Goal: Task Accomplishment & Management: Manage account settings

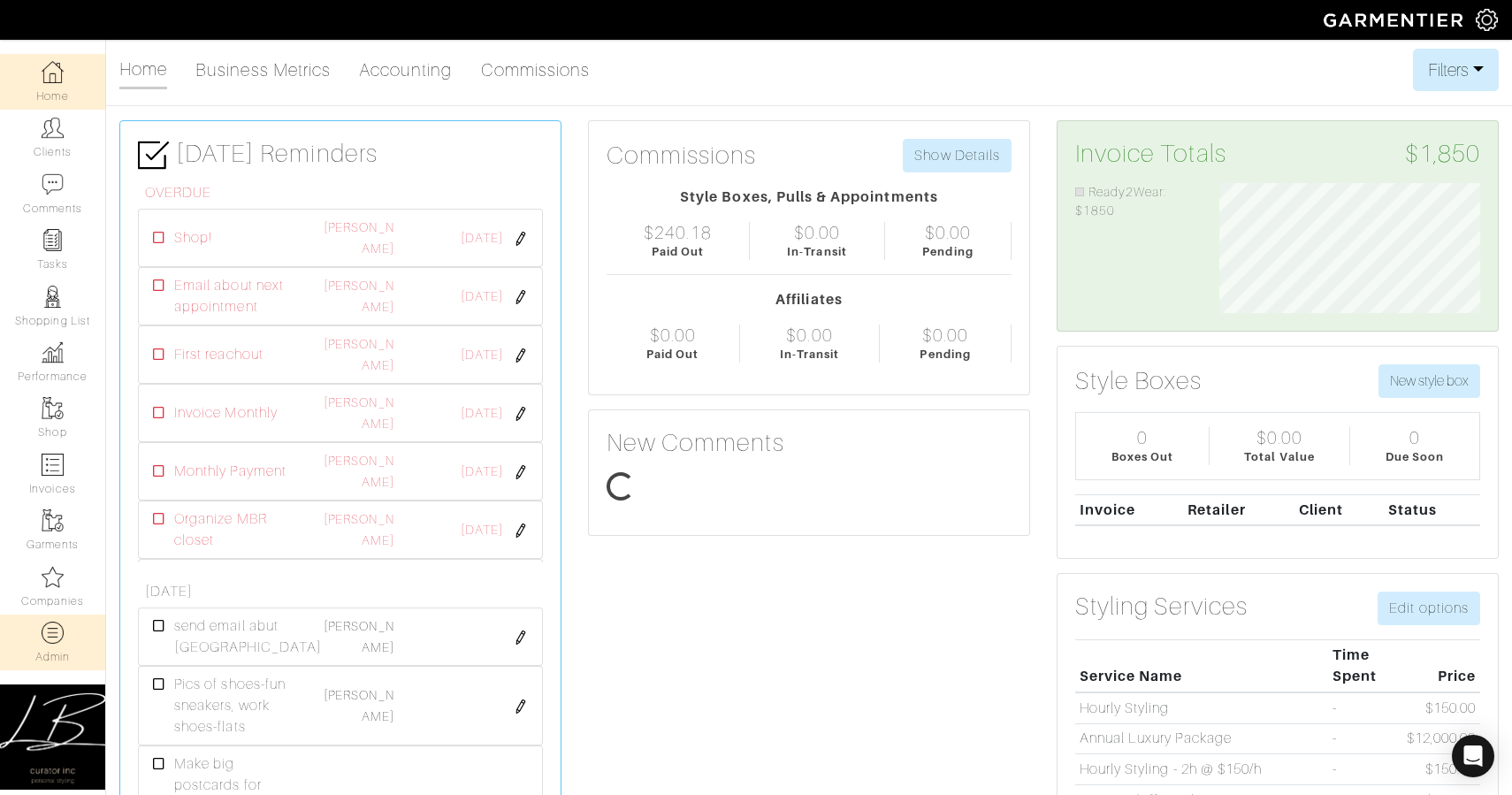
click at [62, 636] on img at bounding box center [52, 632] width 22 height 22
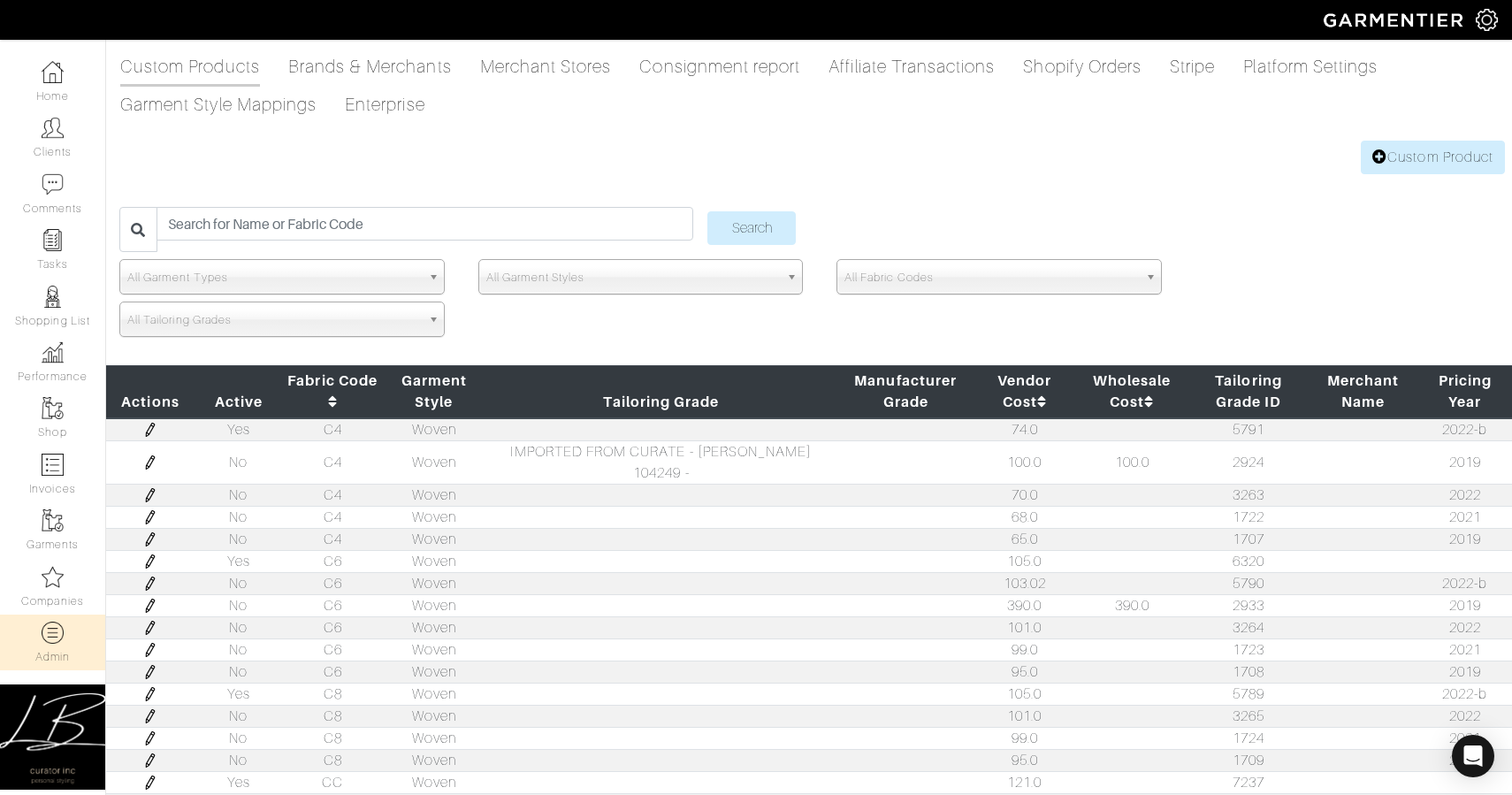
click at [874, 283] on span "All Fabric Codes" at bounding box center [991, 278] width 294 height 36
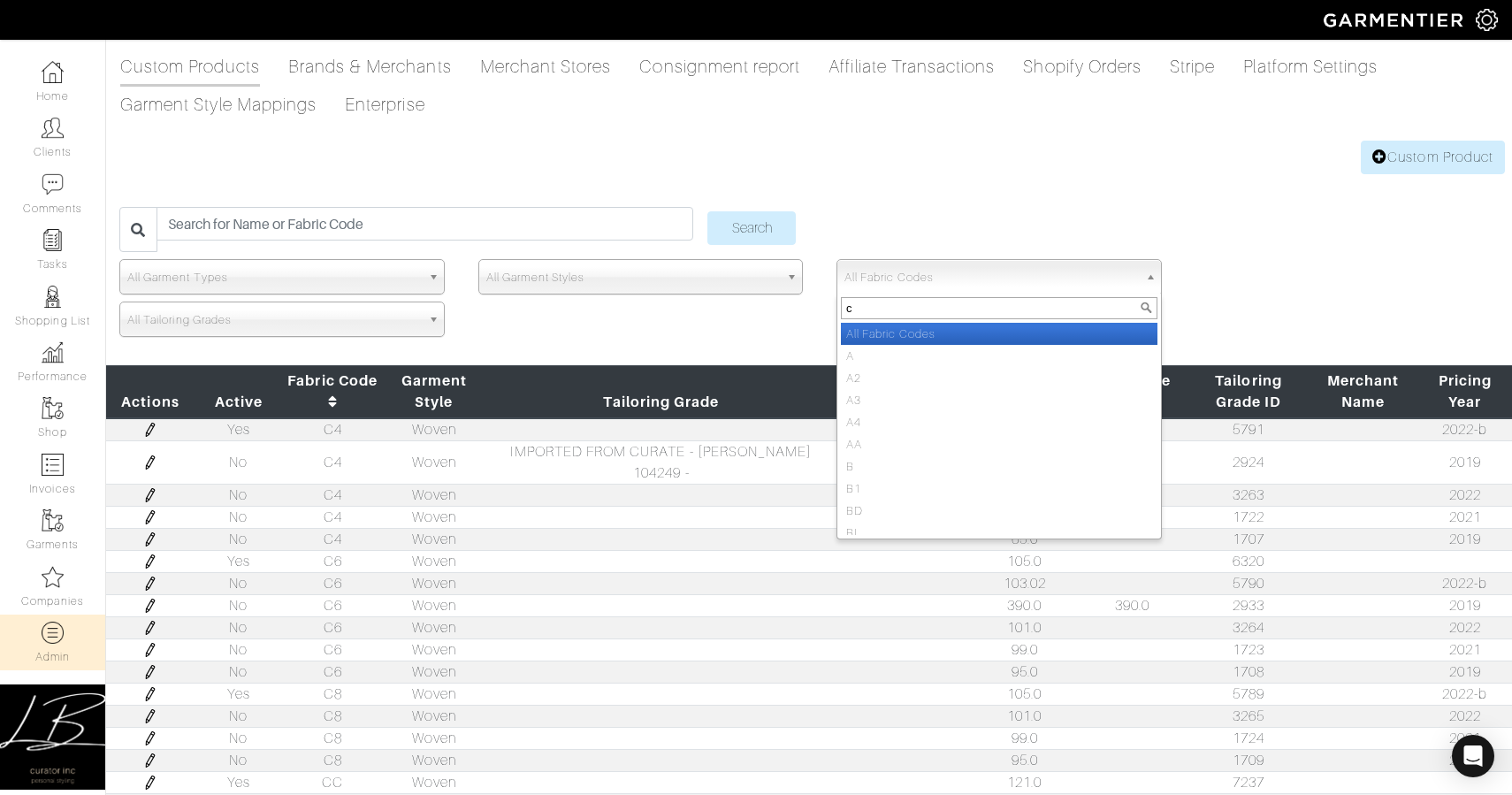
type input "c3"
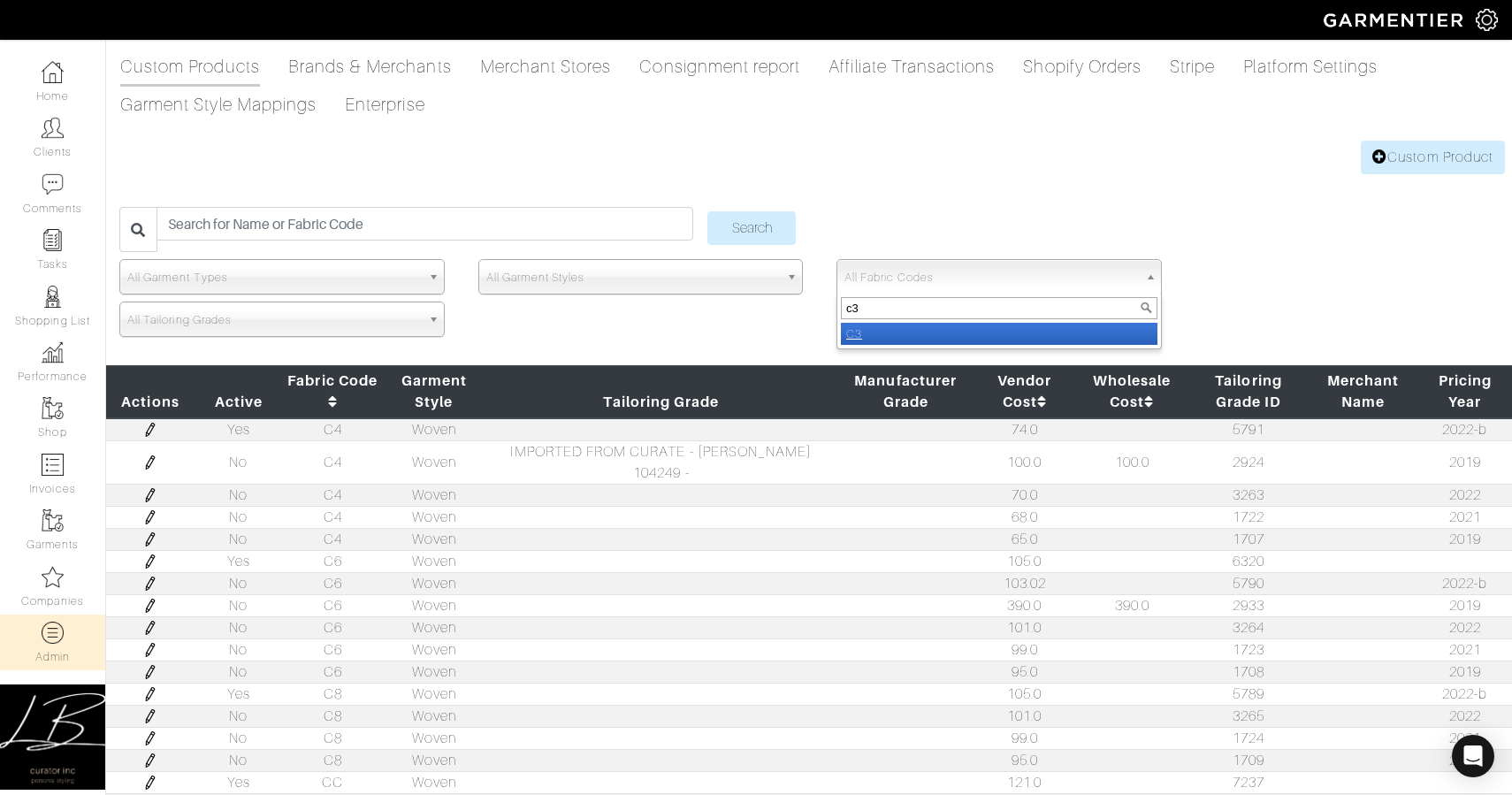
select select "C3"
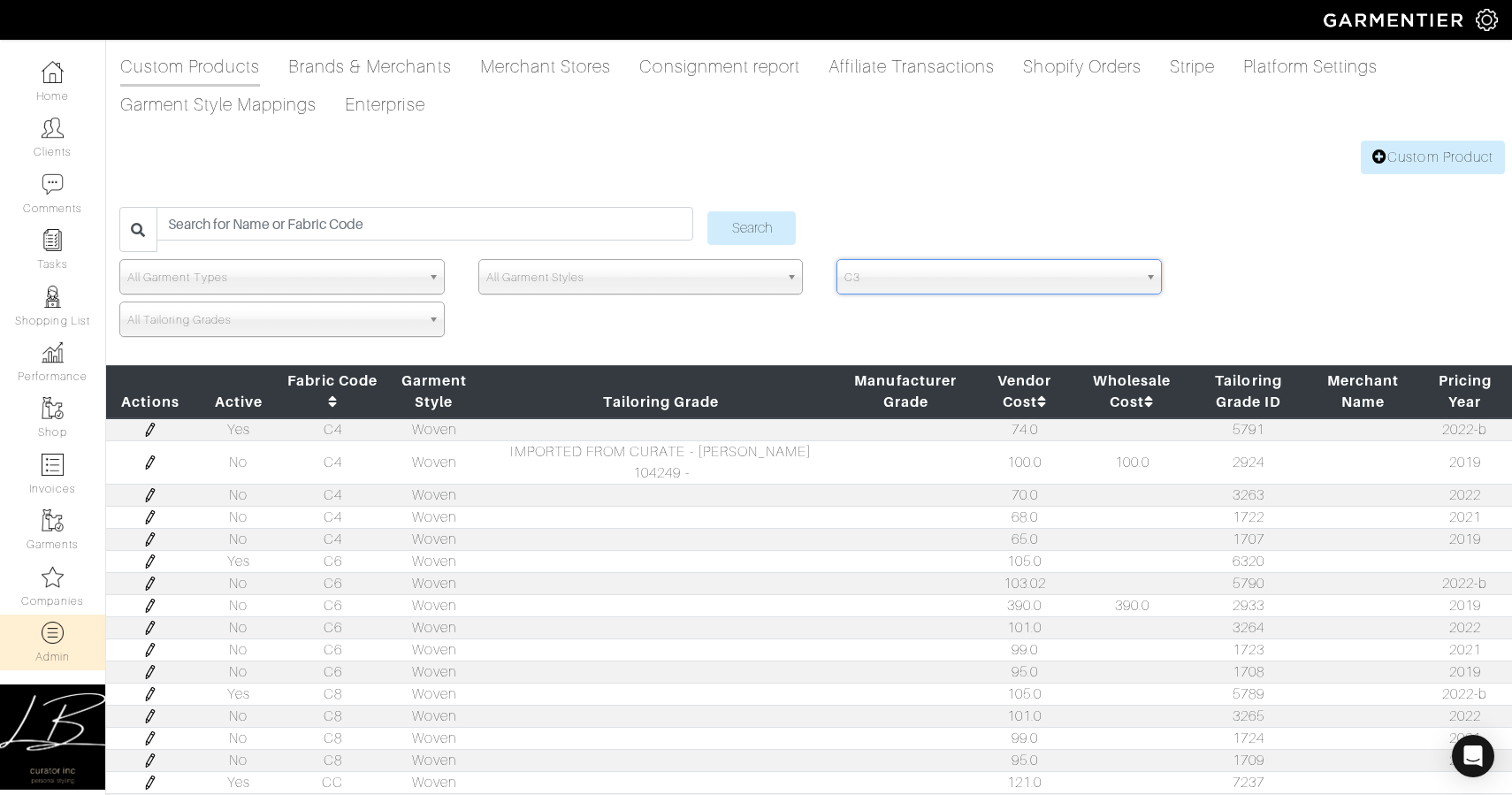
click at [707, 211] on input "Search" at bounding box center [752, 227] width 89 height 34
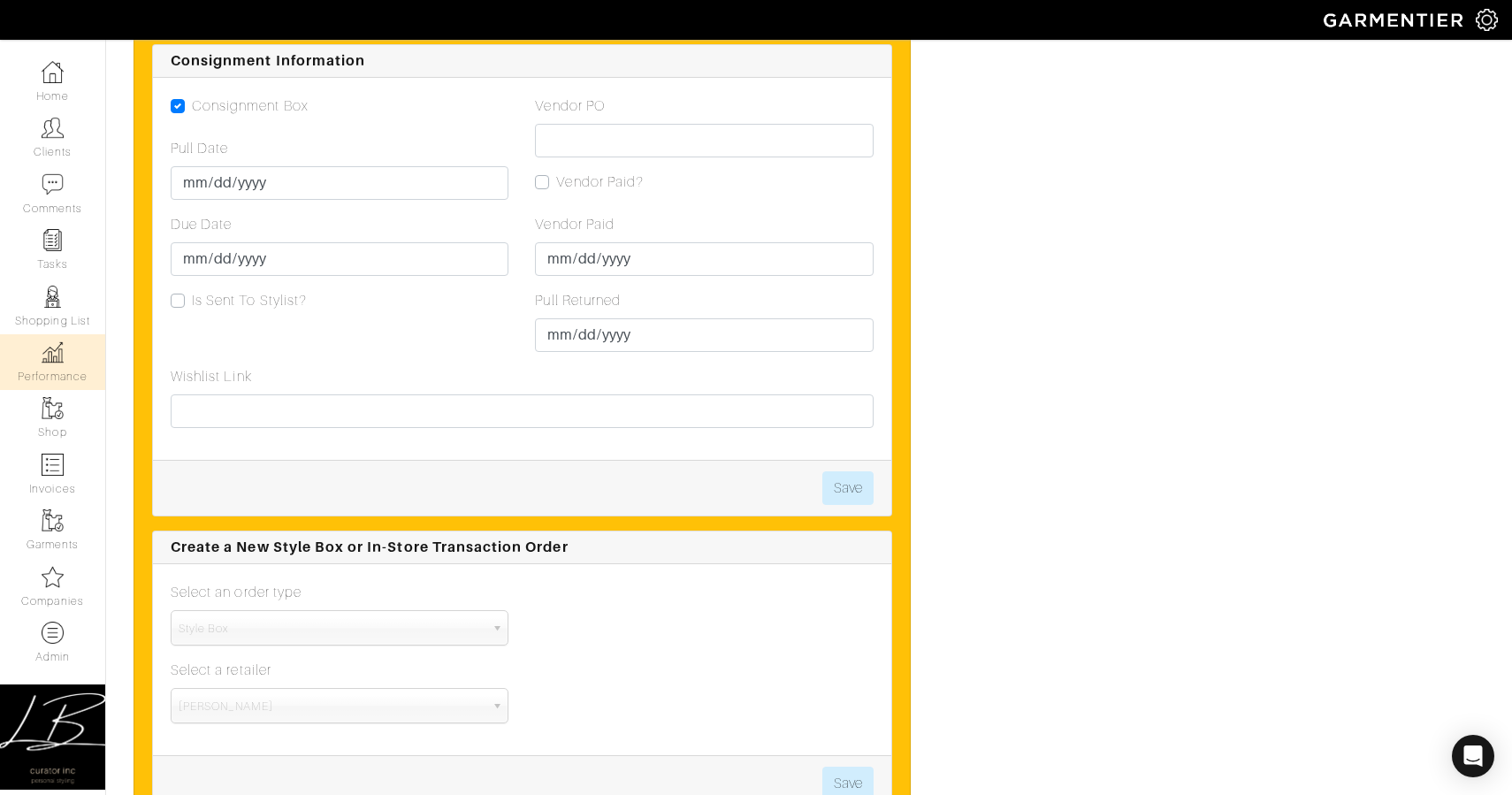
scroll to position [2548, 0]
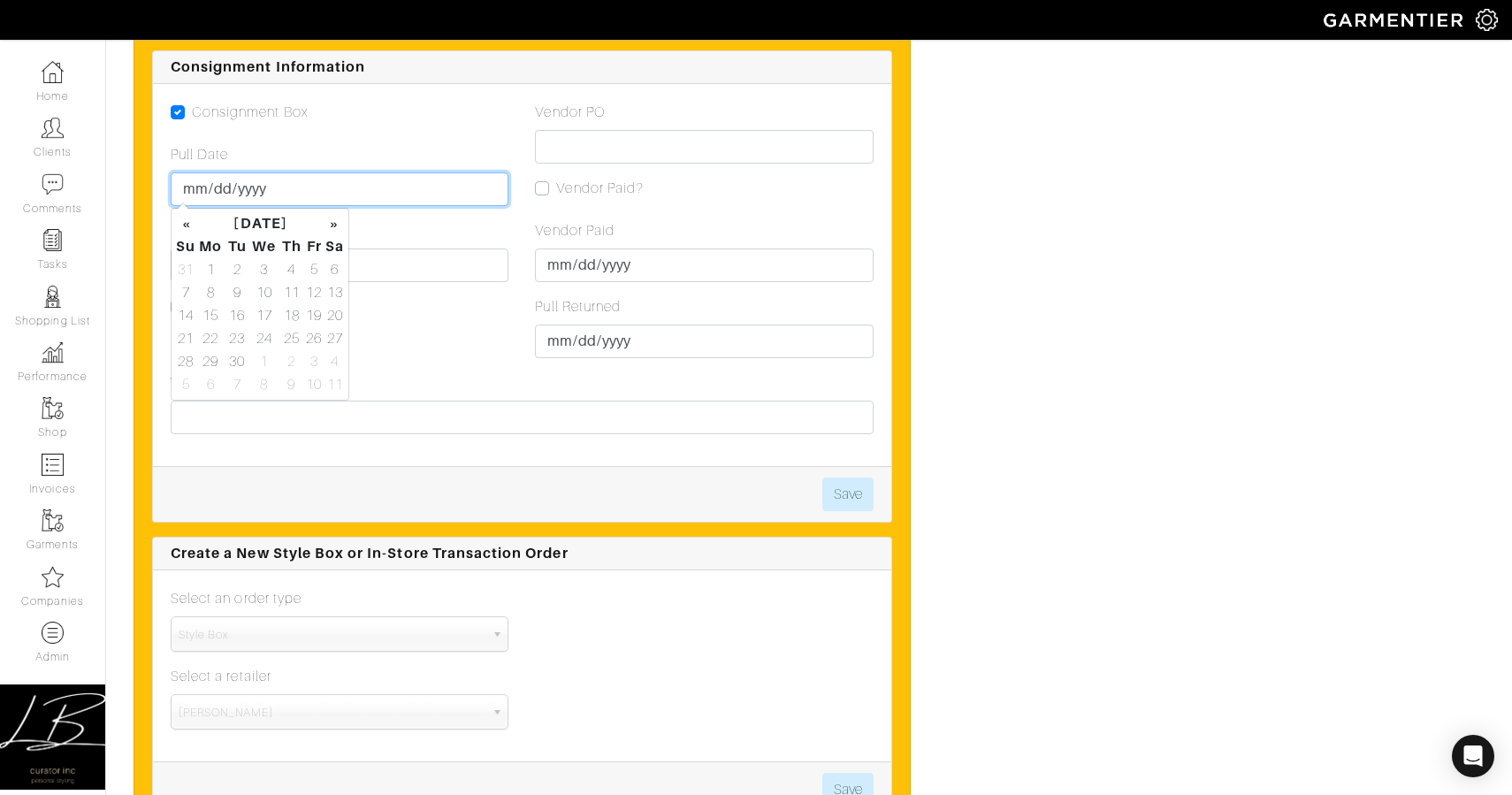
click at [199, 189] on input "Pull Date" at bounding box center [339, 189] width 338 height 34
click at [270, 312] on td "17" at bounding box center [264, 316] width 30 height 23
type input "[DATE]"
click at [406, 238] on div "Due Date" at bounding box center [339, 251] width 338 height 62
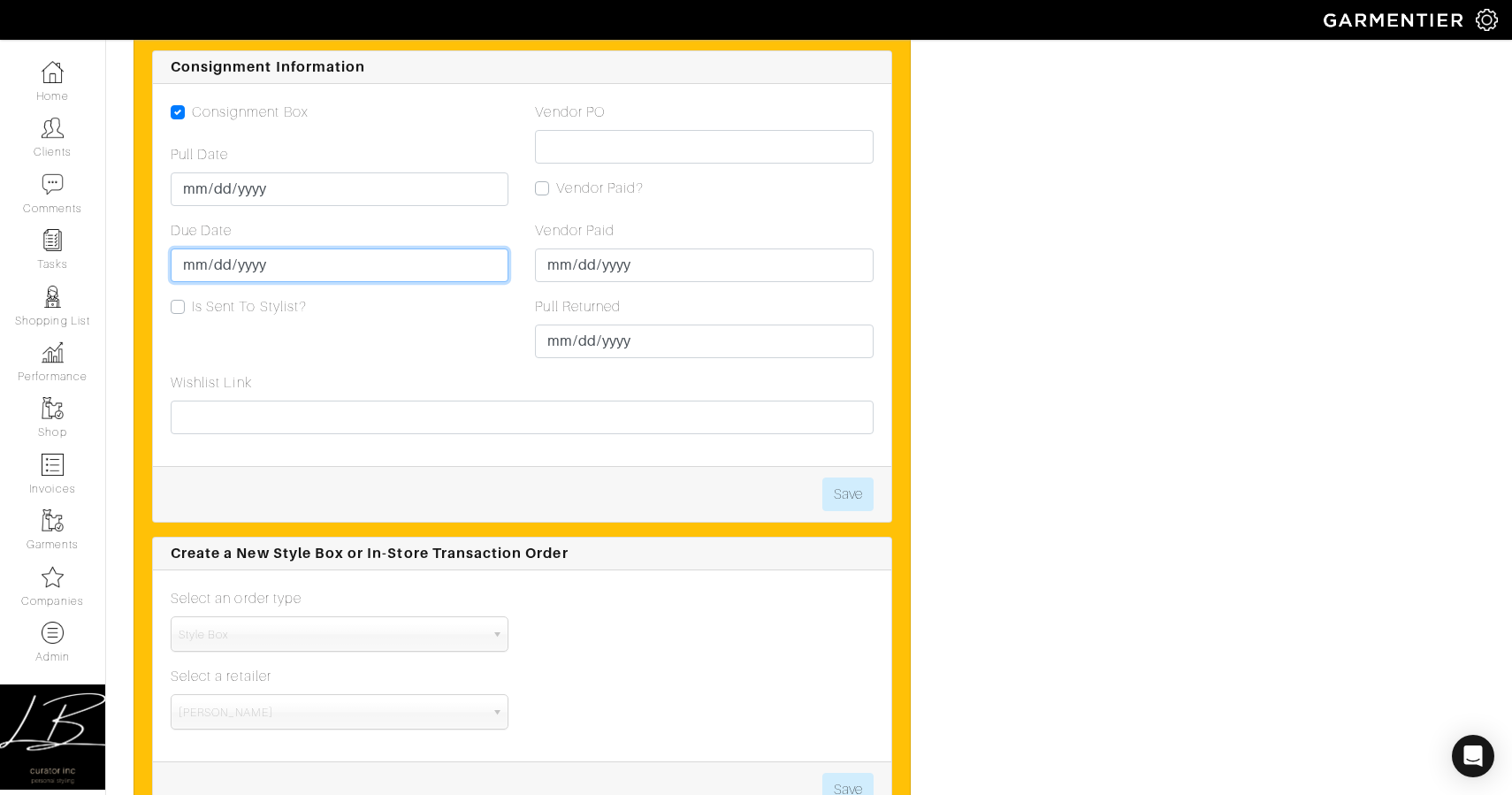
click at [209, 264] on input "Due Date" at bounding box center [339, 265] width 338 height 34
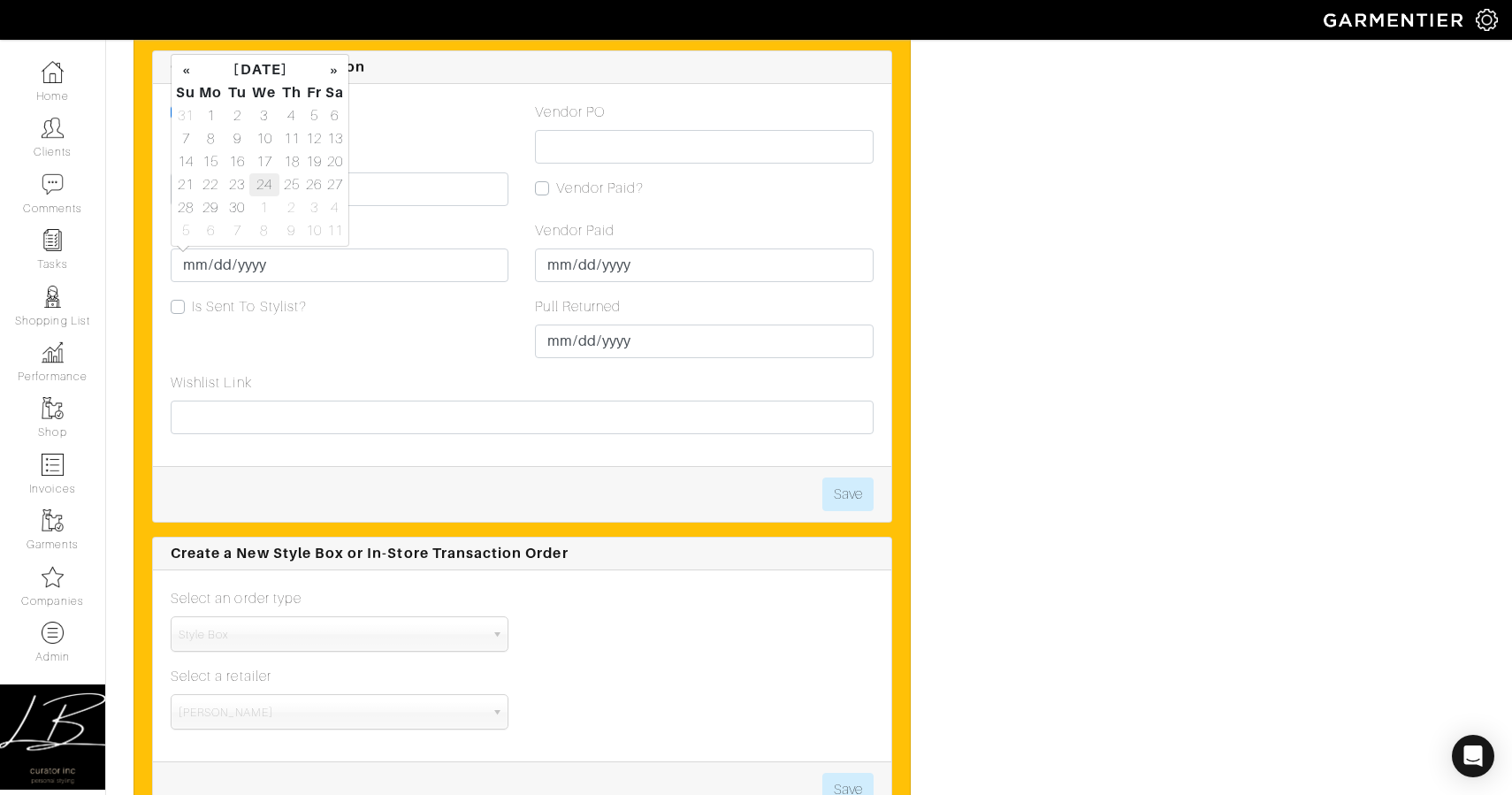
click at [255, 173] on td "24" at bounding box center [264, 185] width 30 height 23
type input "2025-09-24"
click at [367, 330] on div "Consignment Box Pull Date 2025-09-17 Due Date 2025-09-24 Is Sent To Stylist?" at bounding box center [339, 237] width 364 height 271
click at [862, 487] on button "Save" at bounding box center [847, 494] width 51 height 34
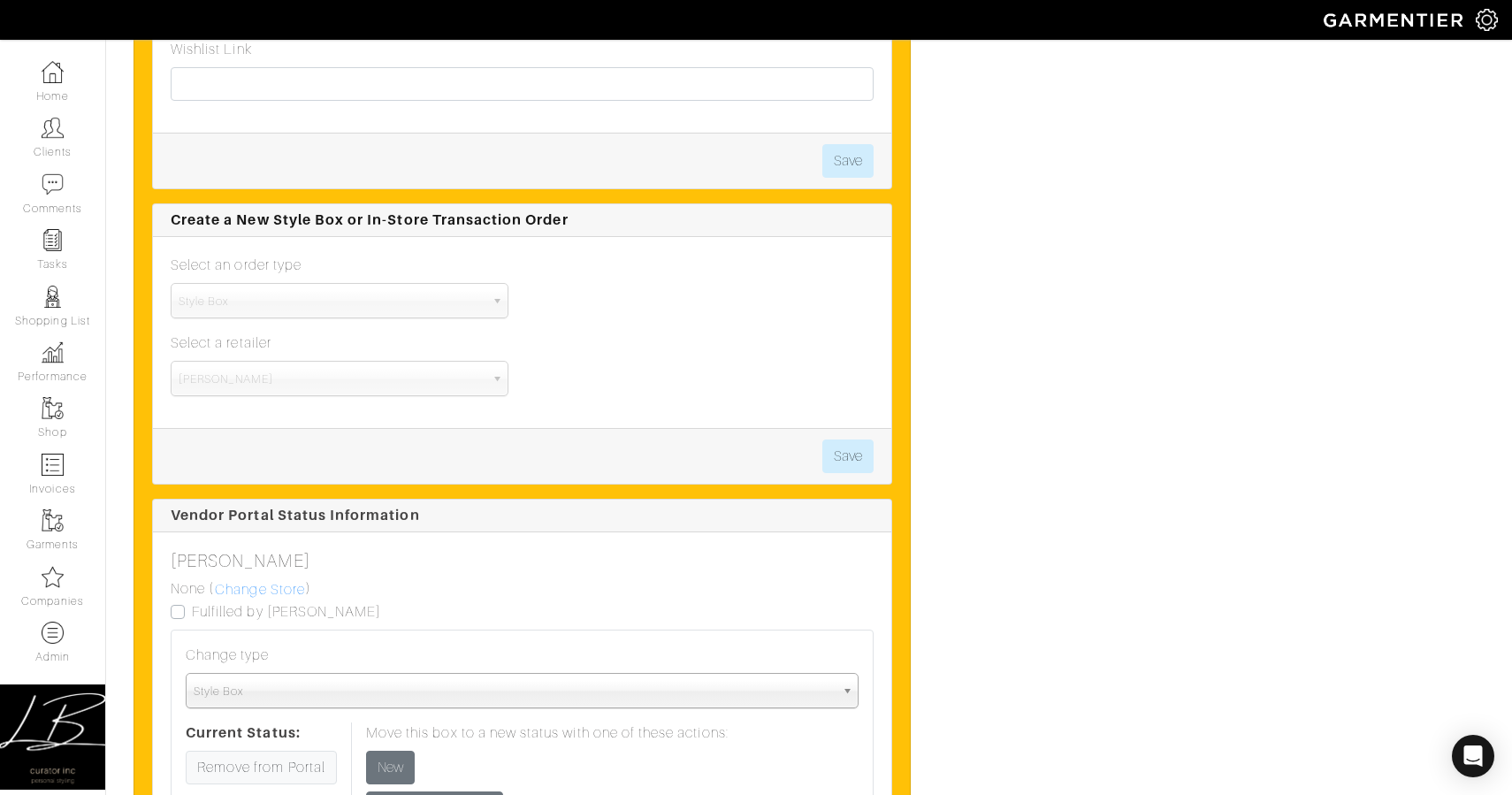
scroll to position [3133, 0]
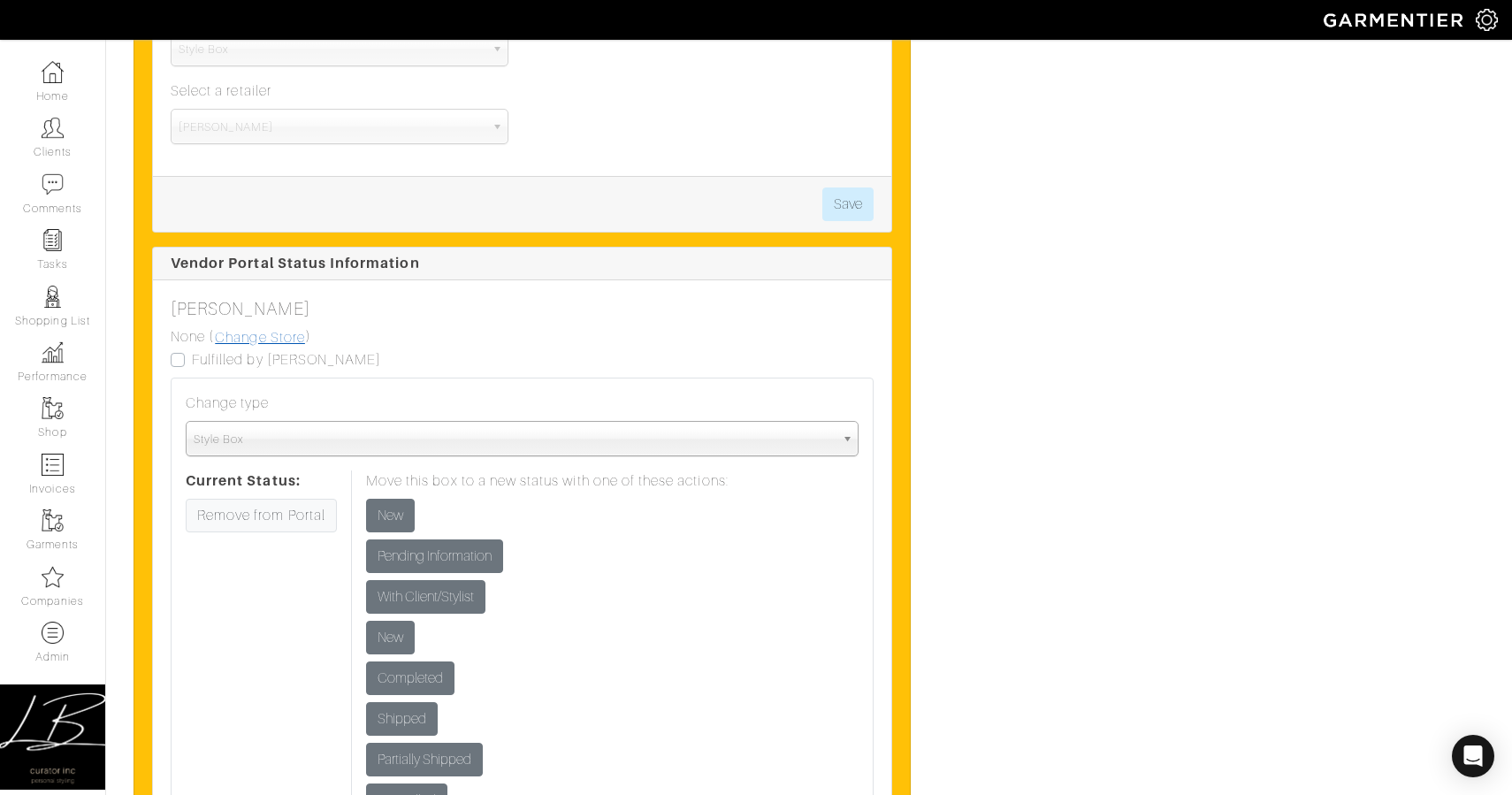
click at [255, 330] on link "Change Store" at bounding box center [259, 338] width 92 height 23
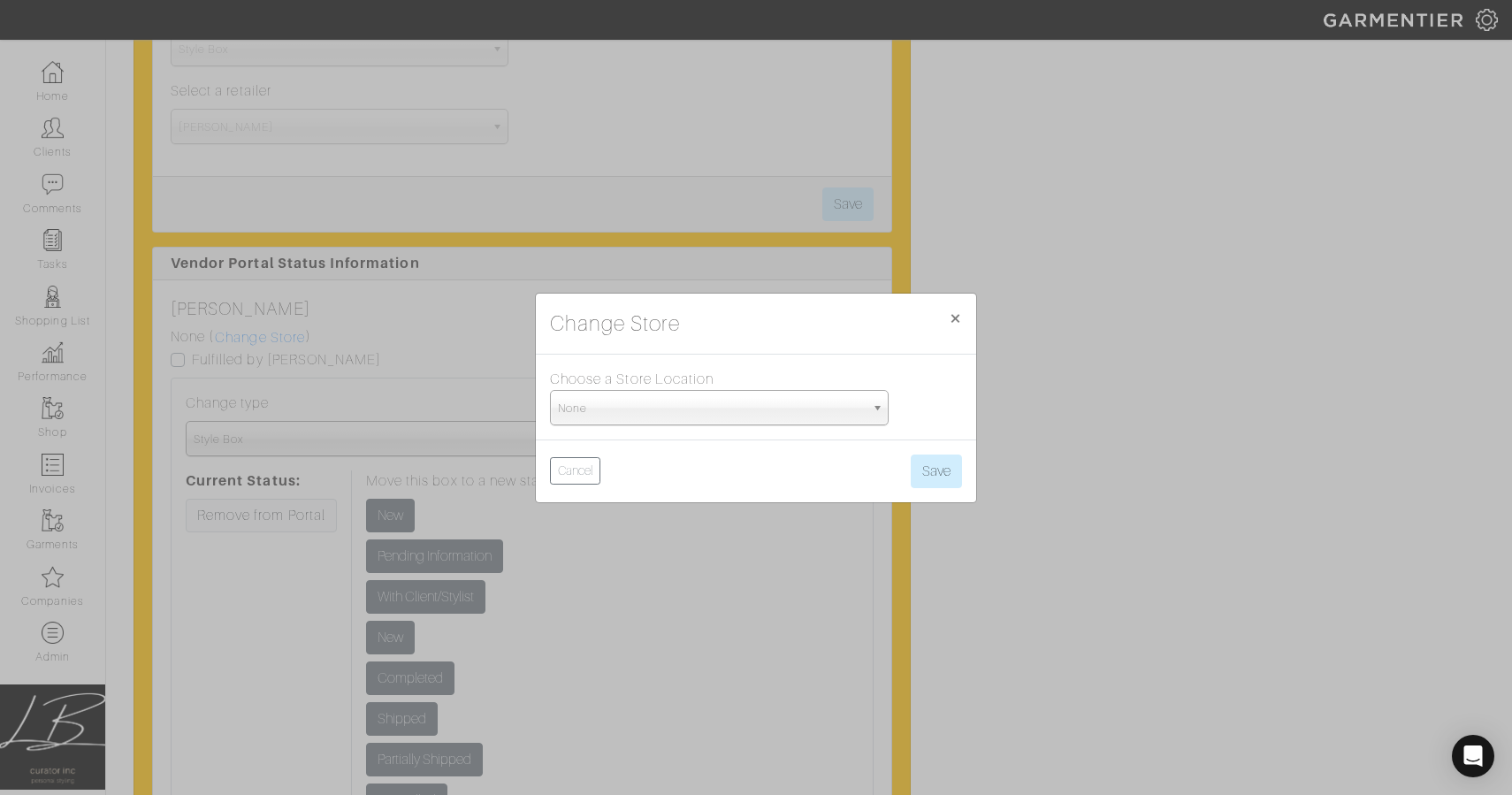
click at [700, 401] on span "None" at bounding box center [711, 409] width 306 height 36
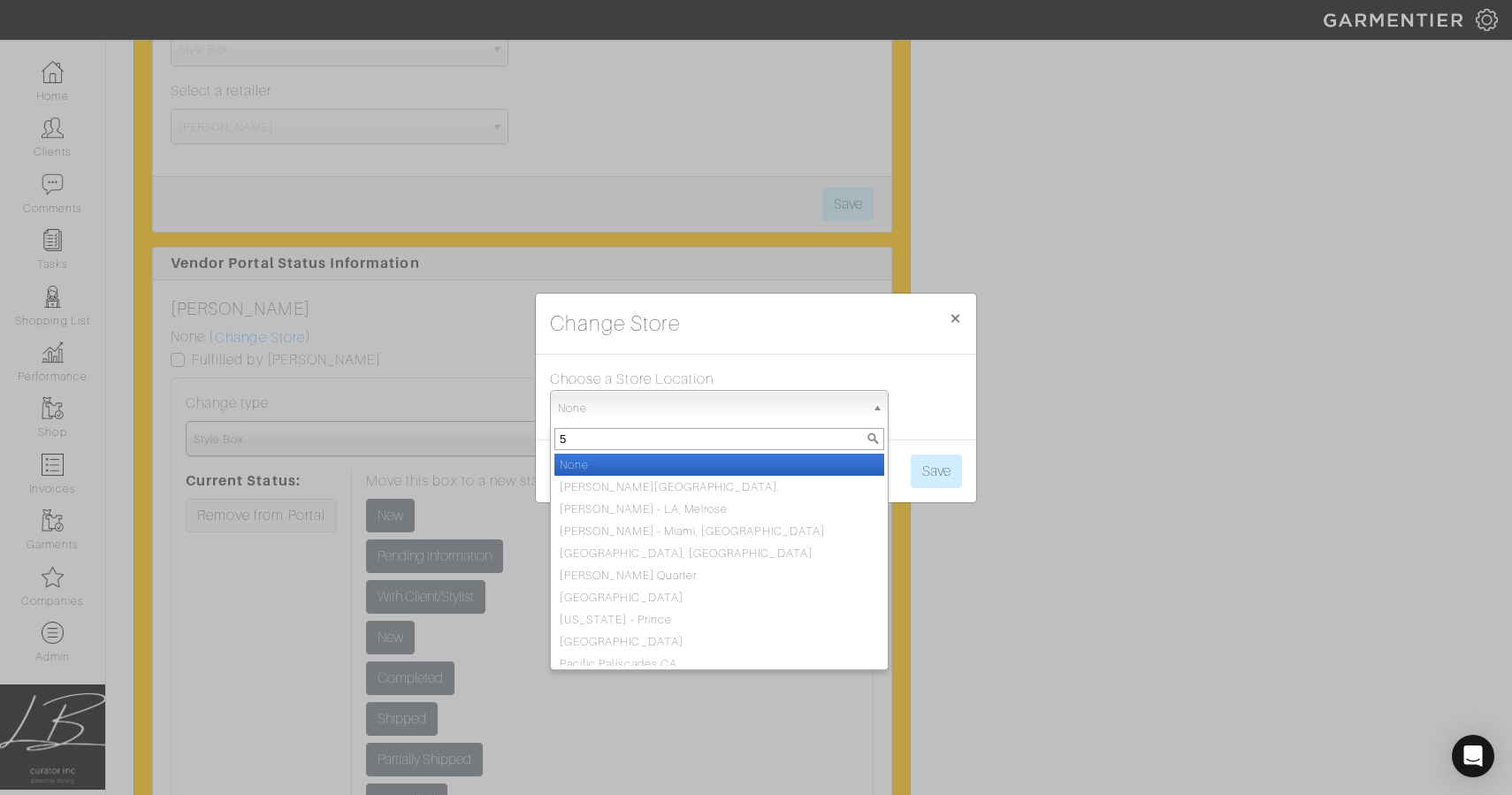
type input "5t"
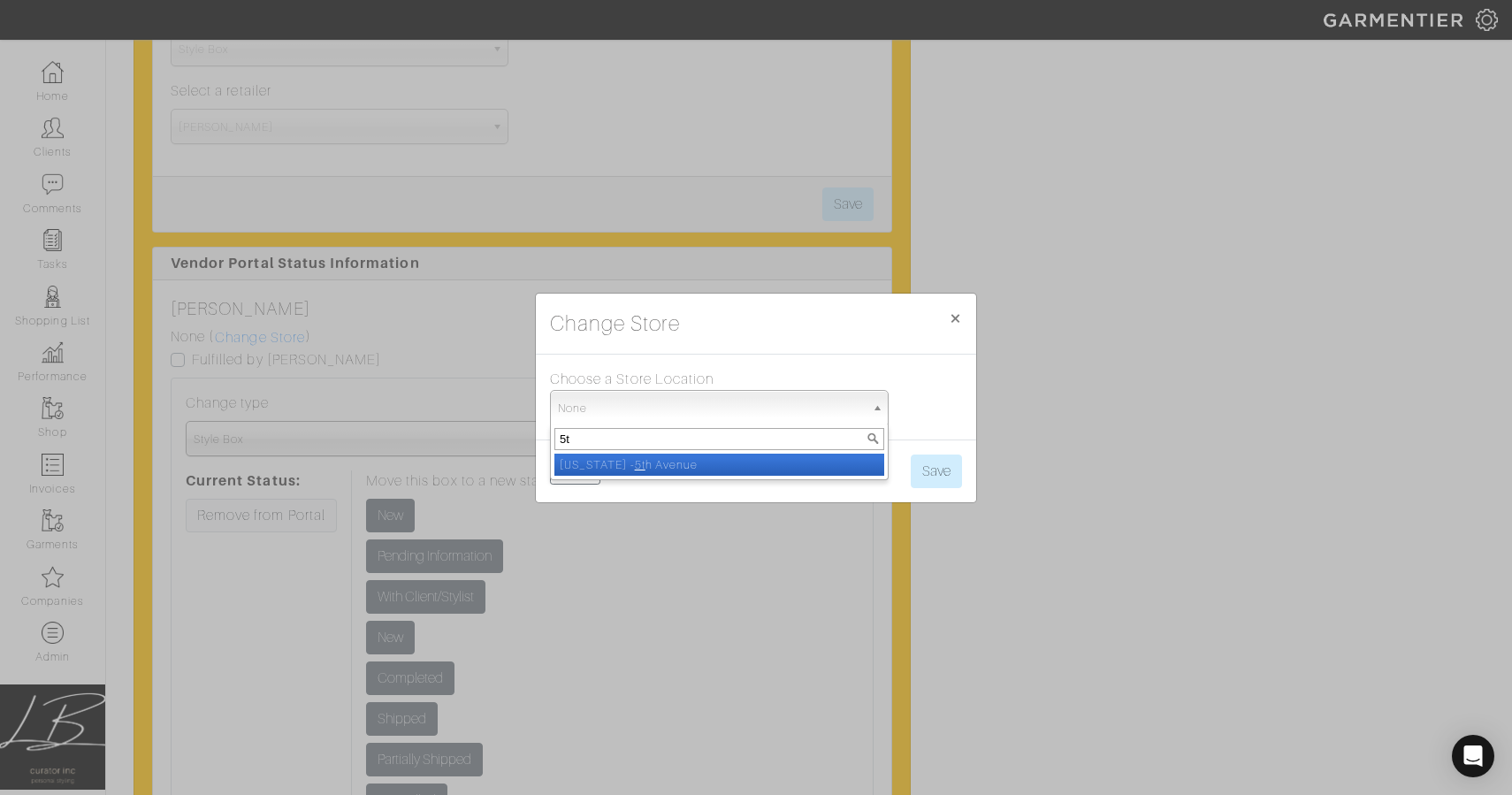
select select "93"
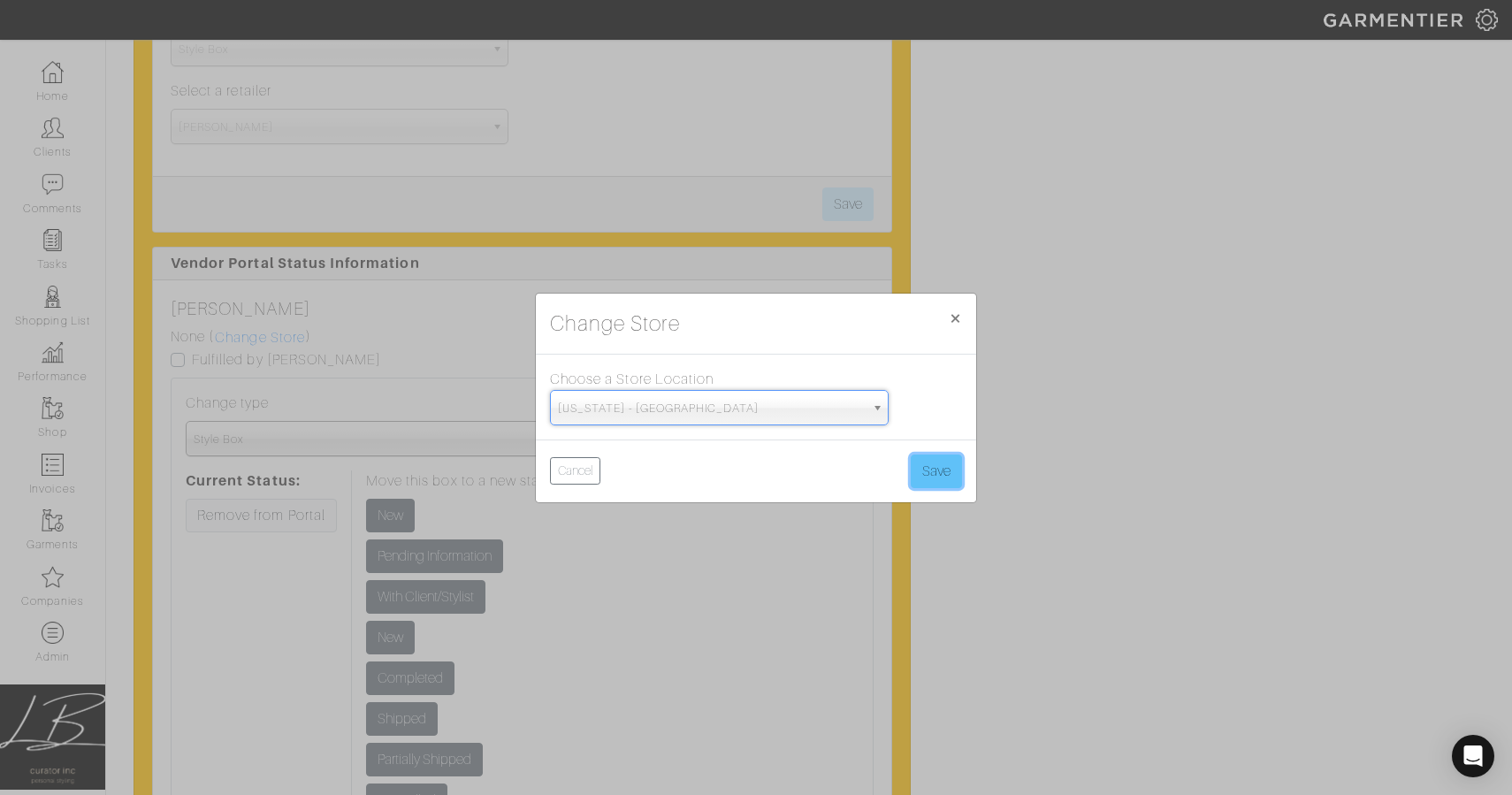
click at [951, 474] on button "Save" at bounding box center [936, 471] width 51 height 34
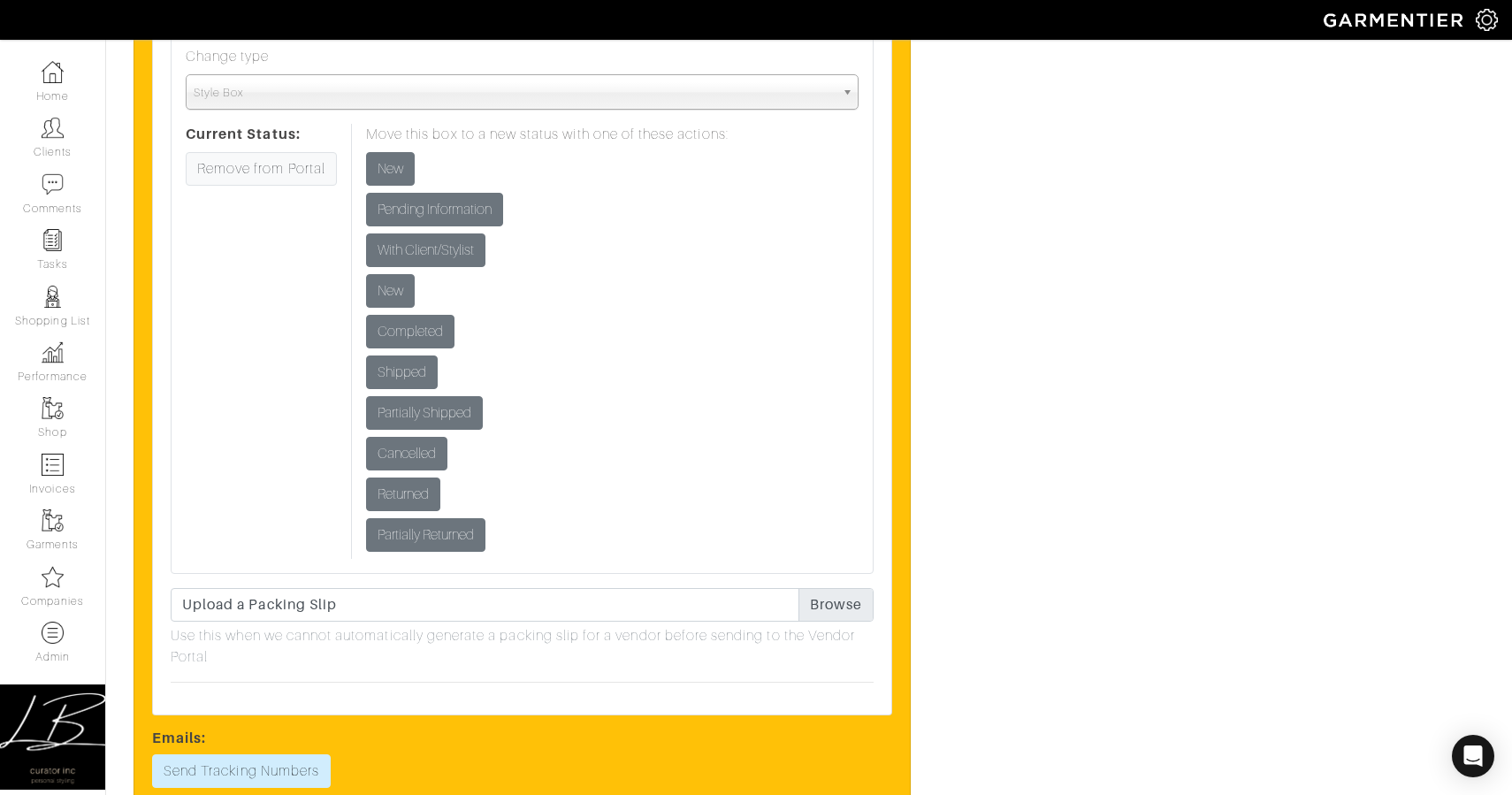
scroll to position [3463, 0]
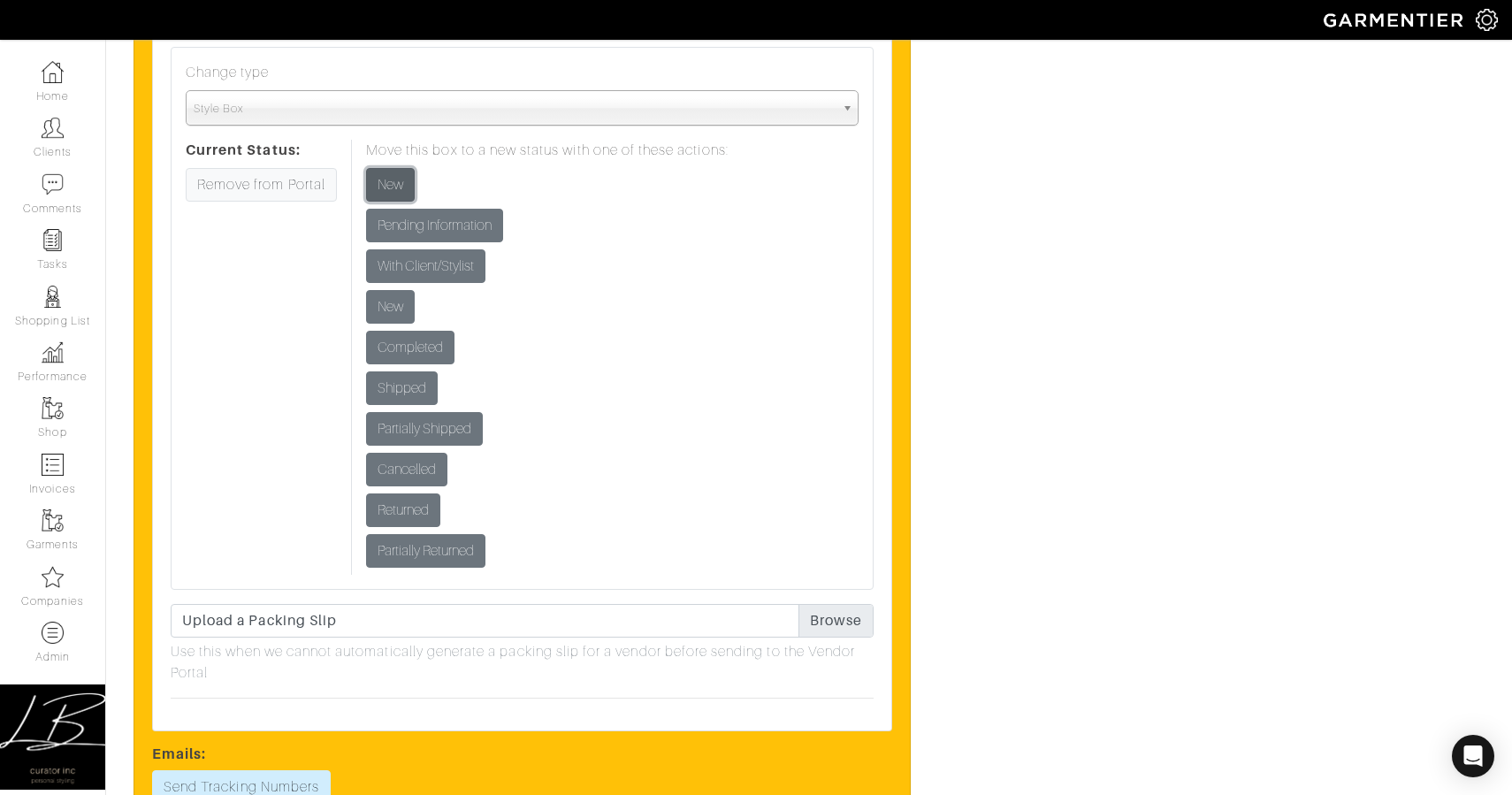
click at [394, 190] on input "New" at bounding box center [390, 184] width 48 height 34
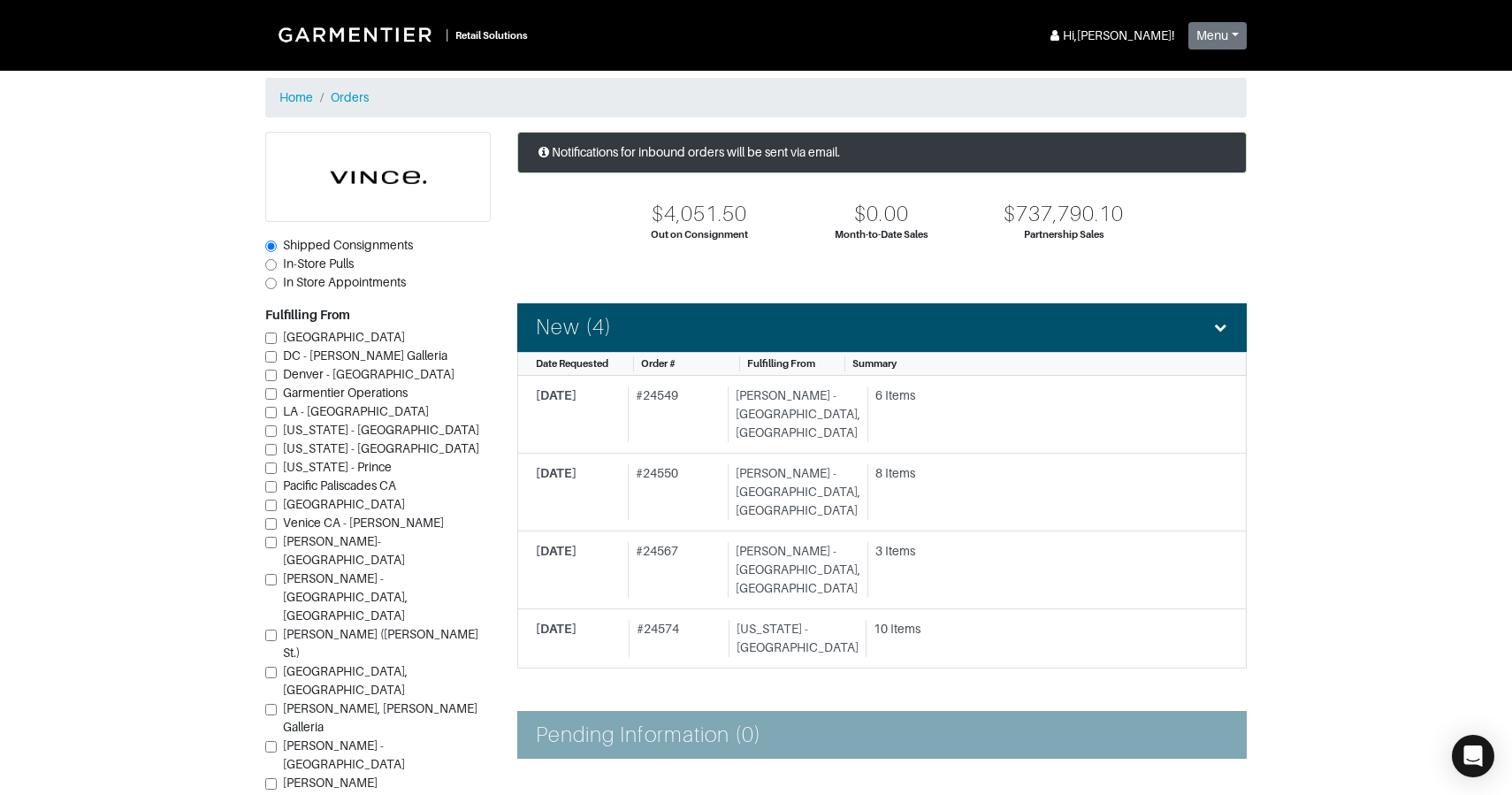
scroll to position [108, 0]
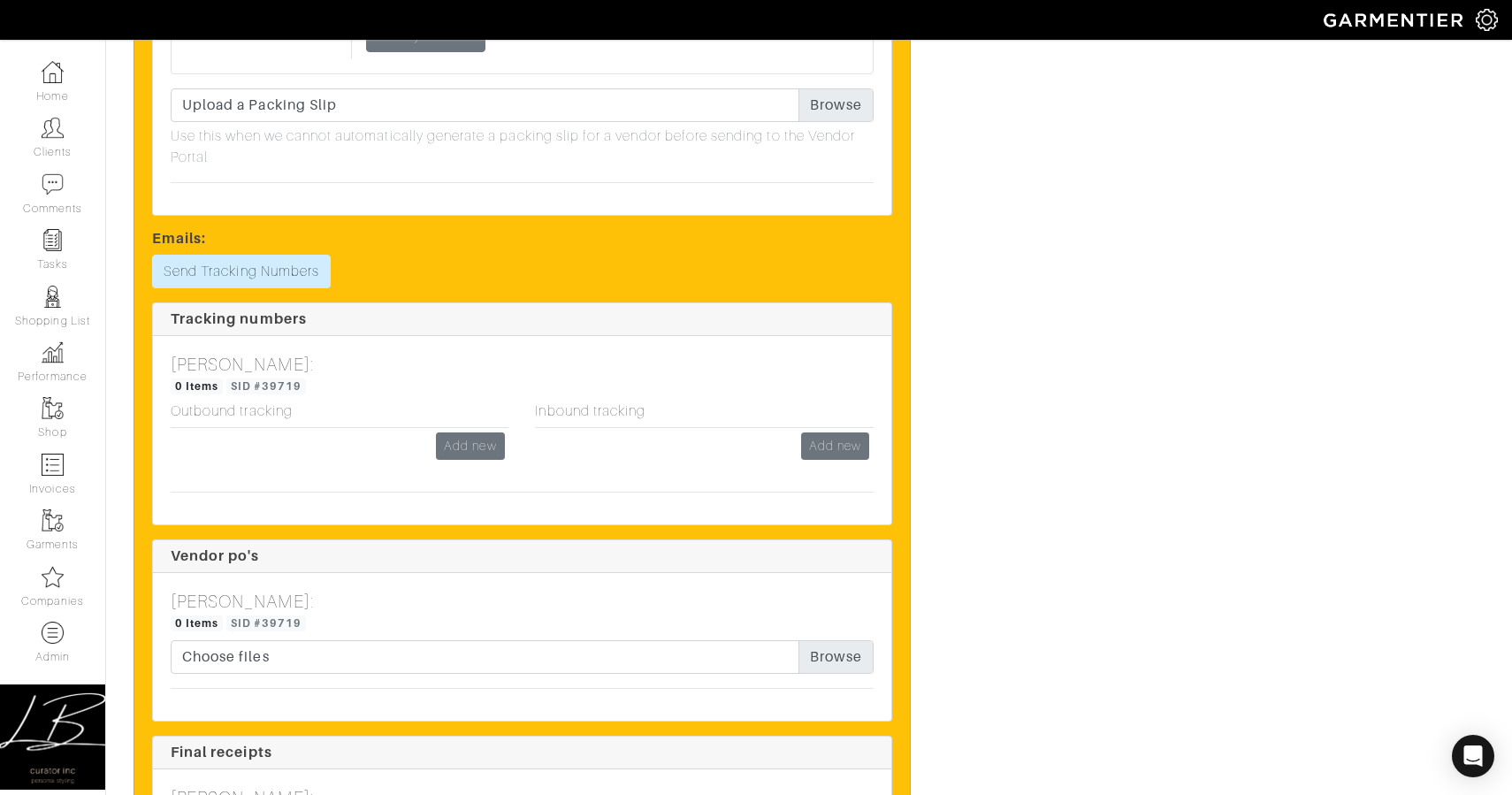
scroll to position [4326, 0]
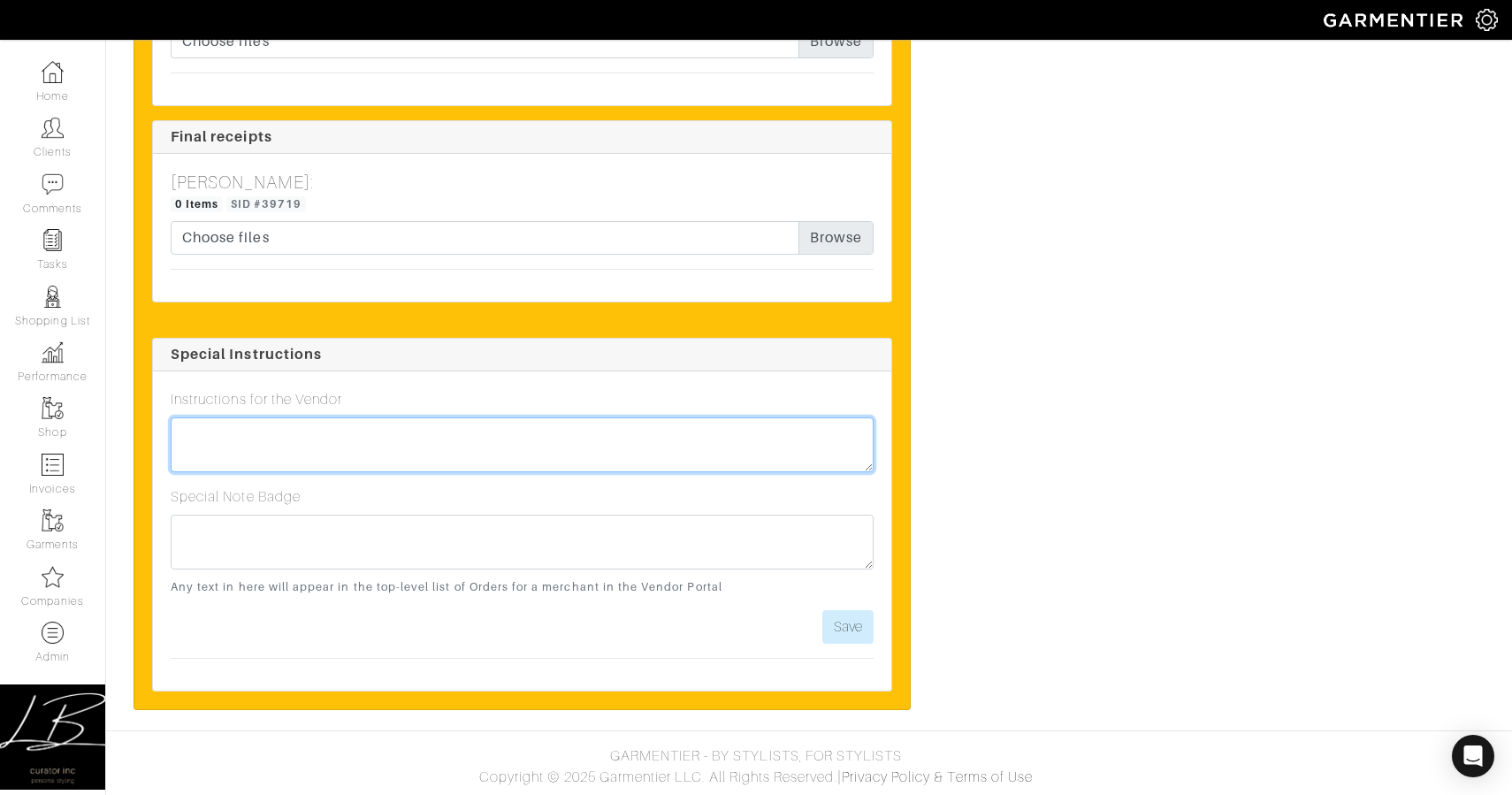
click at [539, 430] on textarea at bounding box center [522, 444] width 703 height 55
type textarea "Please overnight for delivery ASAP Friday!"
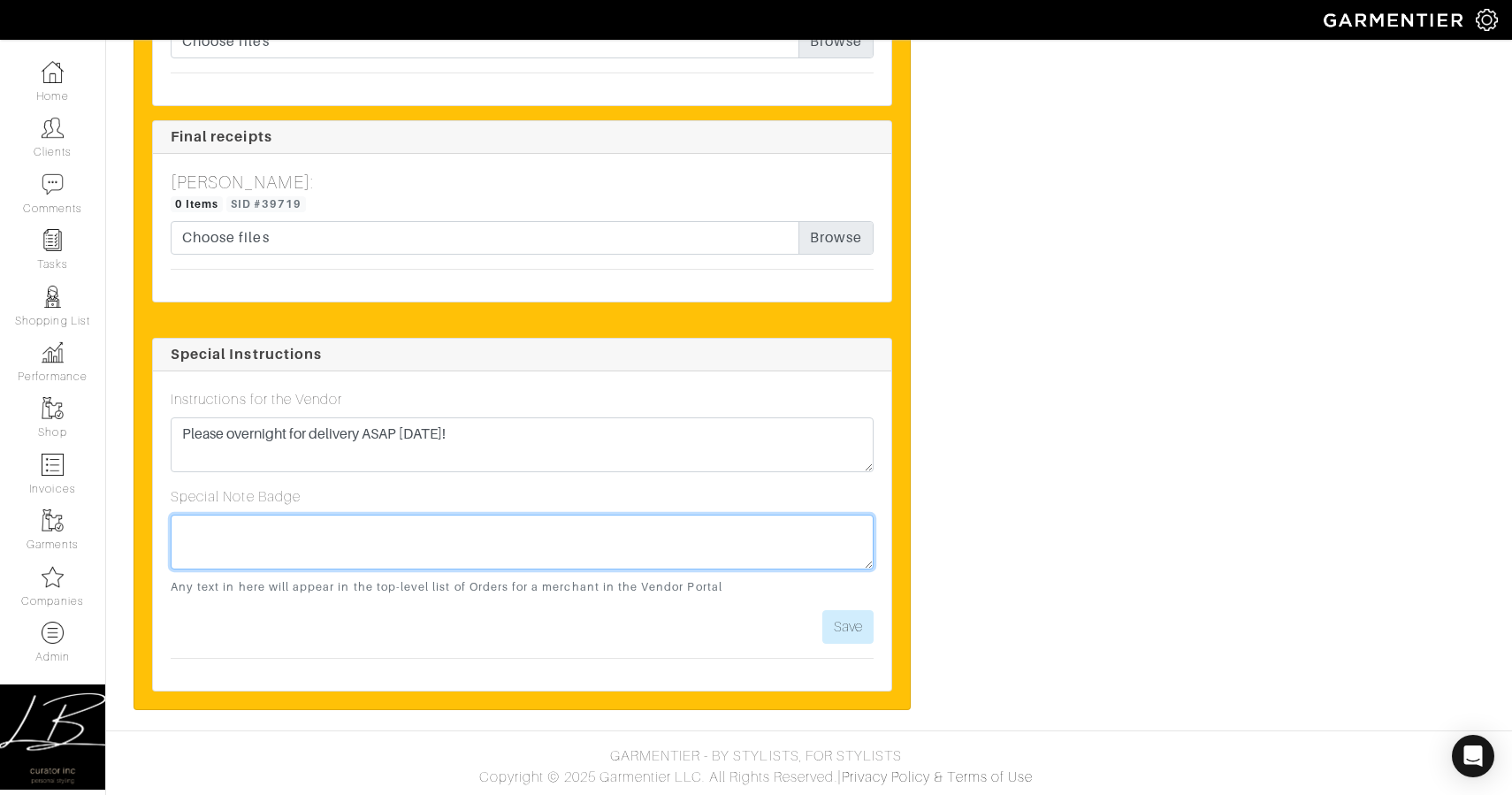
paste textarea "Please overnight for delivery ASAP Friday!"
type textarea "Please overnight for delivery ASAP [DATE]!"
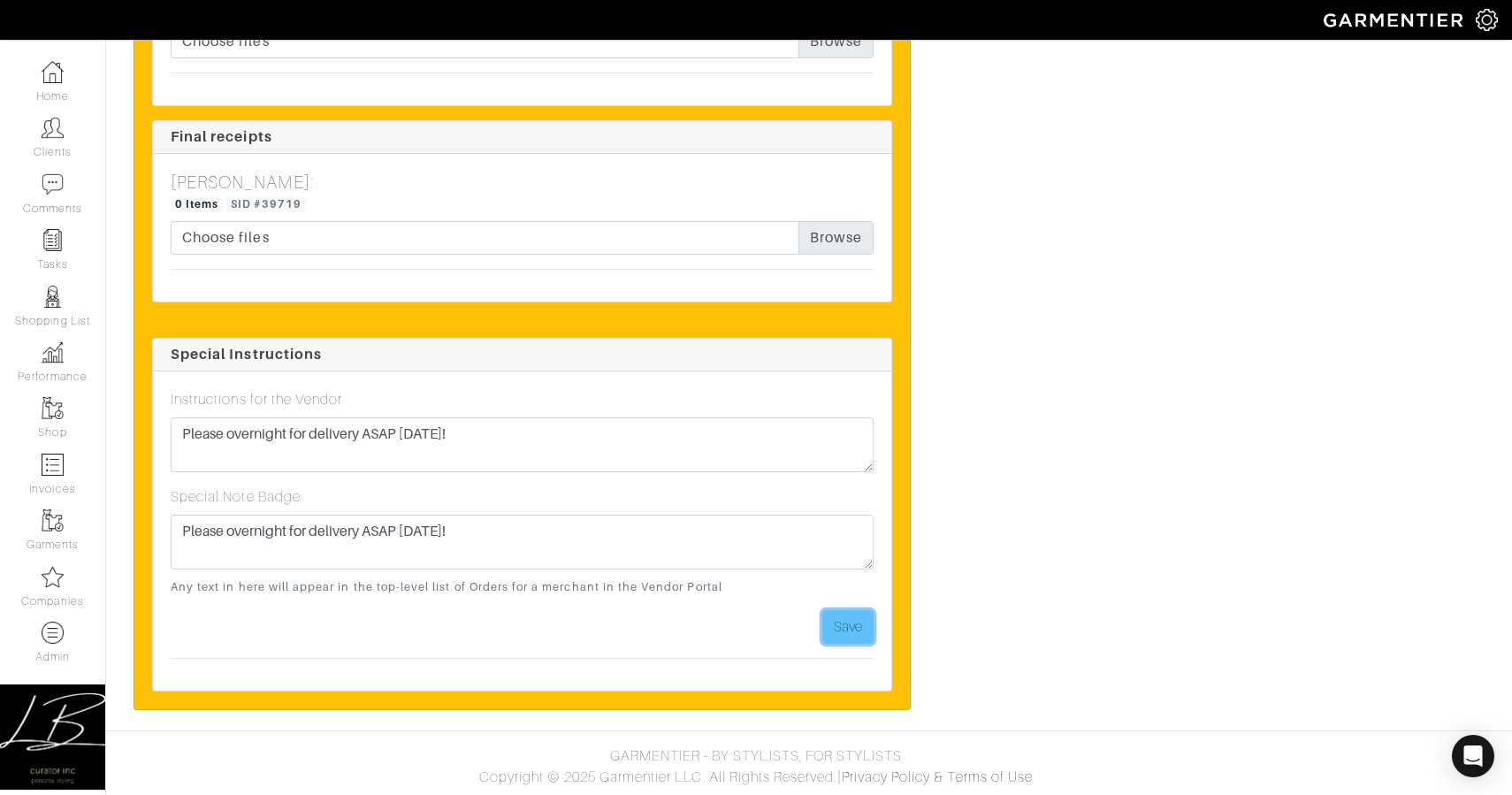
click at [868, 624] on button "Save" at bounding box center [847, 626] width 51 height 34
click at [844, 627] on button "Save" at bounding box center [847, 626] width 51 height 34
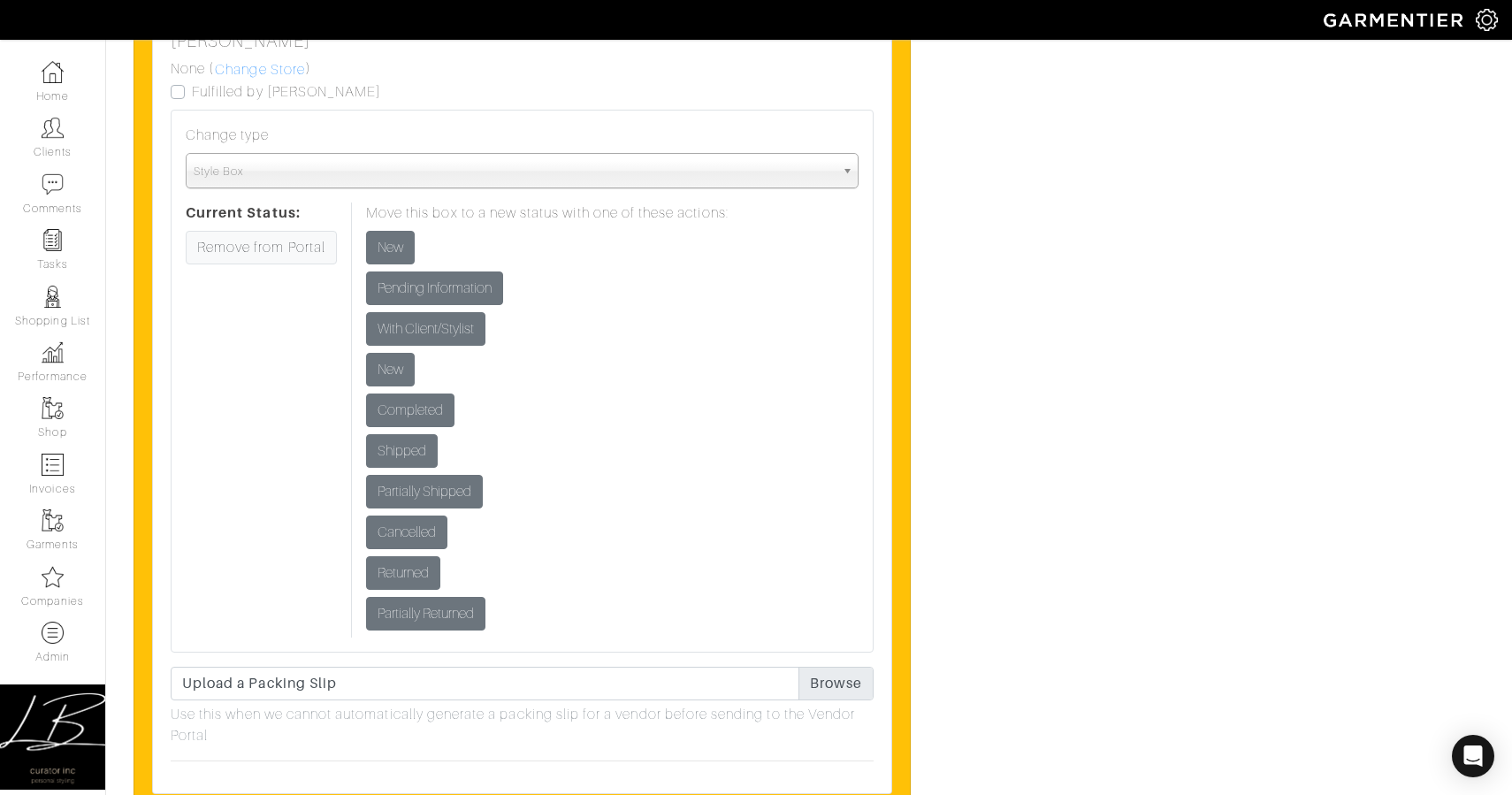
scroll to position [2860, 0]
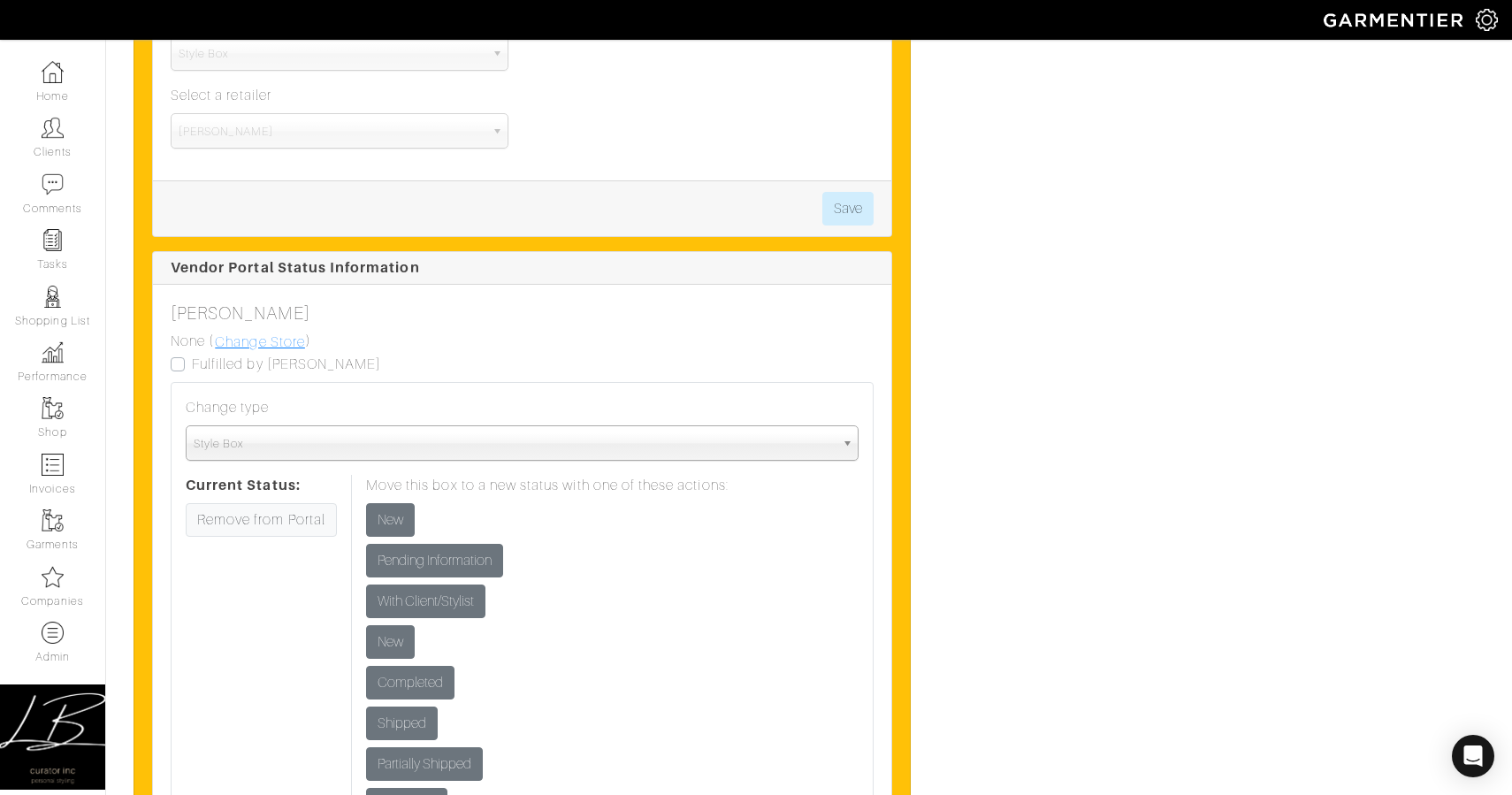
click at [282, 345] on link "Change Store" at bounding box center [259, 342] width 92 height 23
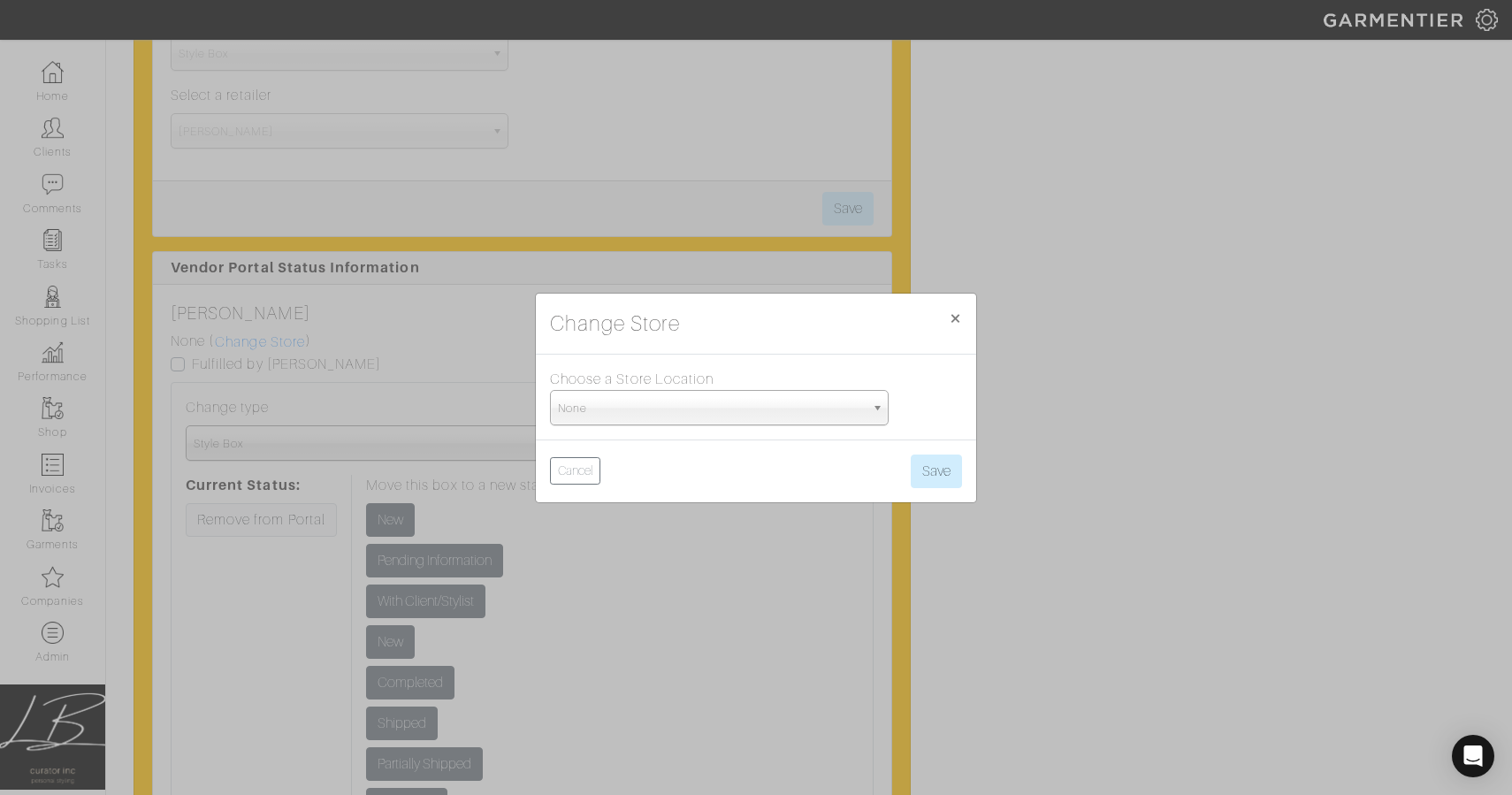
click at [654, 401] on span "None" at bounding box center [711, 409] width 306 height 36
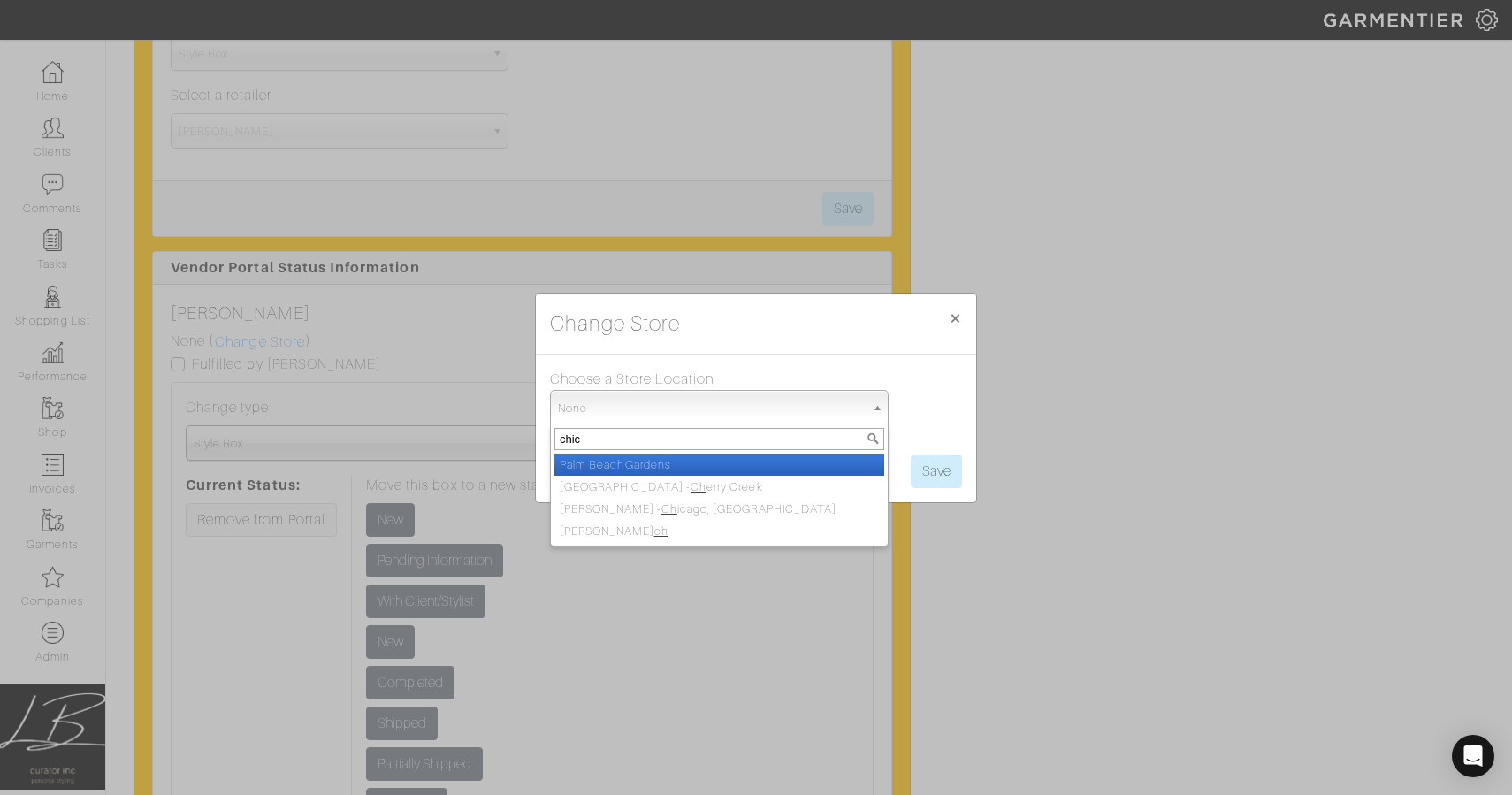
type input "chica"
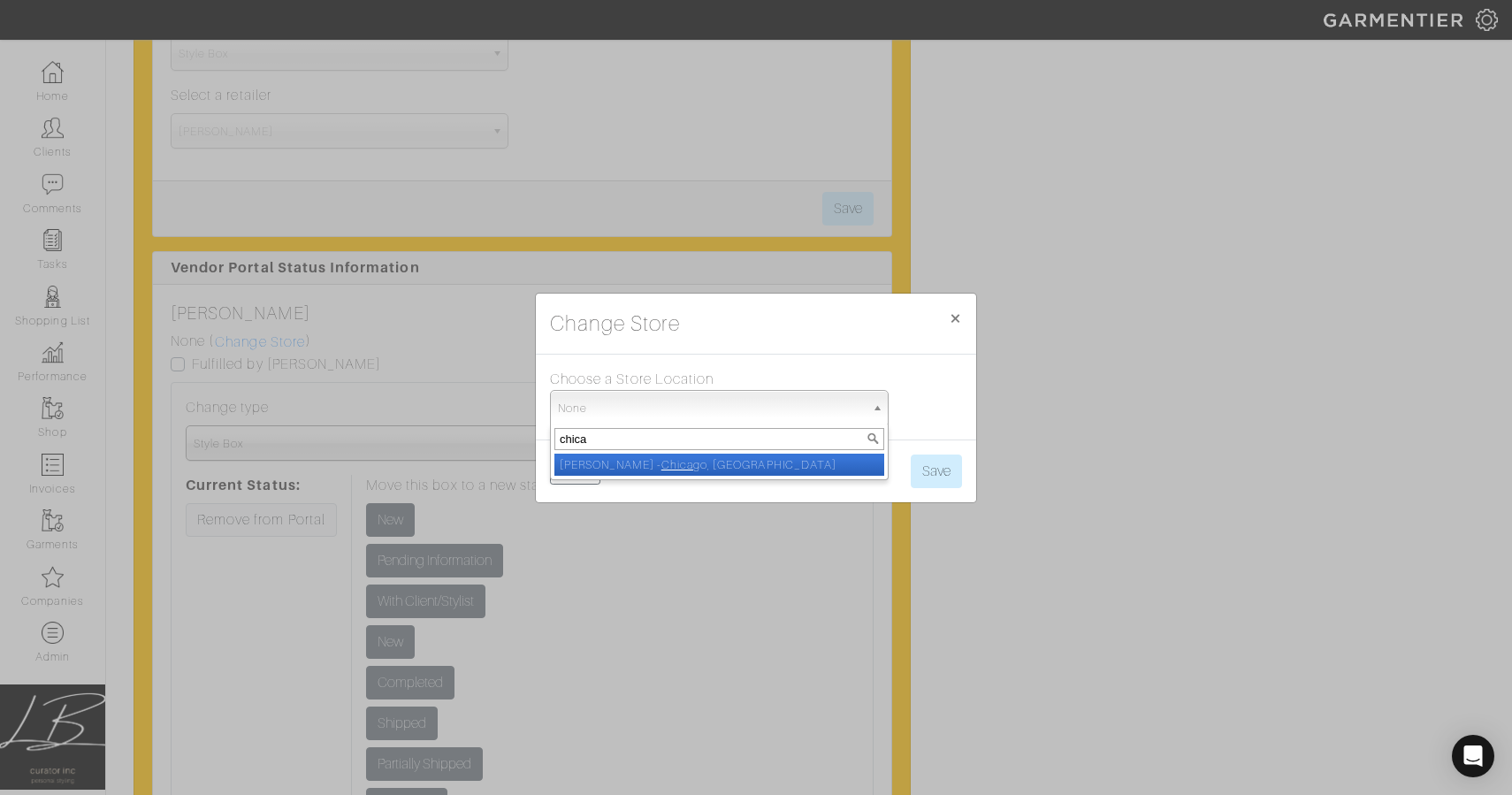
select select "5"
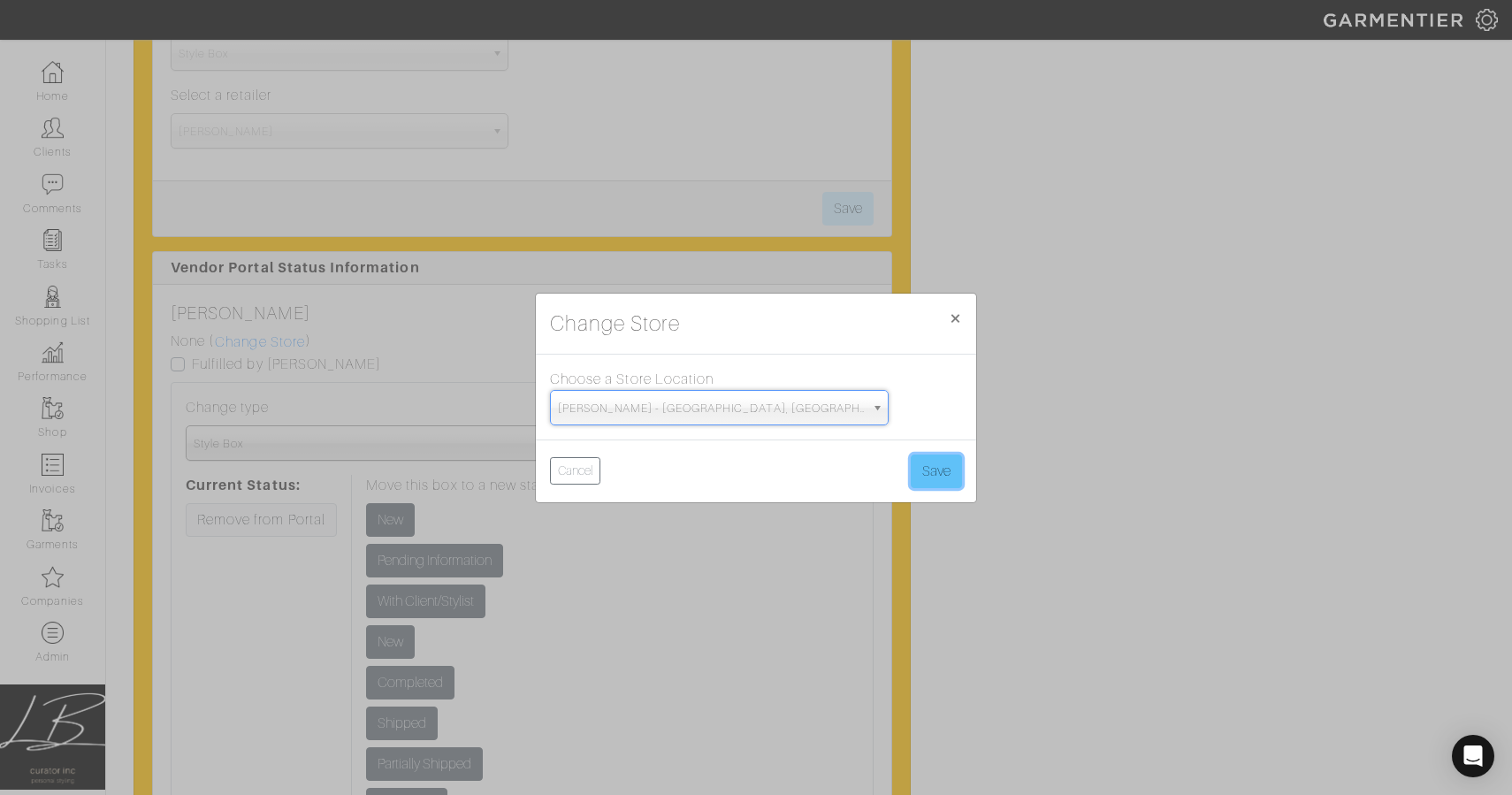
click at [925, 471] on button "Save" at bounding box center [936, 471] width 51 height 34
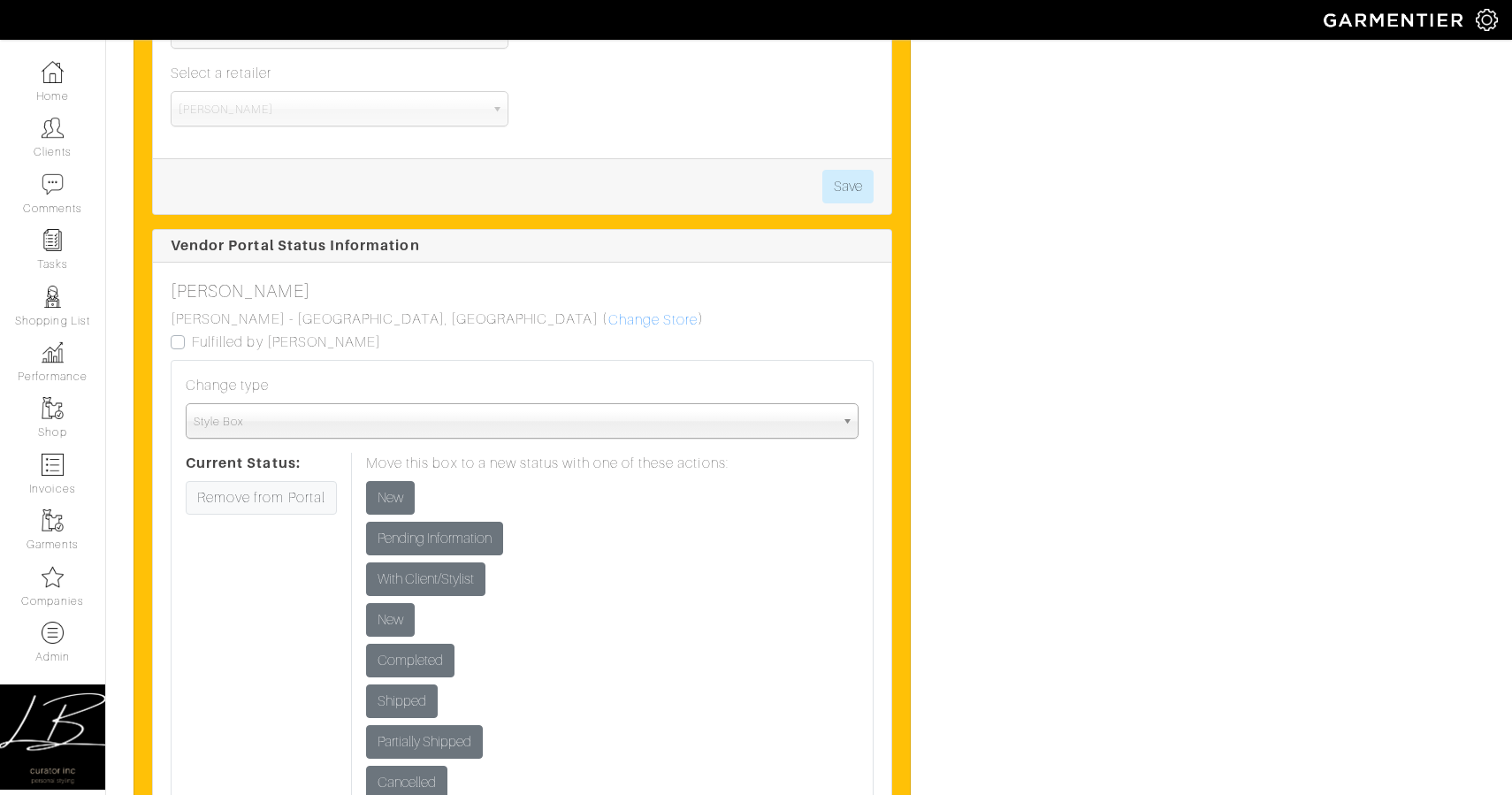
scroll to position [2883, 0]
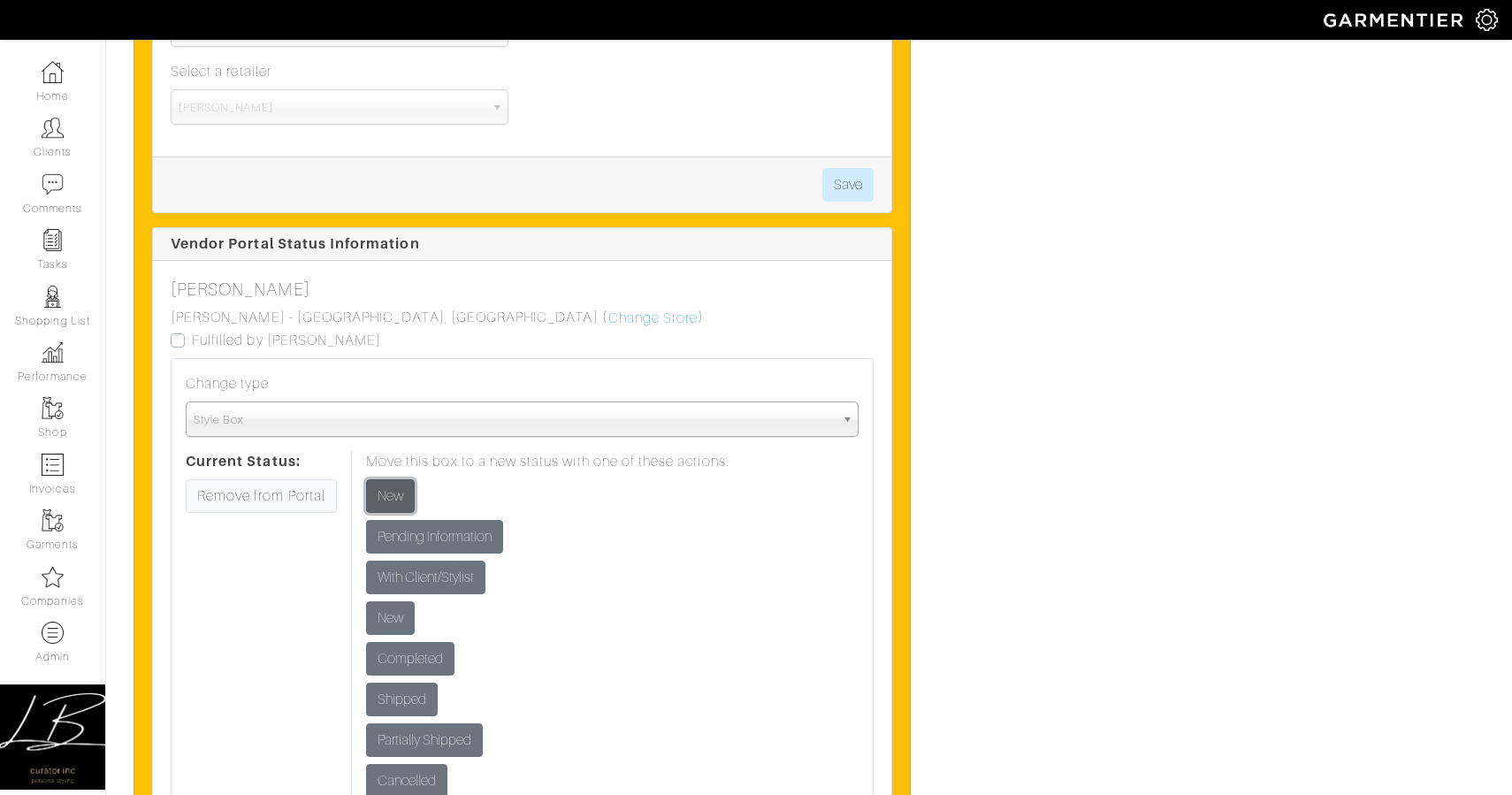
click at [397, 494] on input "New" at bounding box center [390, 495] width 48 height 34
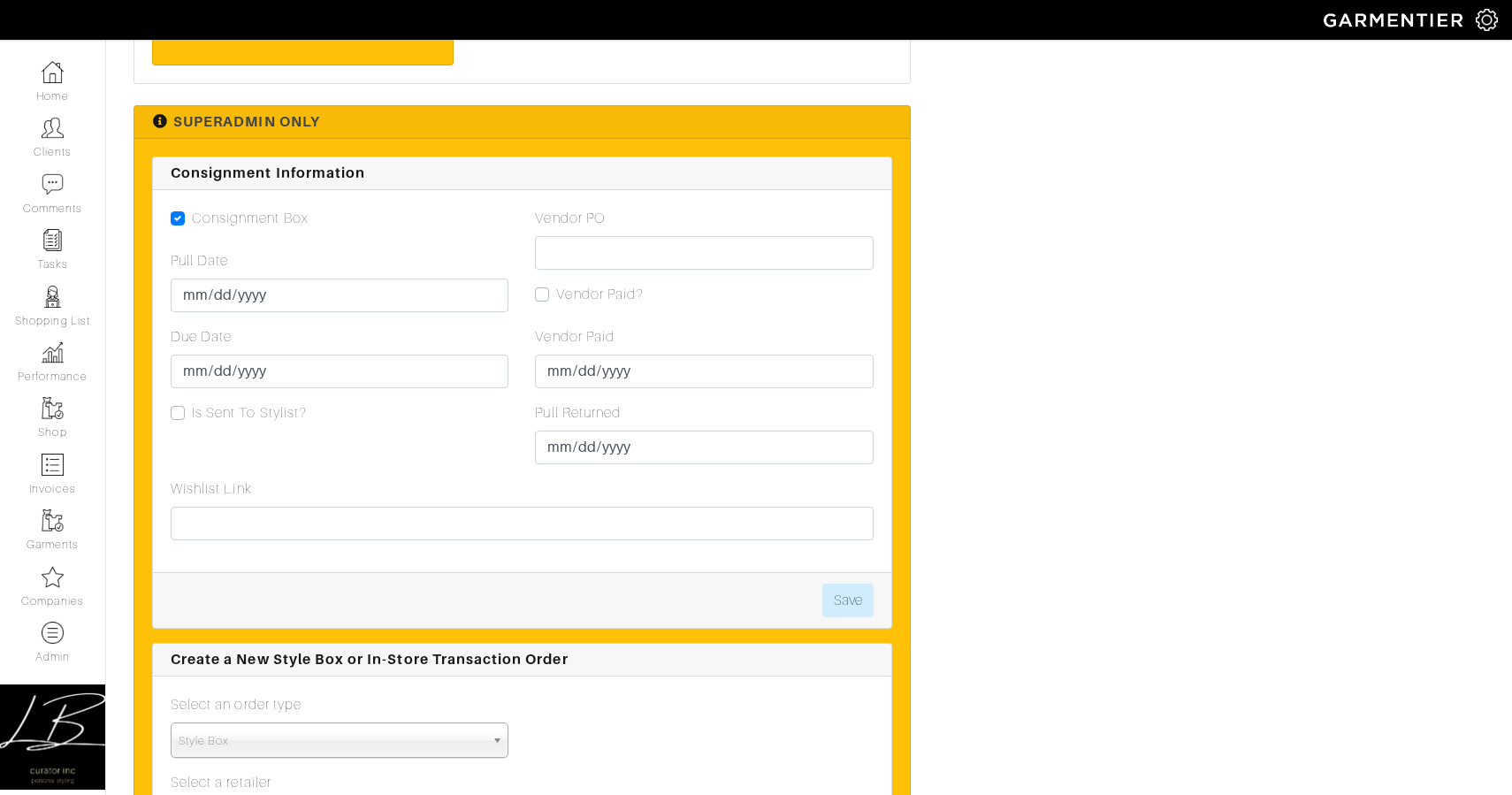
scroll to position [2174, 0]
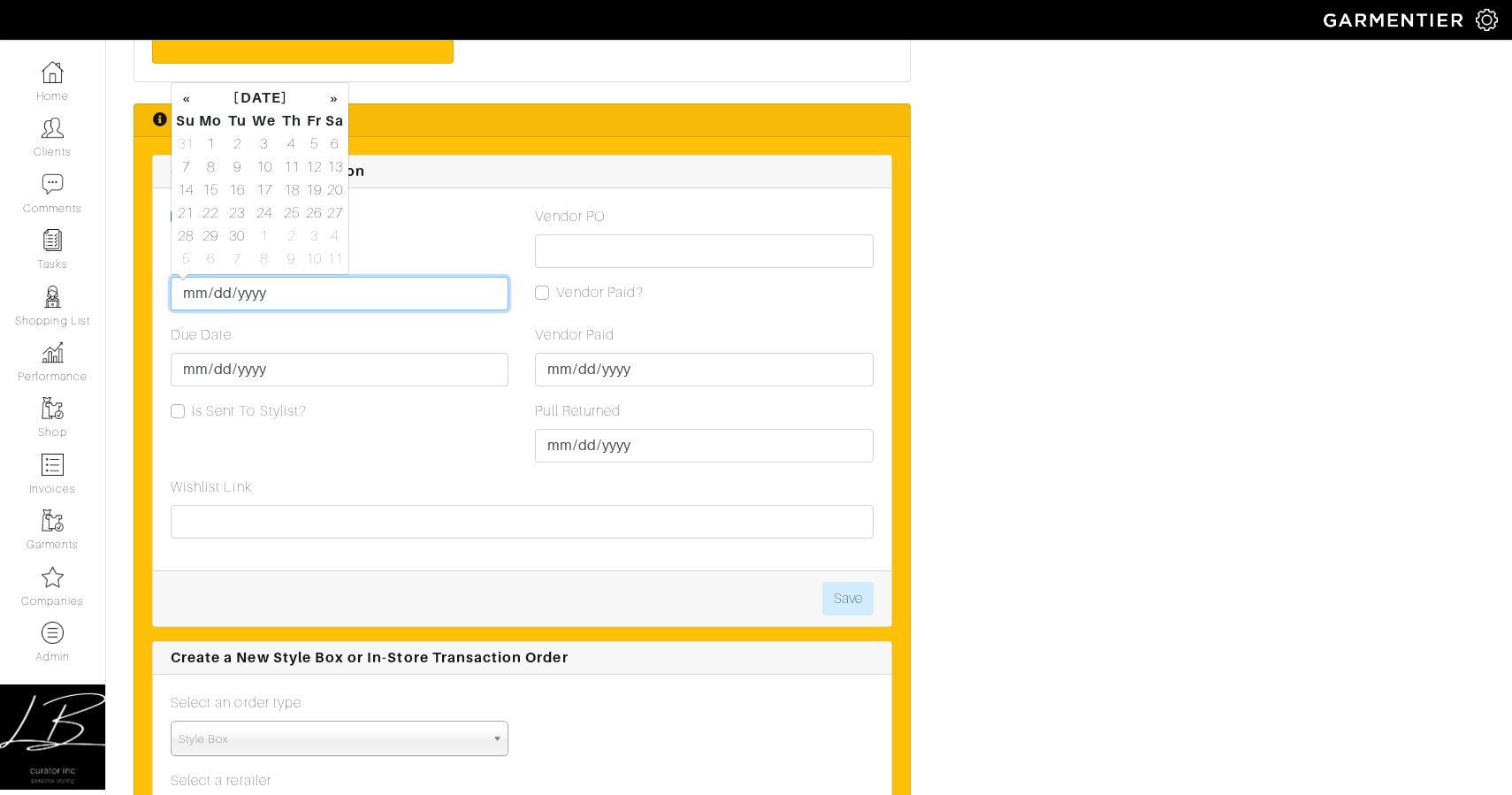
click at [199, 300] on input "Pull Date" at bounding box center [339, 293] width 338 height 34
click at [257, 199] on td "17" at bounding box center [264, 190] width 30 height 23
type input "[DATE]"
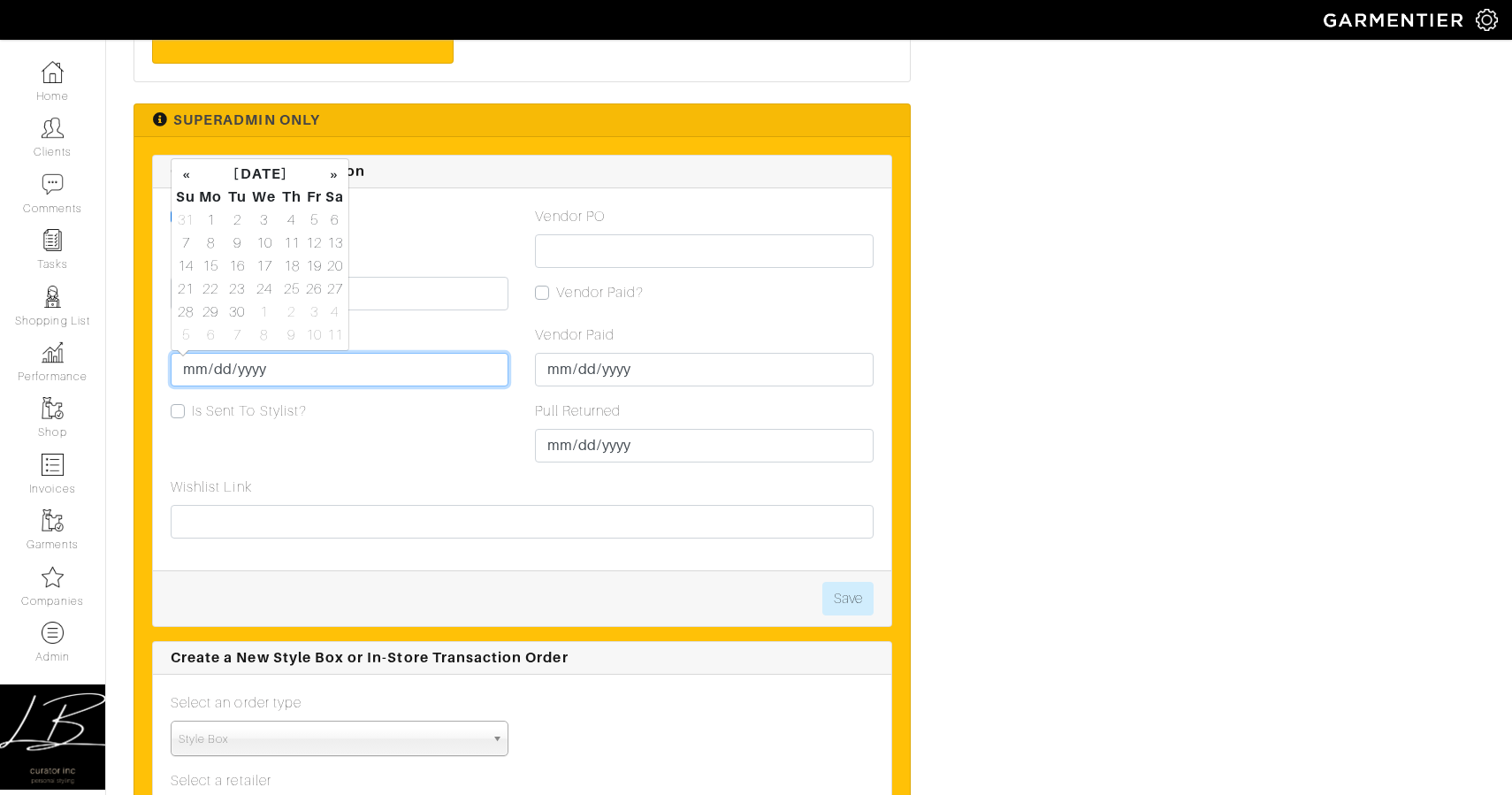
click at [205, 363] on input "Due Date" at bounding box center [339, 369] width 338 height 34
click at [209, 294] on td "22" at bounding box center [211, 289] width 29 height 23
type input "[DATE]"
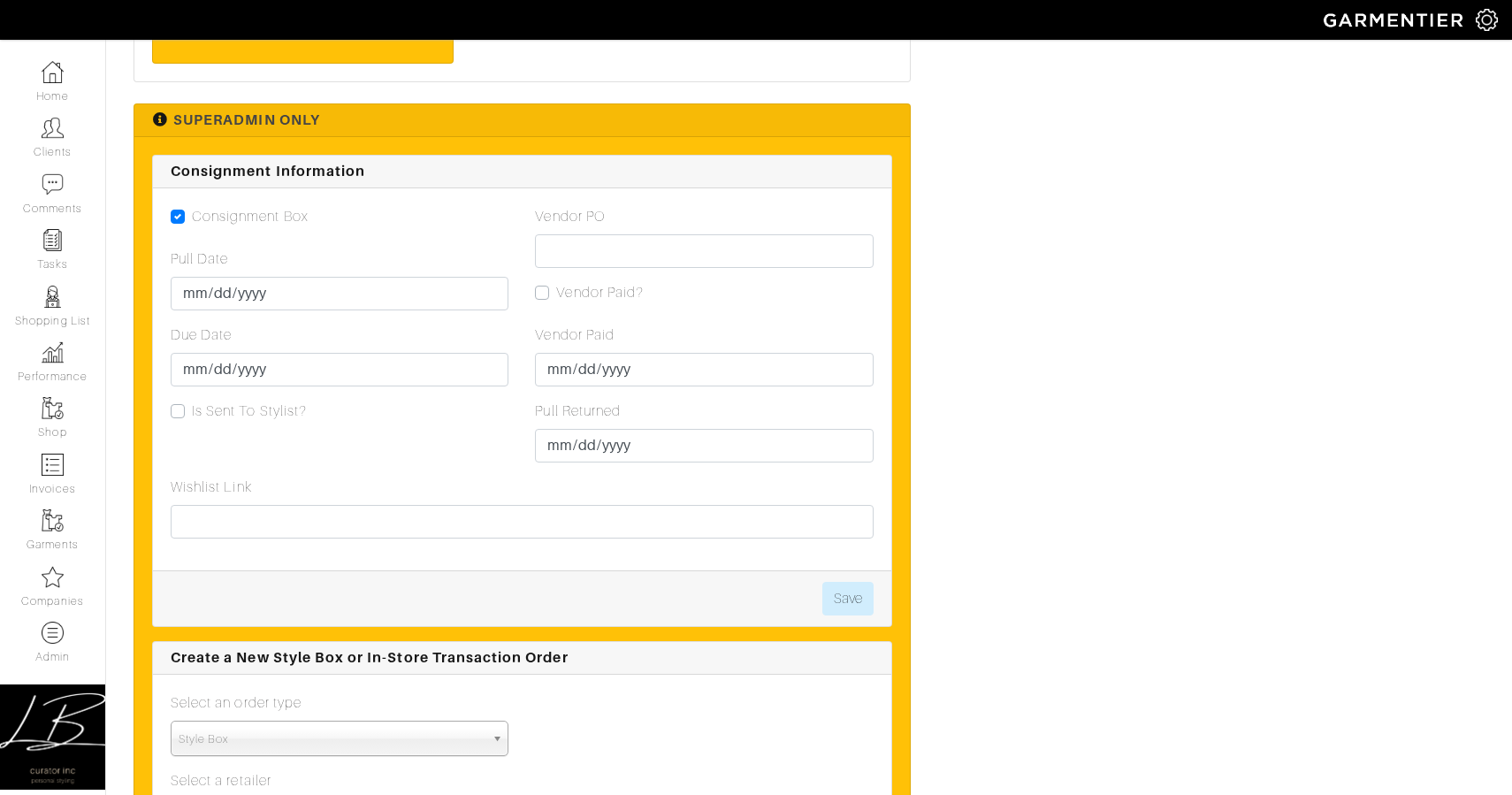
click at [445, 435] on div "Consignment Box Pull Date 2025-09-17 Due Date 2025-09-22 Is Sent To Stylist?" at bounding box center [339, 341] width 364 height 271
click at [860, 594] on button "Save" at bounding box center [847, 598] width 51 height 34
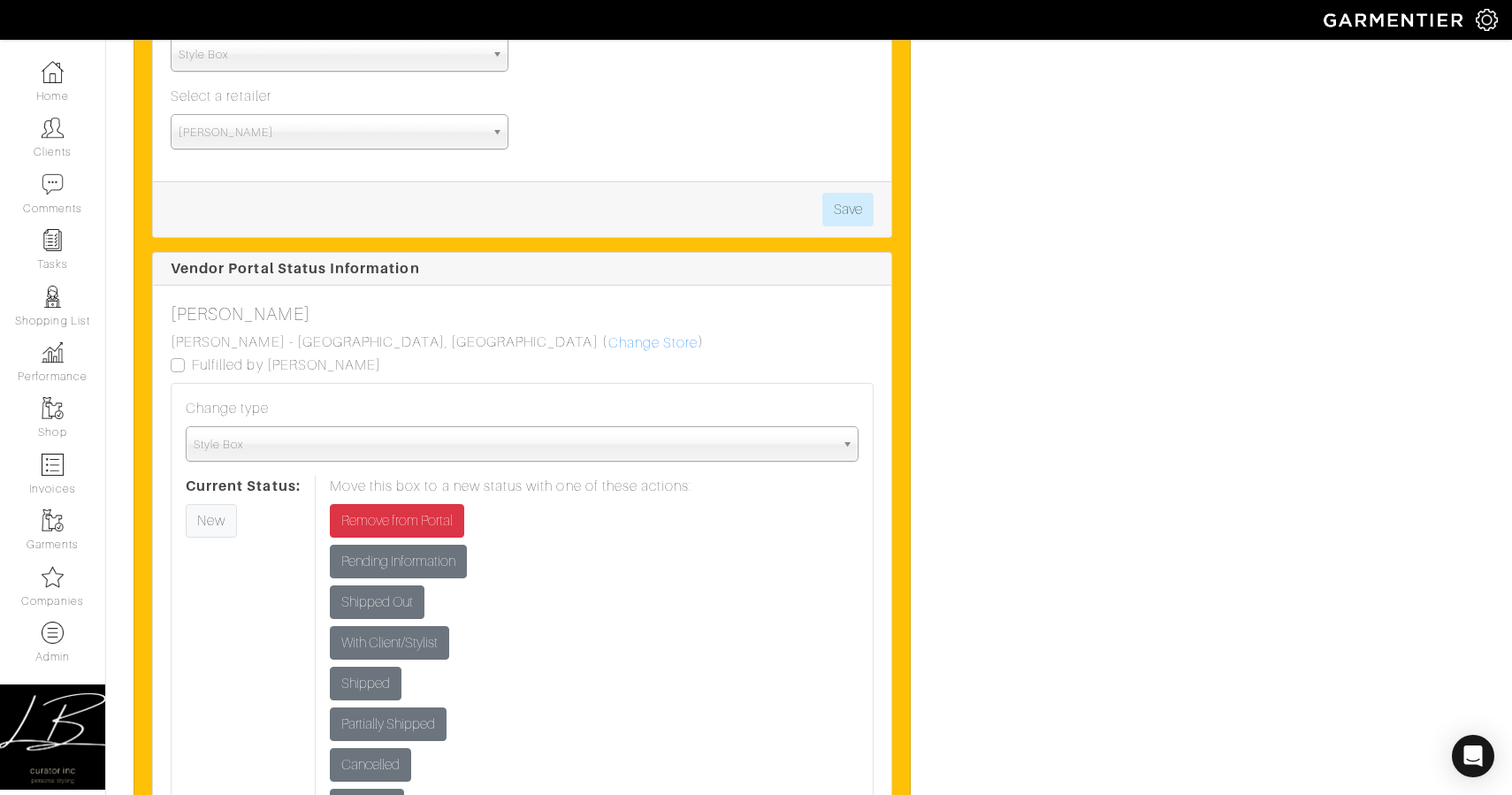
scroll to position [2861, 0]
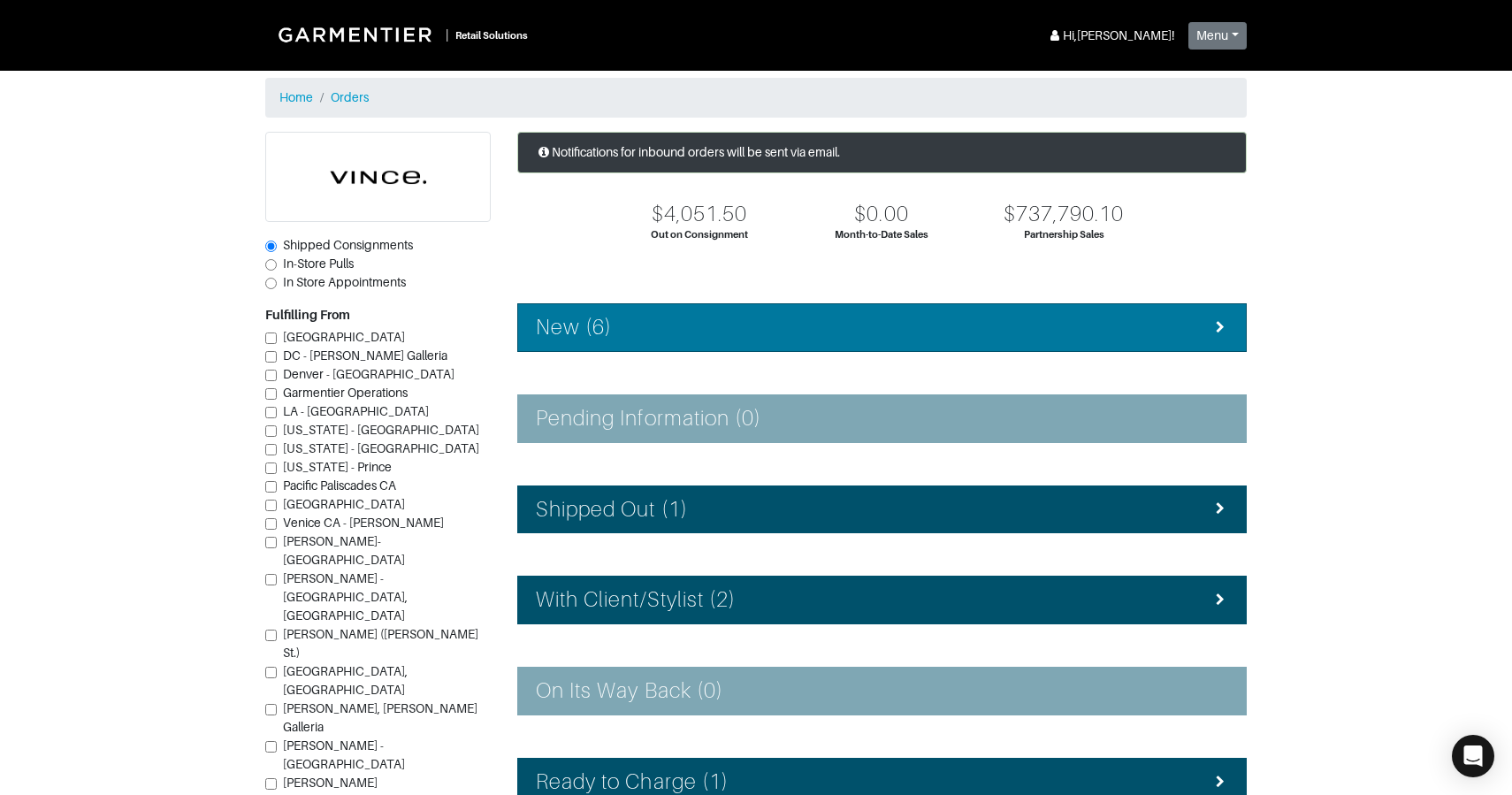
click at [629, 309] on li "New (6)" at bounding box center [882, 328] width 729 height 48
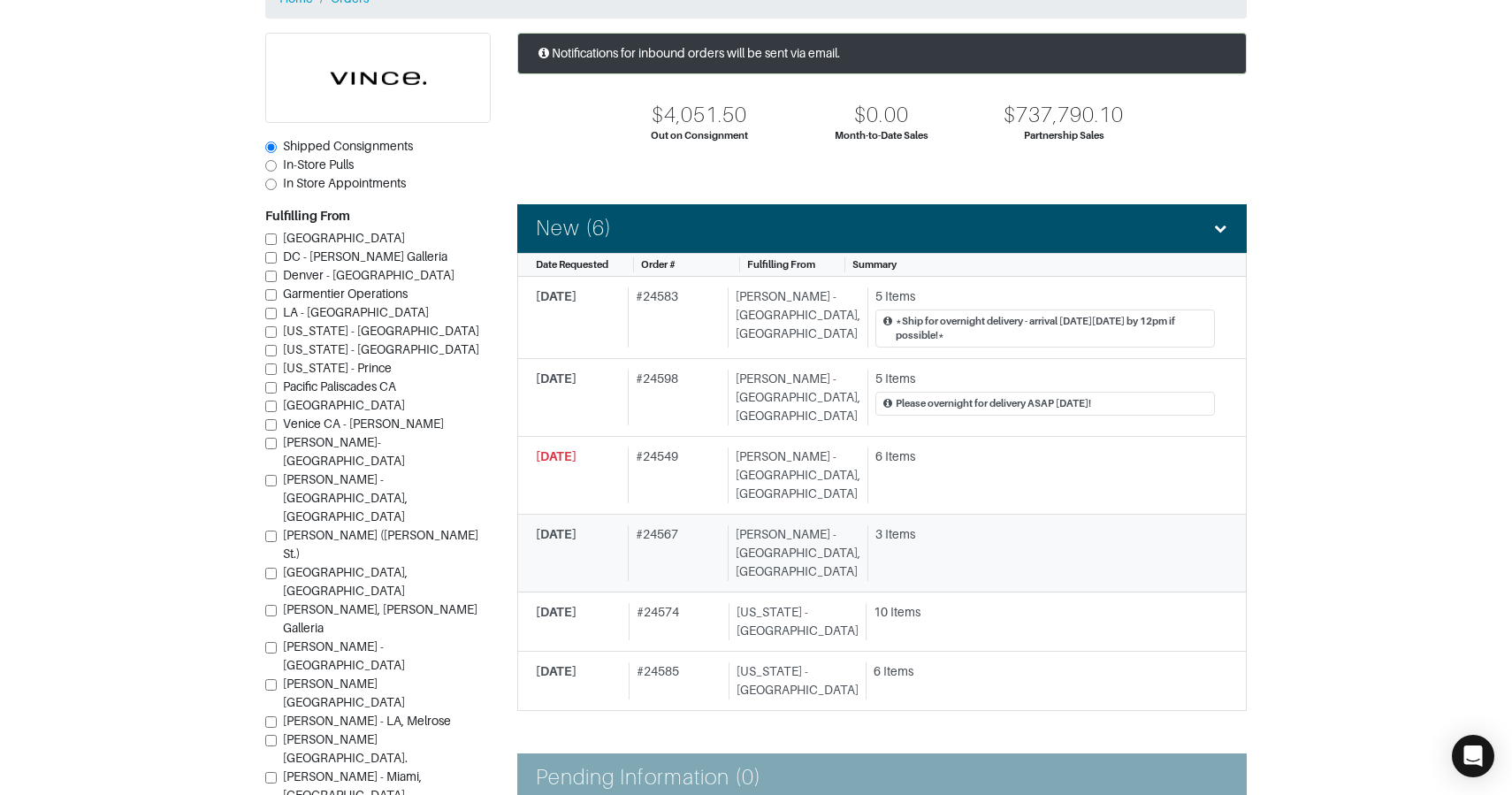
scroll to position [116, 0]
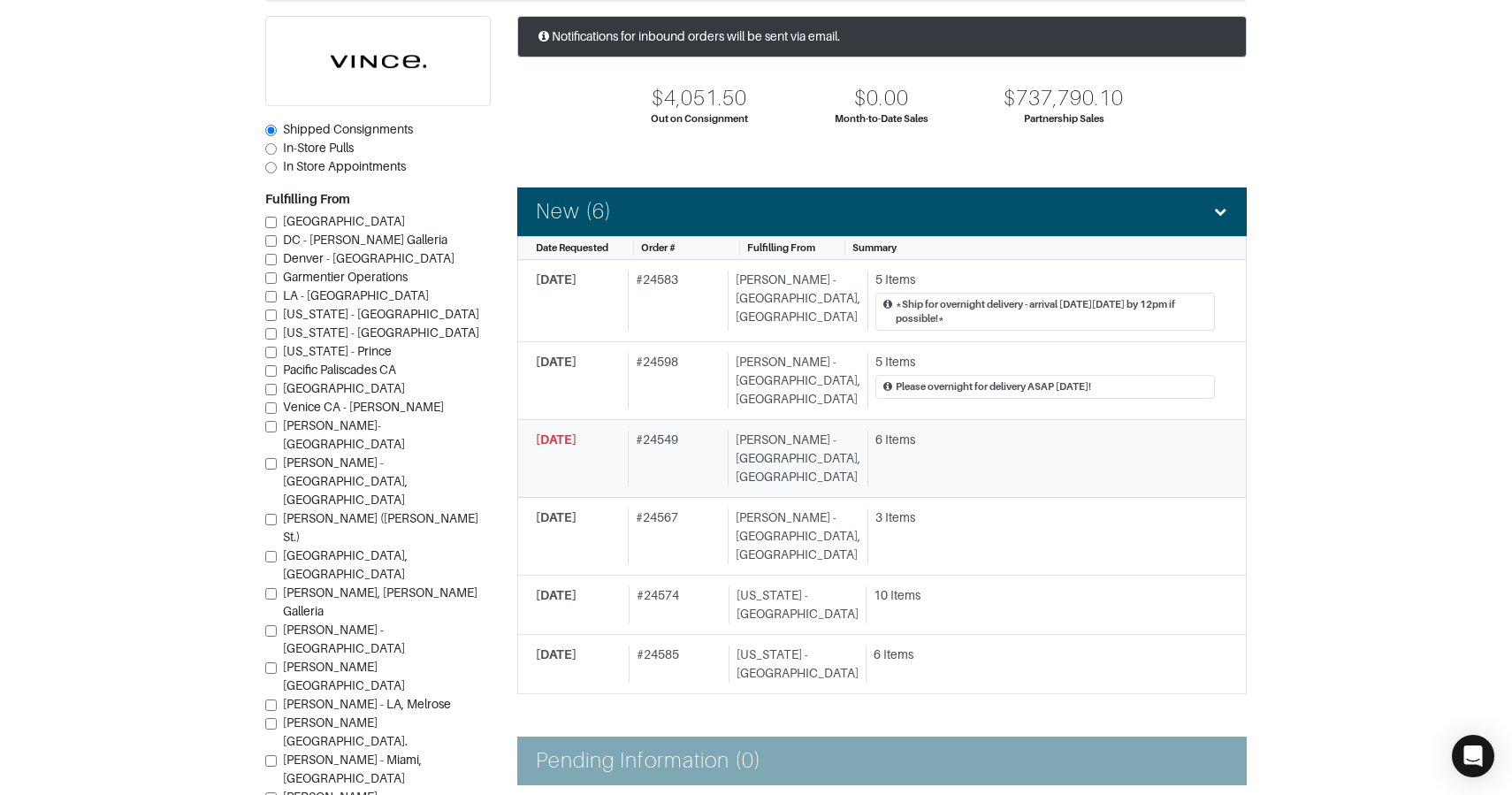
click at [709, 455] on div "# 24549" at bounding box center [675, 459] width 93 height 56
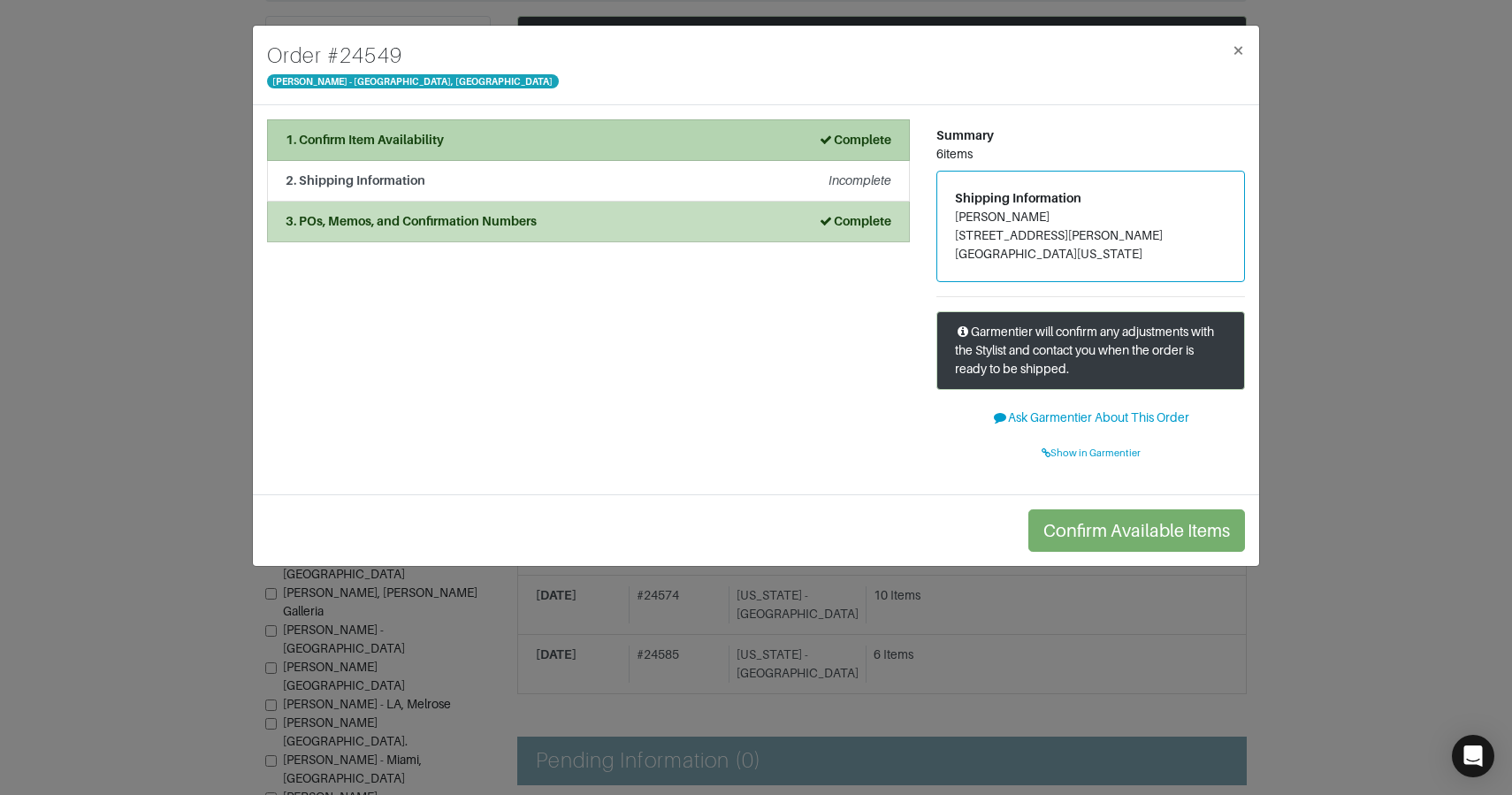
click at [594, 155] on li "1. Confirm Item Availability Complete" at bounding box center [588, 140] width 643 height 41
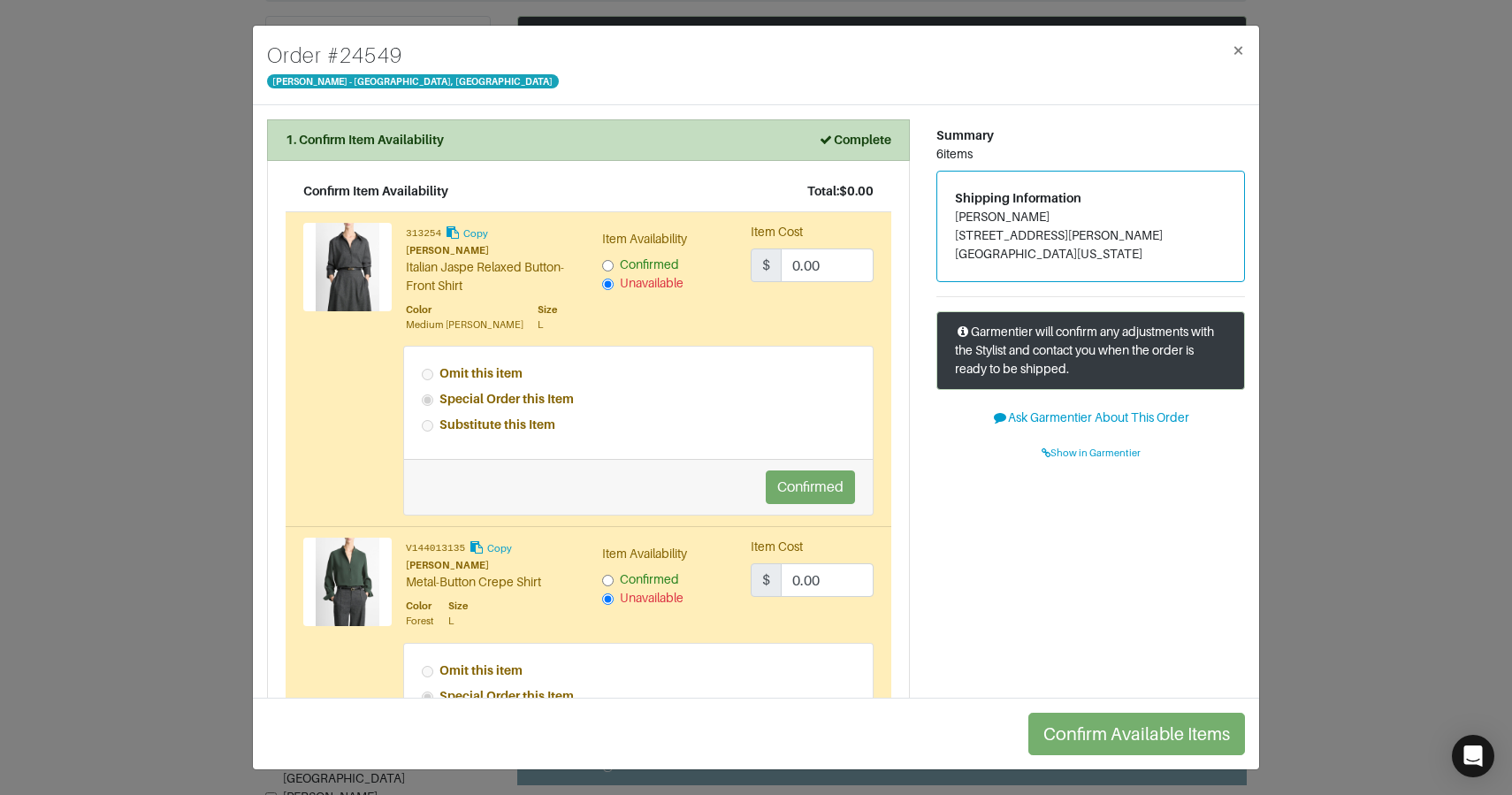
click at [163, 76] on div "Order # [GEOGRAPHIC_DATA][PERSON_NAME] × 1. Confirm Item Availability Complete …" at bounding box center [756, 397] width 1512 height 795
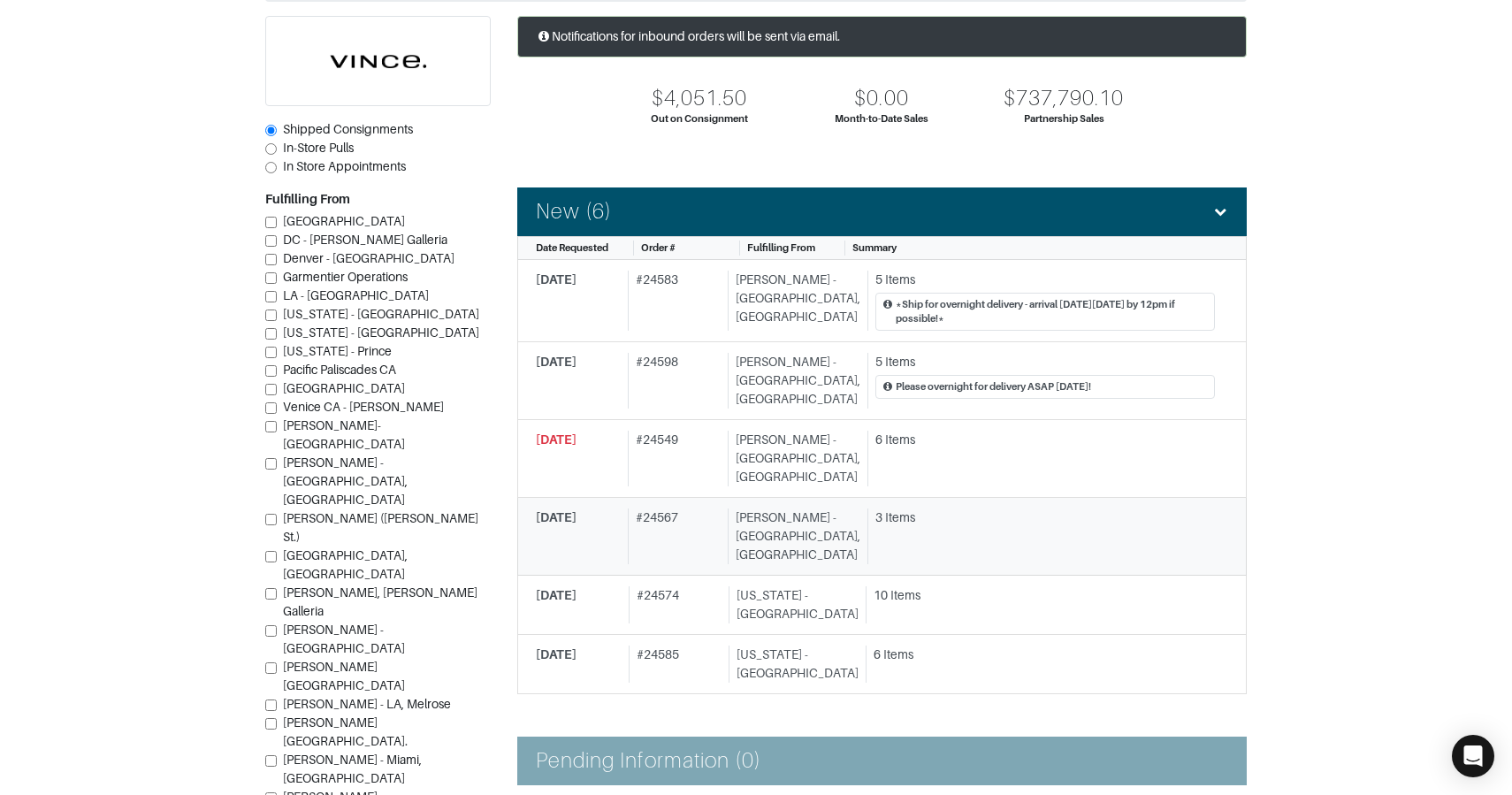
click at [699, 509] on div "# 24567" at bounding box center [675, 537] width 93 height 56
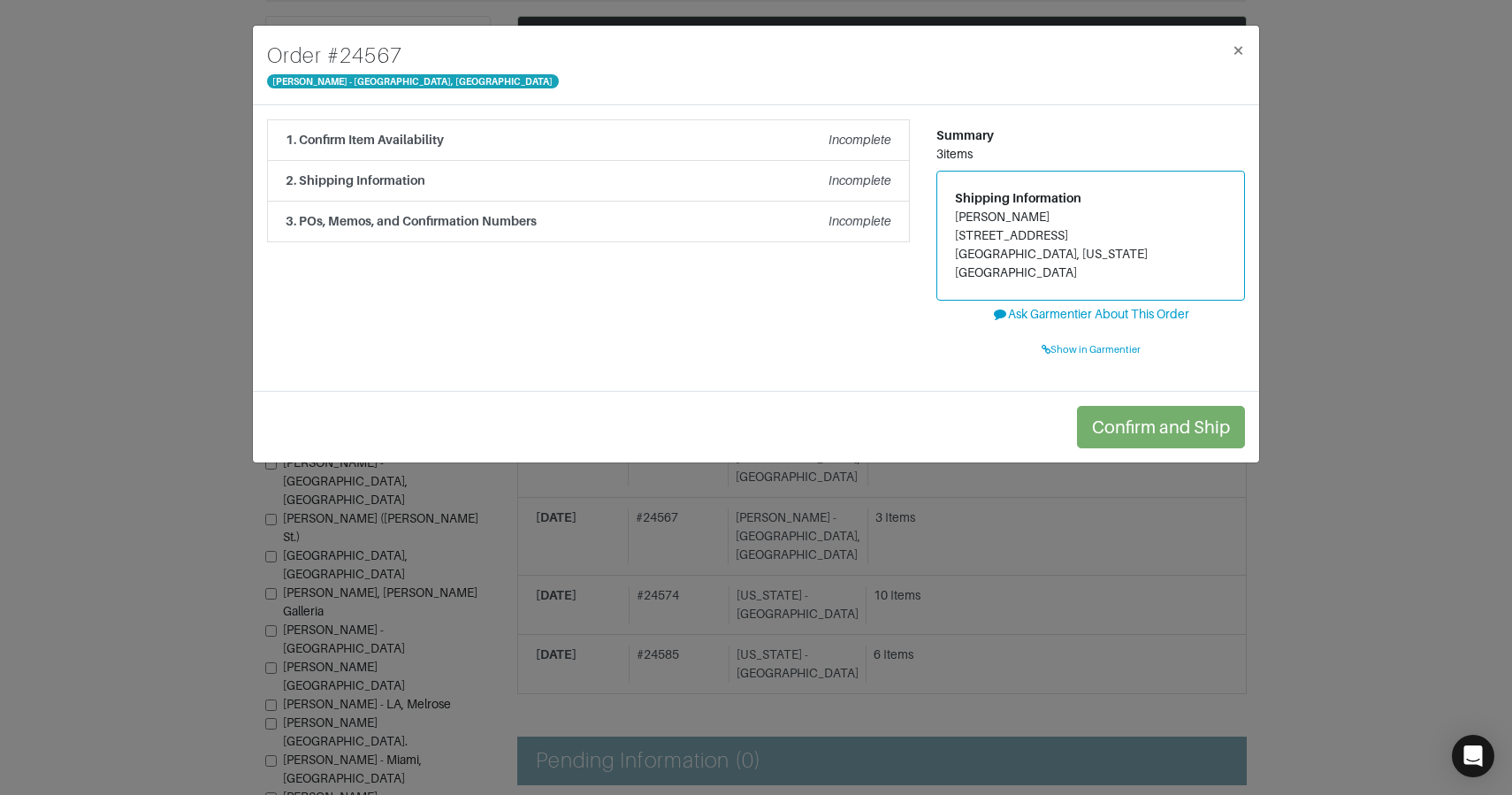
click at [699, 495] on div "Order # [GEOGRAPHIC_DATA][PERSON_NAME] × 1. Confirm Item Availability Incomplet…" at bounding box center [756, 397] width 1512 height 795
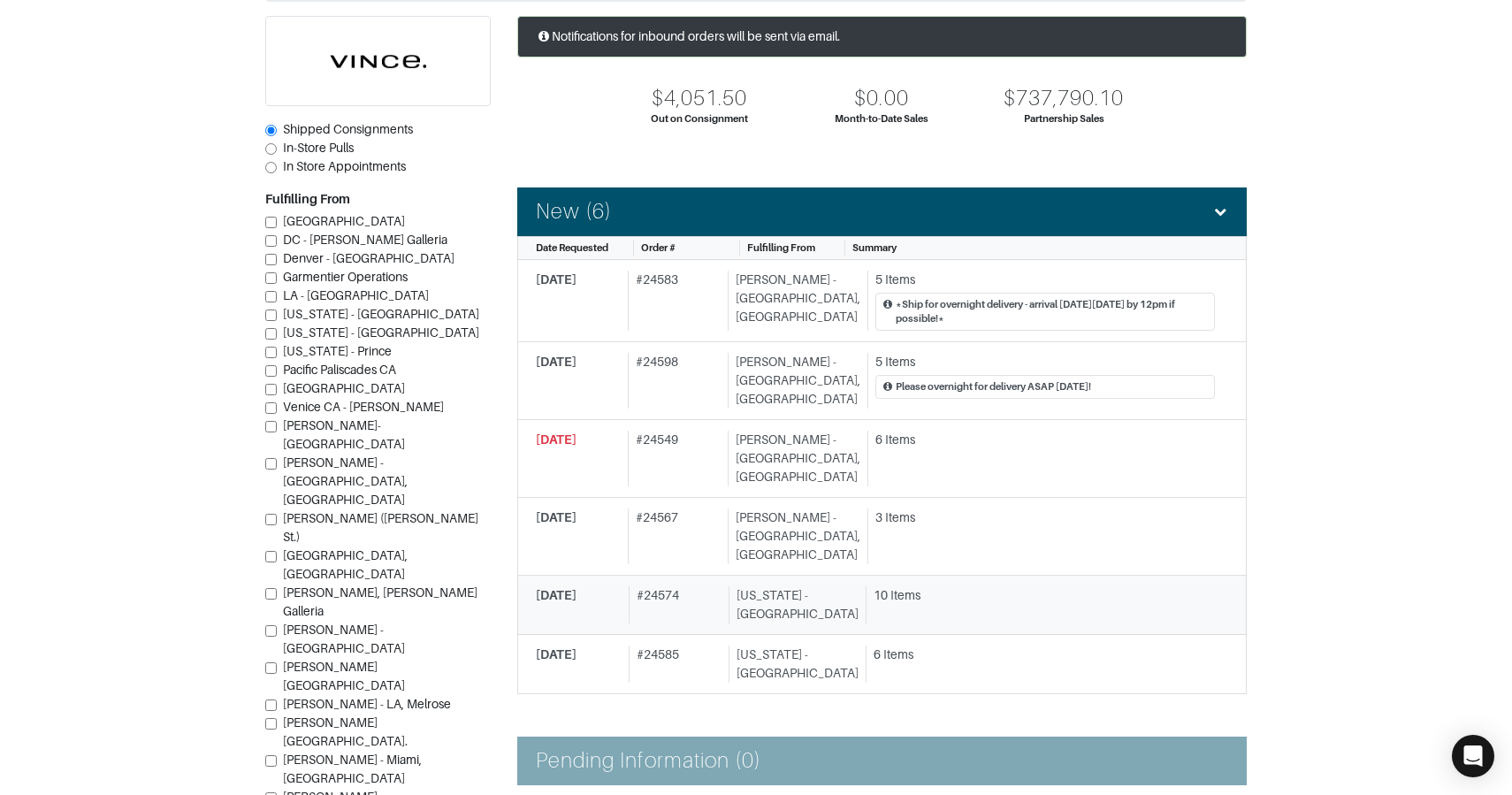
click at [703, 586] on div "# 24574" at bounding box center [675, 604] width 93 height 38
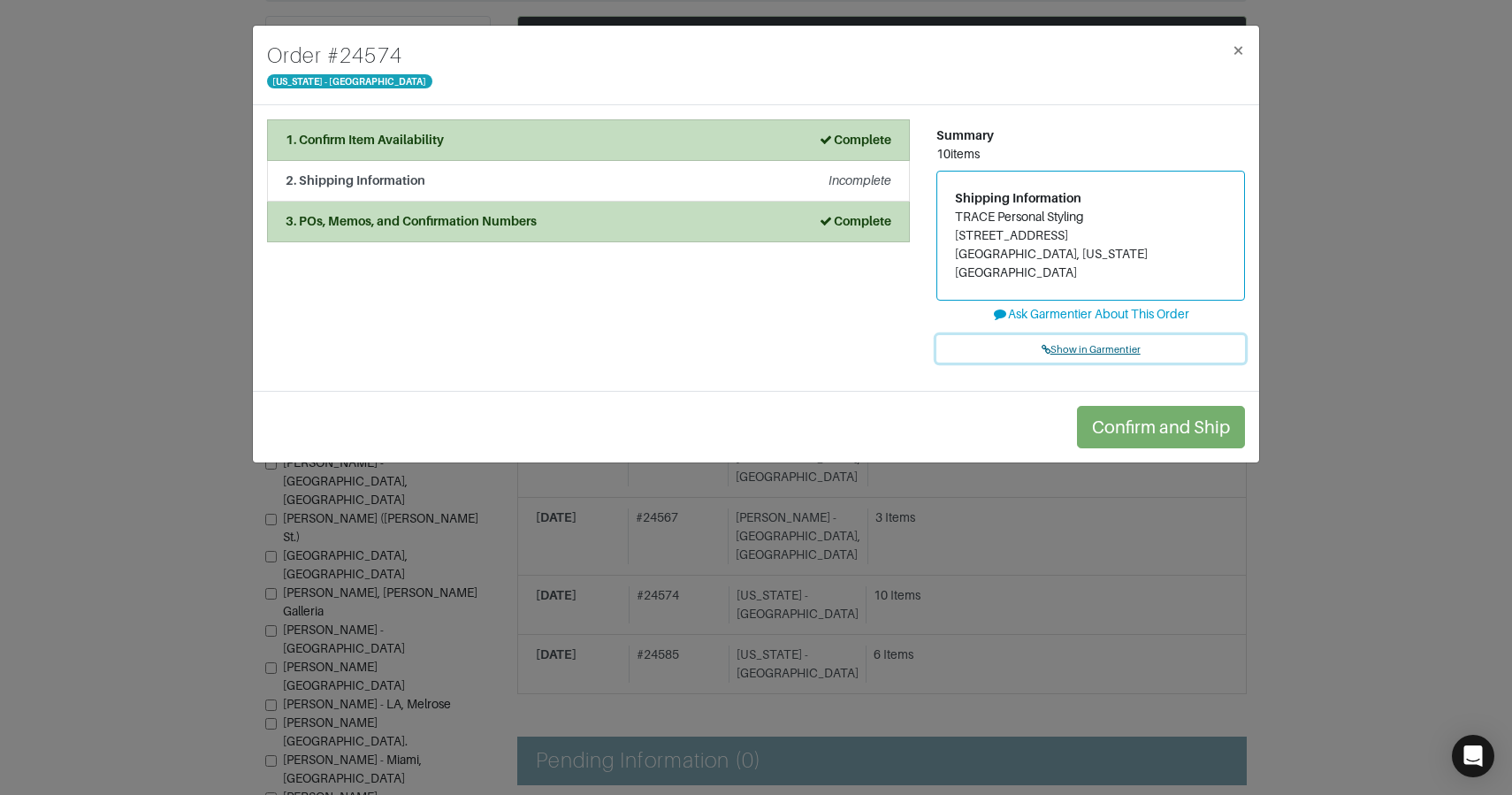
click at [1064, 344] on span "Show in Garmentier" at bounding box center [1091, 349] width 99 height 11
click at [152, 142] on div "Order # 24574 New York - 5th Avenue × 1. Confirm Item Availability Complete Con…" at bounding box center [756, 397] width 1512 height 795
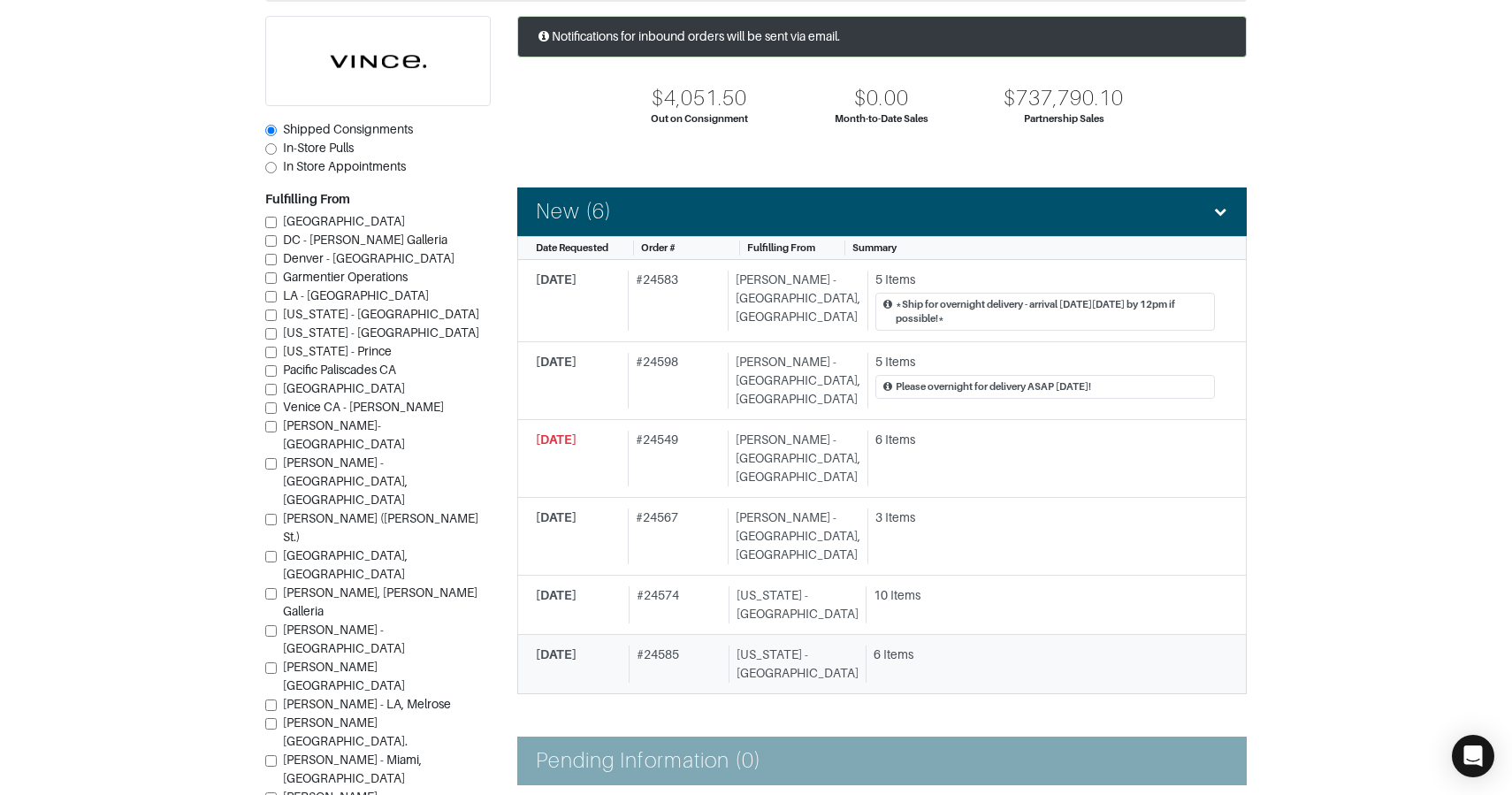
click at [656, 646] on div "# 24585" at bounding box center [675, 664] width 93 height 38
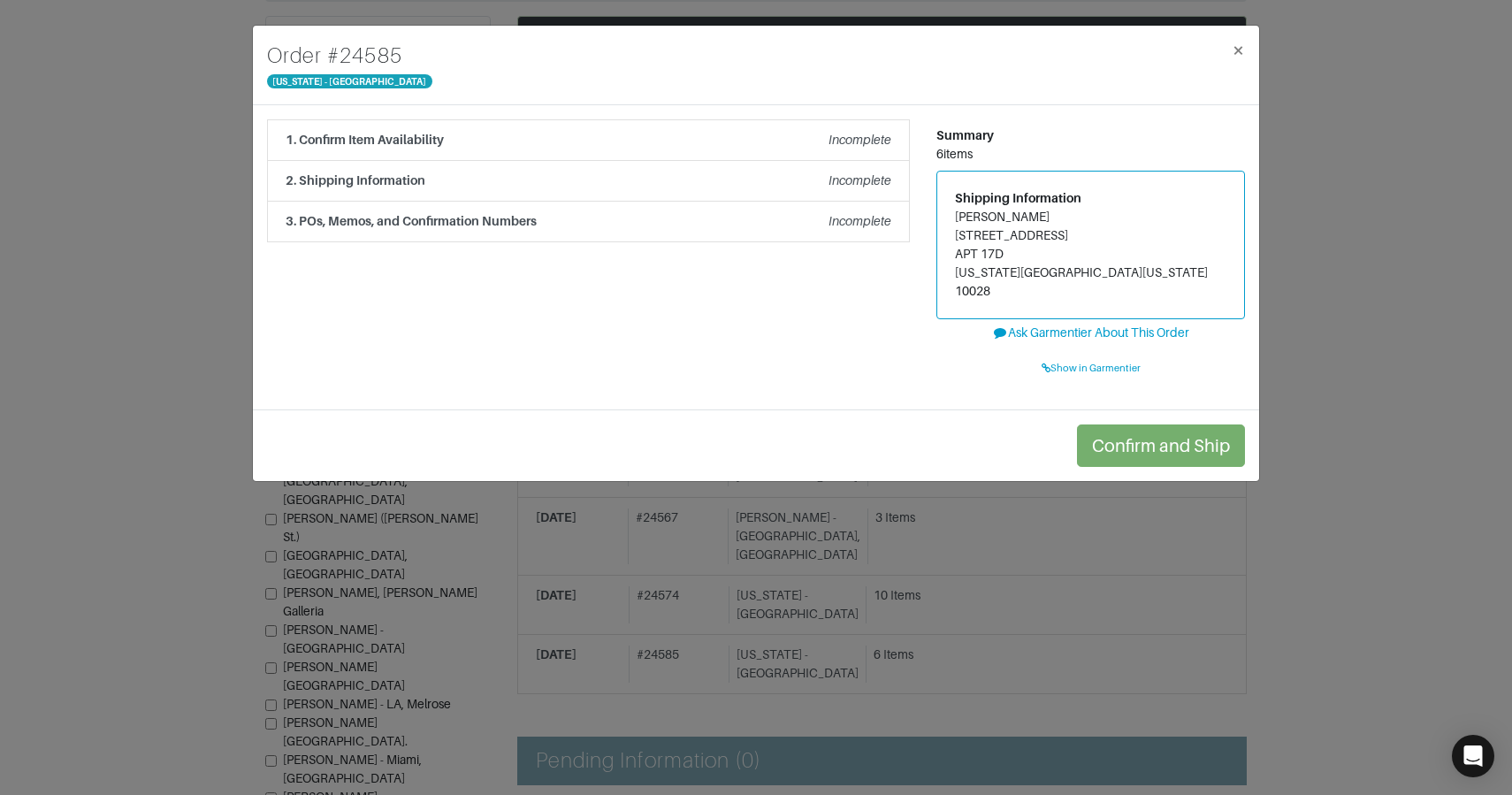
click at [1433, 396] on div "Order # 24585 New York - 5th Avenue × 1. Confirm Item Availability Incomplete C…" at bounding box center [756, 397] width 1512 height 795
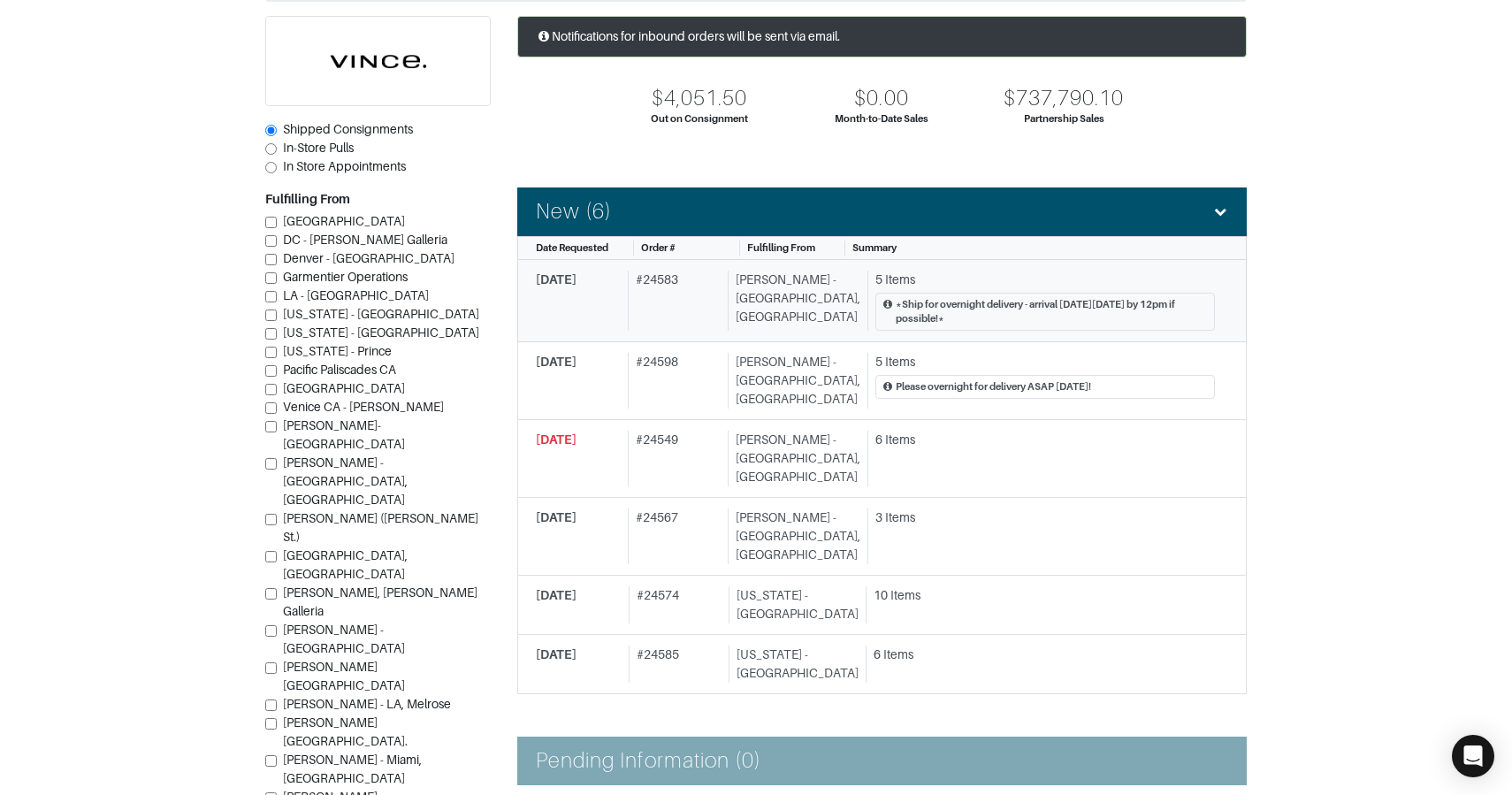
click at [676, 287] on div "# 24583" at bounding box center [675, 301] width 93 height 61
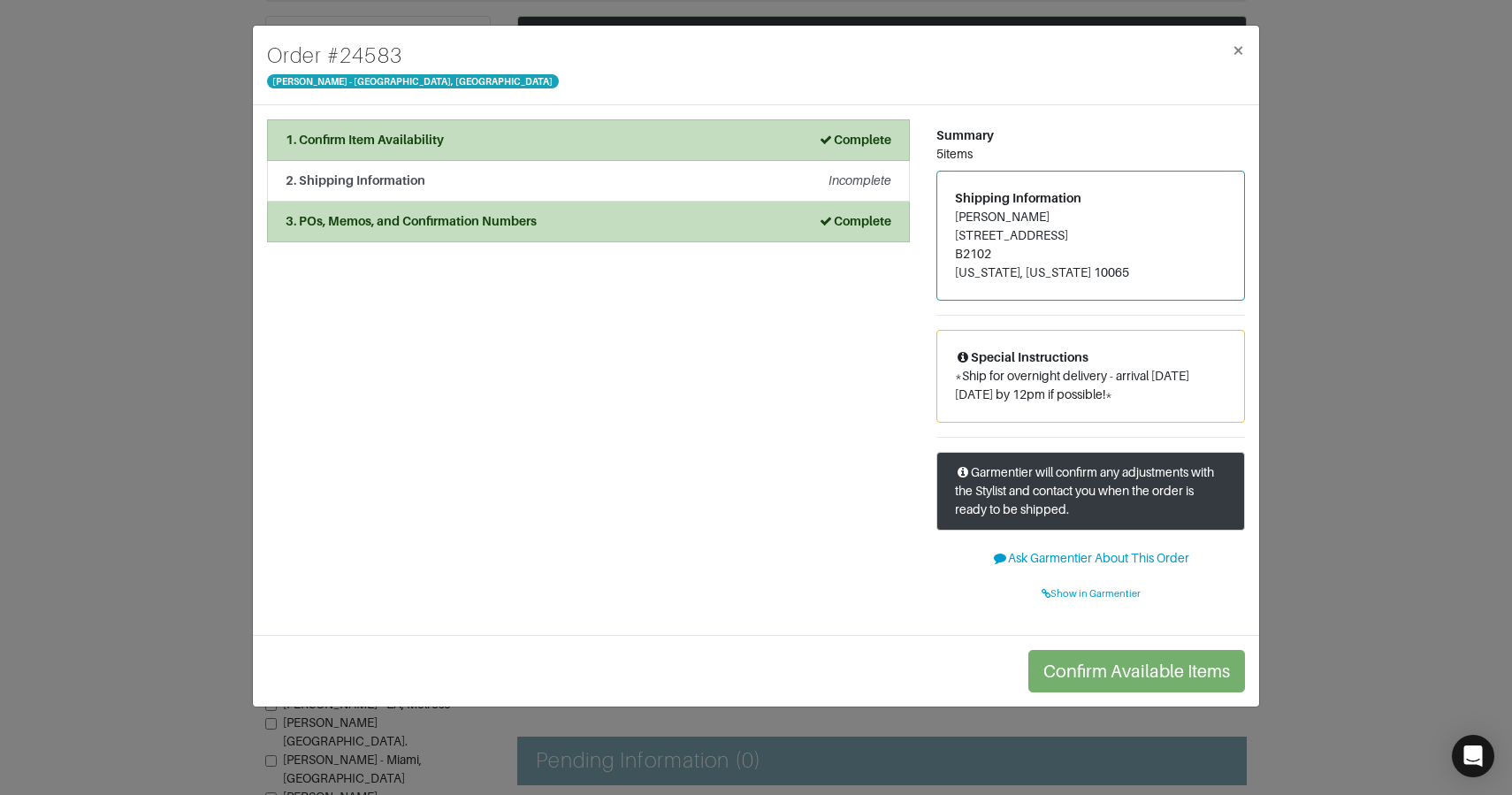
click at [209, 327] on div "Order # 24583 Vince - Chicago, Oak Street × 1. Confirm Item Availability Comple…" at bounding box center [756, 397] width 1512 height 795
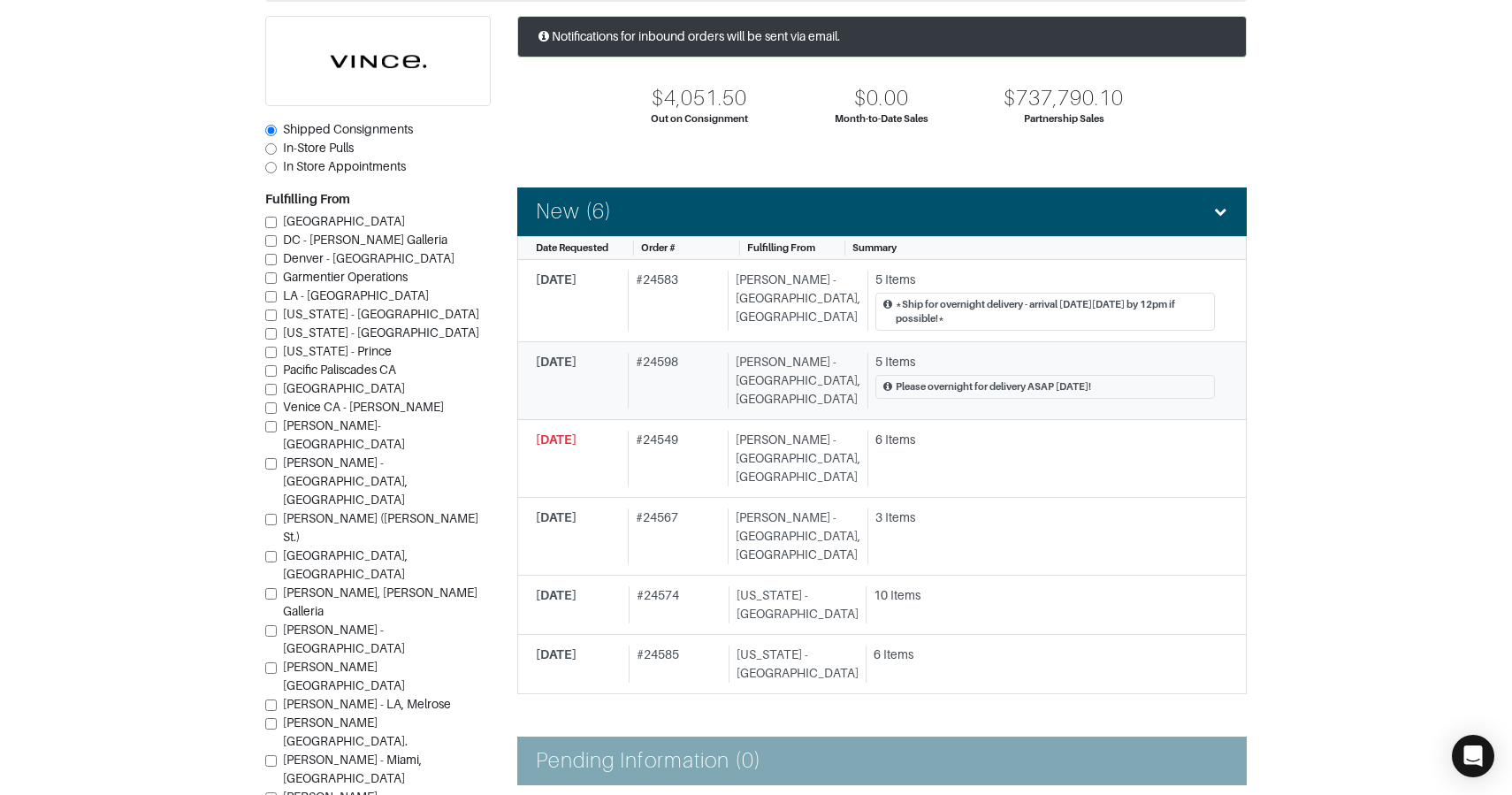
click at [689, 357] on div "# 24598" at bounding box center [675, 381] width 93 height 56
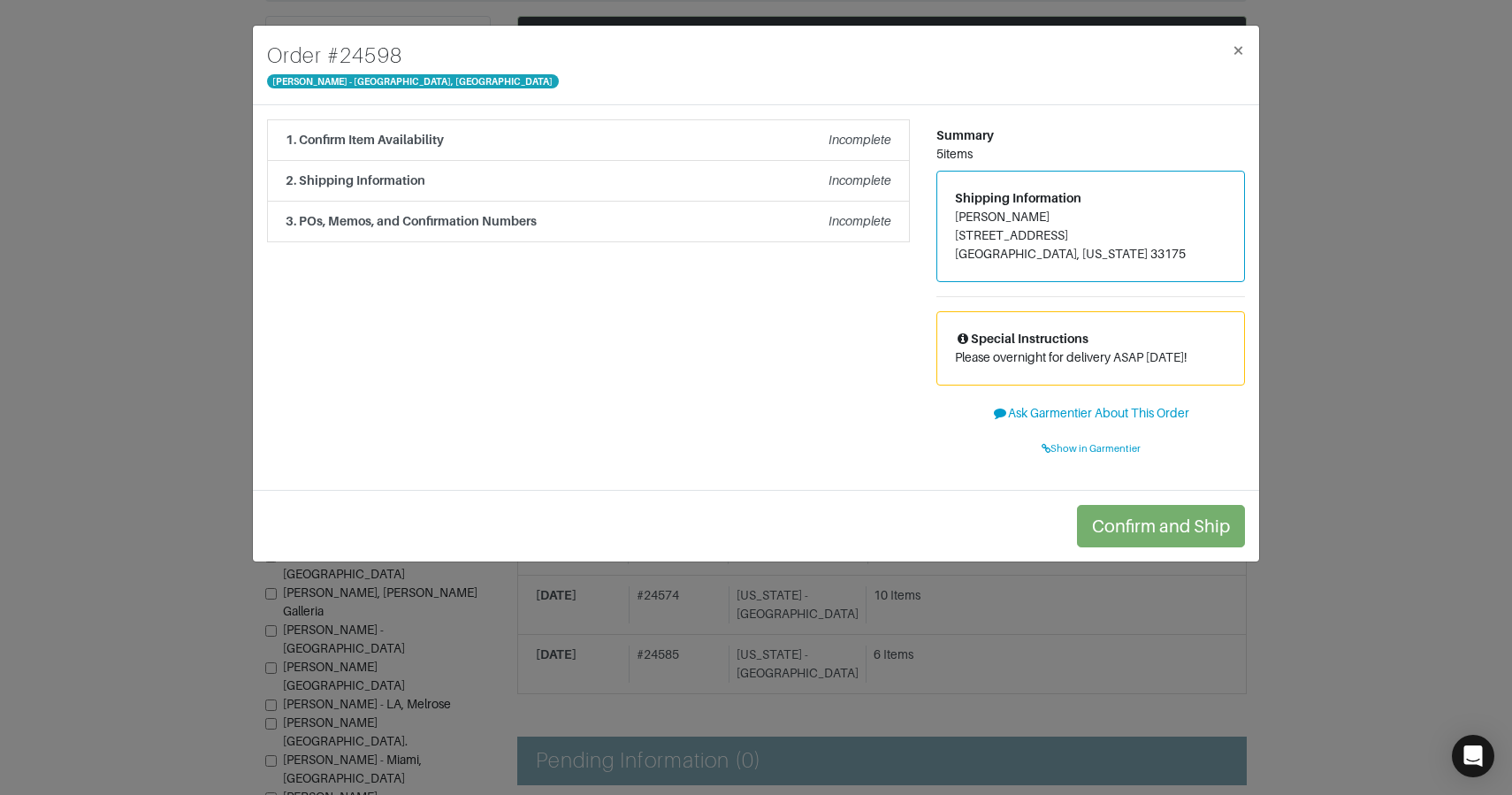
click at [188, 364] on div "Order # 24598 Vince - Chicago, Oak Street × 1. Confirm Item Availability Incomp…" at bounding box center [756, 397] width 1512 height 795
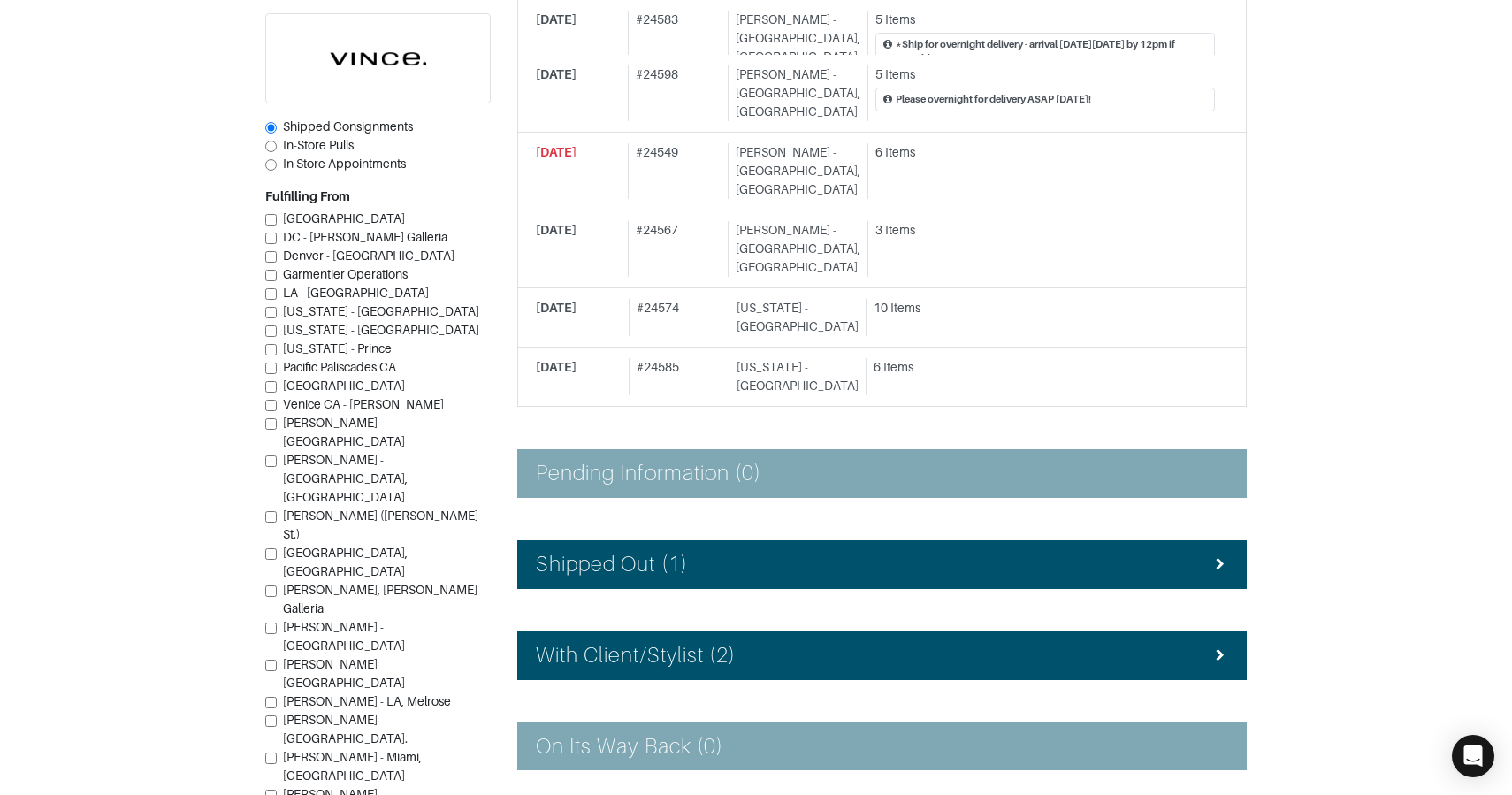
scroll to position [419, 0]
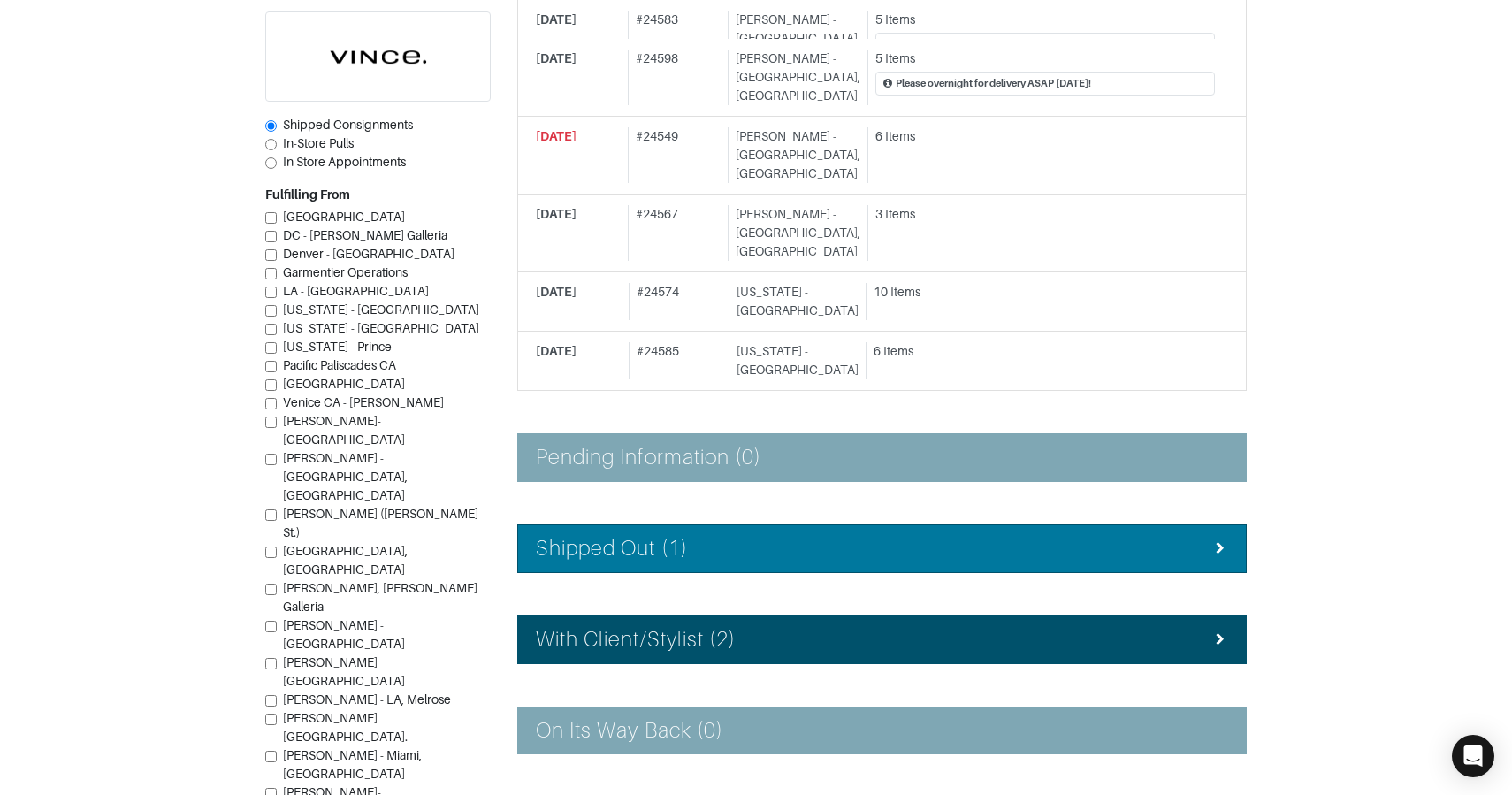
click at [722, 536] on div "Shipped Out (1)" at bounding box center [882, 548] width 692 height 26
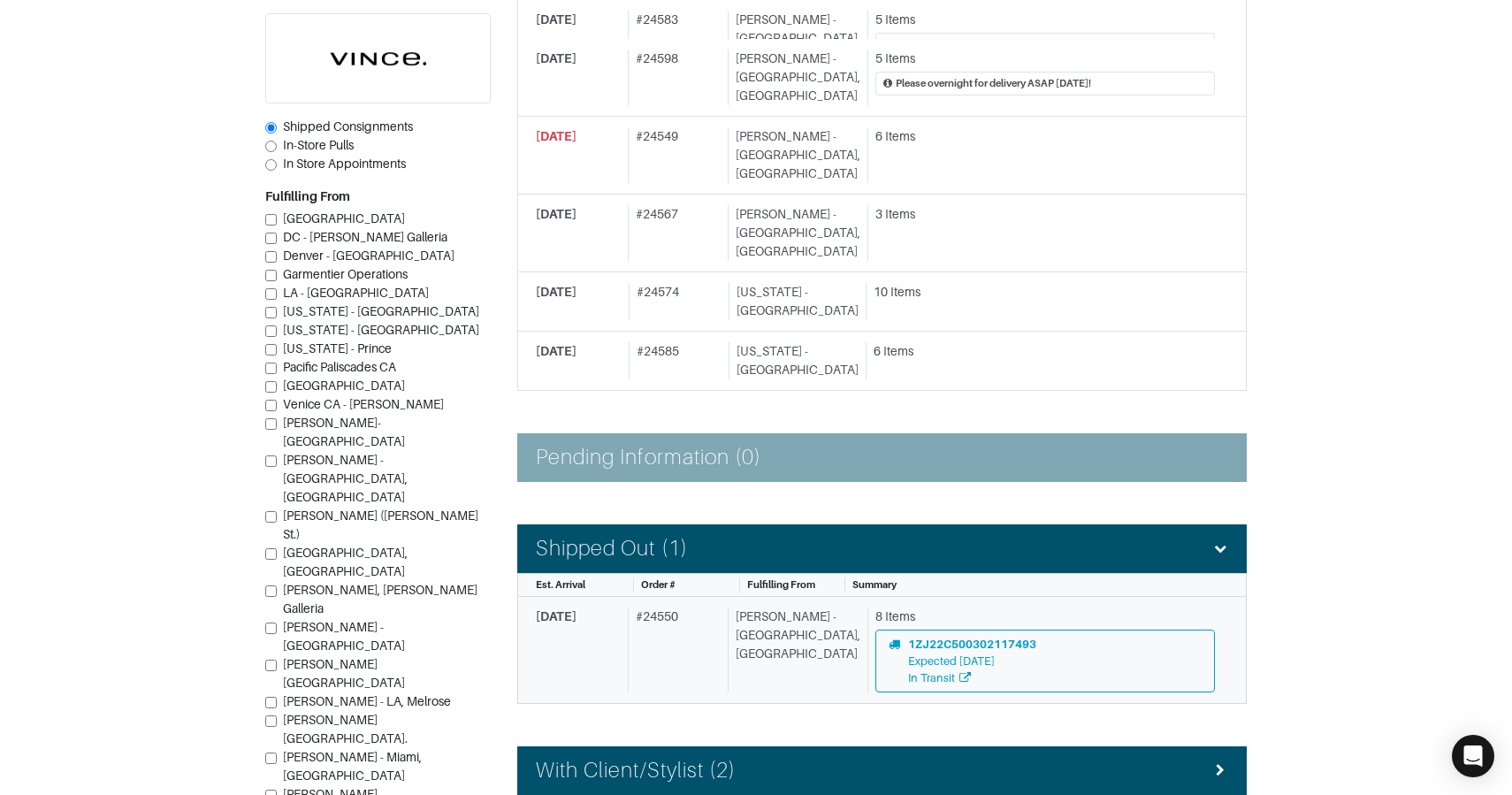
click at [721, 607] on div "# 24550" at bounding box center [675, 649] width 93 height 86
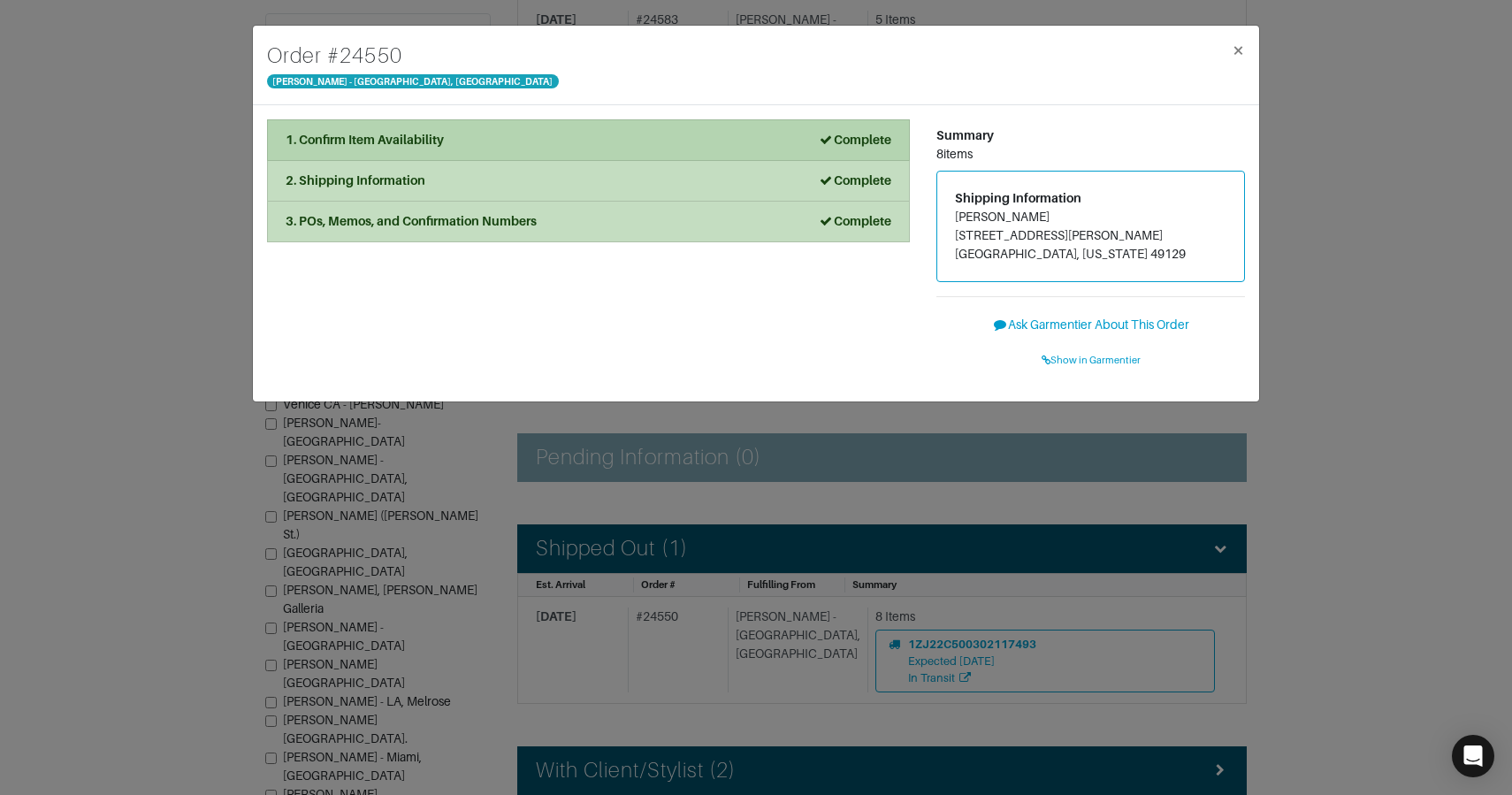
click at [614, 144] on div "1. Confirm Item Availability Complete" at bounding box center [588, 140] width 606 height 18
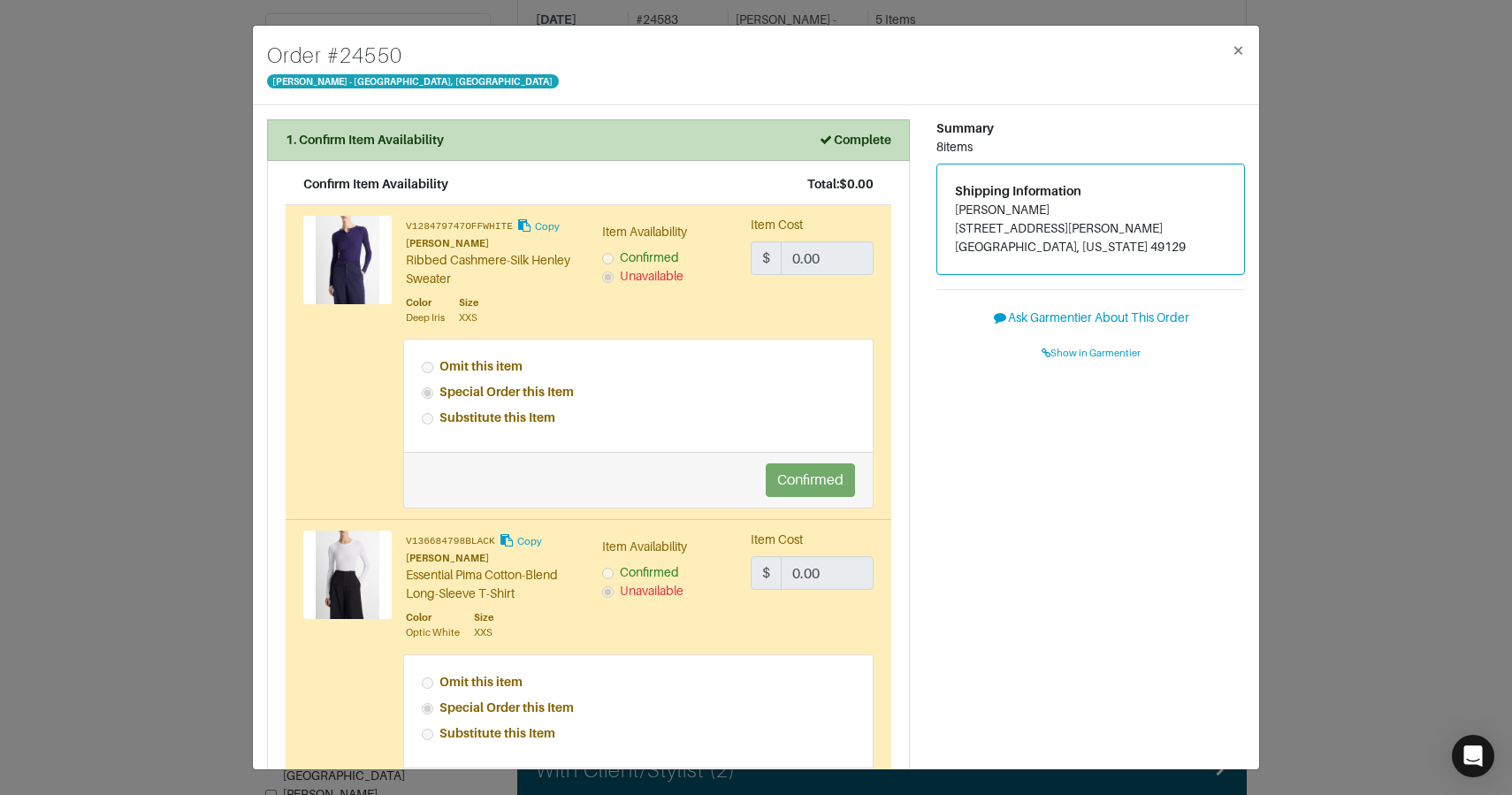
scroll to position [8, 0]
click at [1101, 351] on span "Show in Garmentier" at bounding box center [1091, 352] width 99 height 11
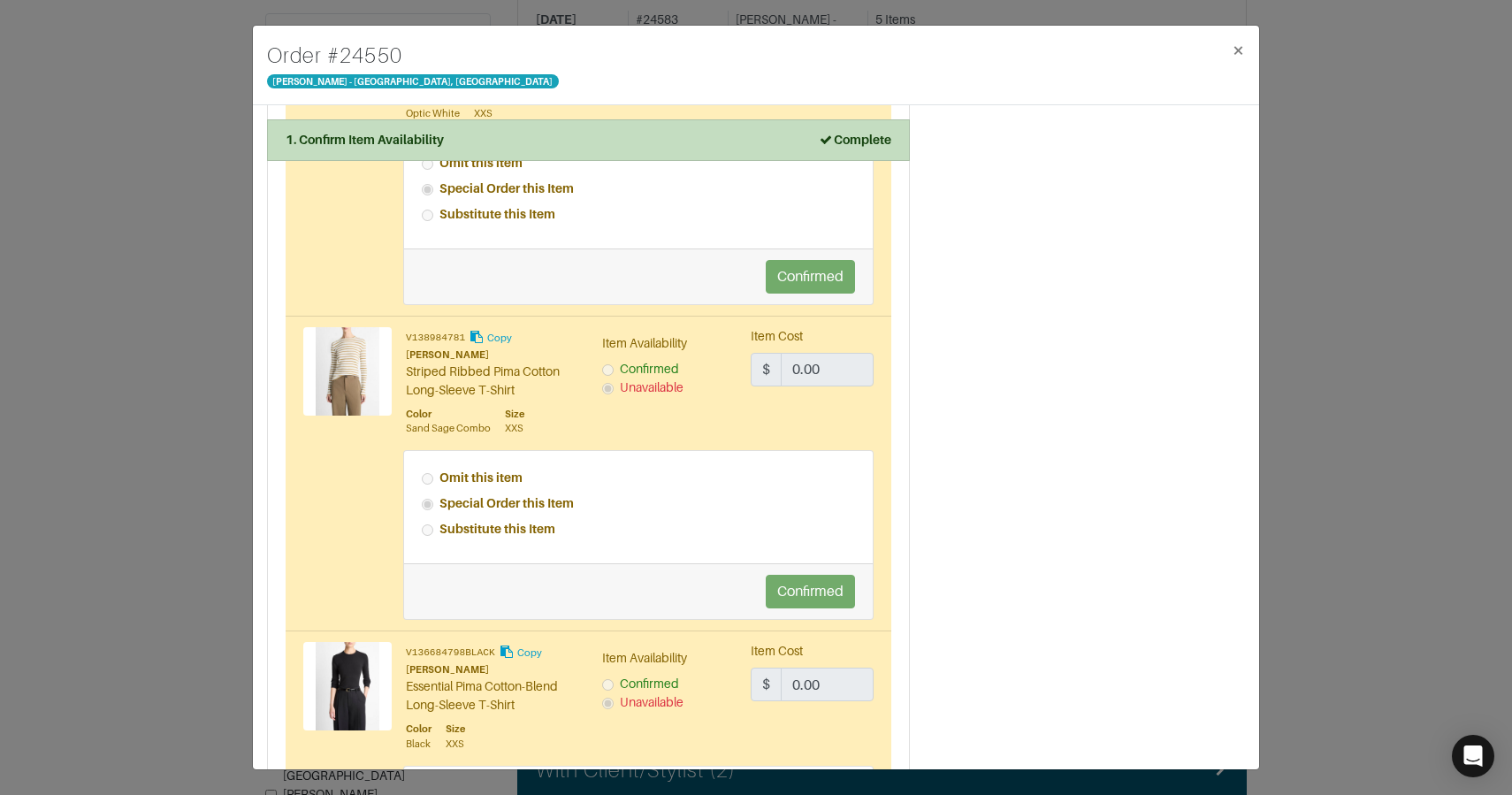
scroll to position [0, 0]
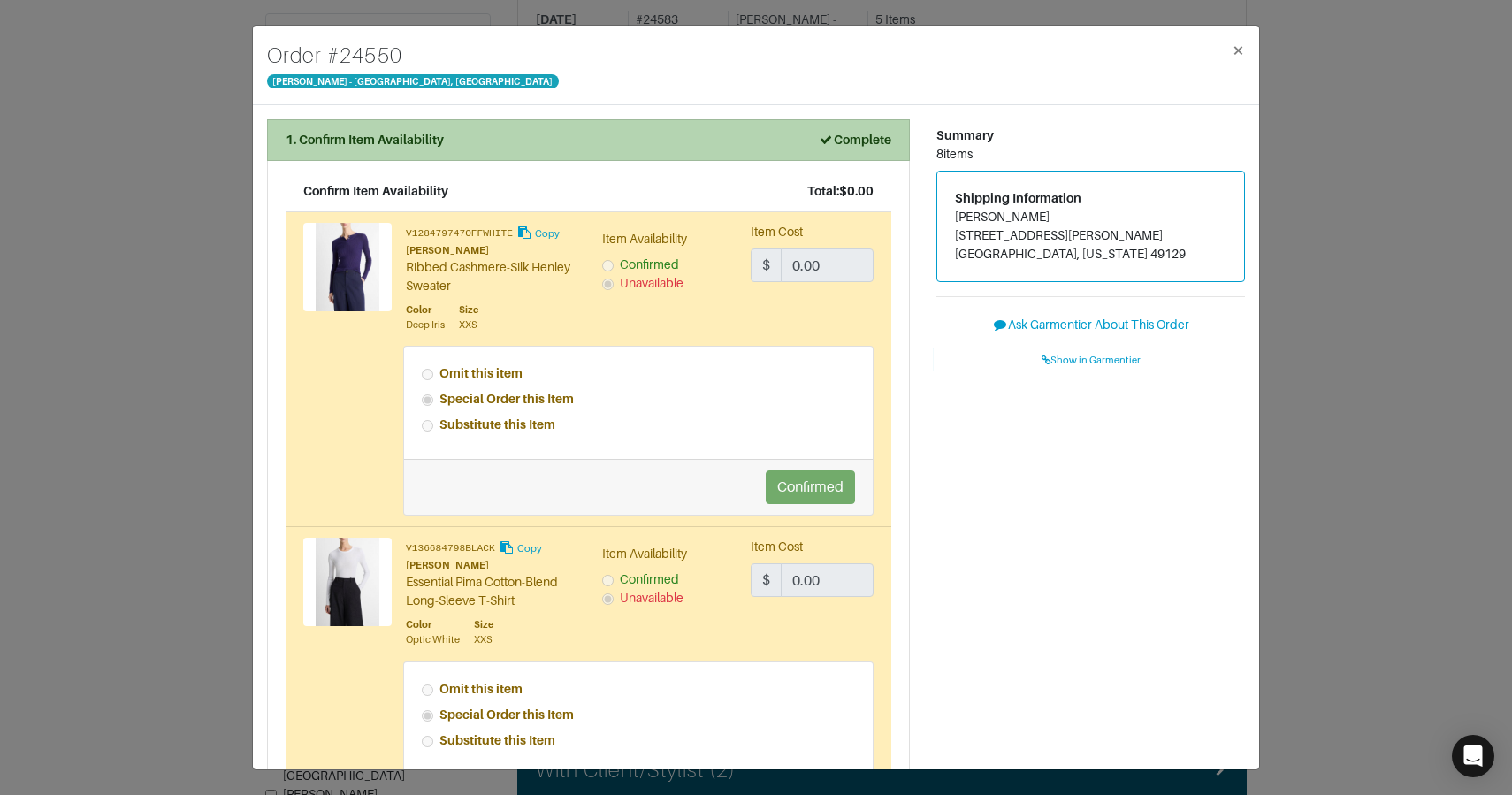
click at [419, 123] on li "1. Confirm Item Availability Complete" at bounding box center [588, 140] width 643 height 41
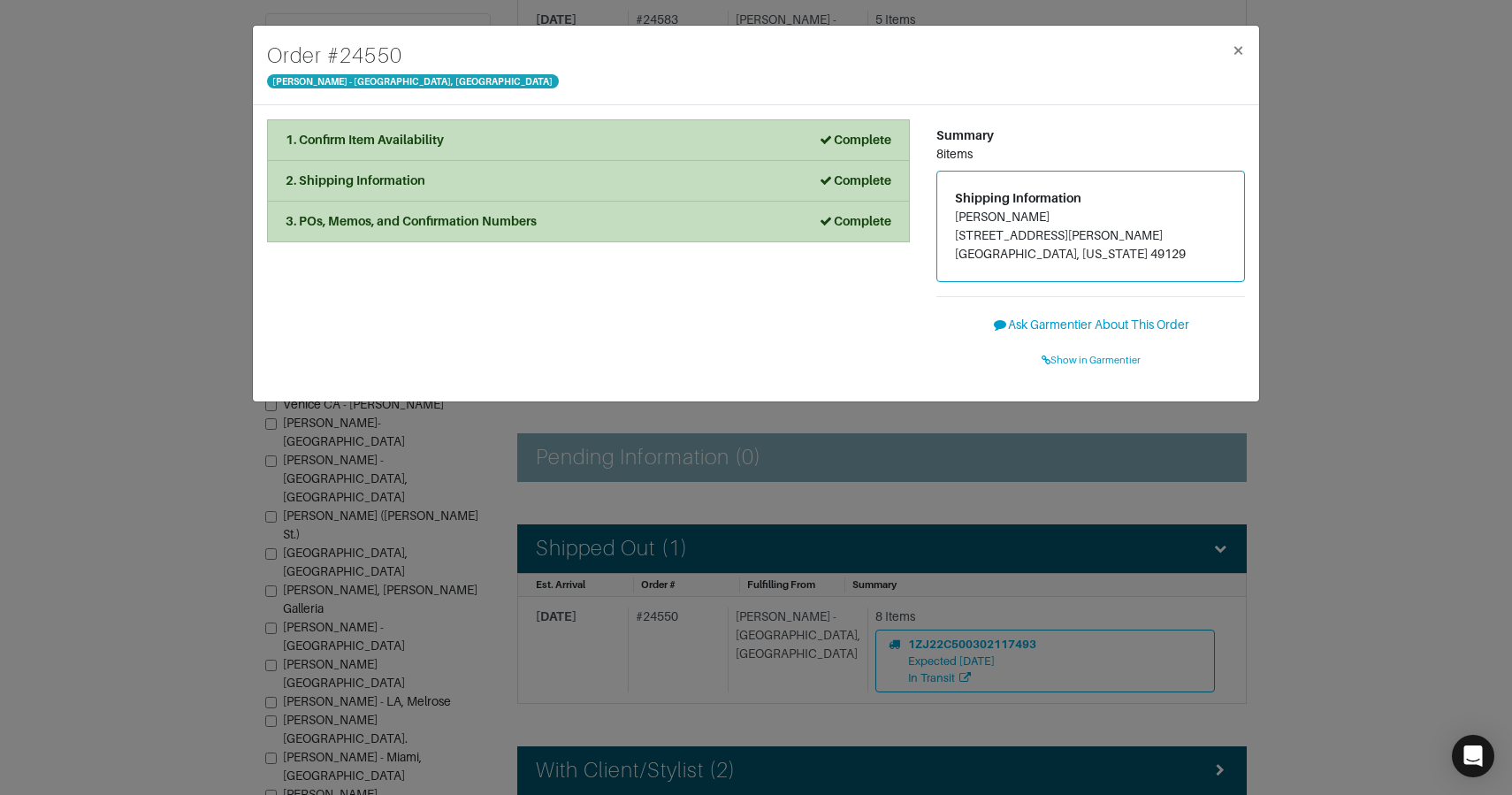
click at [142, 153] on div "Order # 24550 Vince - Chicago, Oak Street × 1. Confirm Item Availability Comple…" at bounding box center [756, 397] width 1512 height 795
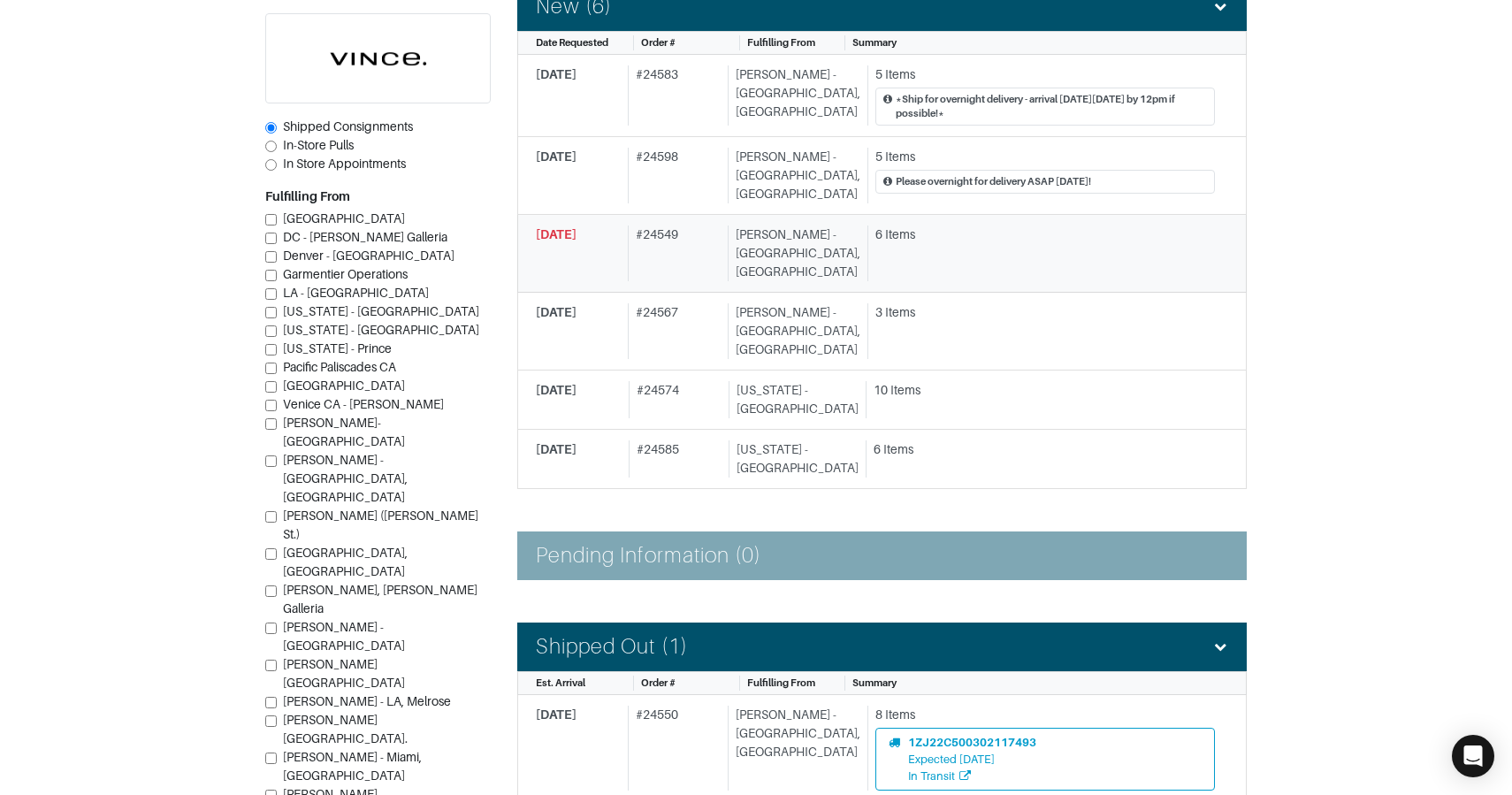
scroll to position [323, 0]
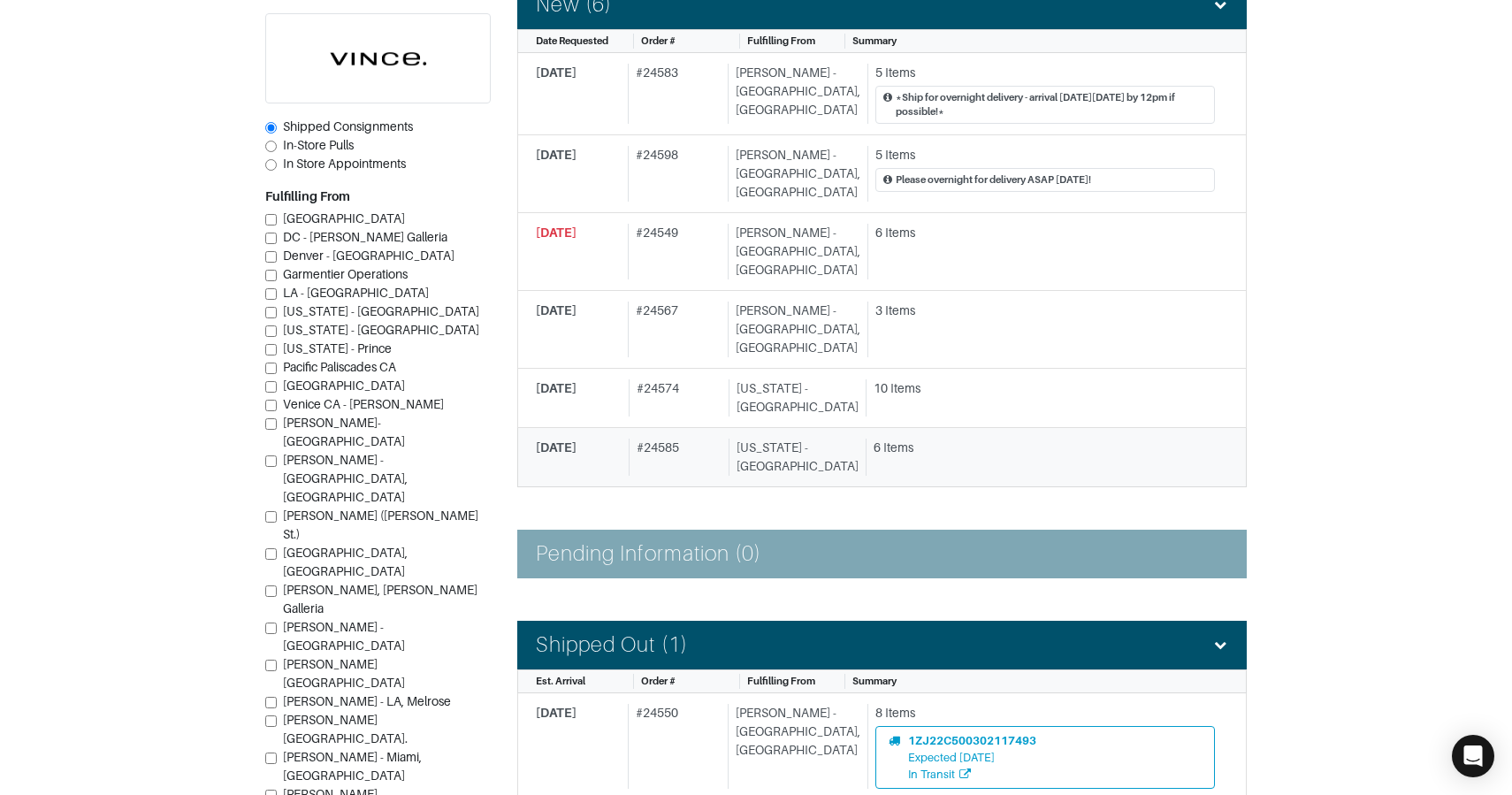
click at [659, 438] on div "# 24585" at bounding box center [675, 457] width 93 height 38
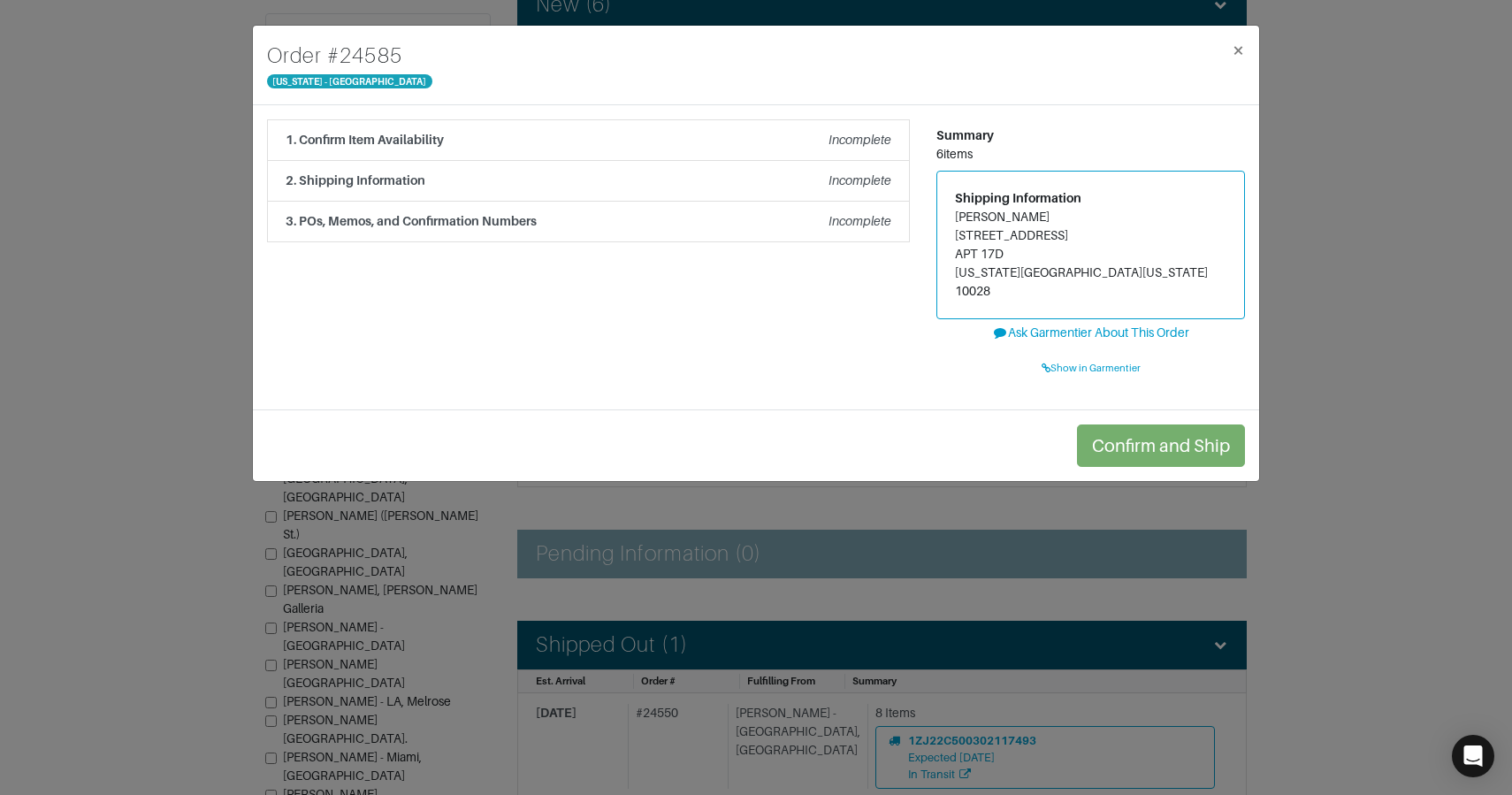
click at [1308, 349] on div "Order # 24585 New York - 5th Avenue × 1. Confirm Item Availability Incomplete C…" at bounding box center [756, 397] width 1512 height 795
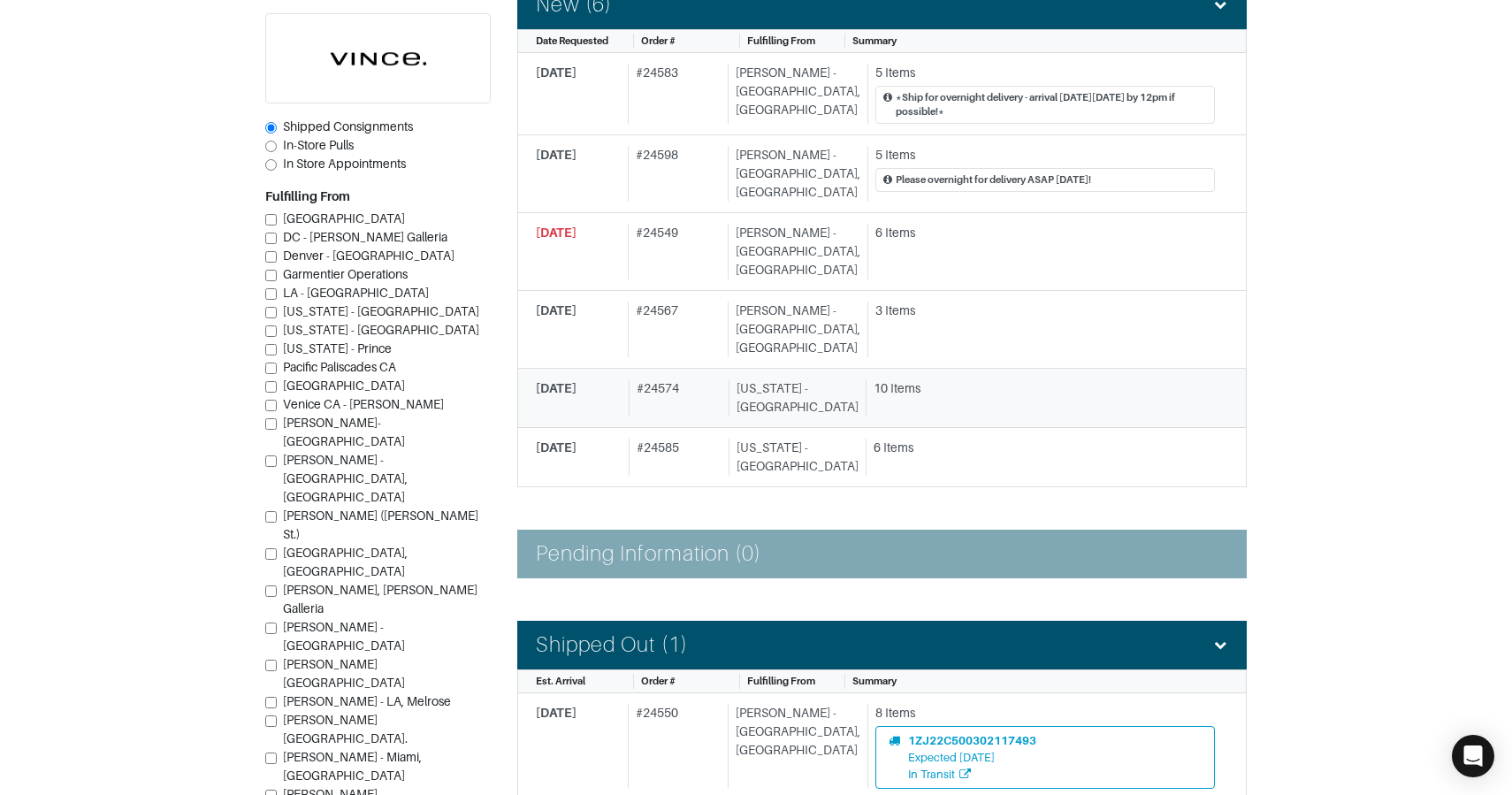
click at [838, 380] on div "9/16/2025 # 24574 New York - 5th Avenue 10 Items" at bounding box center [875, 398] width 679 height 38
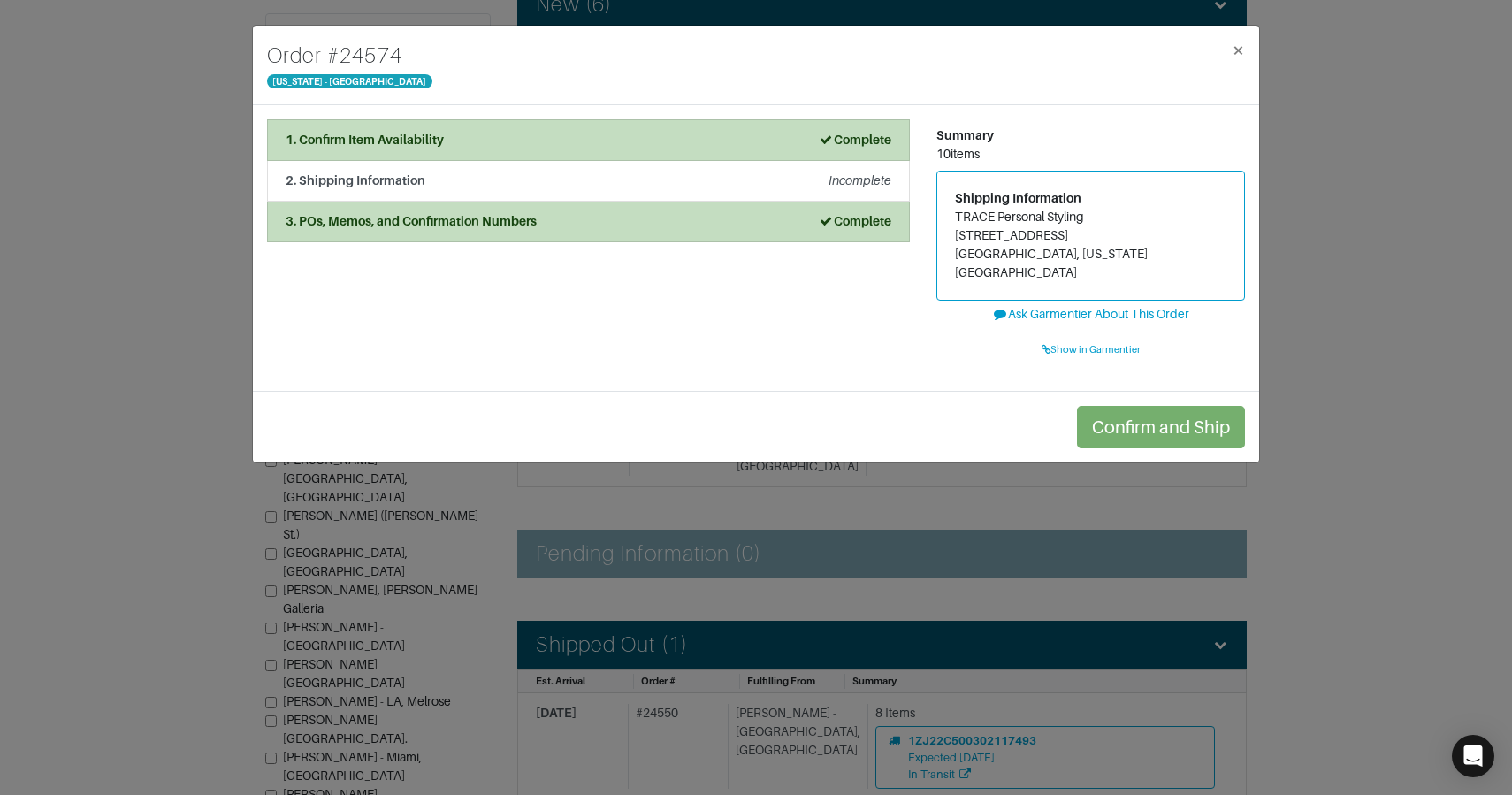
click at [1403, 336] on div "Order # 24574 New York - 5th Avenue × 1. Confirm Item Availability Complete Con…" at bounding box center [756, 397] width 1512 height 795
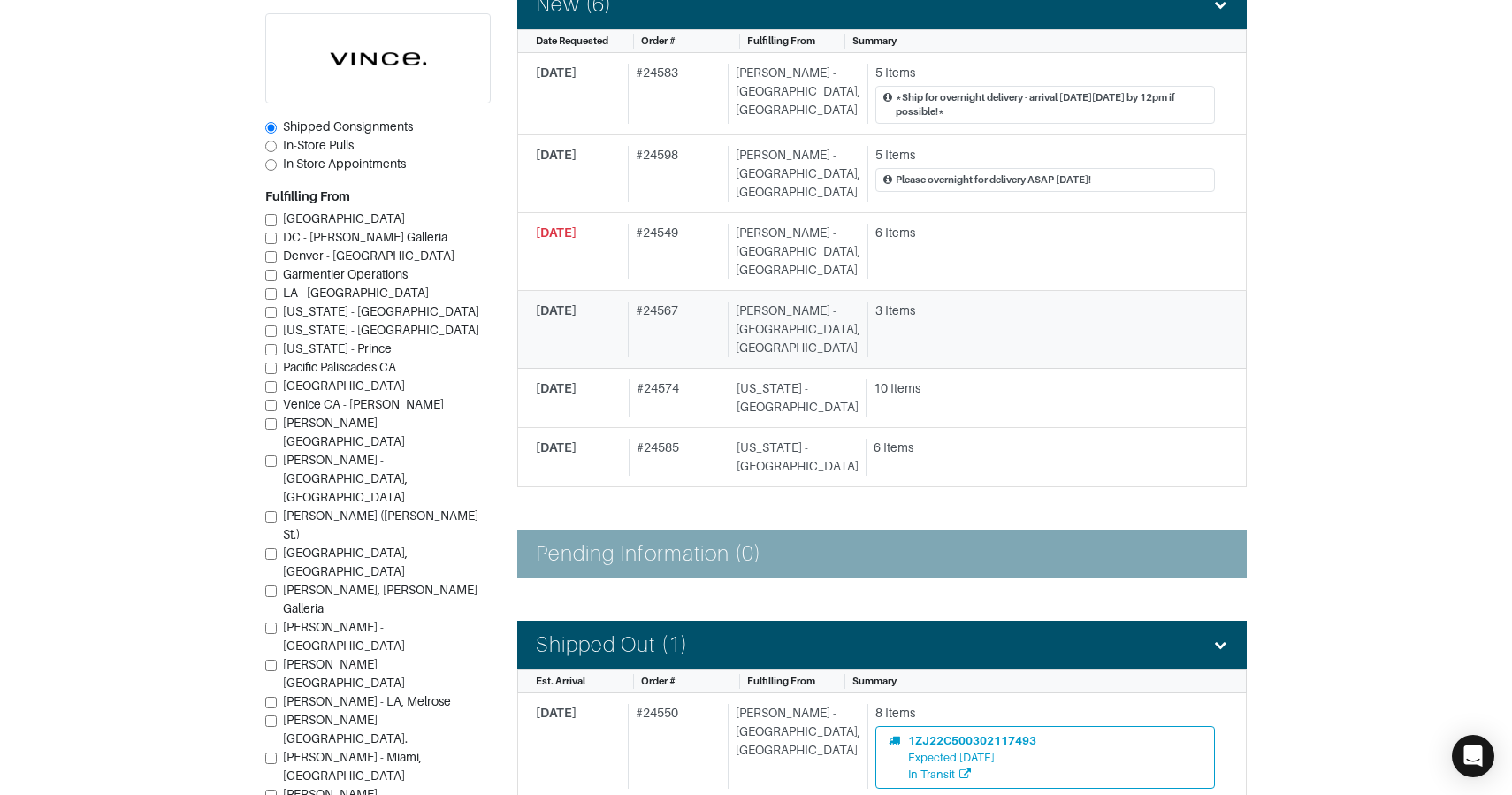
click at [959, 302] on div "3 Items" at bounding box center [1041, 330] width 348 height 56
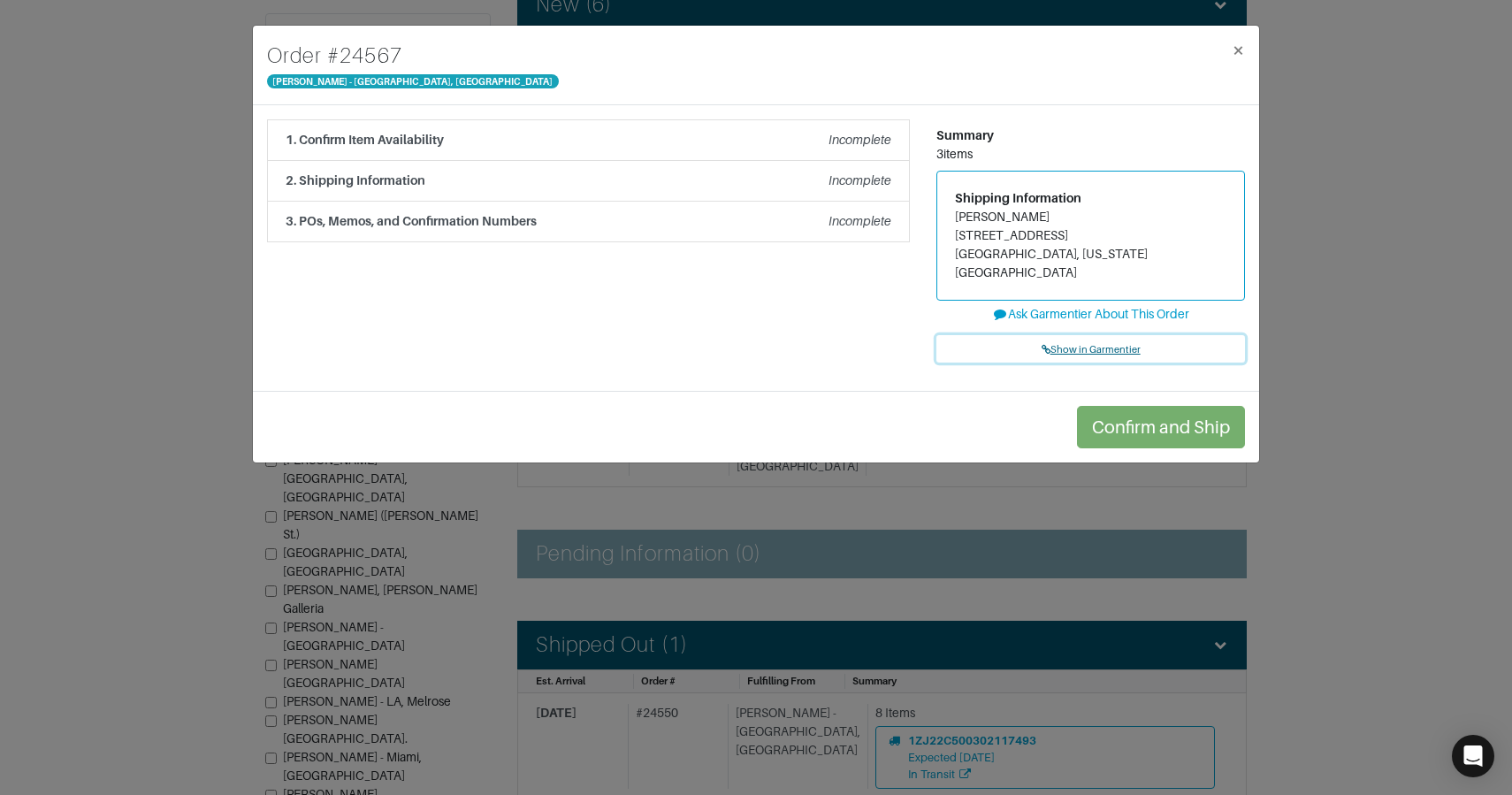
click at [1088, 344] on span "Show in Garmentier" at bounding box center [1091, 349] width 99 height 11
click at [482, 145] on div "1. Confirm Item Availability Incomplete" at bounding box center [588, 140] width 606 height 18
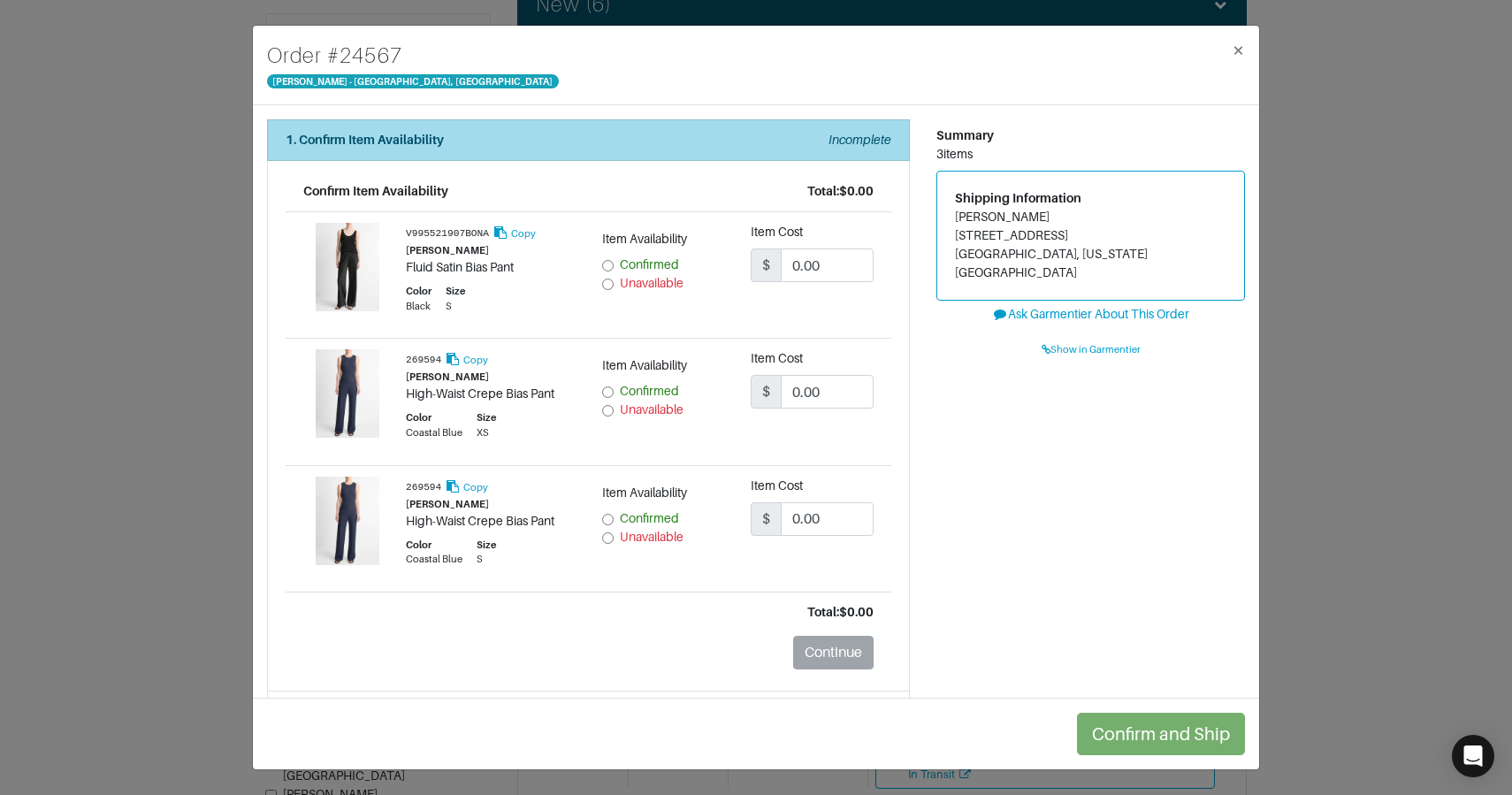
click at [487, 131] on div "1. Confirm Item Availability Incomplete" at bounding box center [588, 140] width 606 height 18
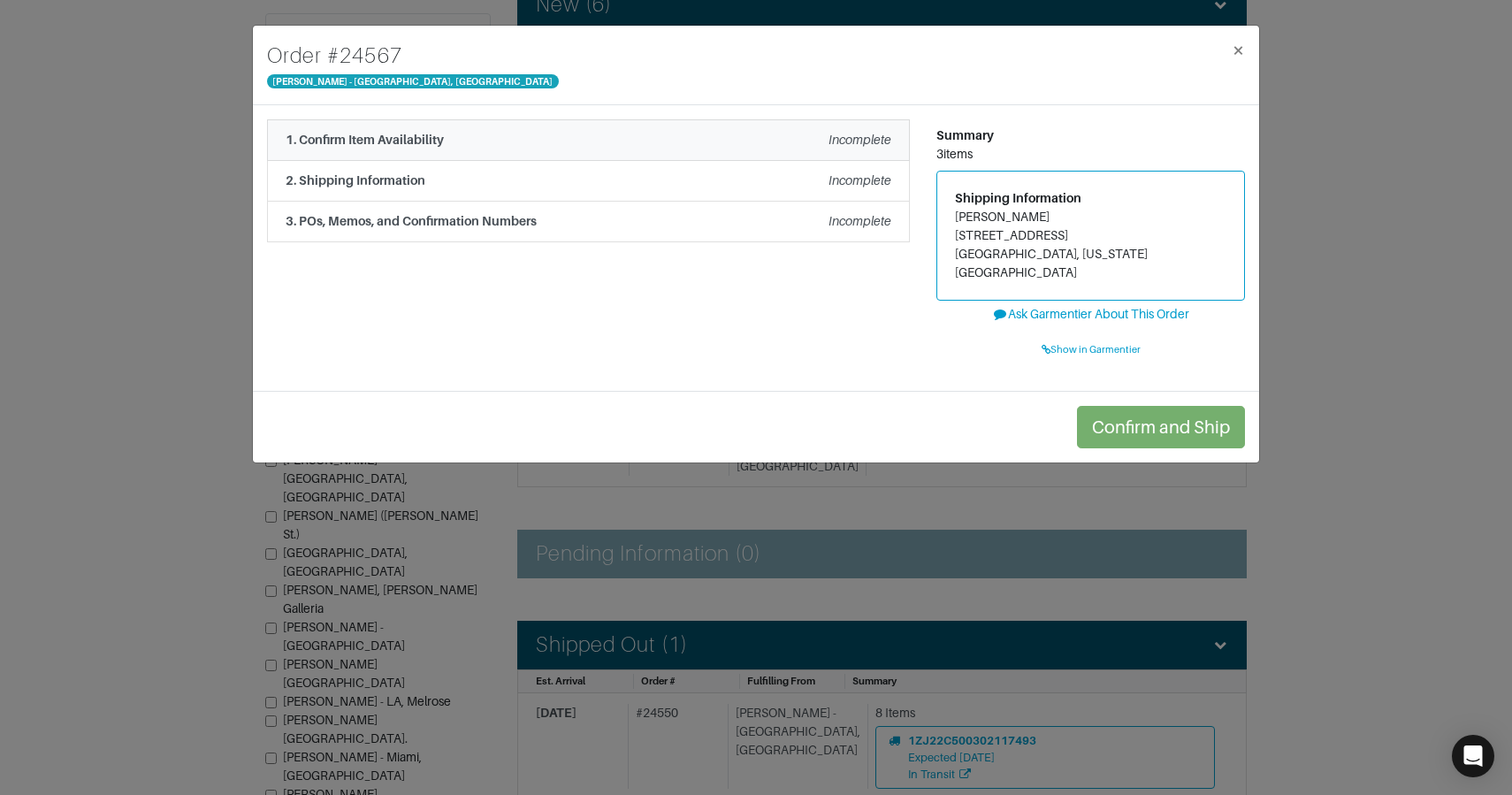
click at [487, 131] on div "1. Confirm Item Availability Incomplete" at bounding box center [588, 140] width 606 height 18
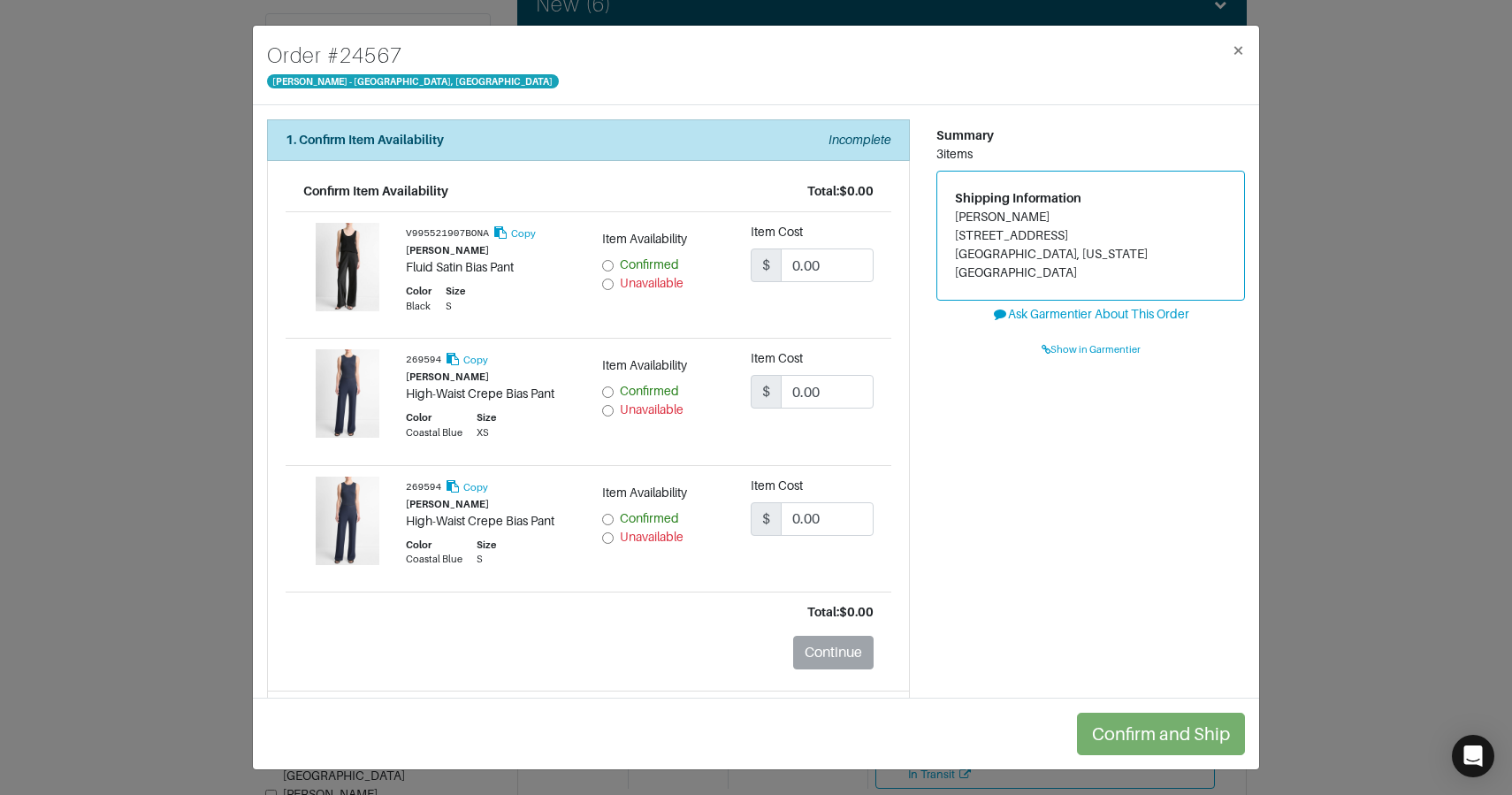
click at [607, 284] on input "Unavailable" at bounding box center [608, 284] width 12 height 12
radio input "true"
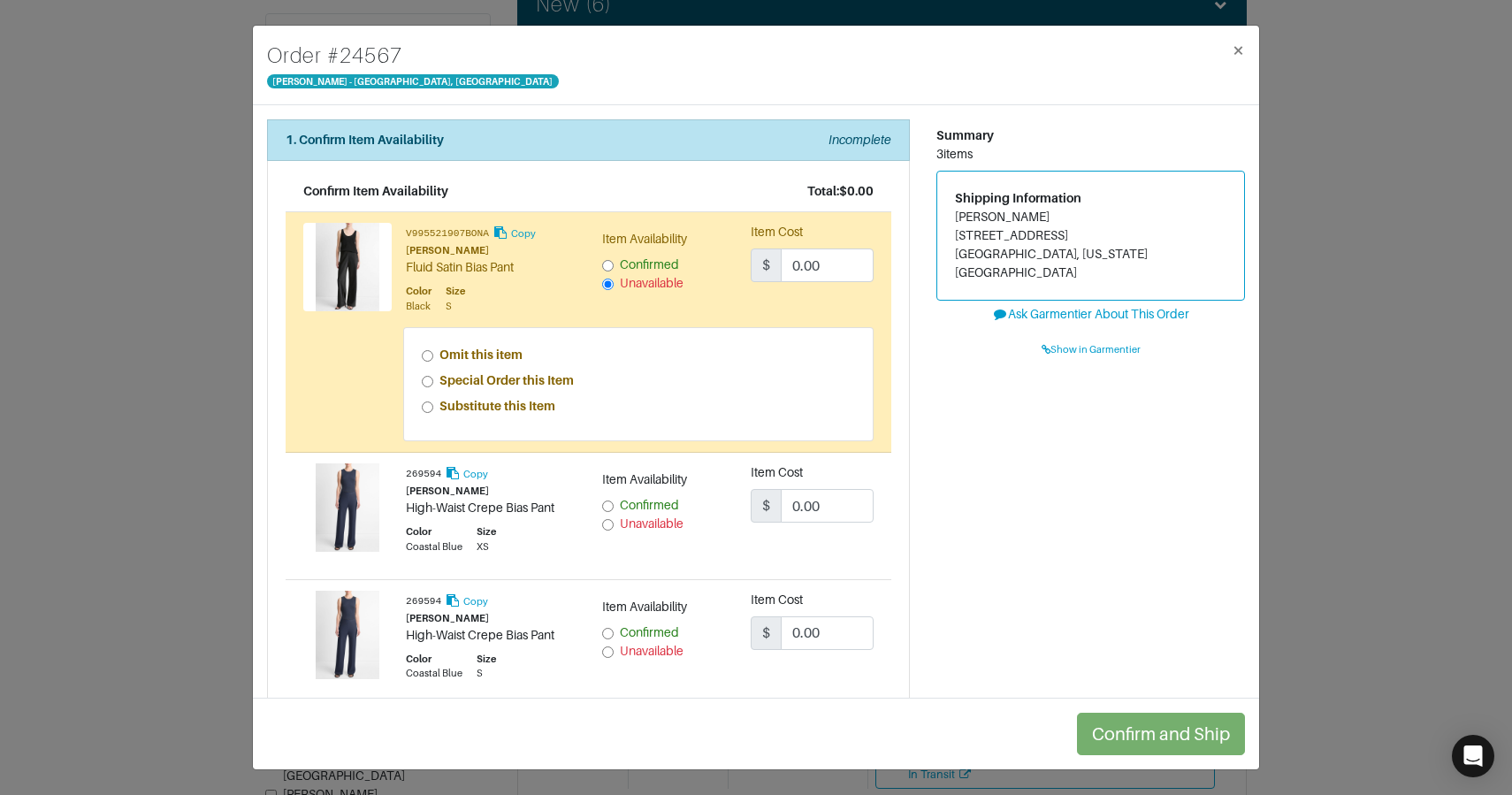
click at [499, 381] on strong "Special Order this Item" at bounding box center [506, 380] width 134 height 14
click at [434, 381] on input "Special Order this Item" at bounding box center [428, 382] width 12 height 12
radio input "true"
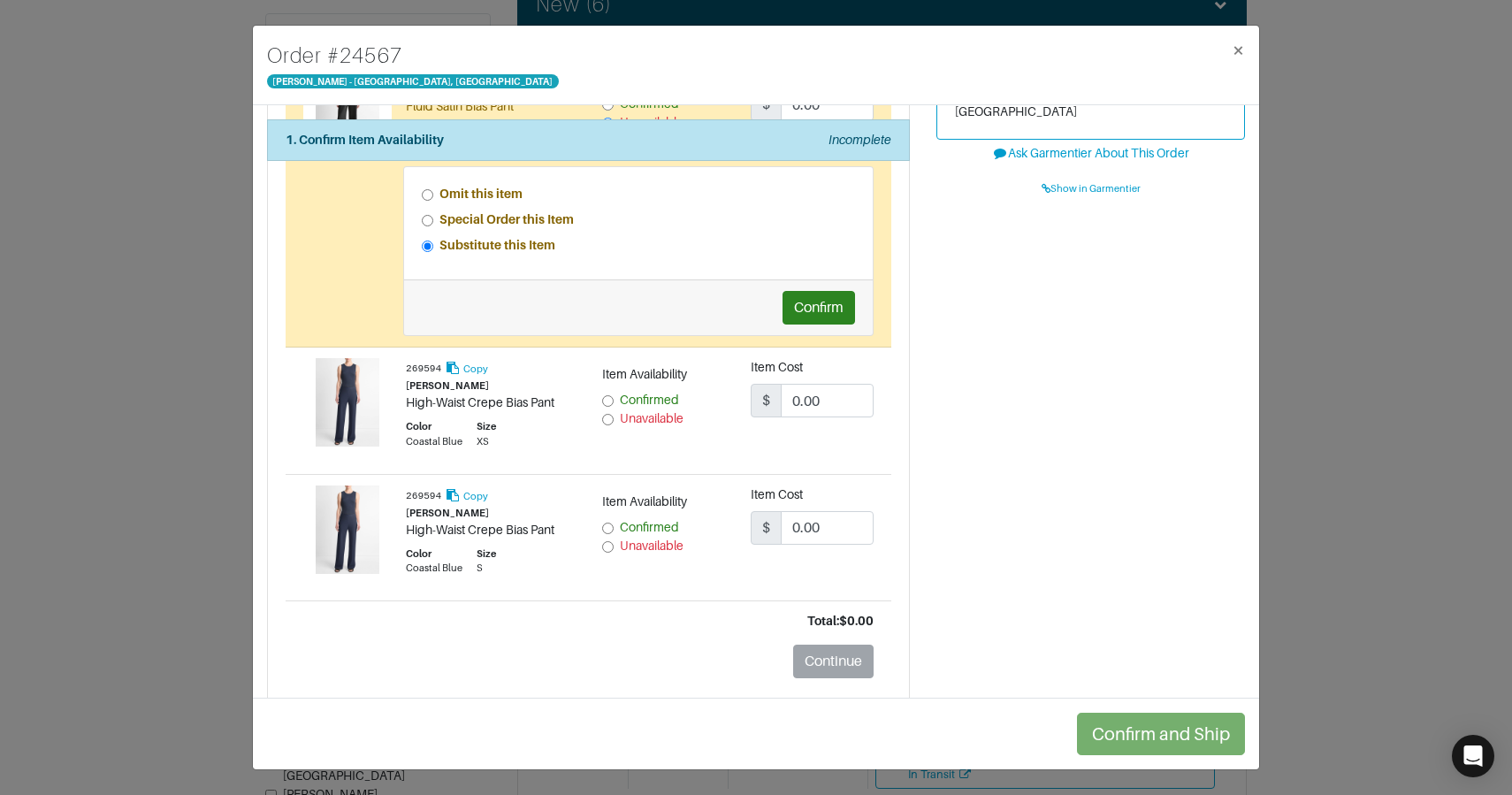
scroll to position [163, 0]
click at [607, 413] on input "Unavailable" at bounding box center [608, 418] width 12 height 12
radio input "true"
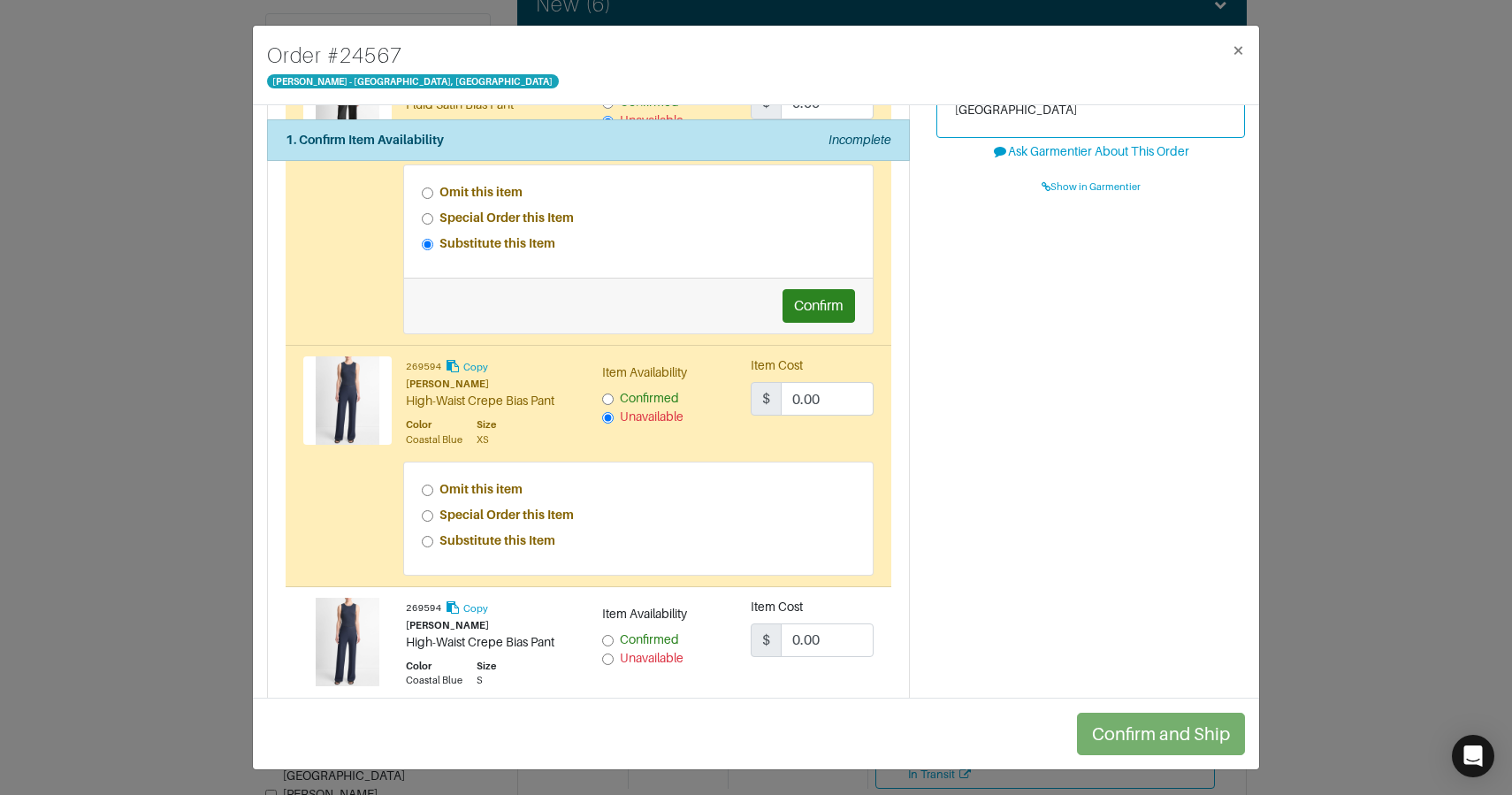
click at [494, 516] on strong "Special Order this Item" at bounding box center [506, 515] width 134 height 14
click at [434, 516] on input "Special Order this Item" at bounding box center [428, 516] width 12 height 12
radio input "true"
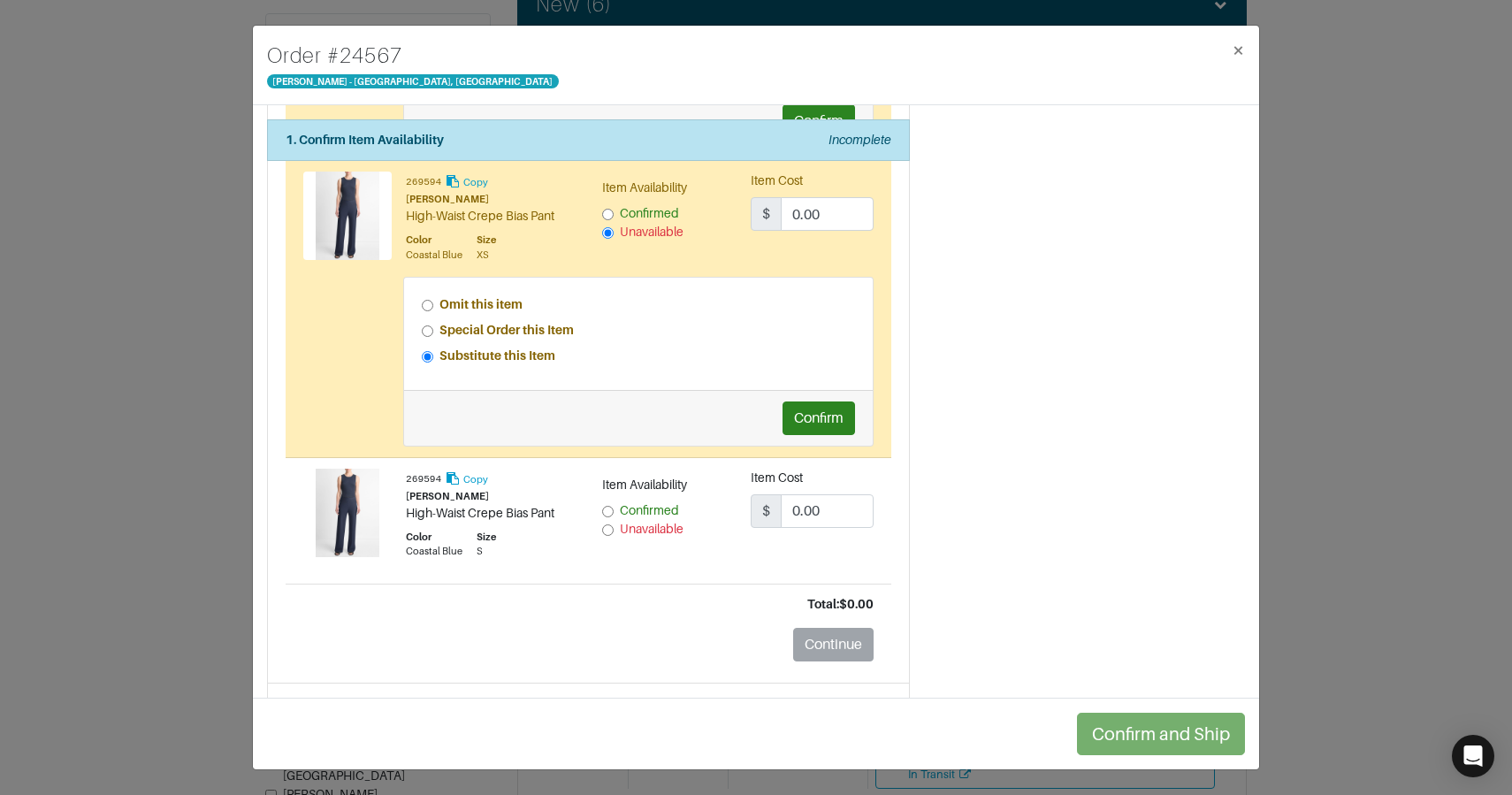
scroll to position [402, 0]
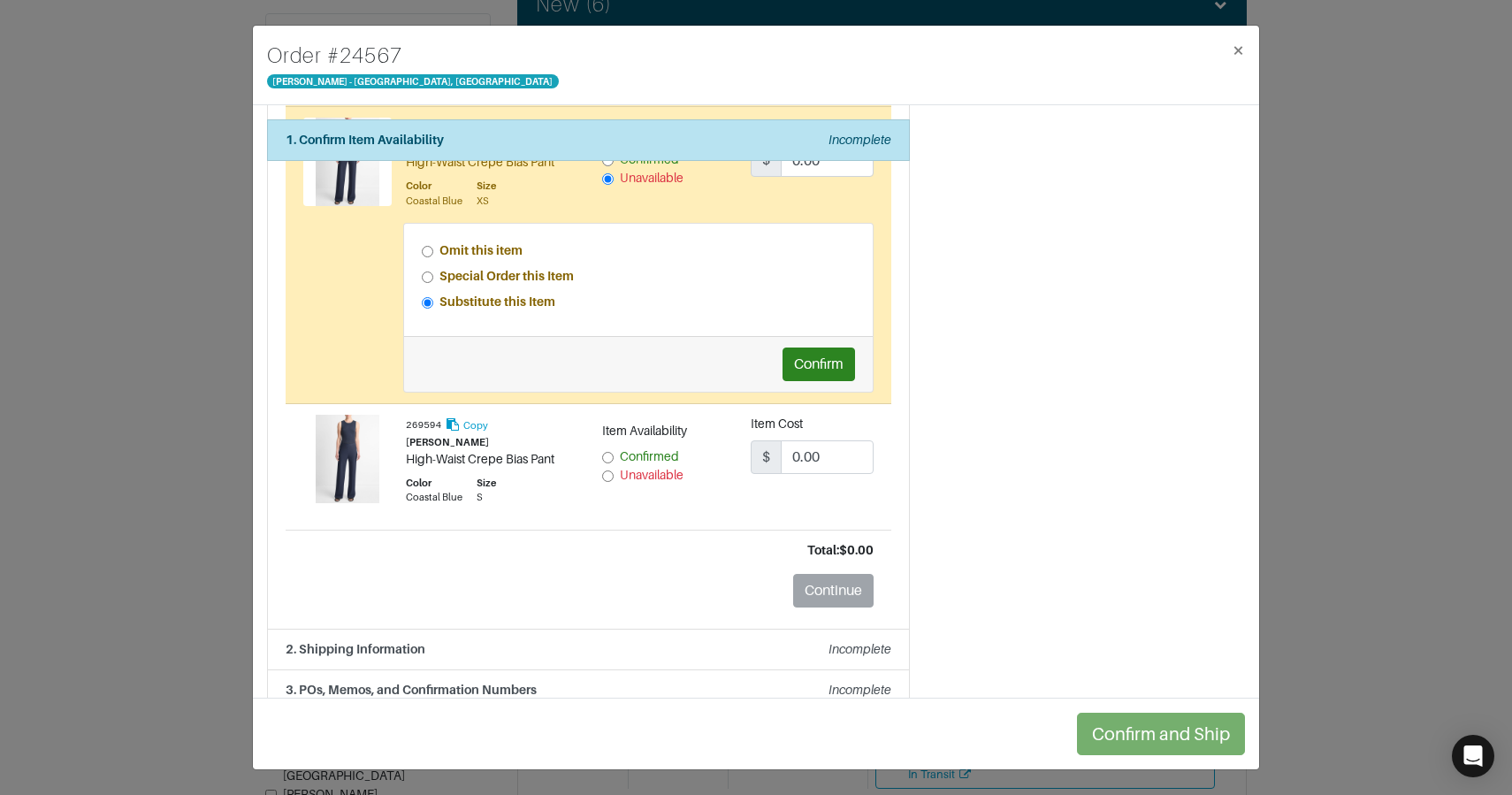
click at [605, 476] on input "Unavailable" at bounding box center [608, 476] width 12 height 12
radio input "true"
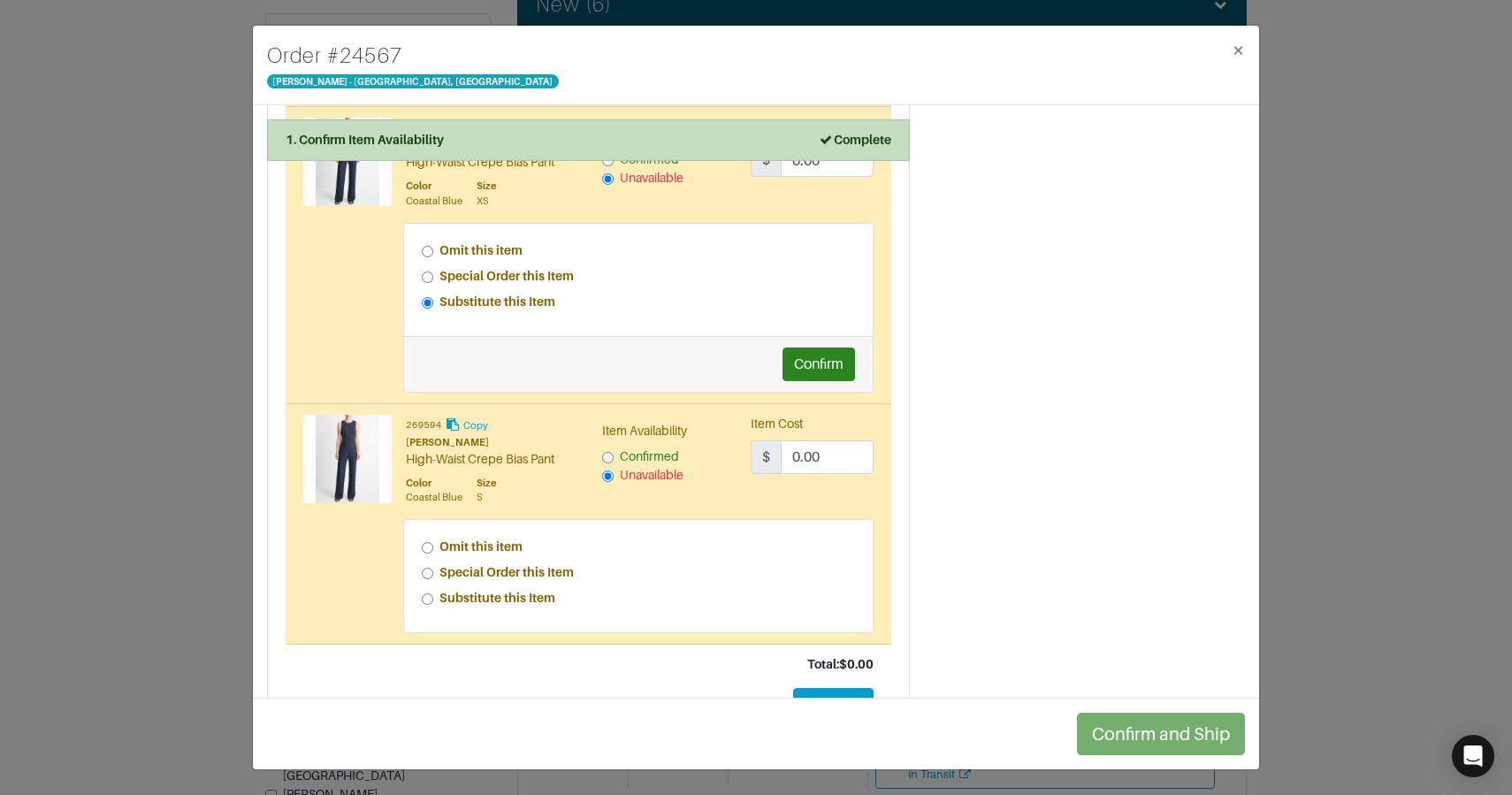
click at [501, 572] on strong "Special Order this Item" at bounding box center [506, 571] width 134 height 14
click at [434, 572] on input "Special Order this Item" at bounding box center [428, 573] width 12 height 12
radio input "true"
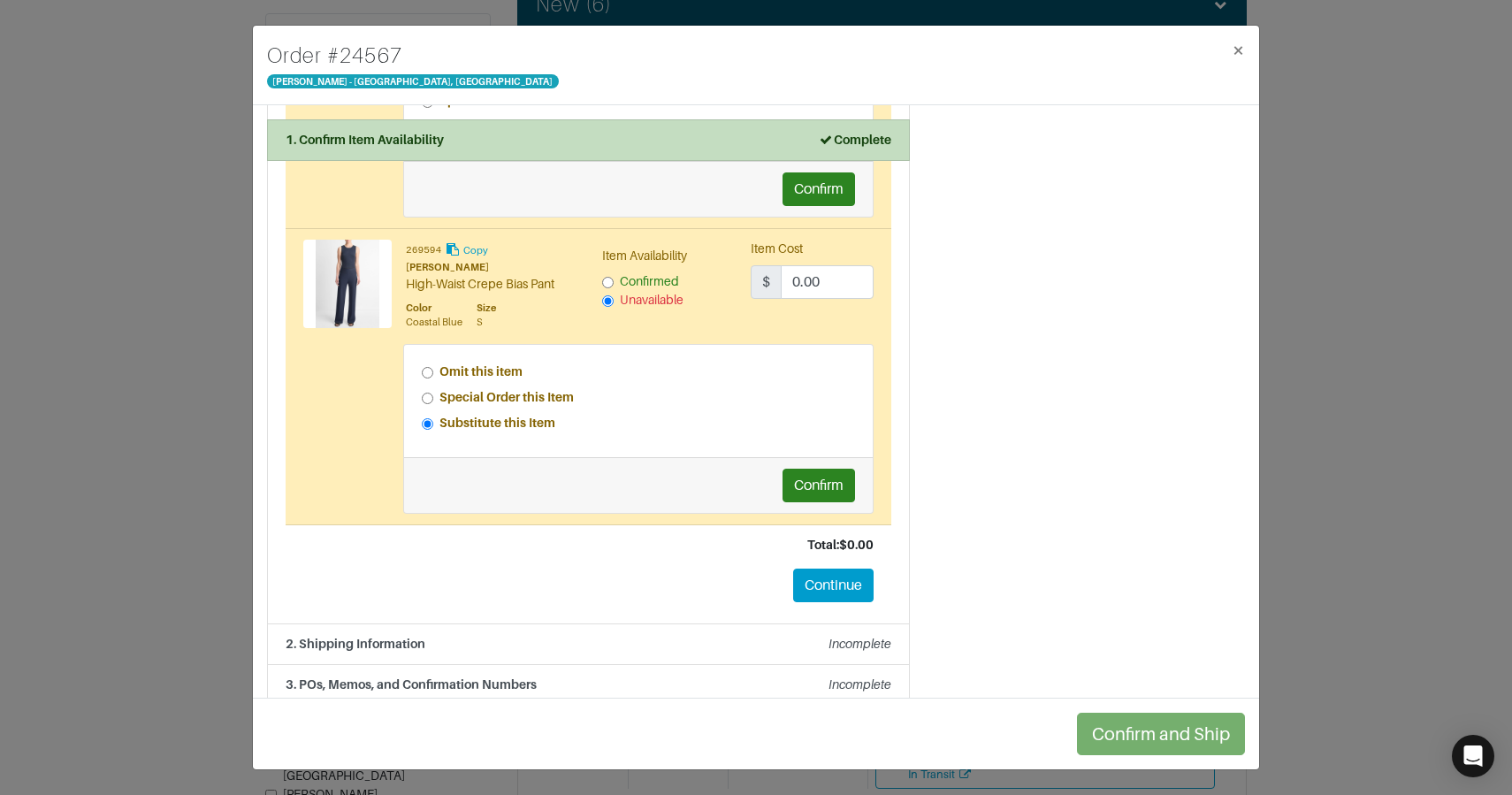
scroll to position [580, 0]
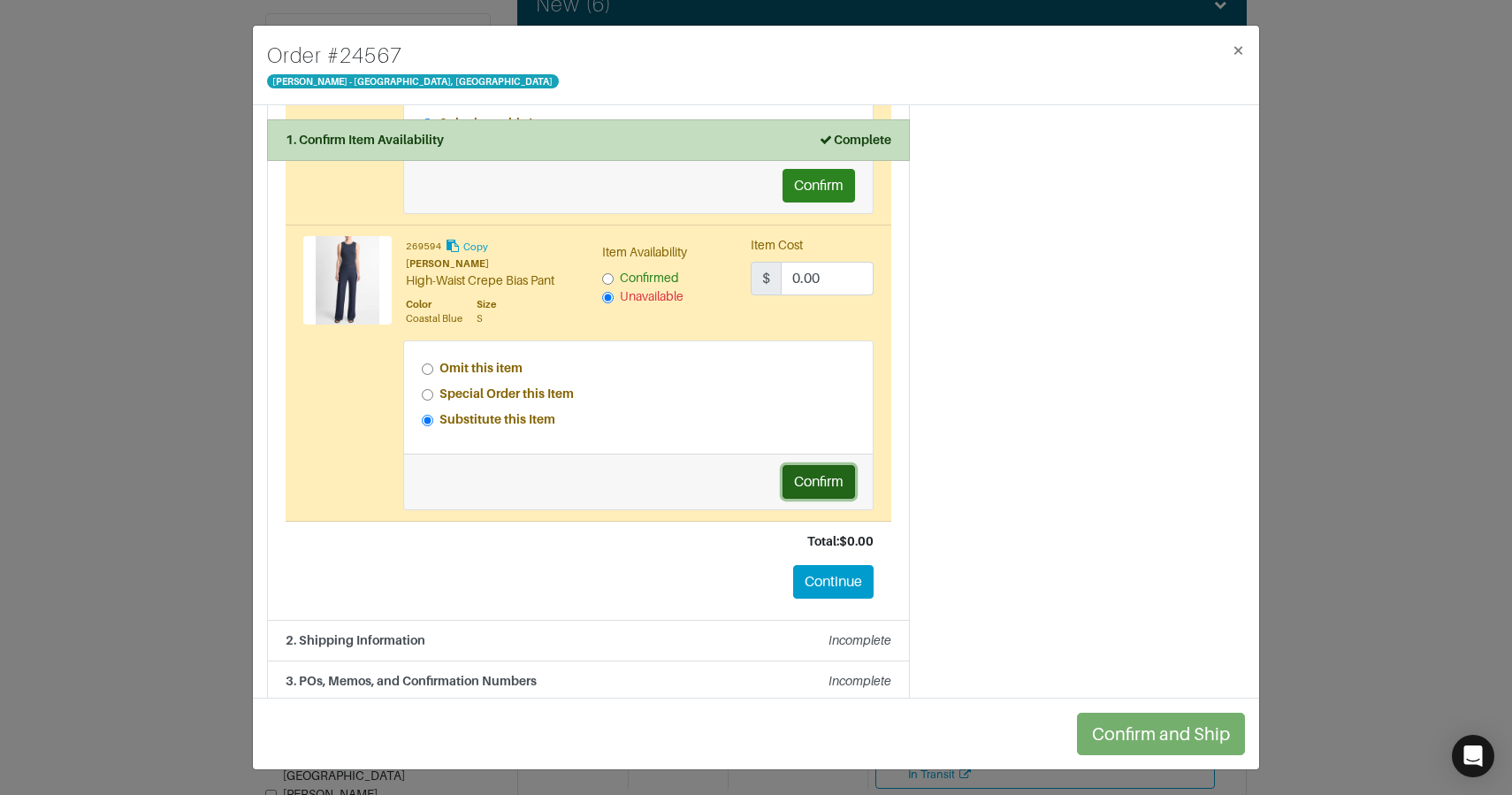
click at [809, 483] on button "Confirm" at bounding box center [818, 482] width 72 height 34
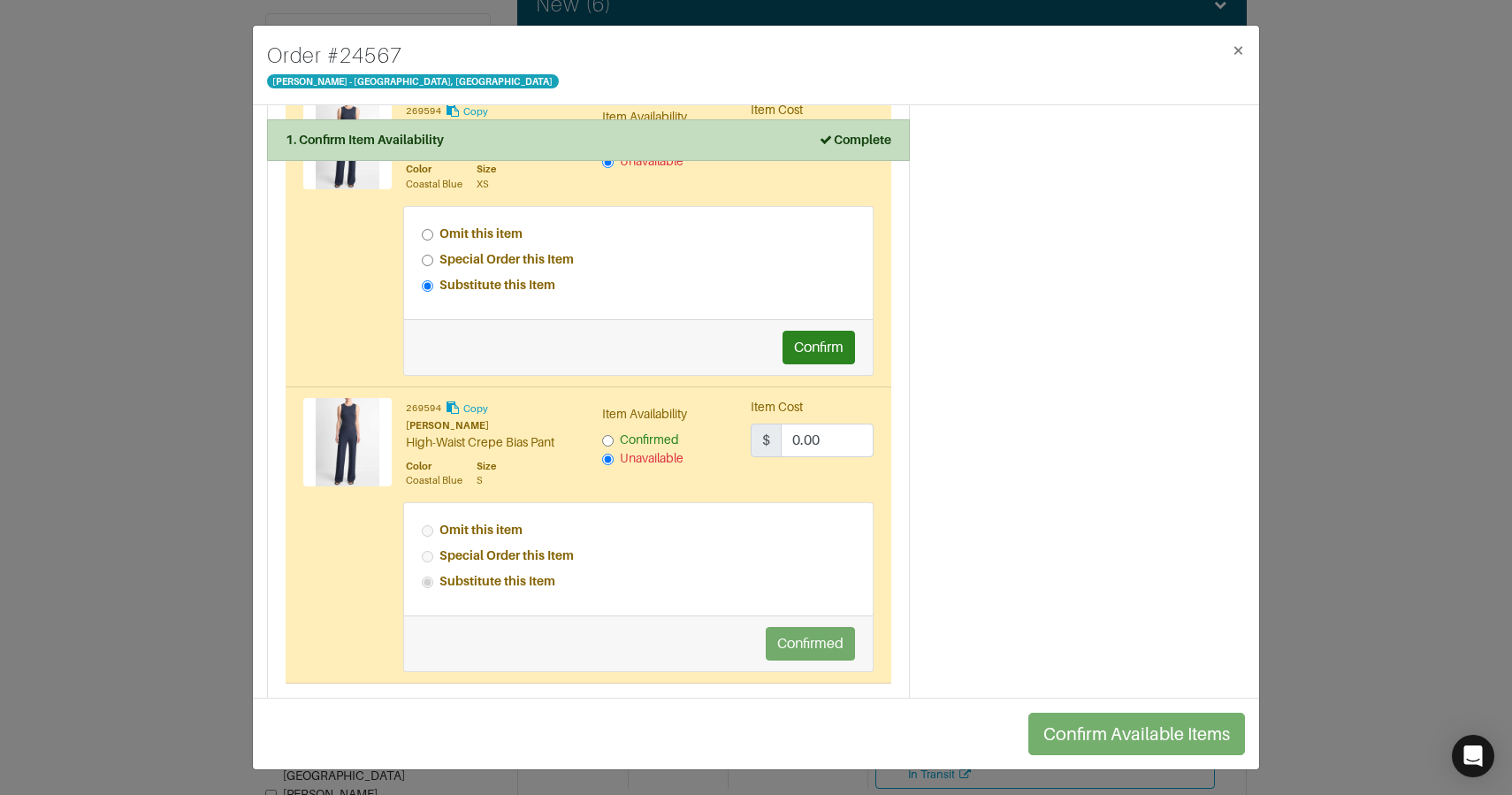
scroll to position [410, 0]
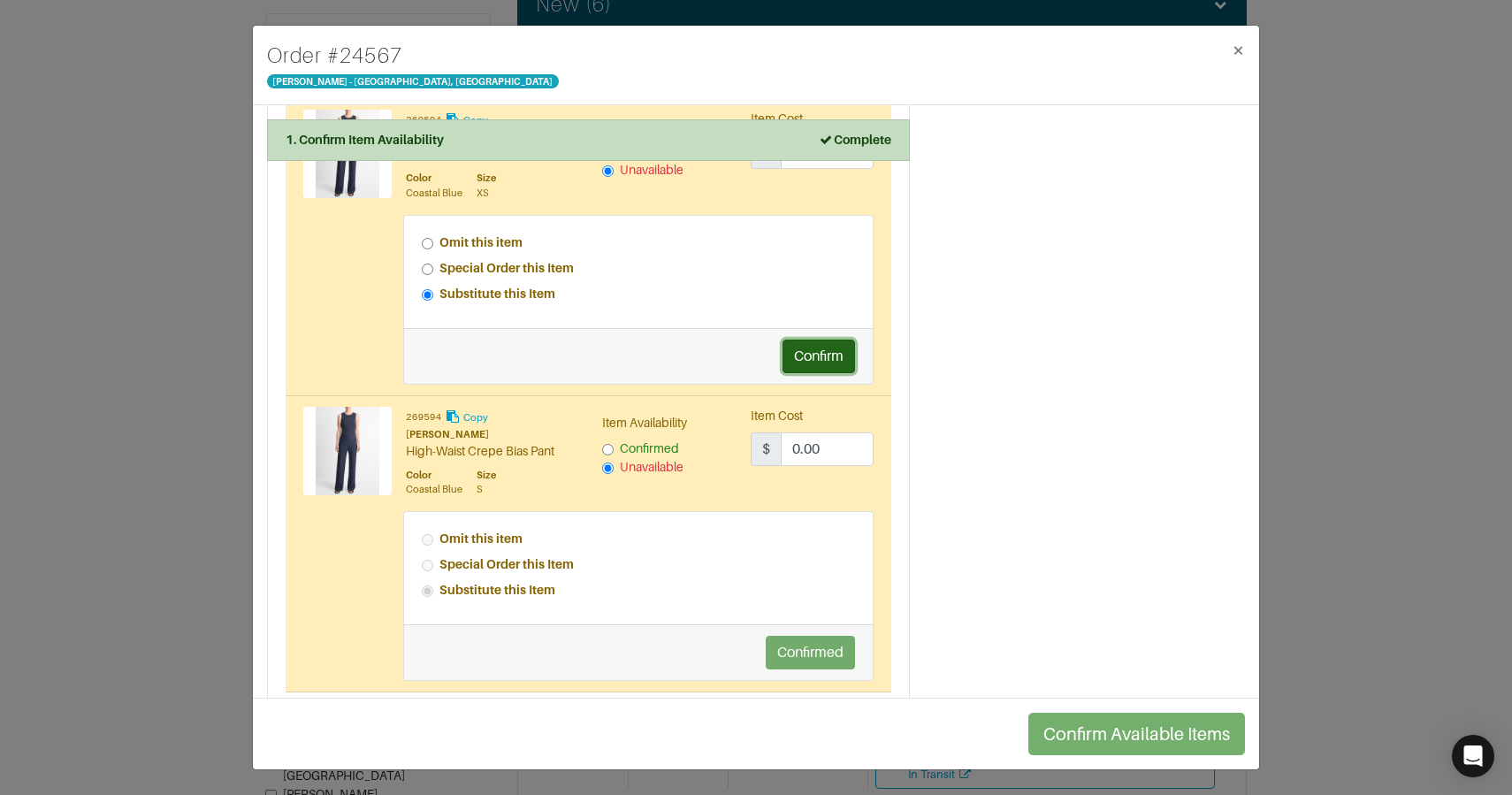
click at [805, 364] on button "Confirm" at bounding box center [818, 356] width 72 height 34
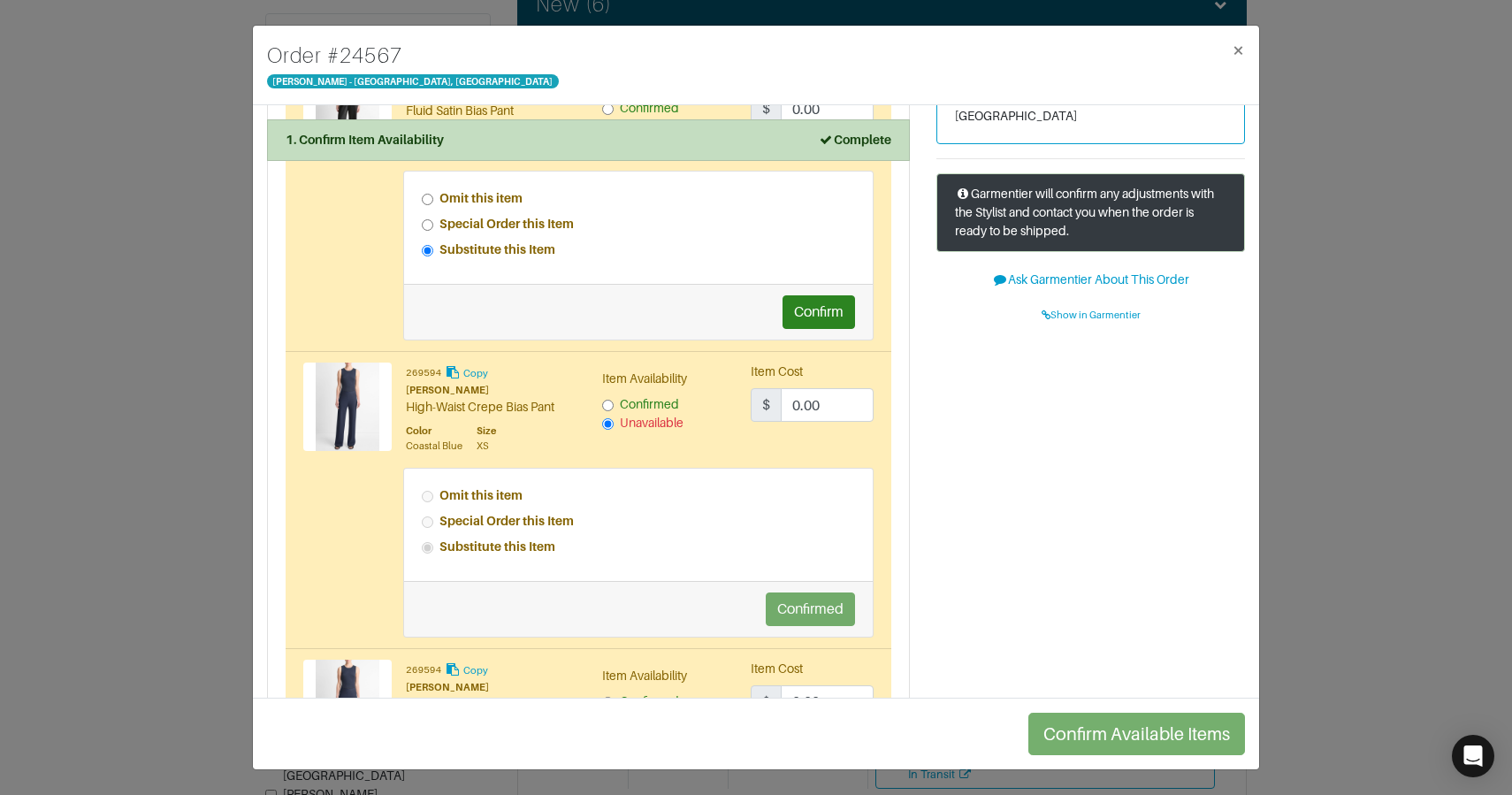
scroll to position [150, 0]
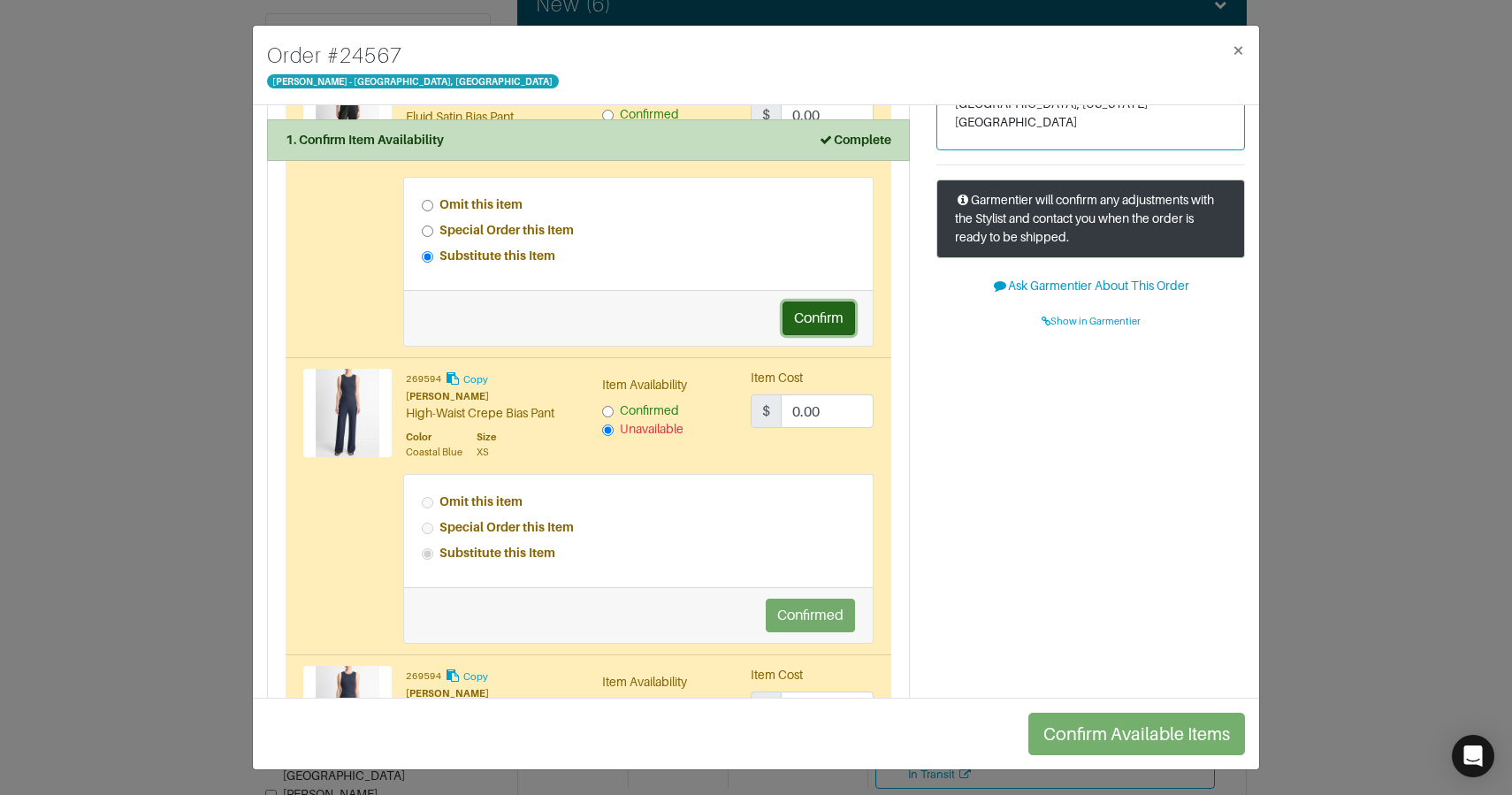
click at [812, 324] on button "Confirm" at bounding box center [818, 318] width 72 height 34
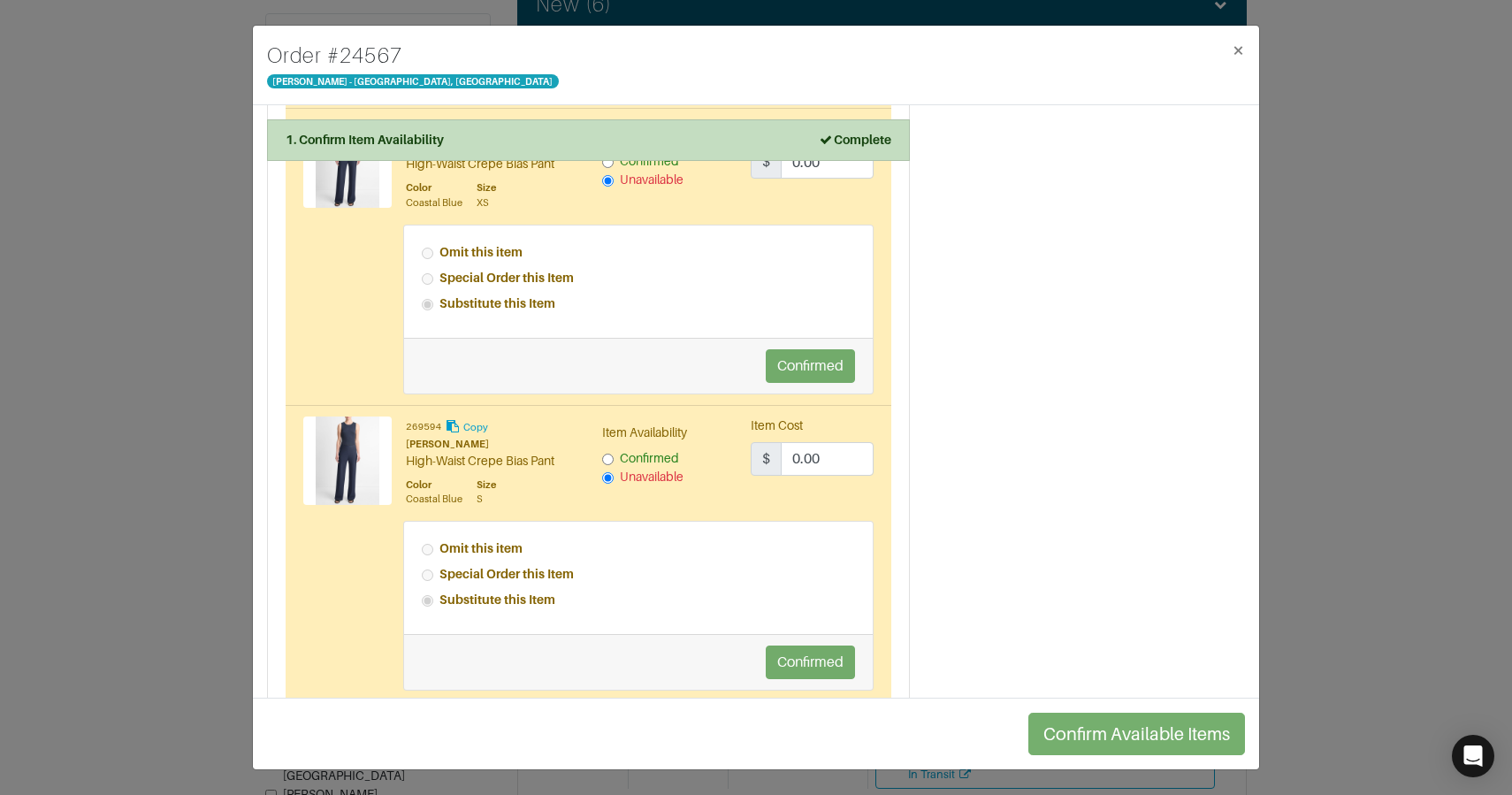
scroll to position [598, 0]
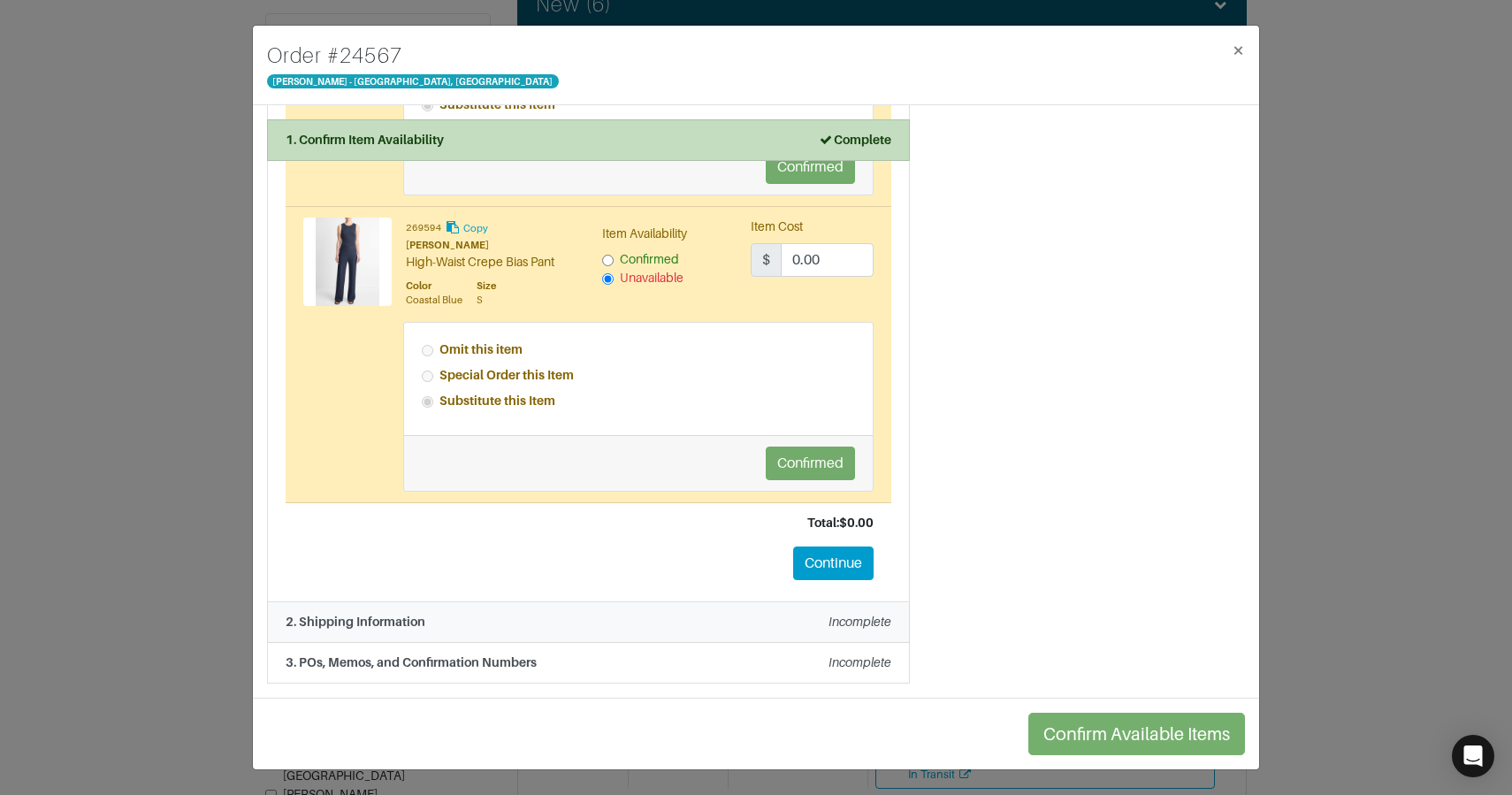
click at [627, 622] on div "2. Shipping Information Incomplete" at bounding box center [588, 622] width 606 height 18
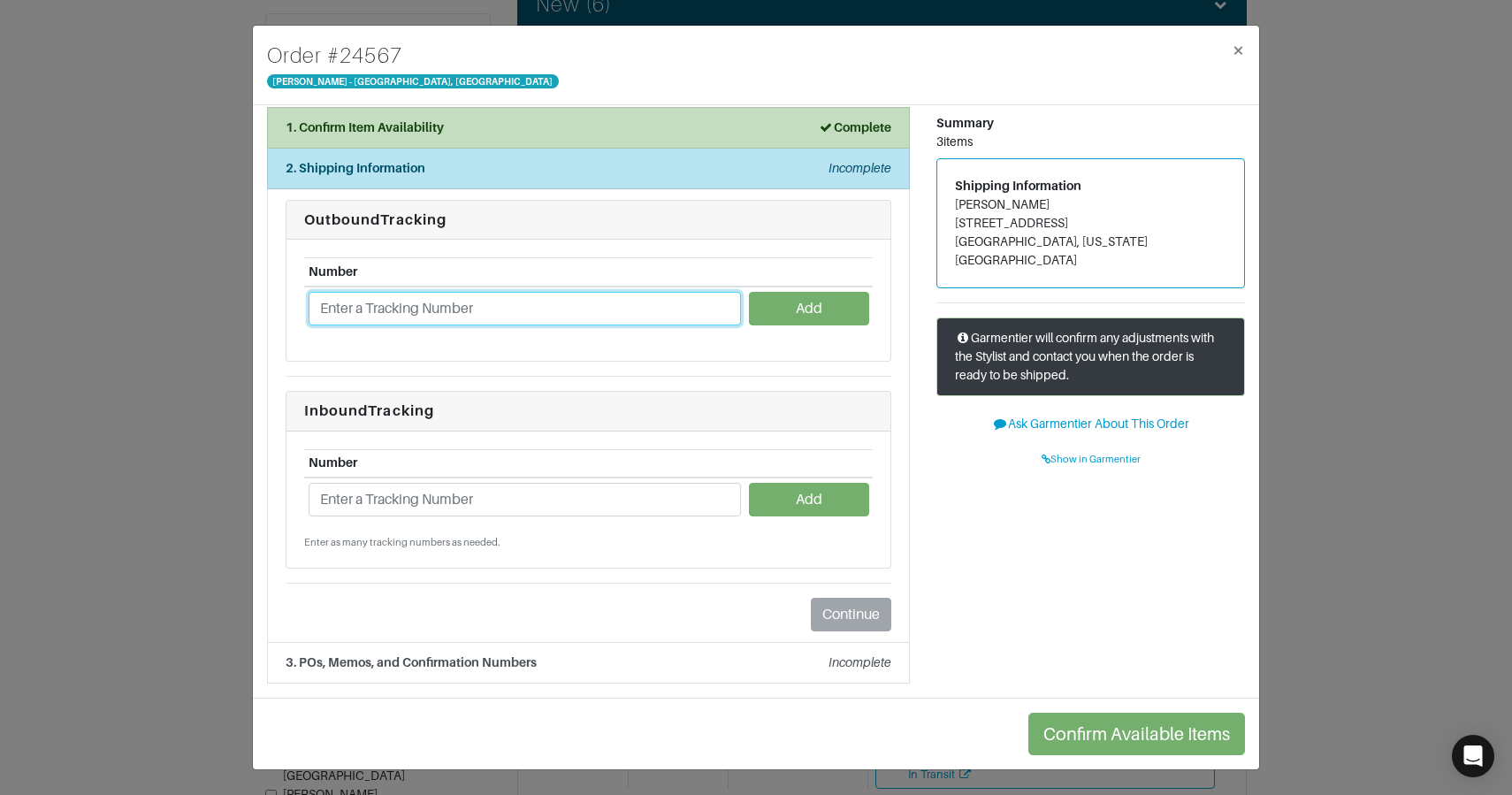
click at [492, 306] on input "text" at bounding box center [524, 308] width 433 height 34
paste input "1ZJ22C500212159252"
type input "1ZJ22C500212159252"
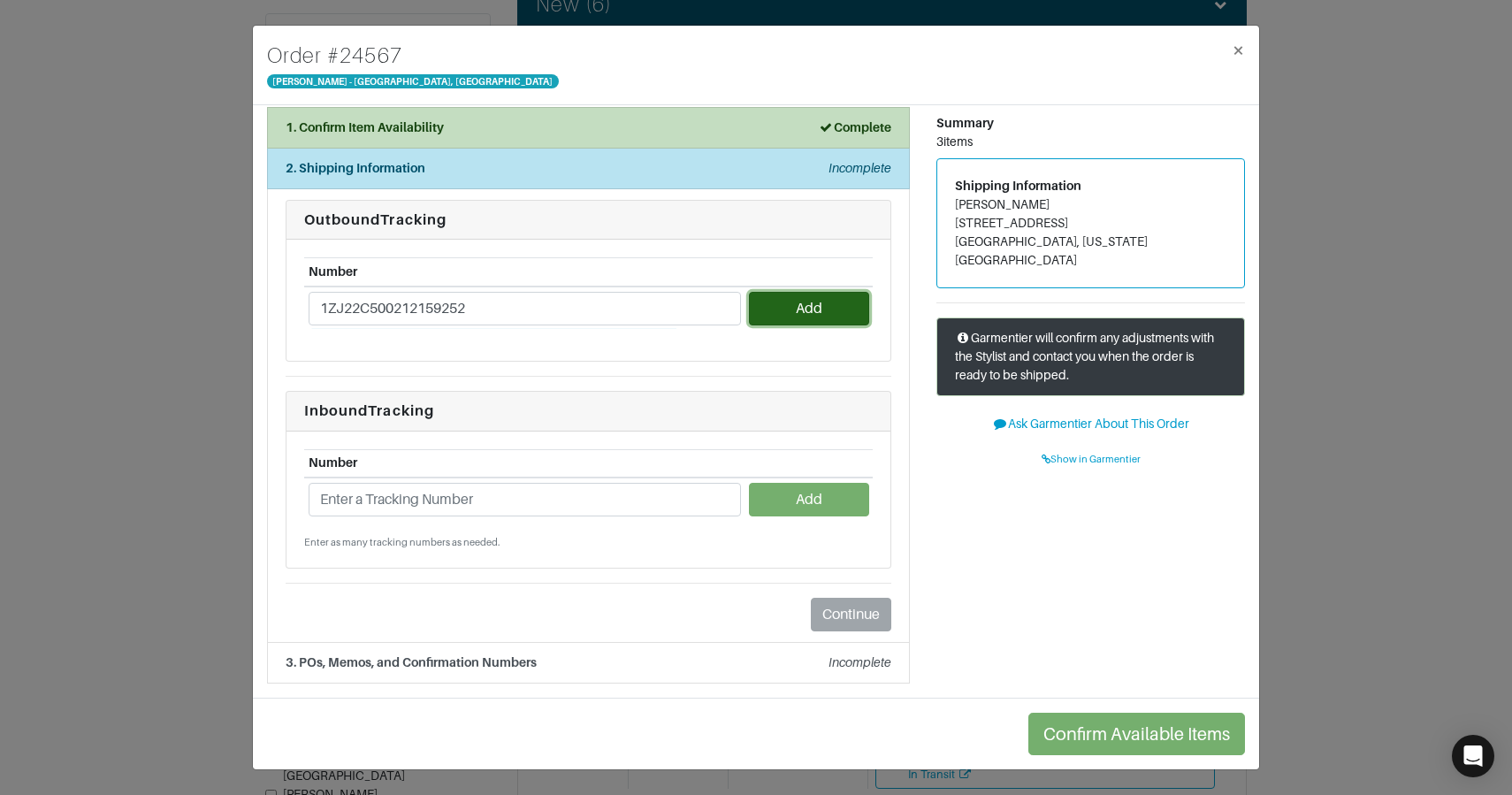
click at [801, 318] on button "Add" at bounding box center [809, 308] width 119 height 34
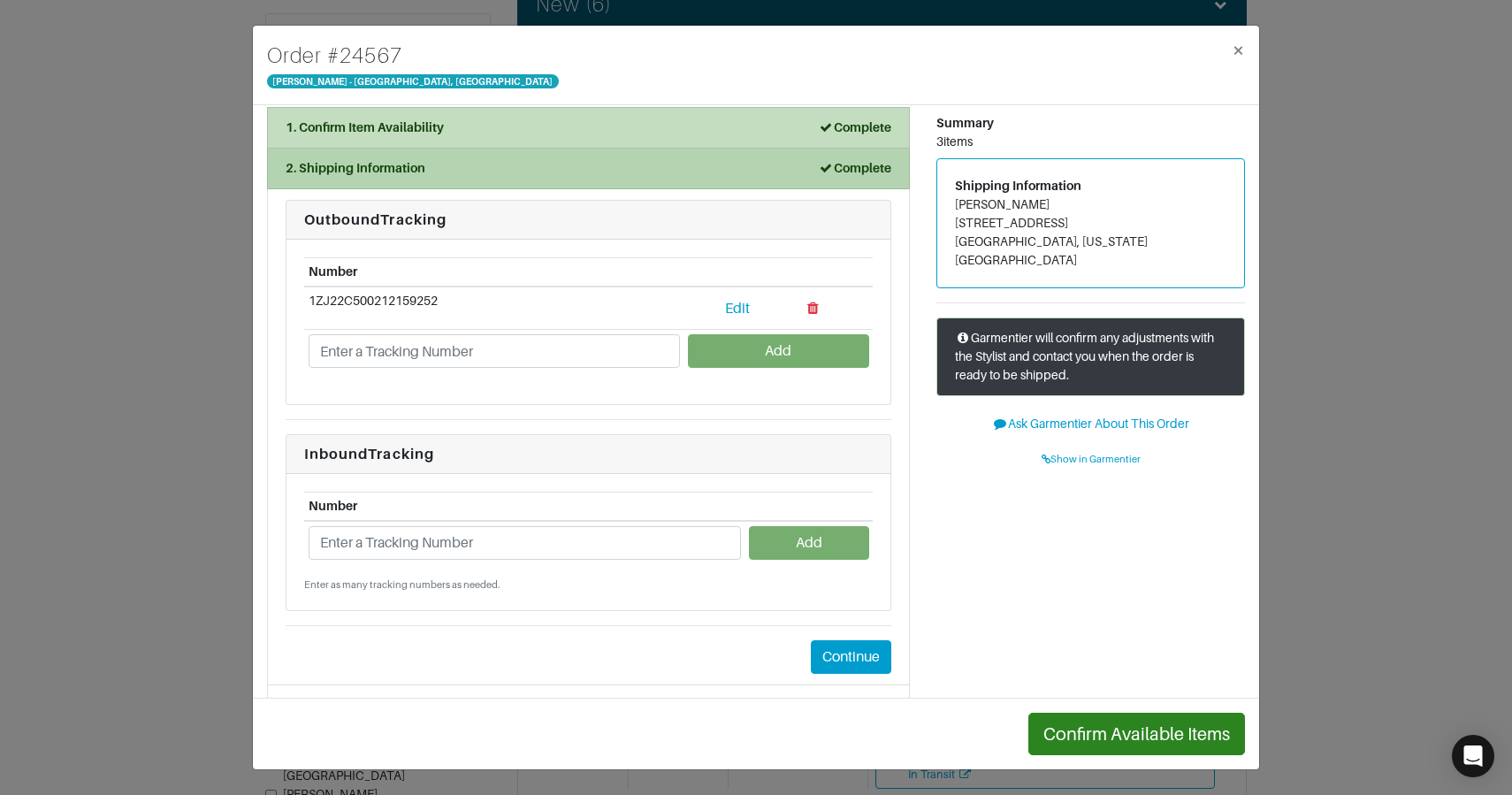
click at [526, 170] on div "2. Shipping Information Complete" at bounding box center [588, 168] width 606 height 18
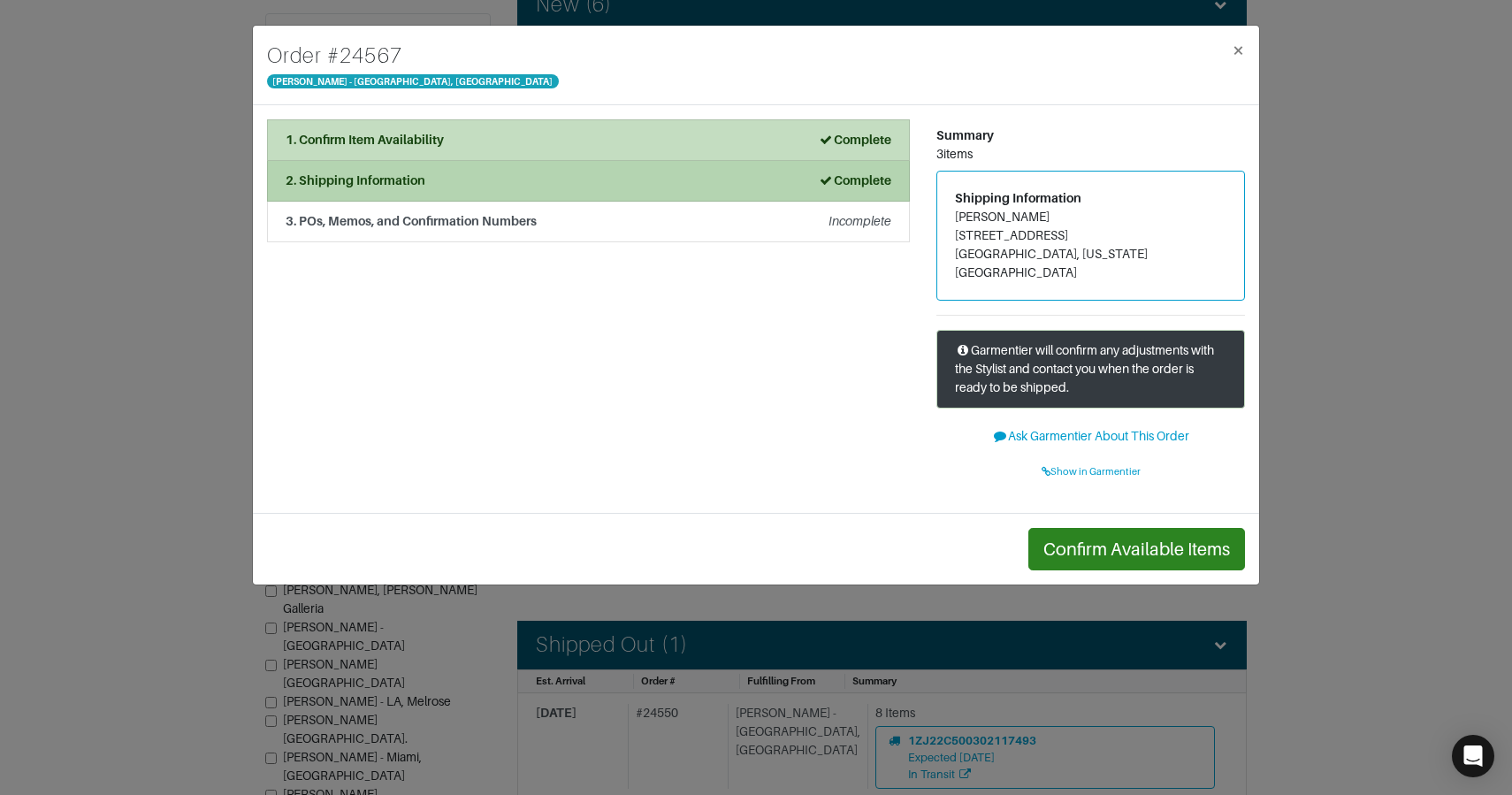
scroll to position [0, 0]
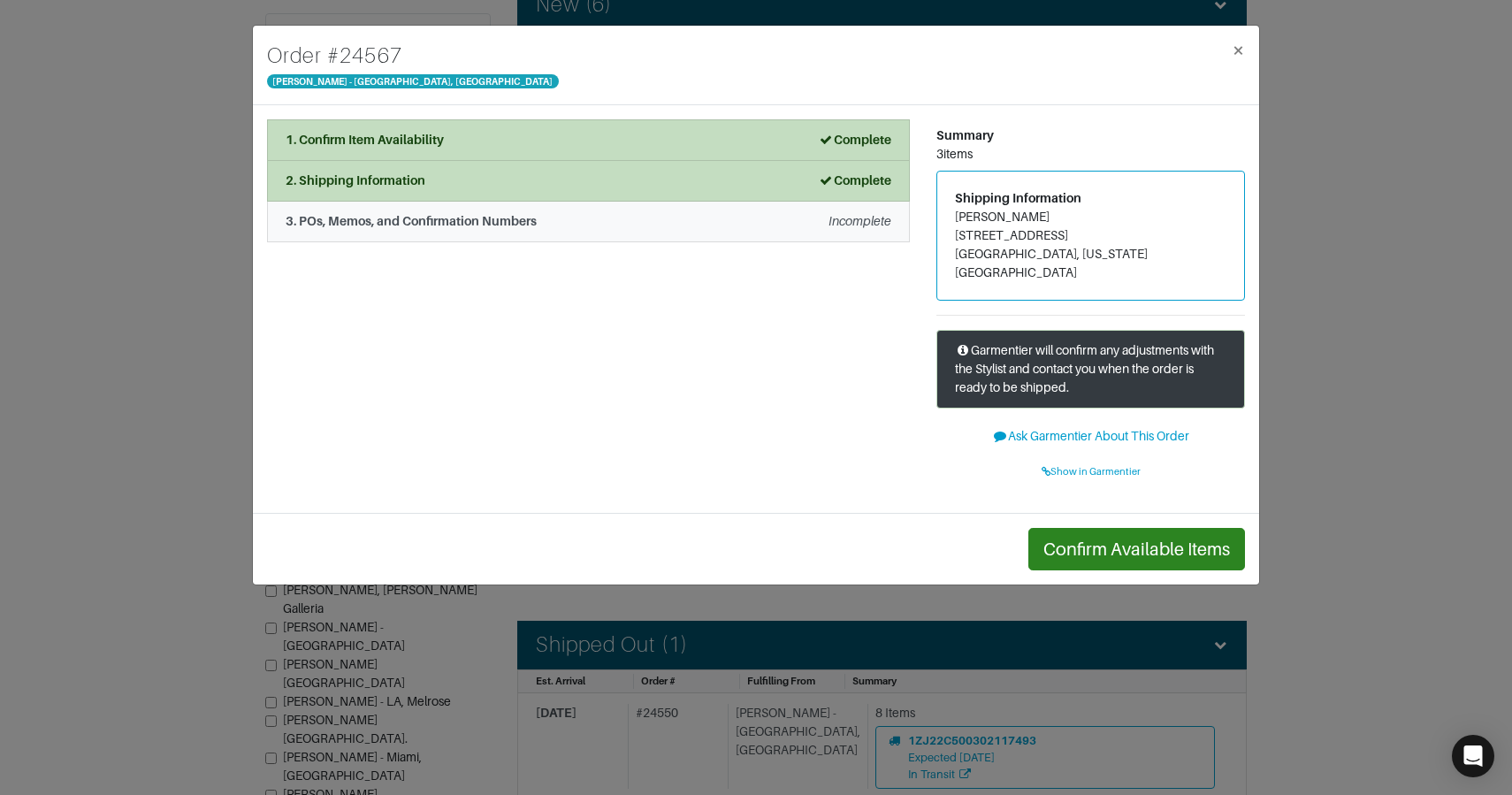
click at [536, 220] on div "3. POs, Memos, and Confirmation Numbers Incomplete" at bounding box center [588, 221] width 606 height 18
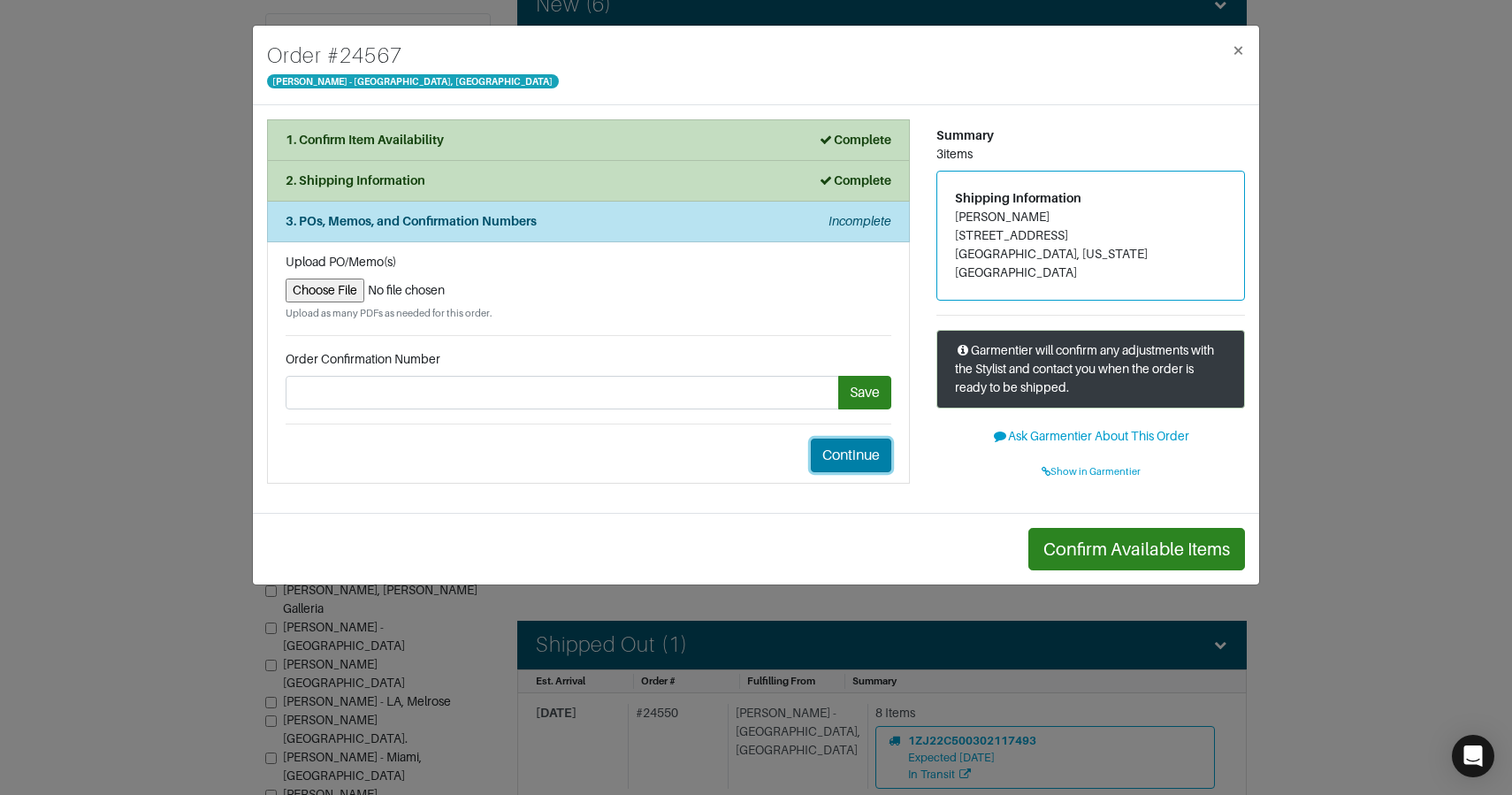
click at [841, 456] on button "Continue" at bounding box center [851, 455] width 81 height 34
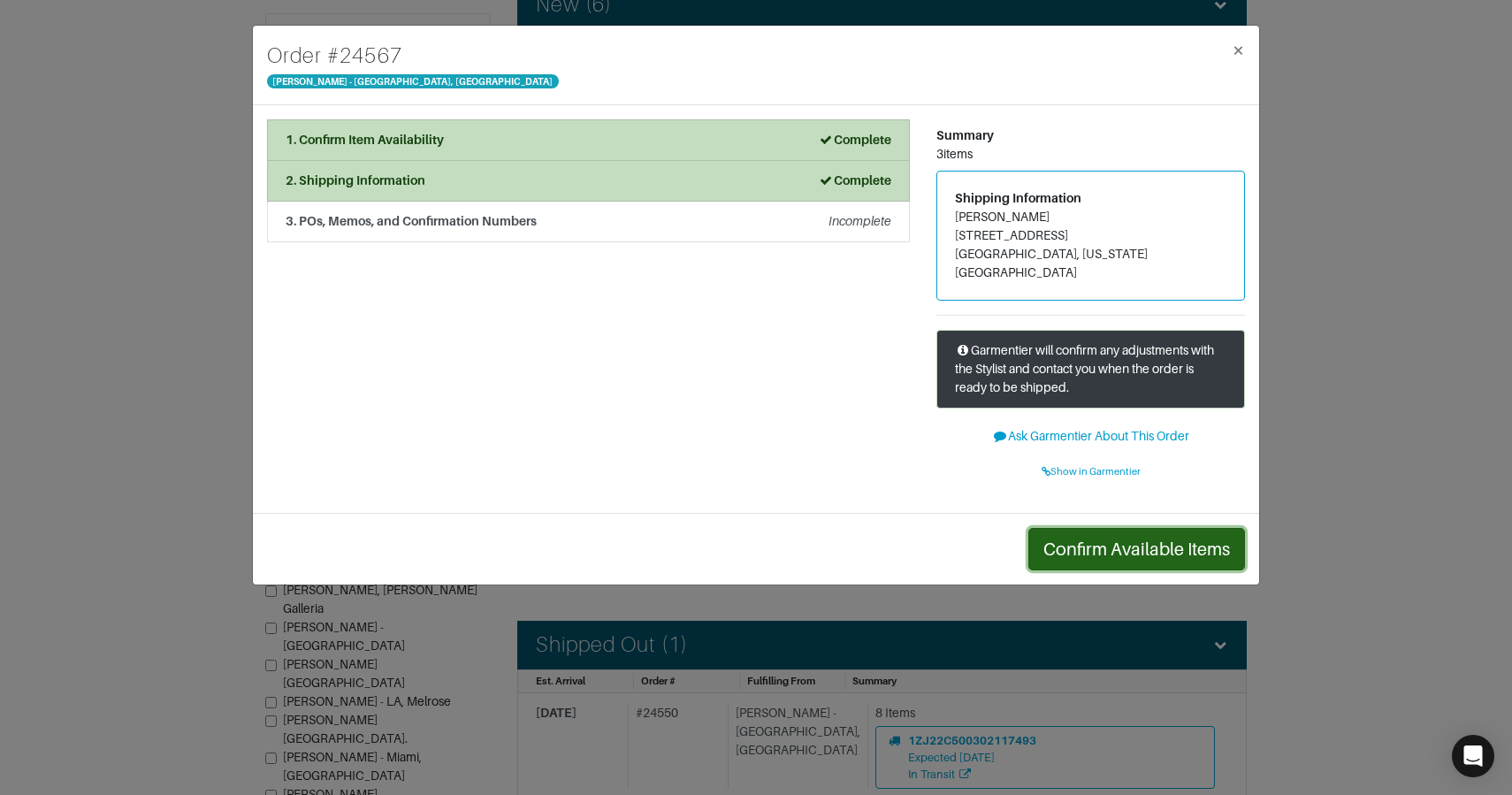
click at [1107, 536] on button "Confirm Available Items" at bounding box center [1136, 549] width 217 height 42
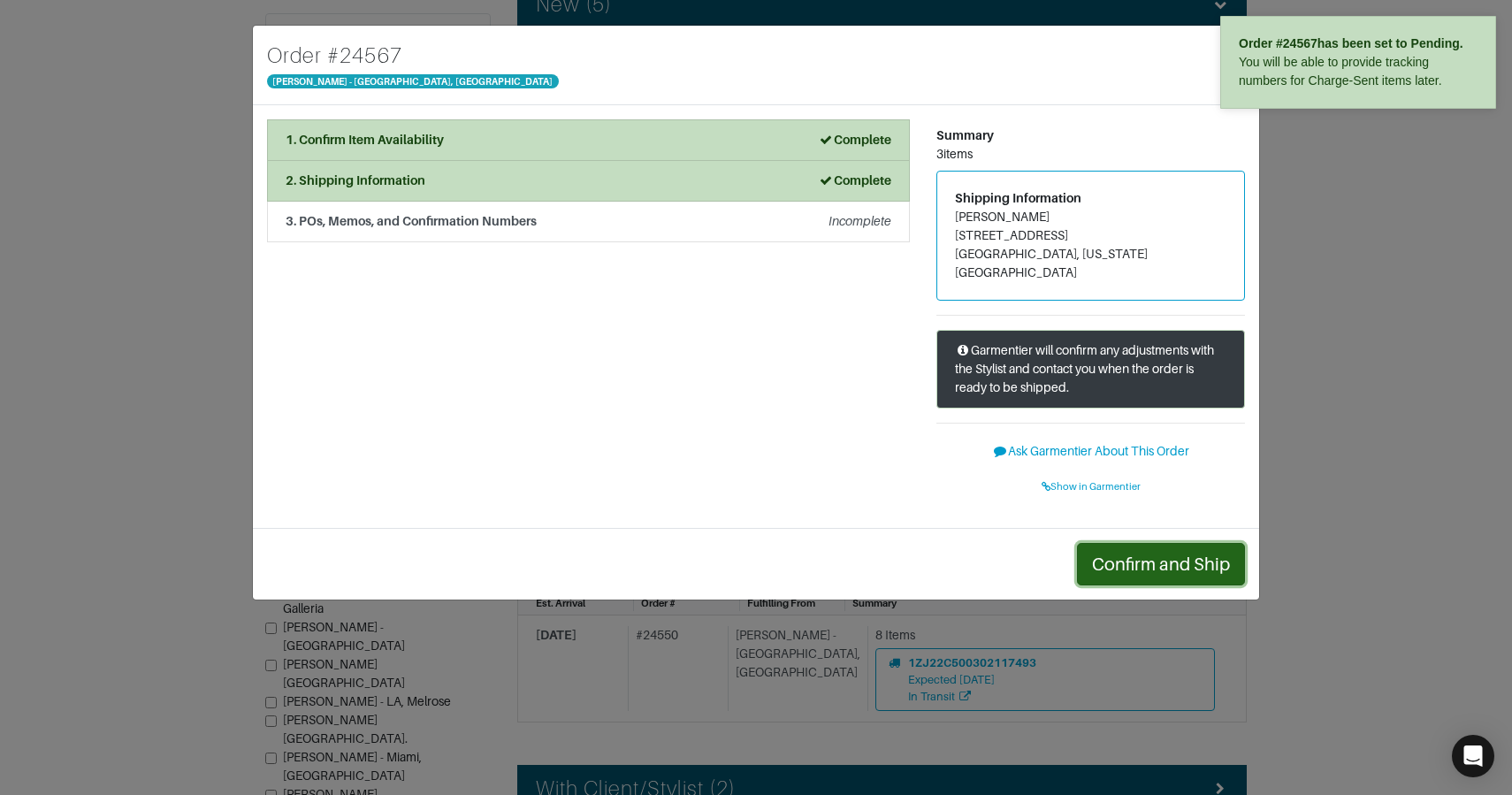
click at [1107, 543] on button "Confirm and Ship" at bounding box center [1161, 564] width 168 height 42
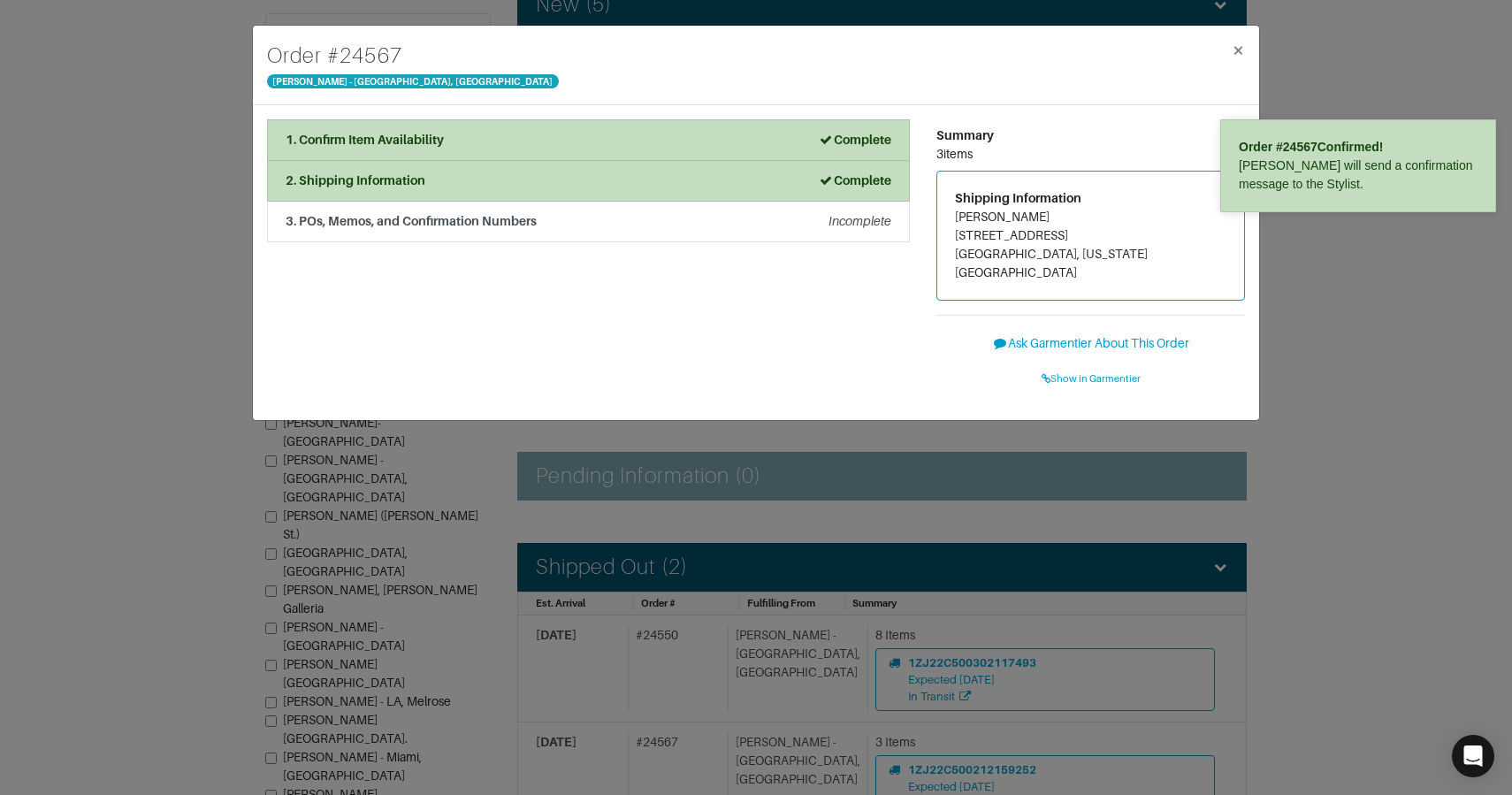
click at [1279, 504] on div "Order # 24567 Vince - Chicago, Oak Street × 1. Confirm Item Availability Comple…" at bounding box center [756, 397] width 1512 height 795
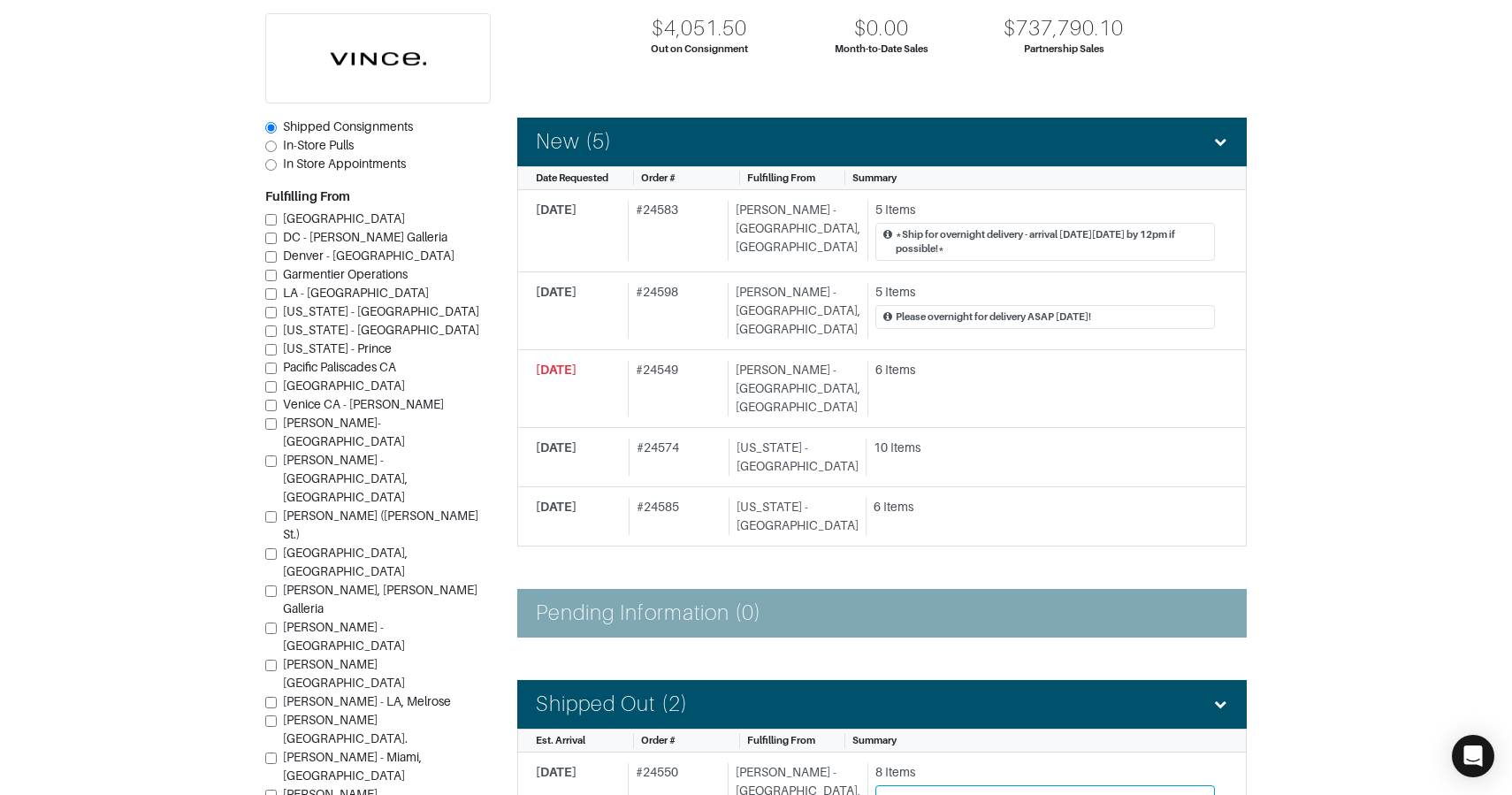
scroll to position [184, 0]
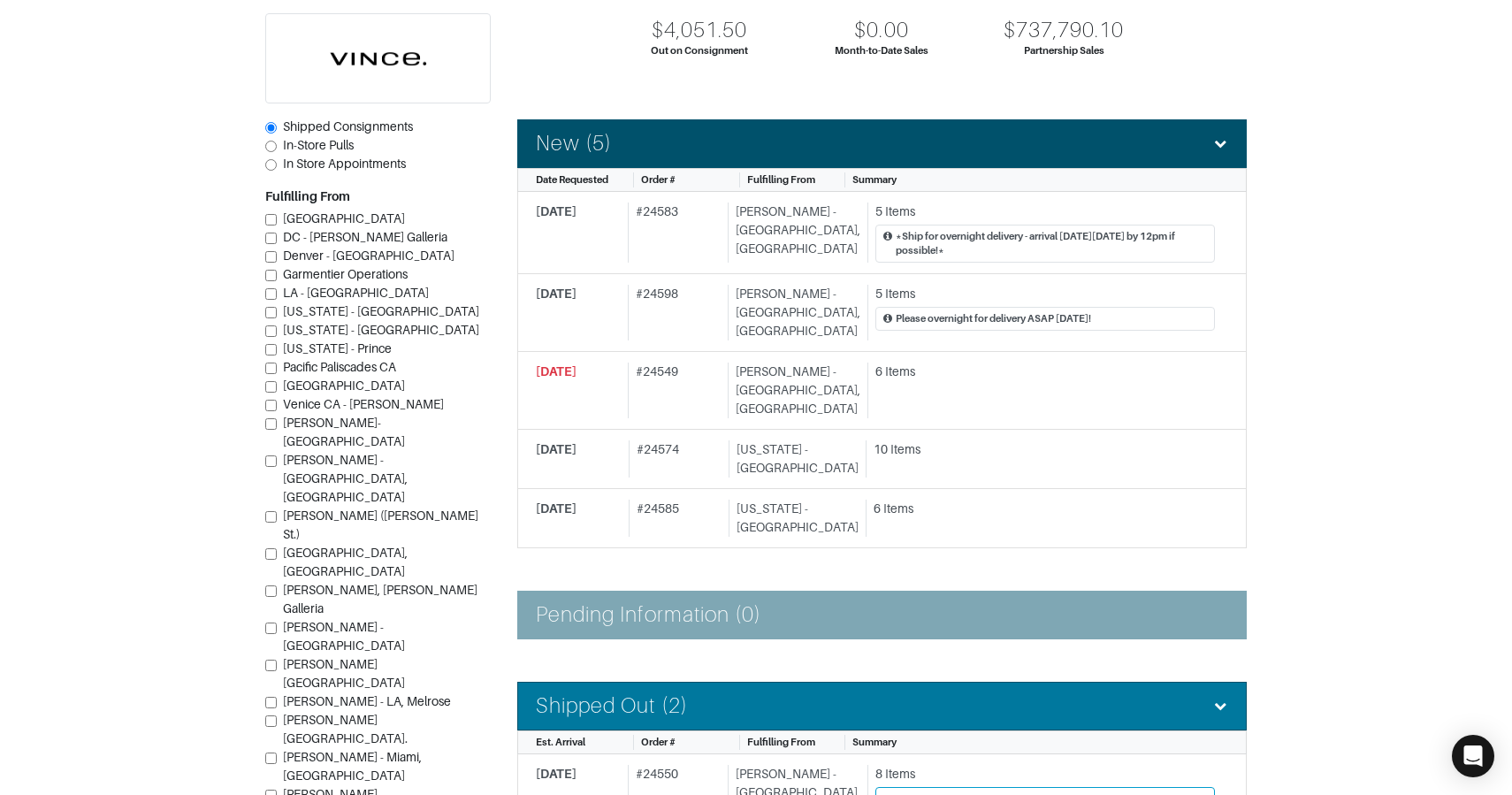
click at [796, 681] on li "Shipped Out (2)" at bounding box center [882, 705] width 729 height 48
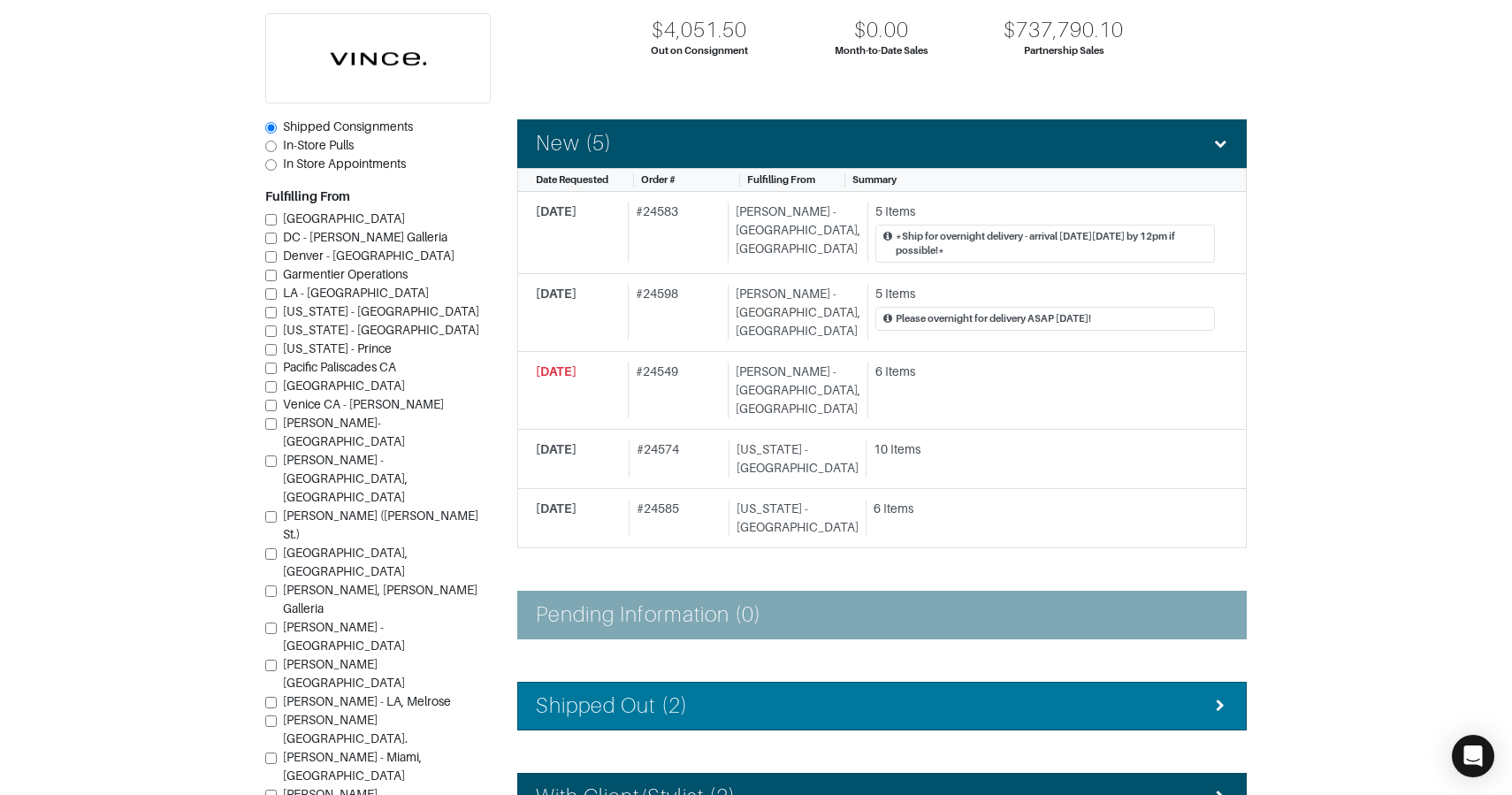
click at [796, 681] on li "Shipped Out (2)" at bounding box center [882, 705] width 729 height 48
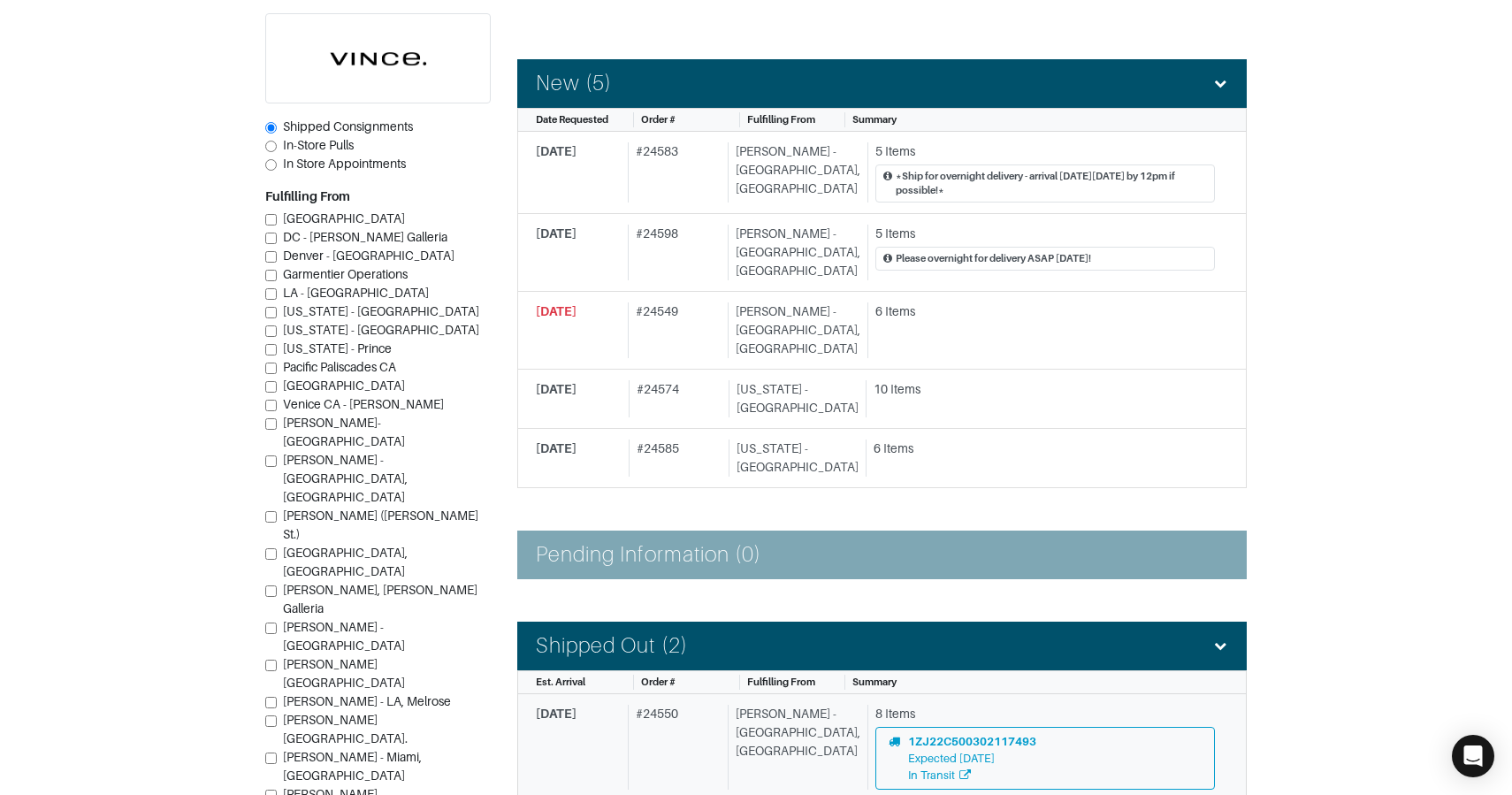
scroll to position [241, 0]
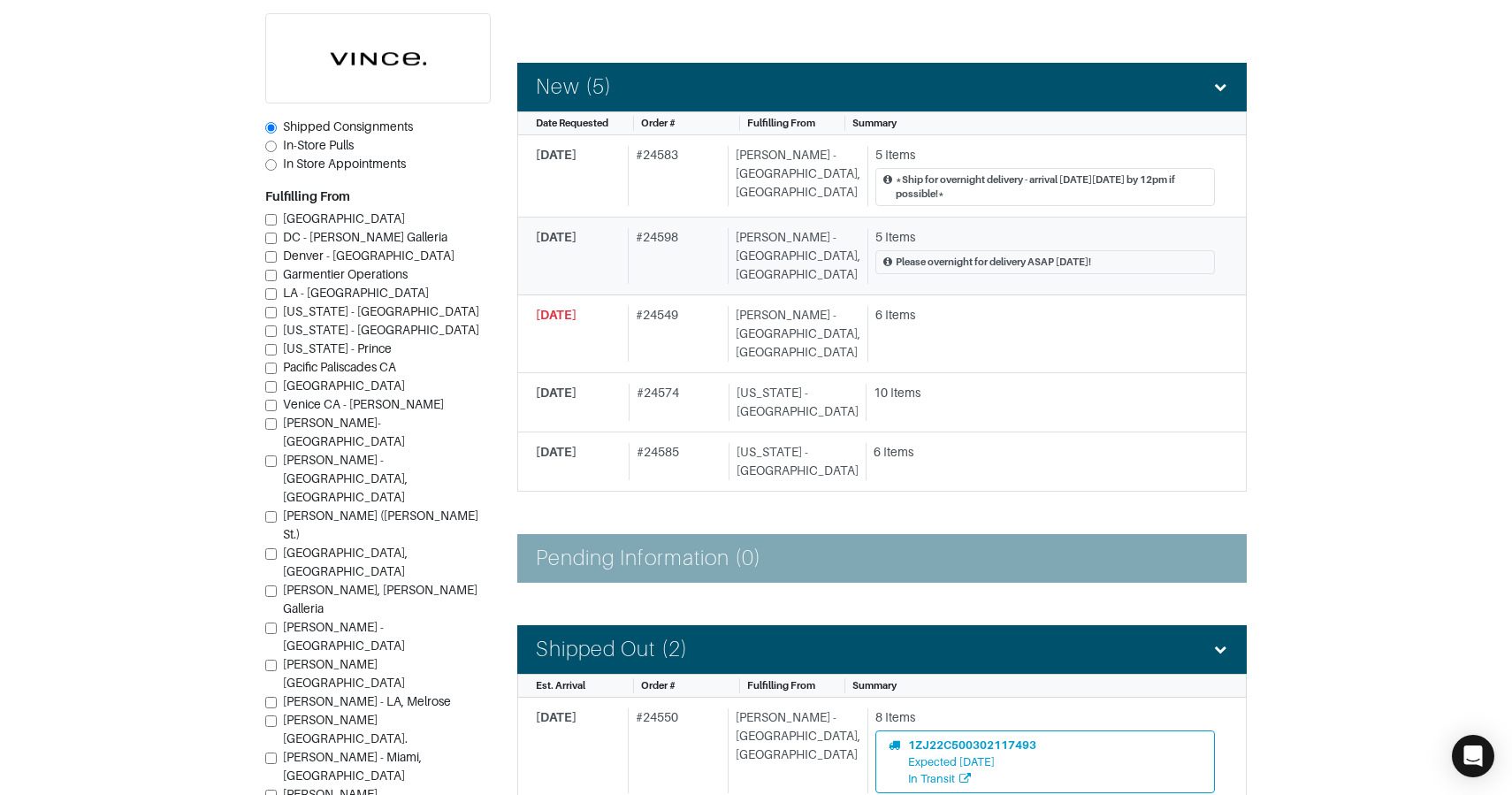
click at [810, 251] on div "[PERSON_NAME] - [GEOGRAPHIC_DATA], [GEOGRAPHIC_DATA]" at bounding box center [794, 256] width 133 height 56
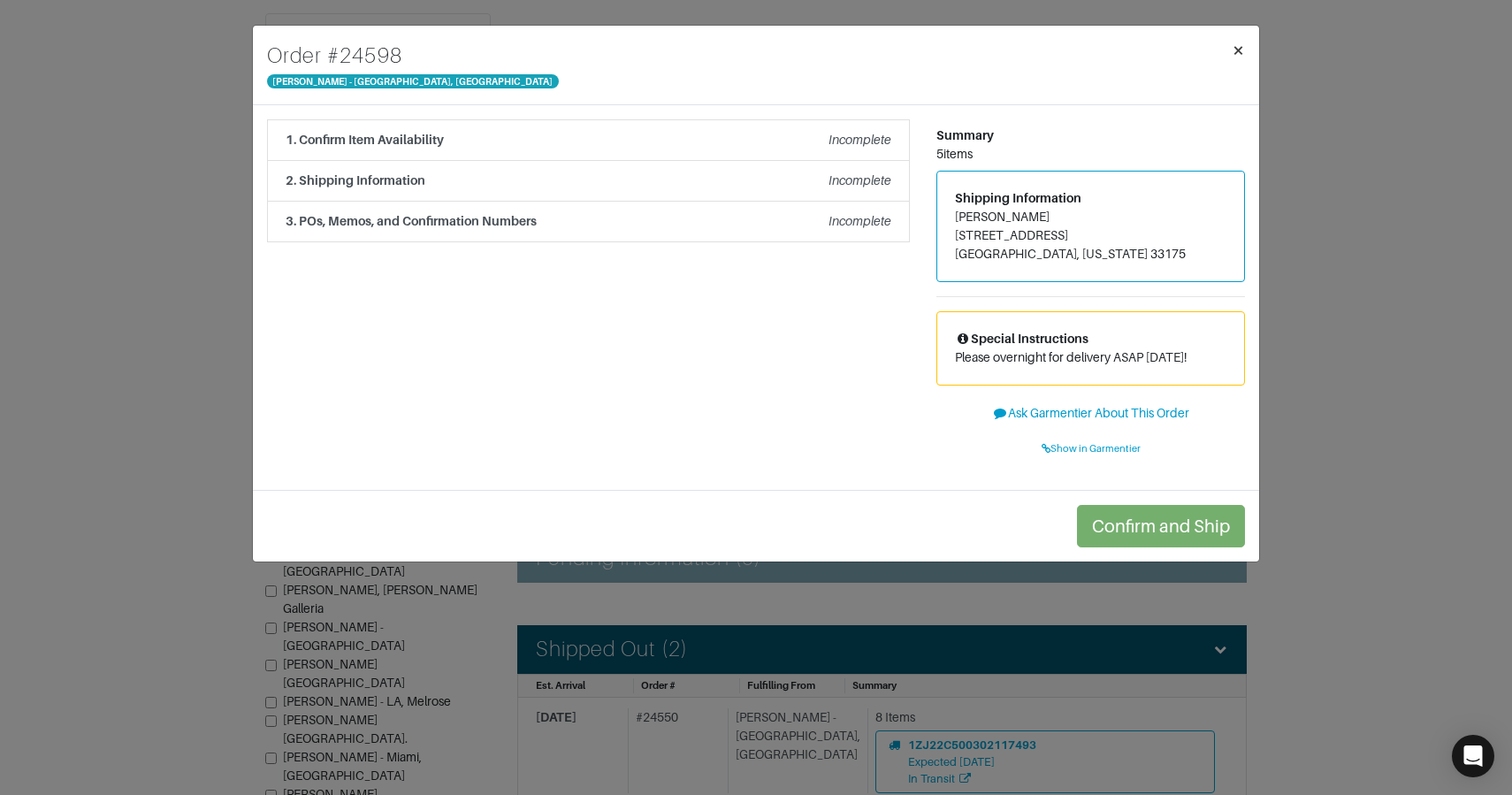
click at [1241, 54] on span "×" at bounding box center [1238, 49] width 13 height 24
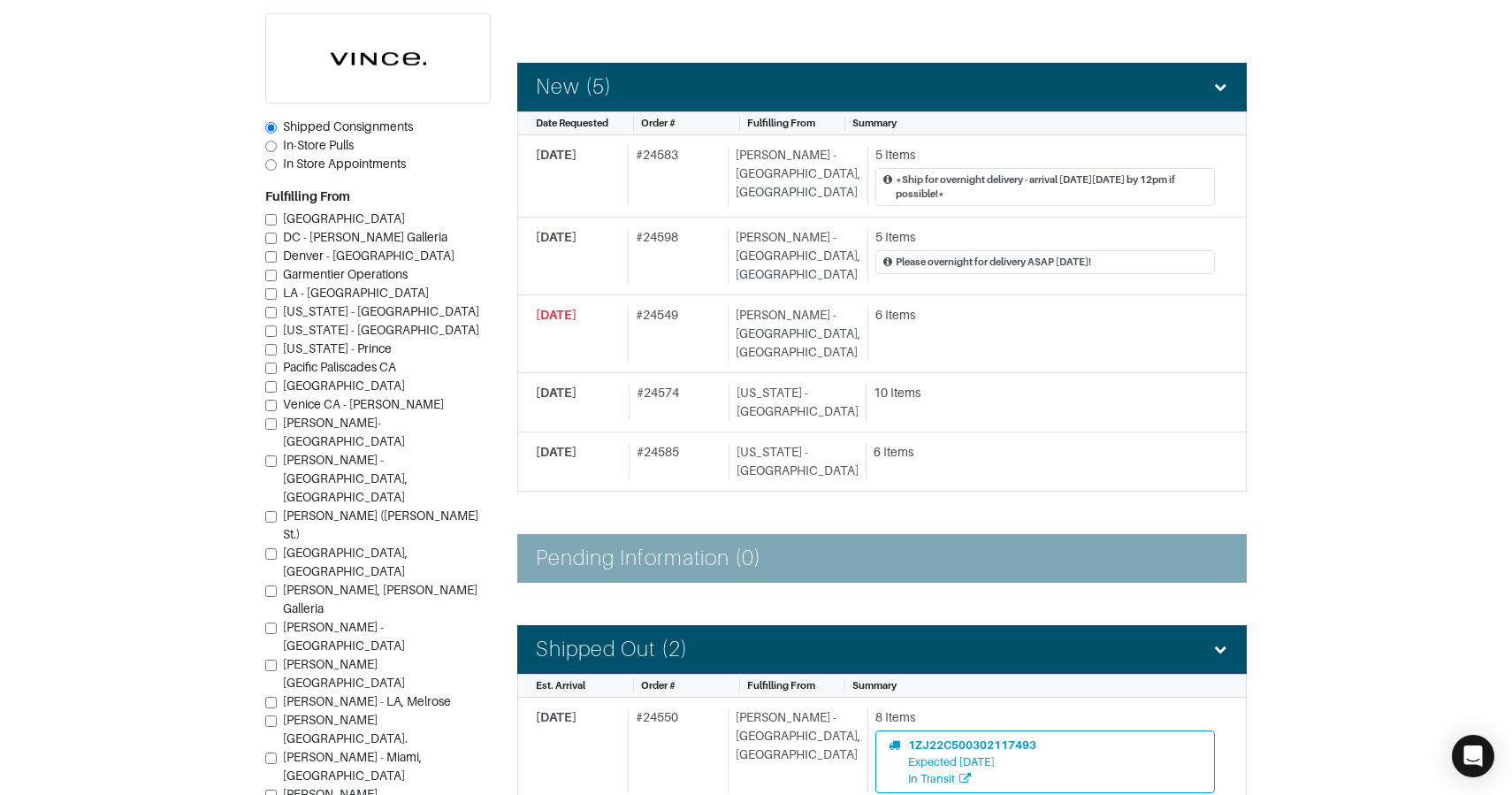
click at [1292, 66] on section "| Retail Solutions Hi, Lisa B ! Menu Home Logout Home Orders Shipped Consignmen…" at bounding box center [756, 549] width 1512 height 1580
click at [749, 178] on div "[PERSON_NAME] - [GEOGRAPHIC_DATA], [GEOGRAPHIC_DATA]" at bounding box center [794, 175] width 133 height 61
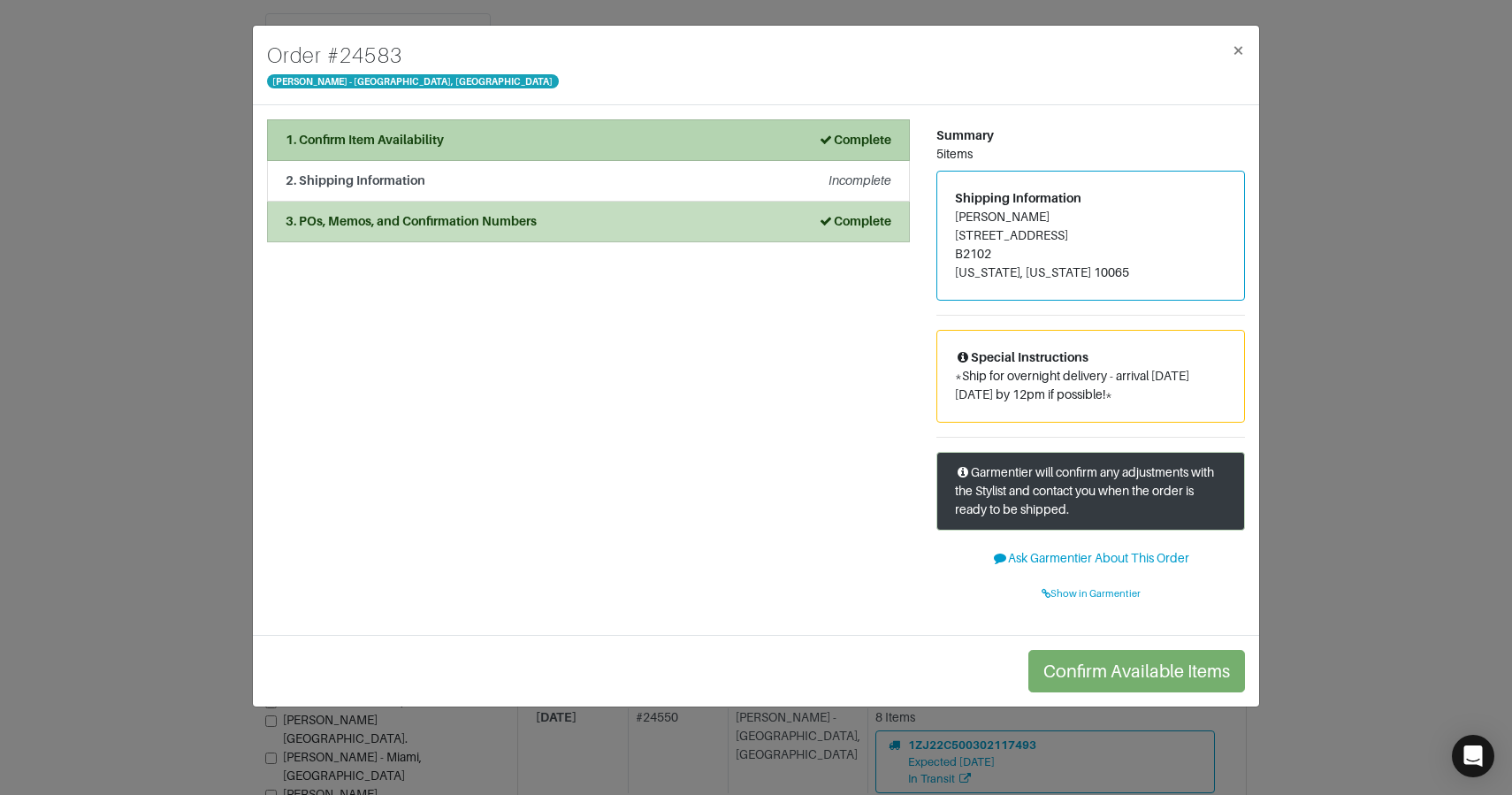
click at [549, 151] on li "1. Confirm Item Availability Complete" at bounding box center [588, 140] width 643 height 41
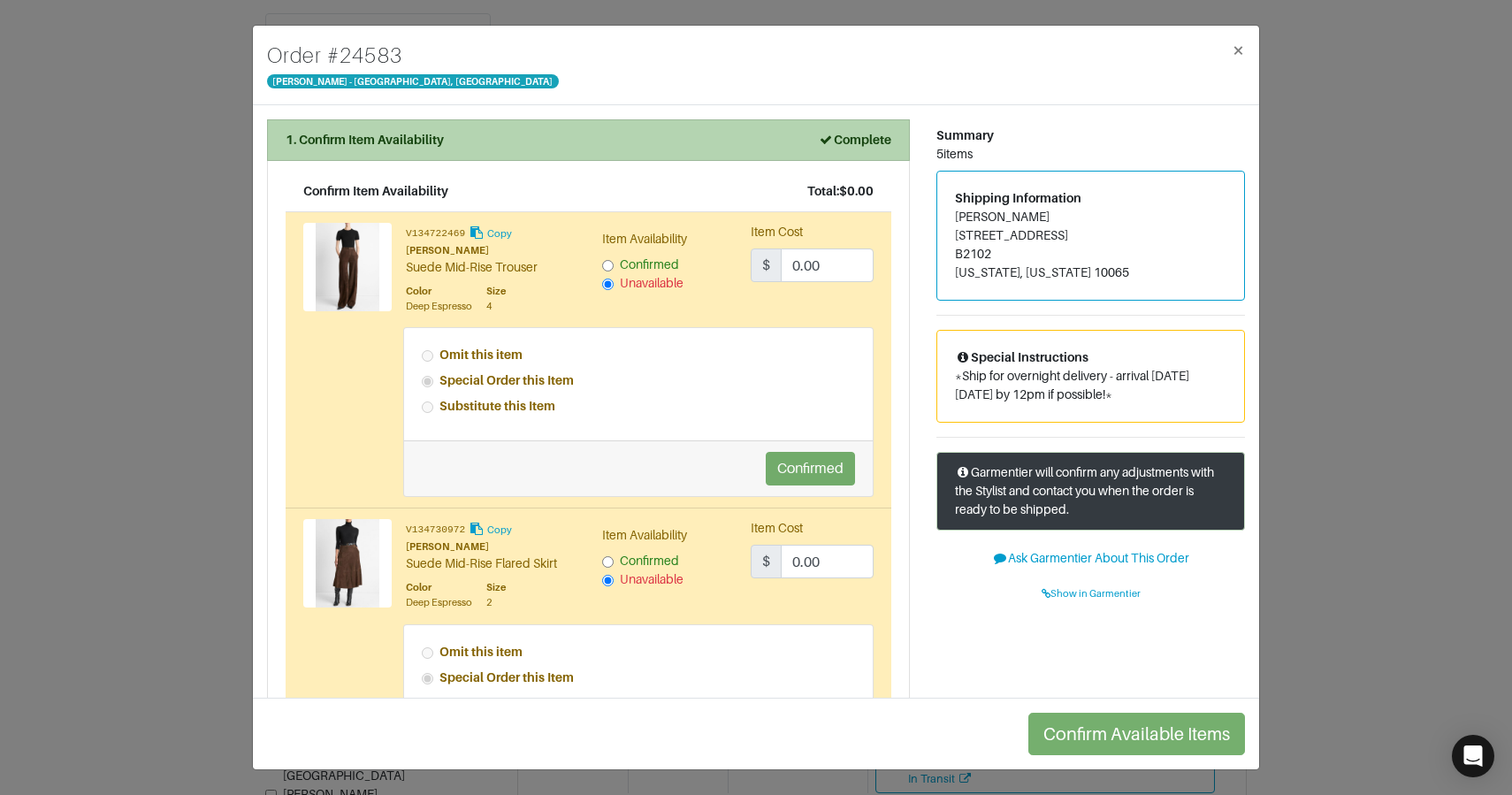
click at [740, 131] on div "1. Confirm Item Availability Complete" at bounding box center [588, 140] width 606 height 18
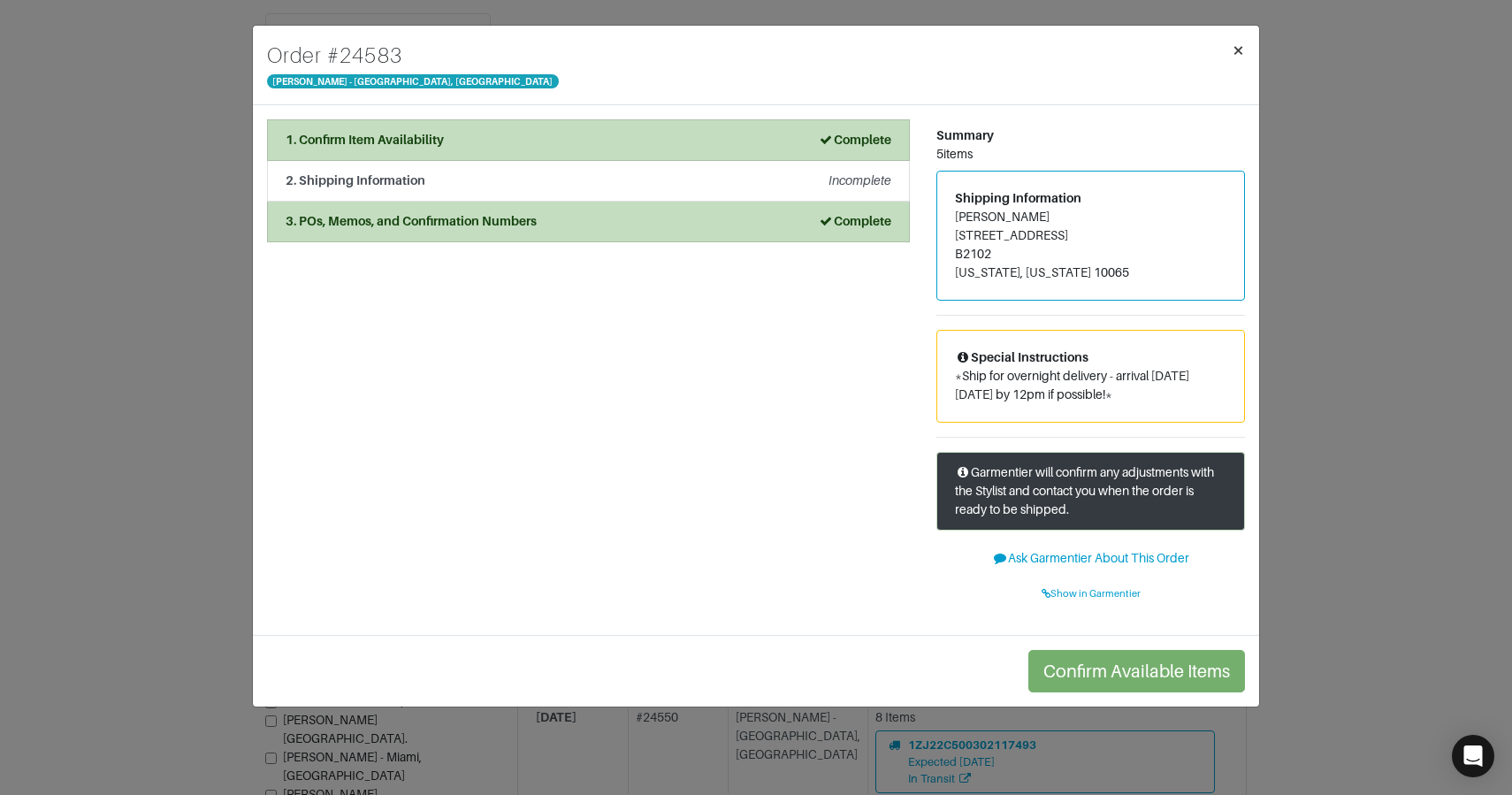
click at [1236, 45] on span "×" at bounding box center [1238, 49] width 13 height 24
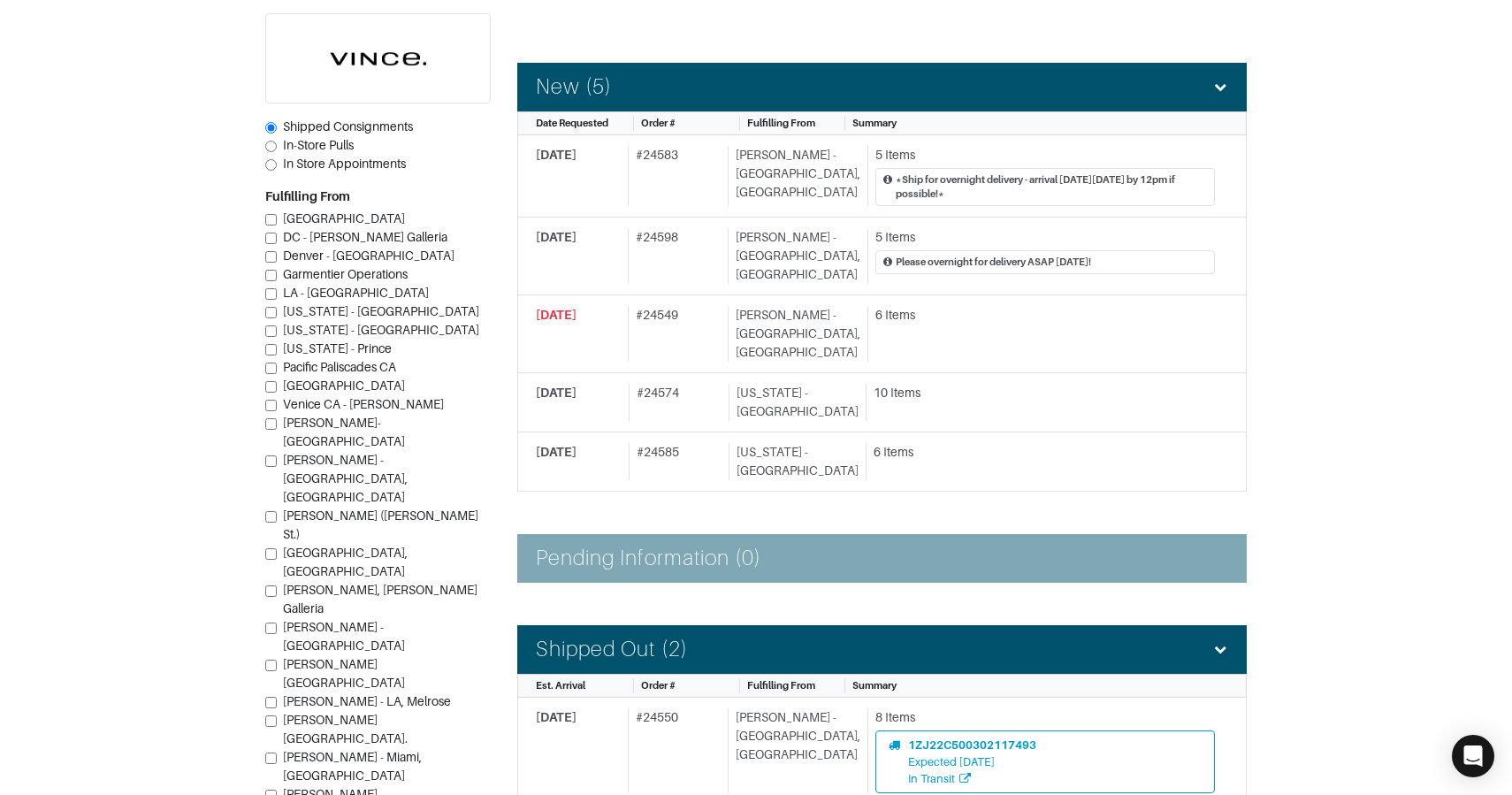
click at [1295, 73] on section "| Retail Solutions Hi, Lisa B ! Menu Home Logout Home Orders Shipped Consignmen…" at bounding box center [756, 549] width 1512 height 1580
click at [721, 324] on div "# 24549" at bounding box center [675, 333] width 93 height 56
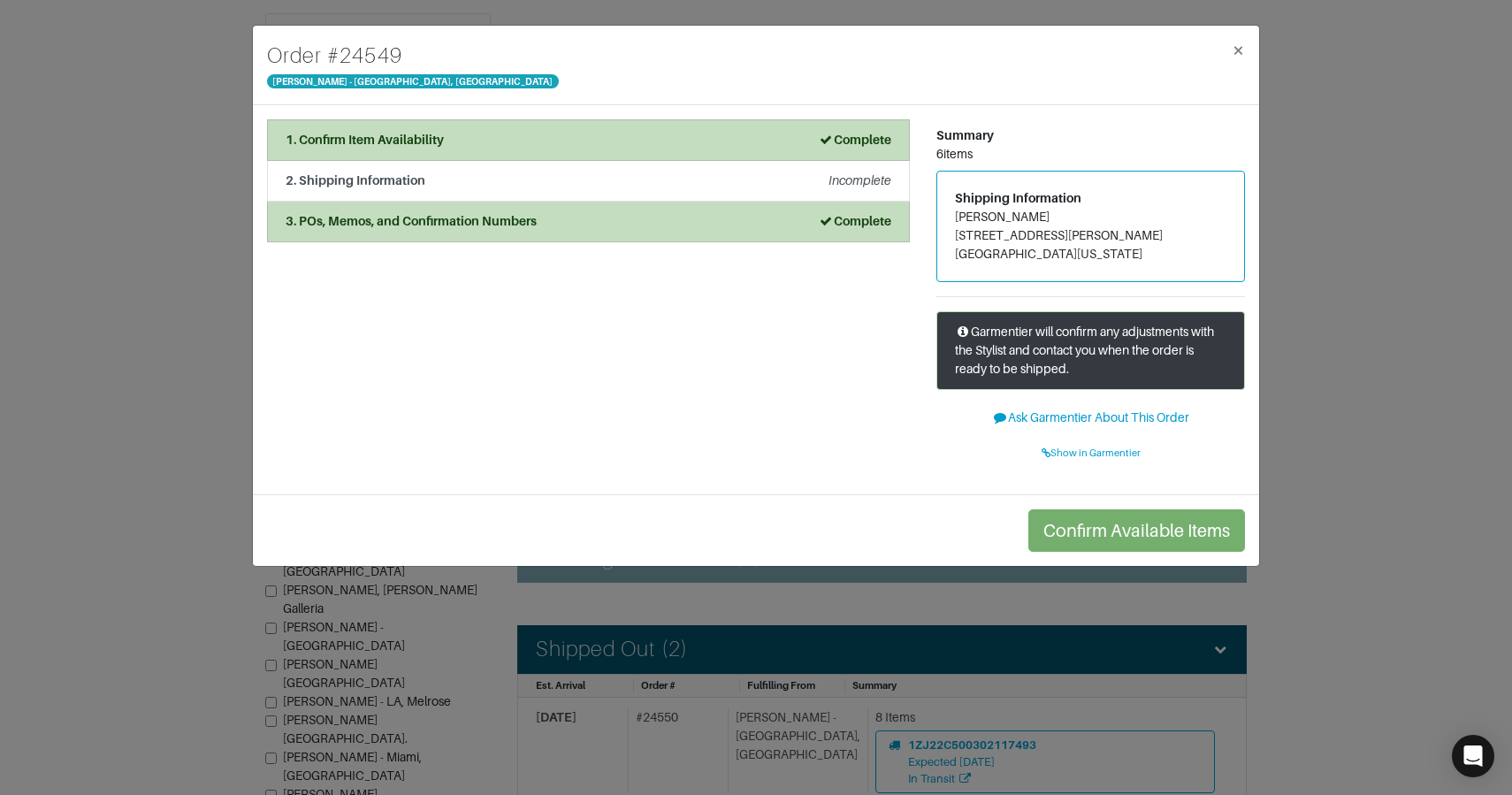
drag, startPoint x: 69, startPoint y: 256, endPoint x: 93, endPoint y: 234, distance: 32.6
click at [69, 256] on div "Order # 24549 Vince - Chicago, Oak Street × 1. Confirm Item Availability Comple…" at bounding box center [756, 397] width 1512 height 795
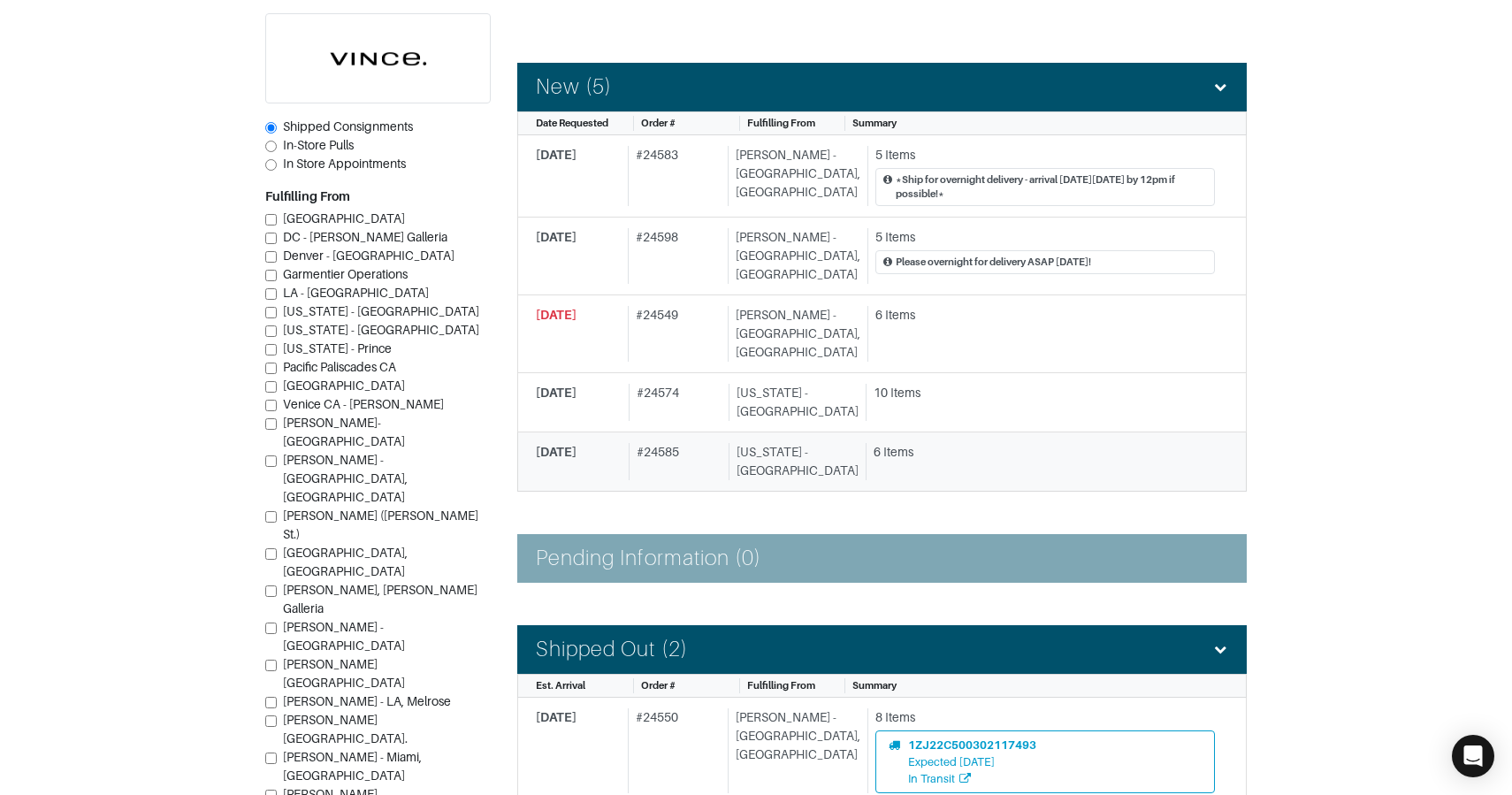
click at [676, 446] on div "# 24585" at bounding box center [675, 462] width 93 height 38
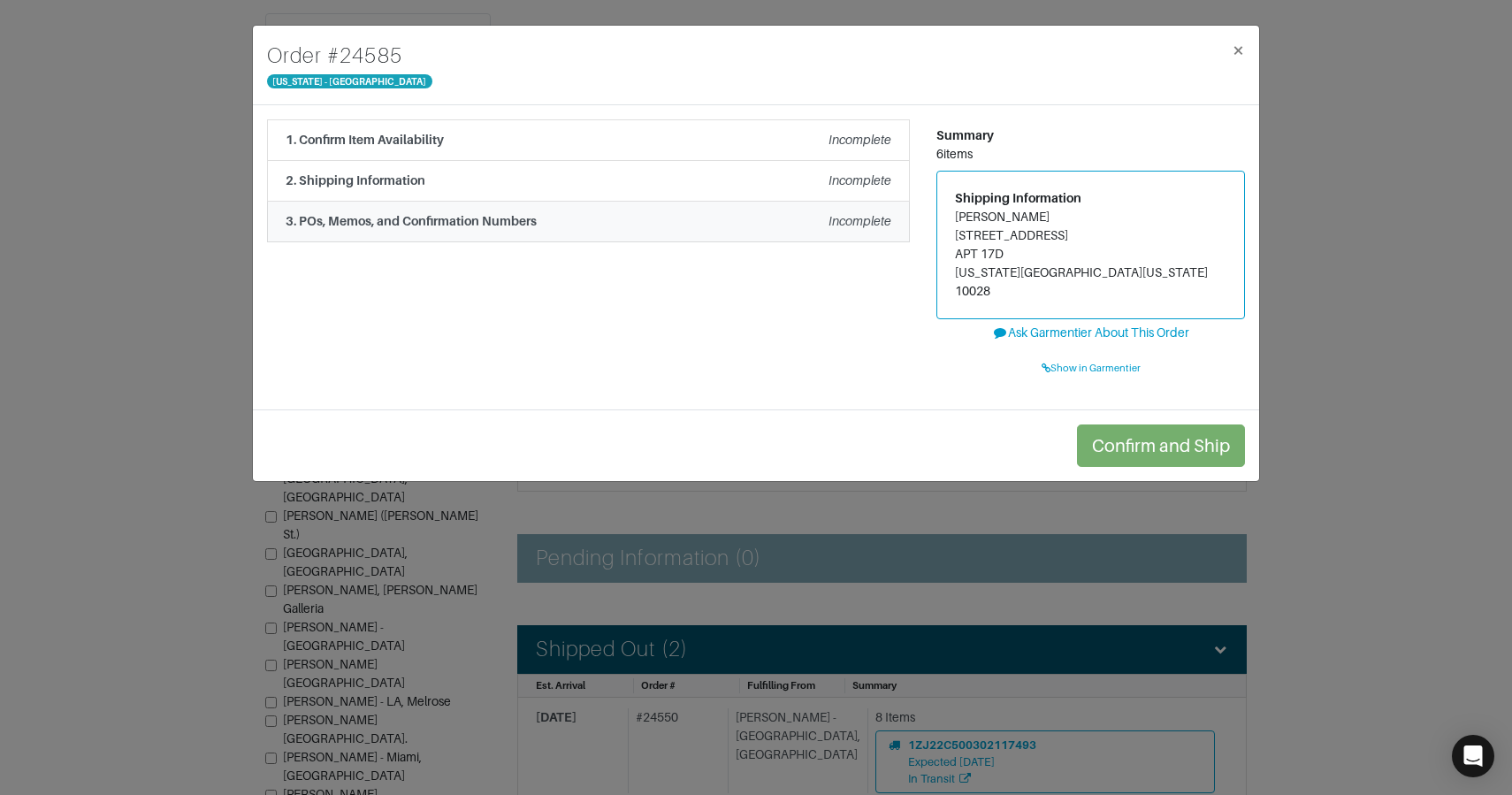
click at [391, 219] on strong "3. POs, Memos, and Confirmation Numbers" at bounding box center [411, 221] width 252 height 14
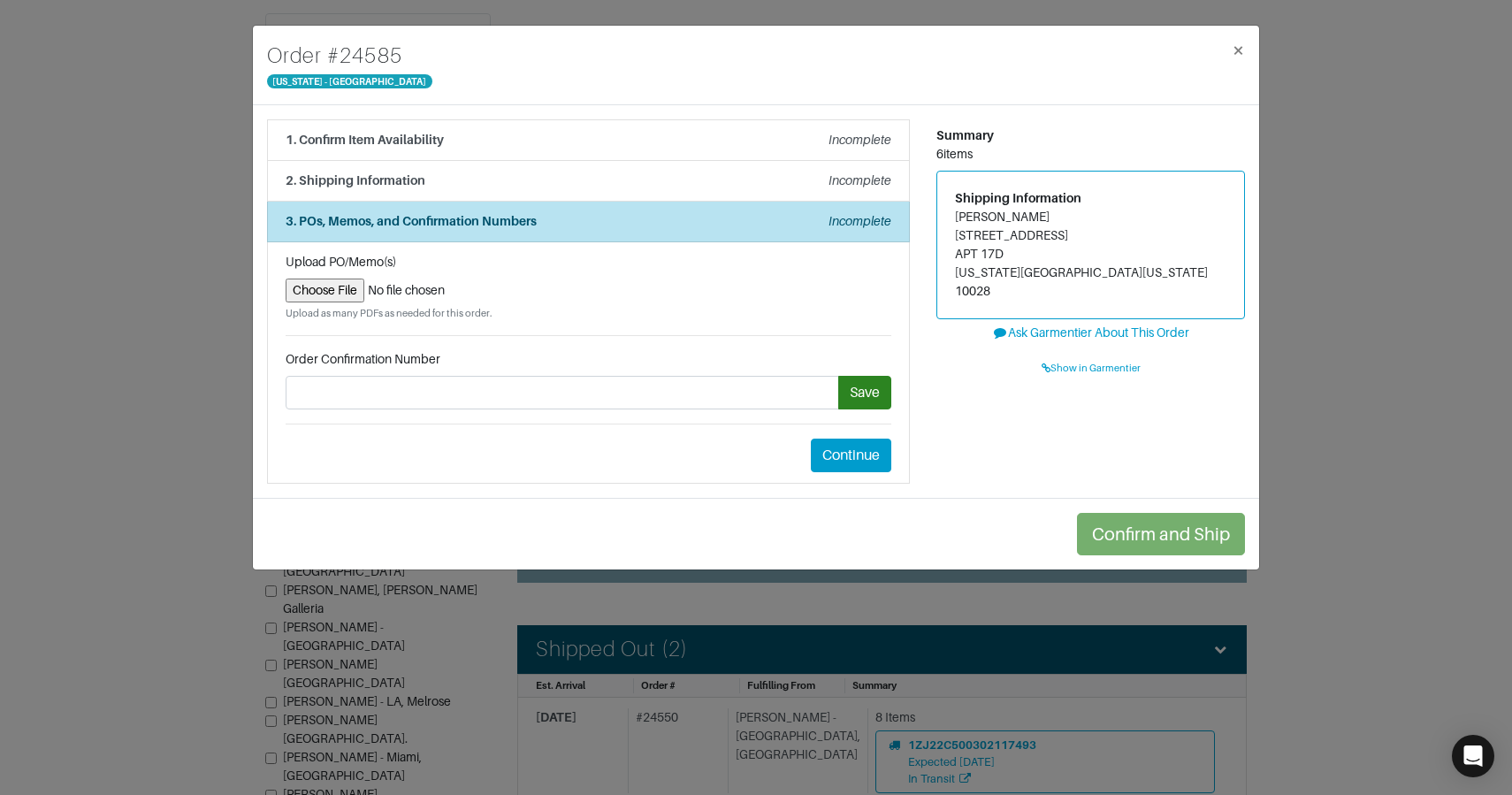
click at [237, 166] on div "Order # 24585 New York - 5th Avenue × 1. Confirm Item Availability Incomplete C…" at bounding box center [756, 397] width 1512 height 795
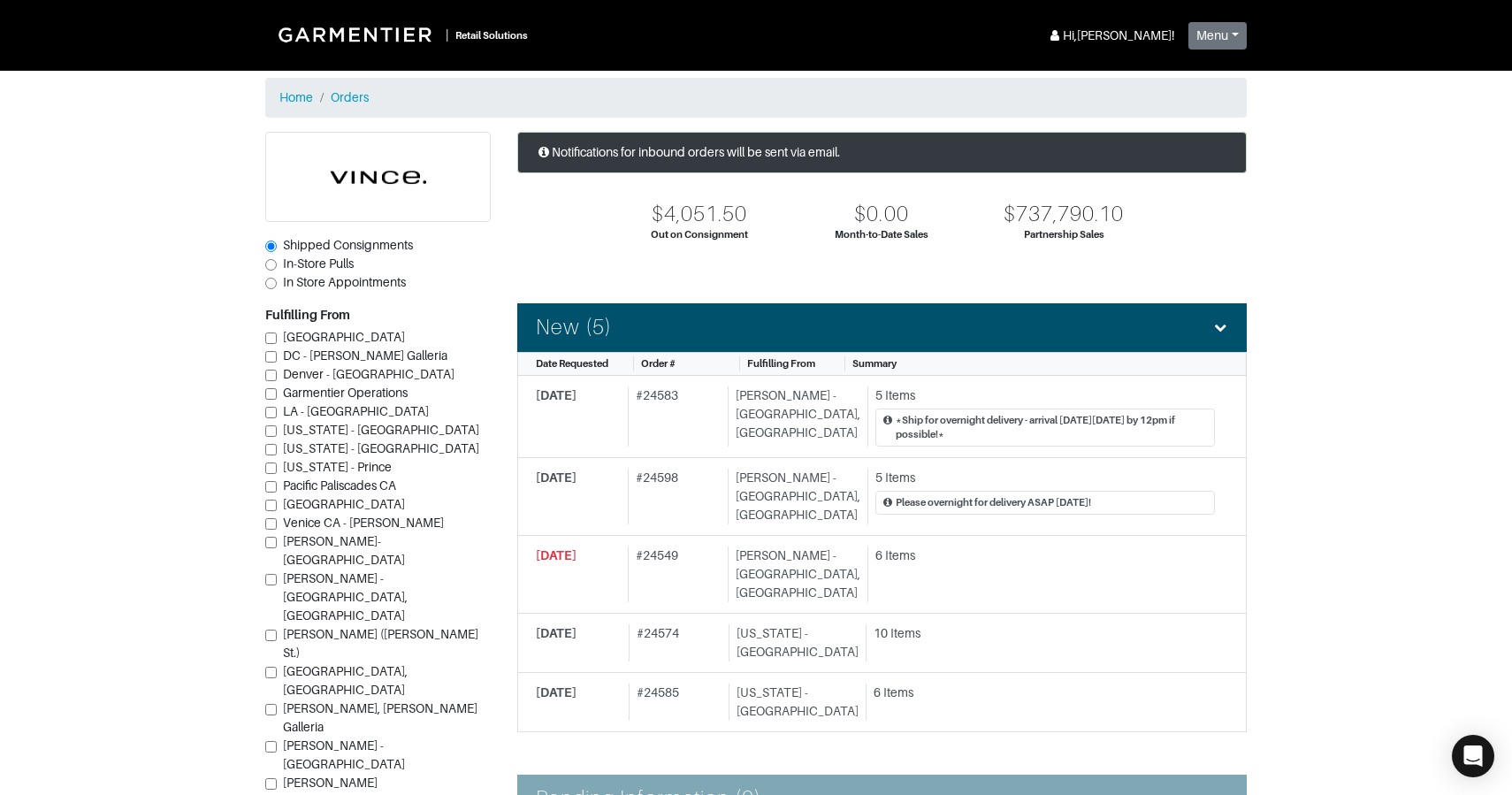
scroll to position [1, 0]
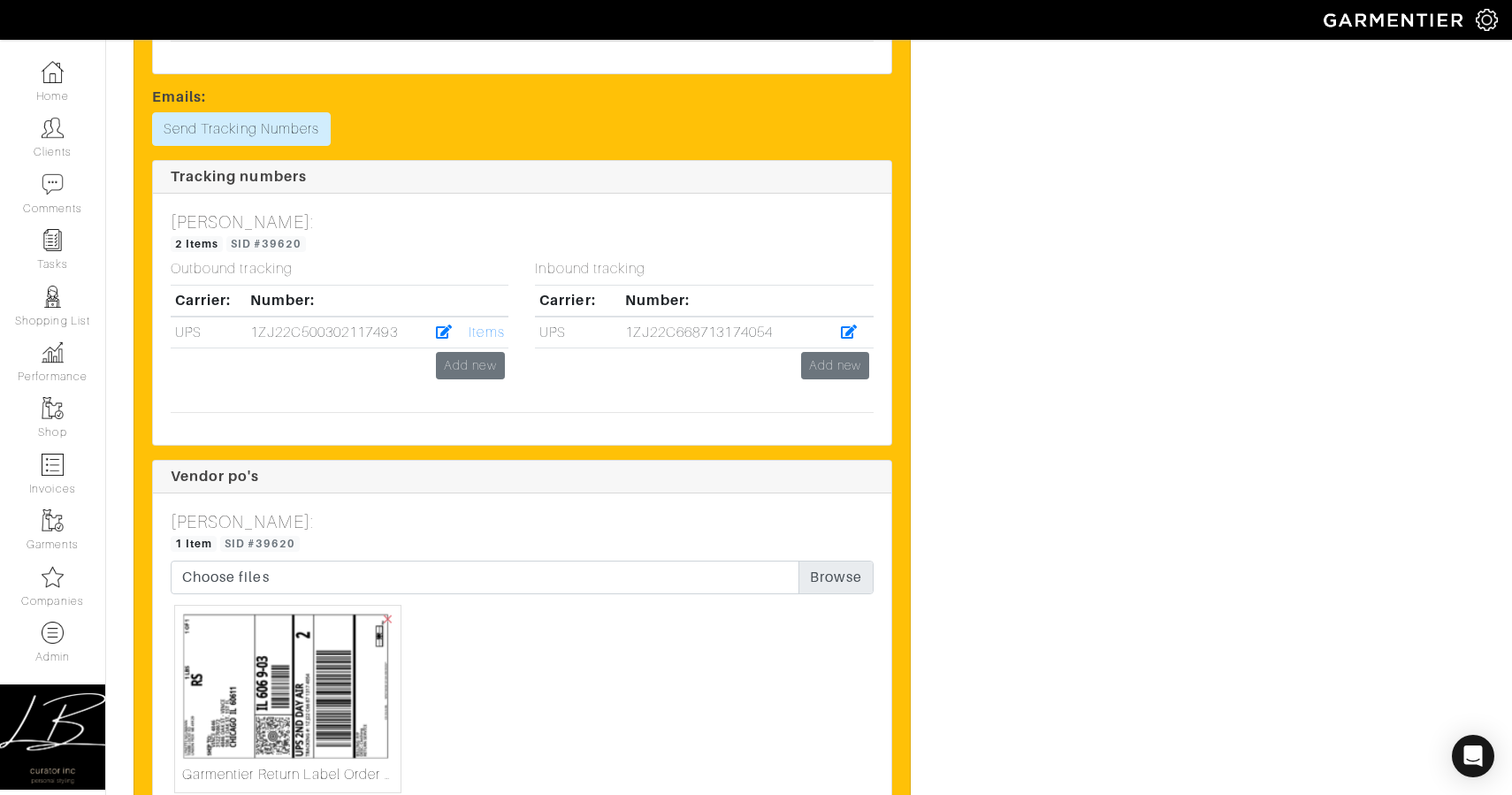
scroll to position [4342, 0]
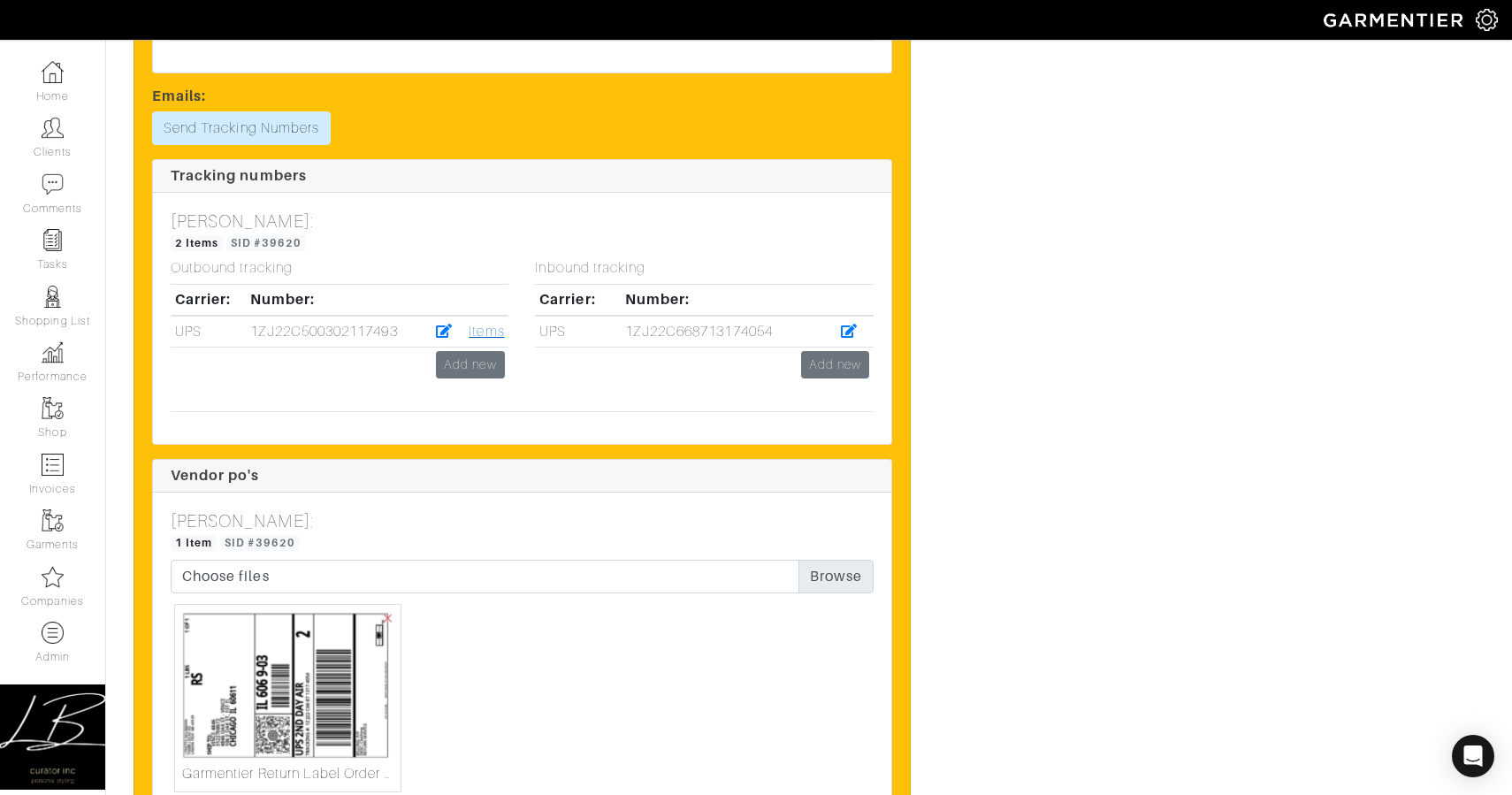
click at [483, 328] on link "Items" at bounding box center [486, 331] width 36 height 16
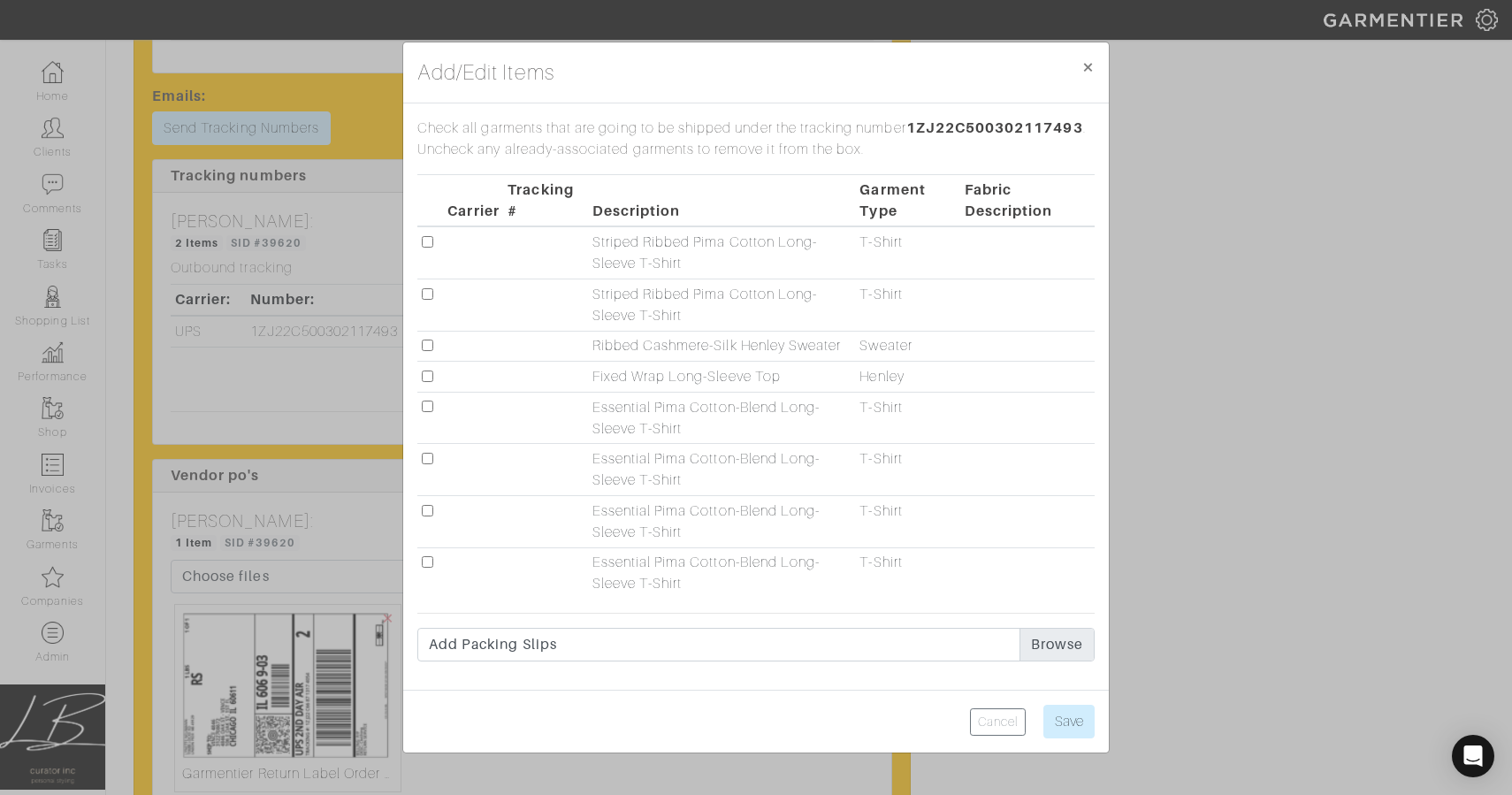
drag, startPoint x: 428, startPoint y: 241, endPoint x: 424, endPoint y: 255, distance: 14.6
click at [428, 241] on input "checkbox" at bounding box center [428, 242] width 12 height 12
checkbox input "true"
click at [425, 289] on input "checkbox" at bounding box center [428, 294] width 12 height 12
checkbox input "true"
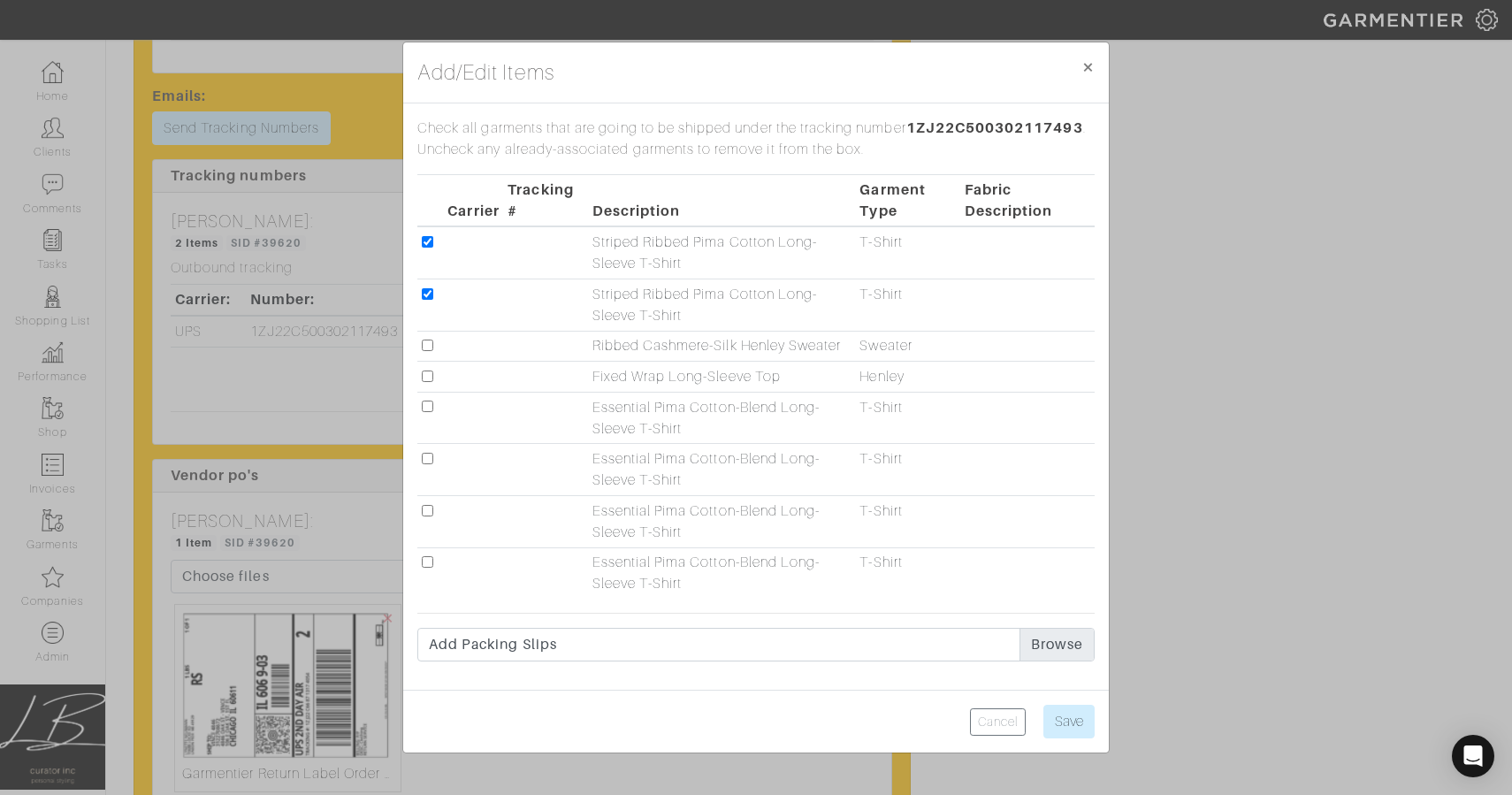
click at [427, 344] on input "checkbox" at bounding box center [428, 345] width 12 height 12
checkbox input "true"
click at [426, 377] on input "checkbox" at bounding box center [428, 376] width 12 height 12
checkbox input "true"
click at [428, 398] on td at bounding box center [431, 418] width 27 height 52
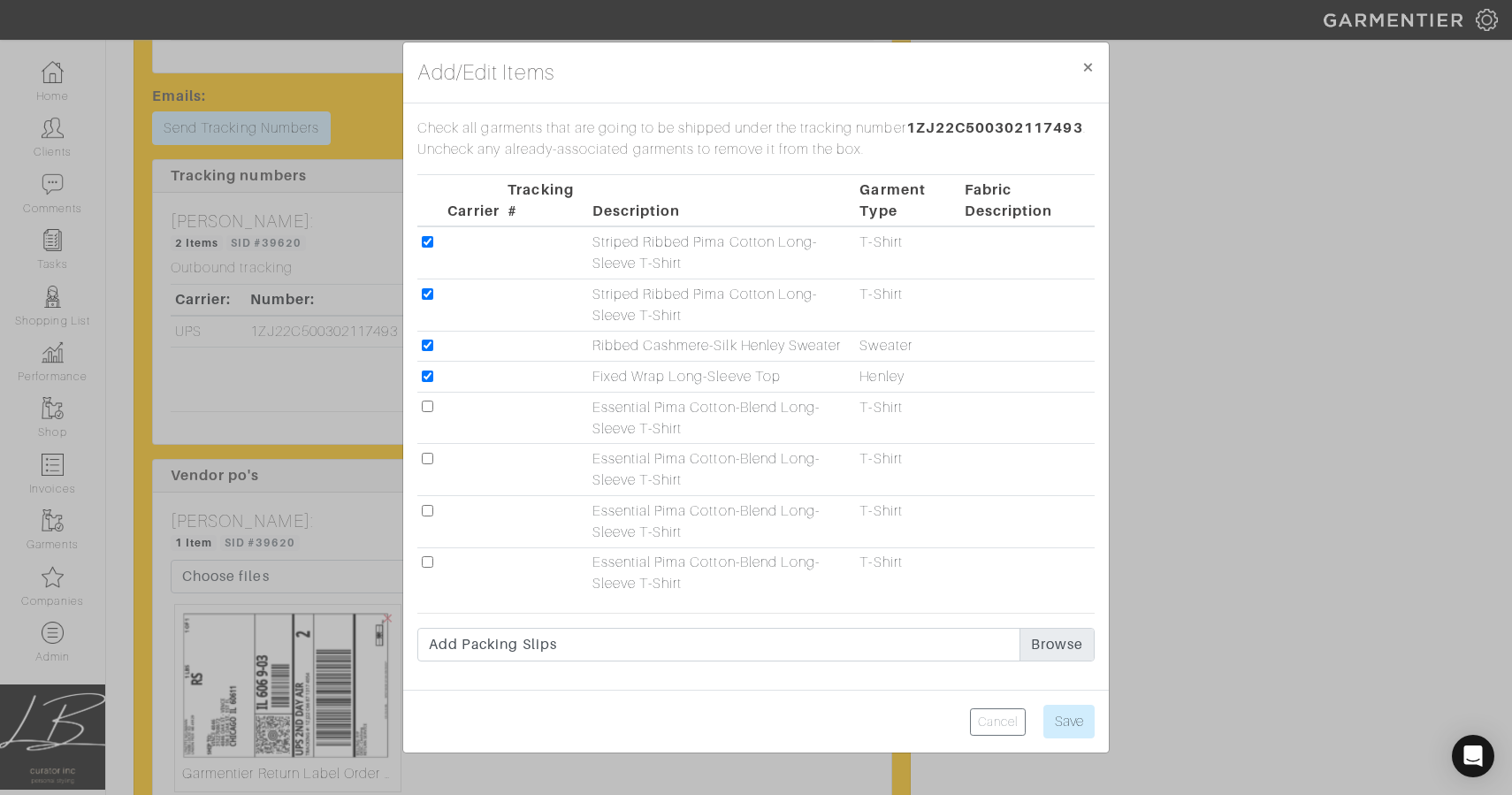
click at [428, 408] on input "checkbox" at bounding box center [428, 407] width 12 height 12
checkbox input "true"
click at [427, 456] on input "checkbox" at bounding box center [428, 459] width 12 height 12
checkbox input "true"
click at [424, 513] on input "checkbox" at bounding box center [428, 511] width 12 height 12
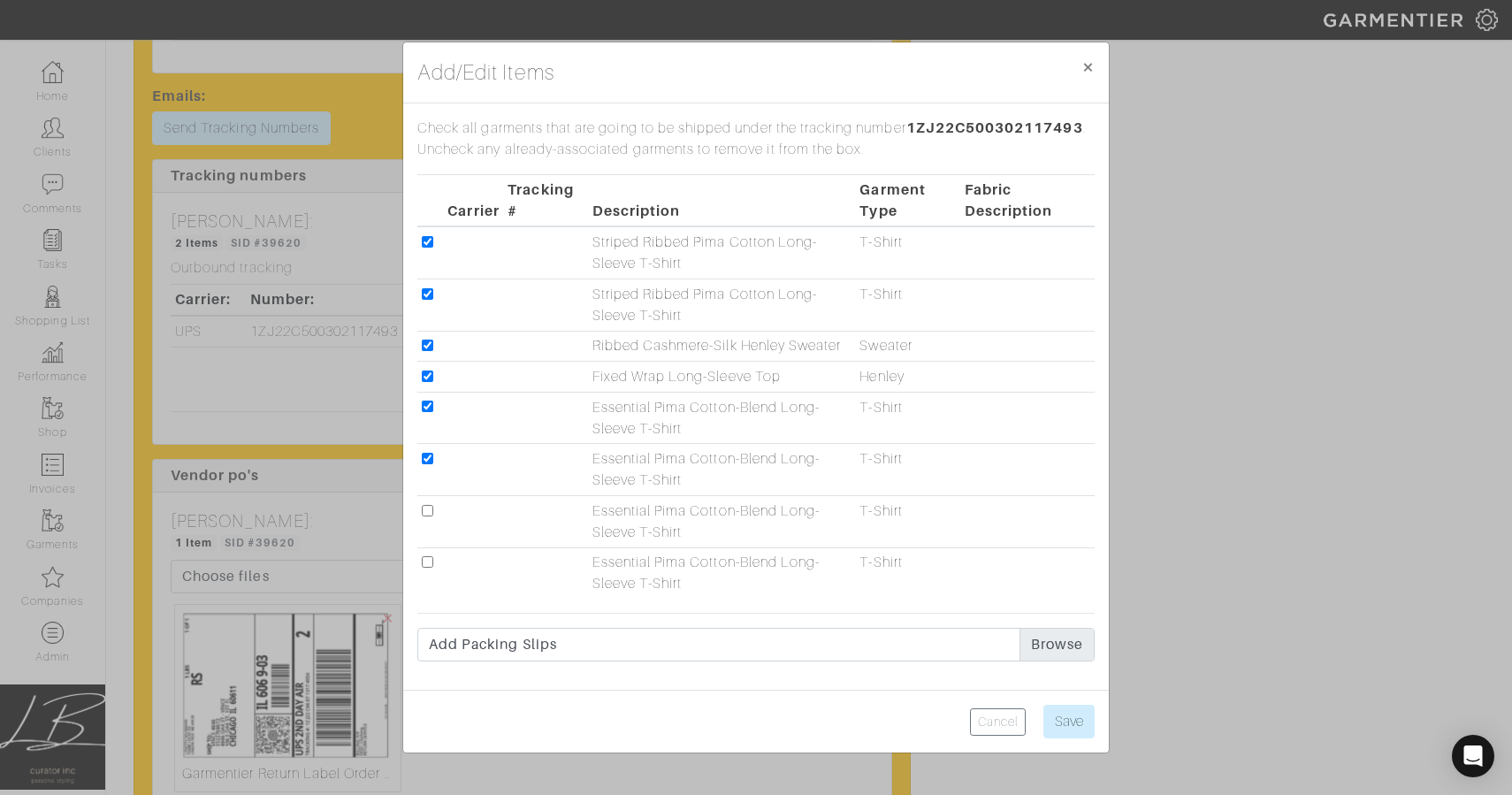
checkbox input "true"
click at [424, 563] on input "checkbox" at bounding box center [428, 562] width 12 height 12
checkbox input "true"
click at [1065, 722] on input "Save" at bounding box center [1069, 721] width 51 height 34
type input "Save"
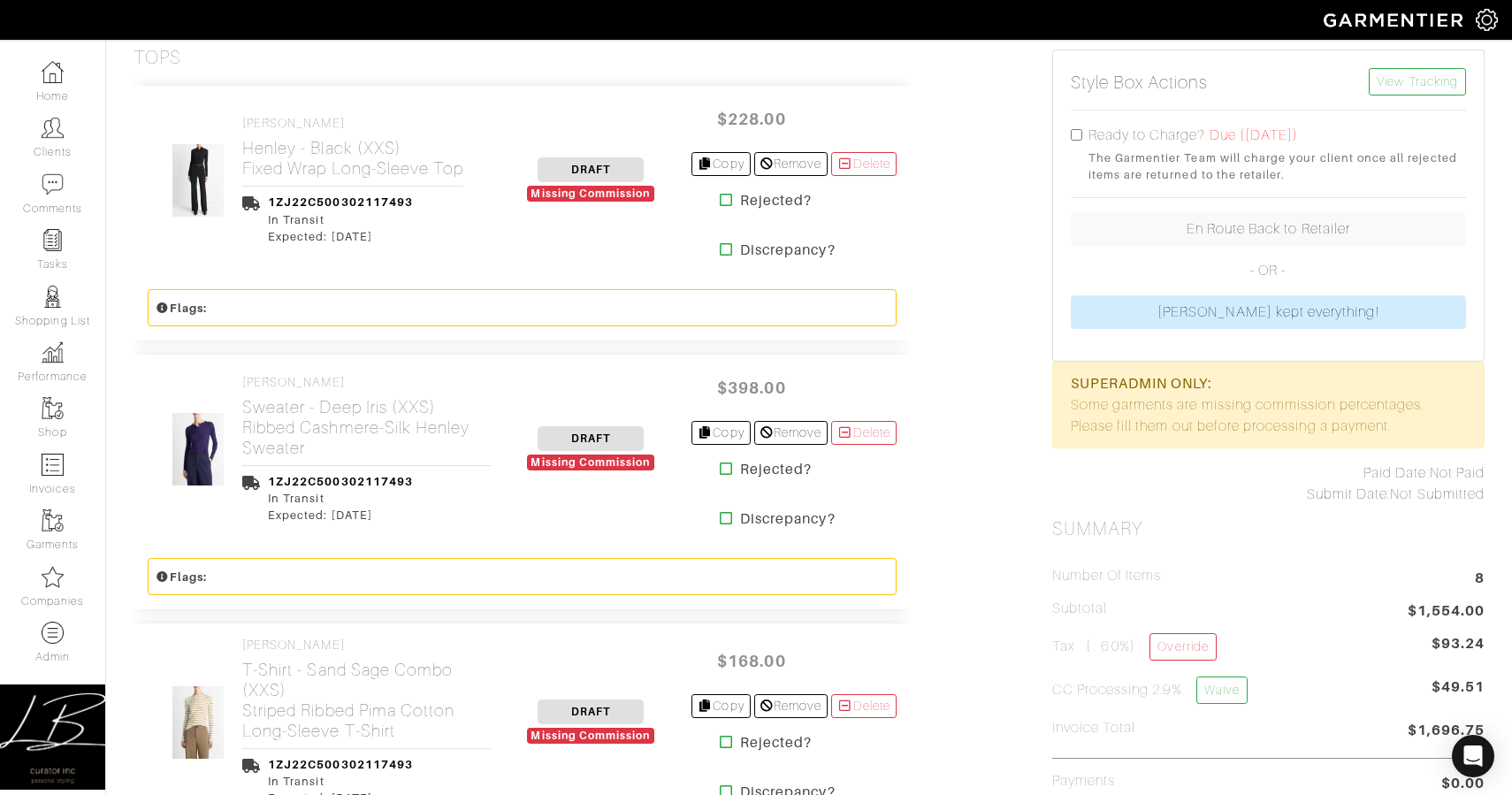
scroll to position [0, 0]
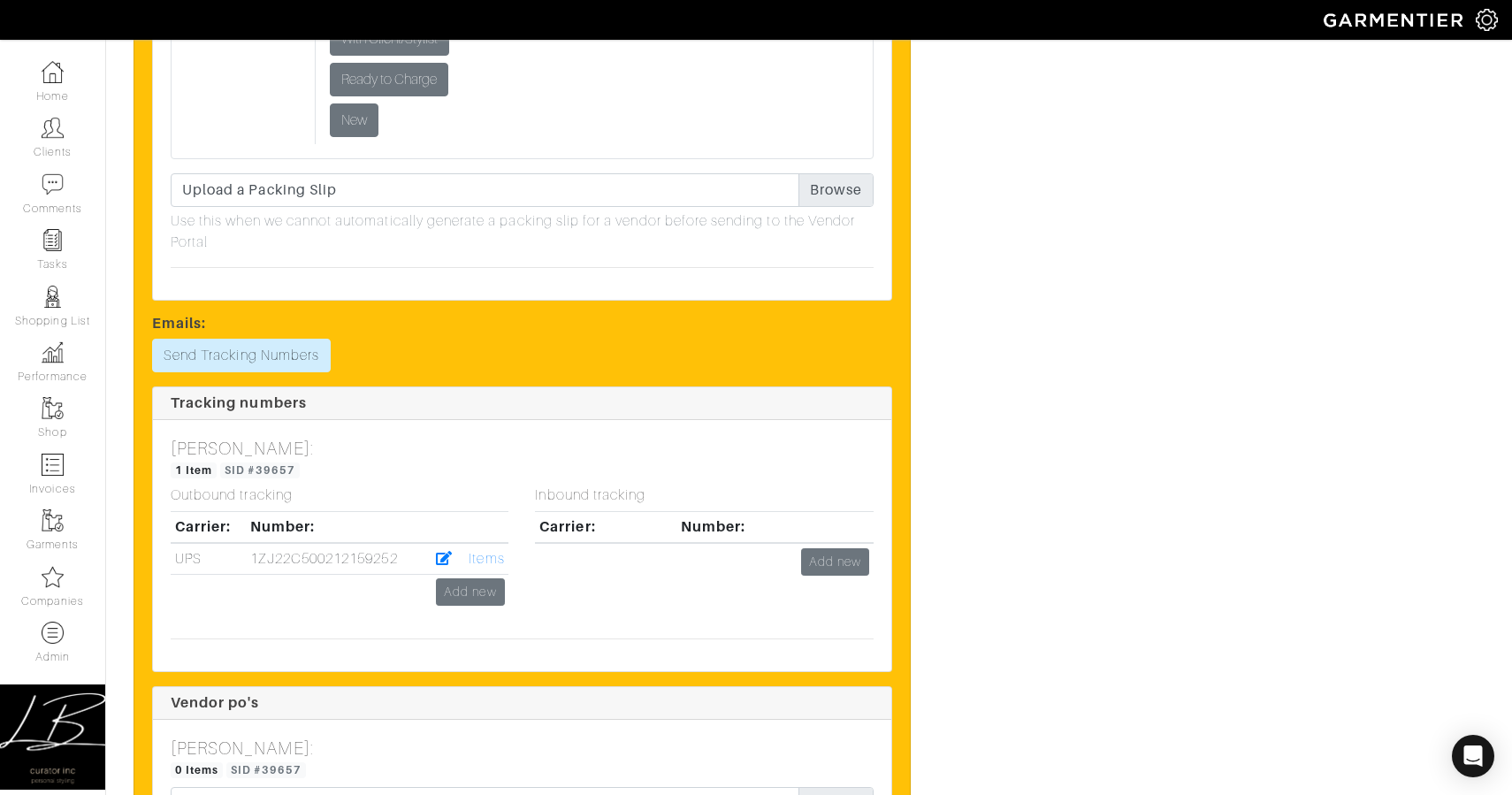
scroll to position [2773, 0]
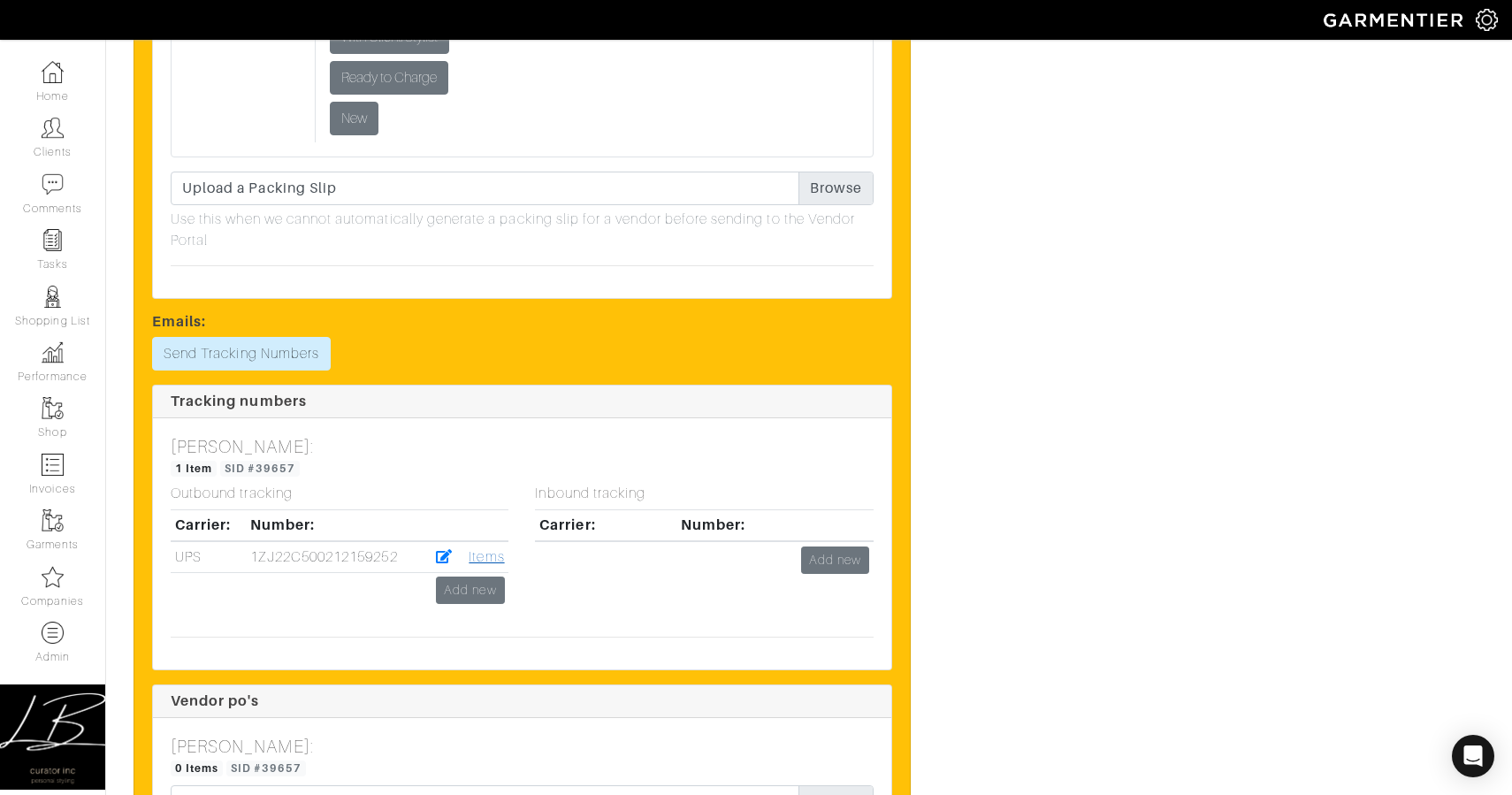
click at [486, 560] on link "Items" at bounding box center [486, 557] width 36 height 16
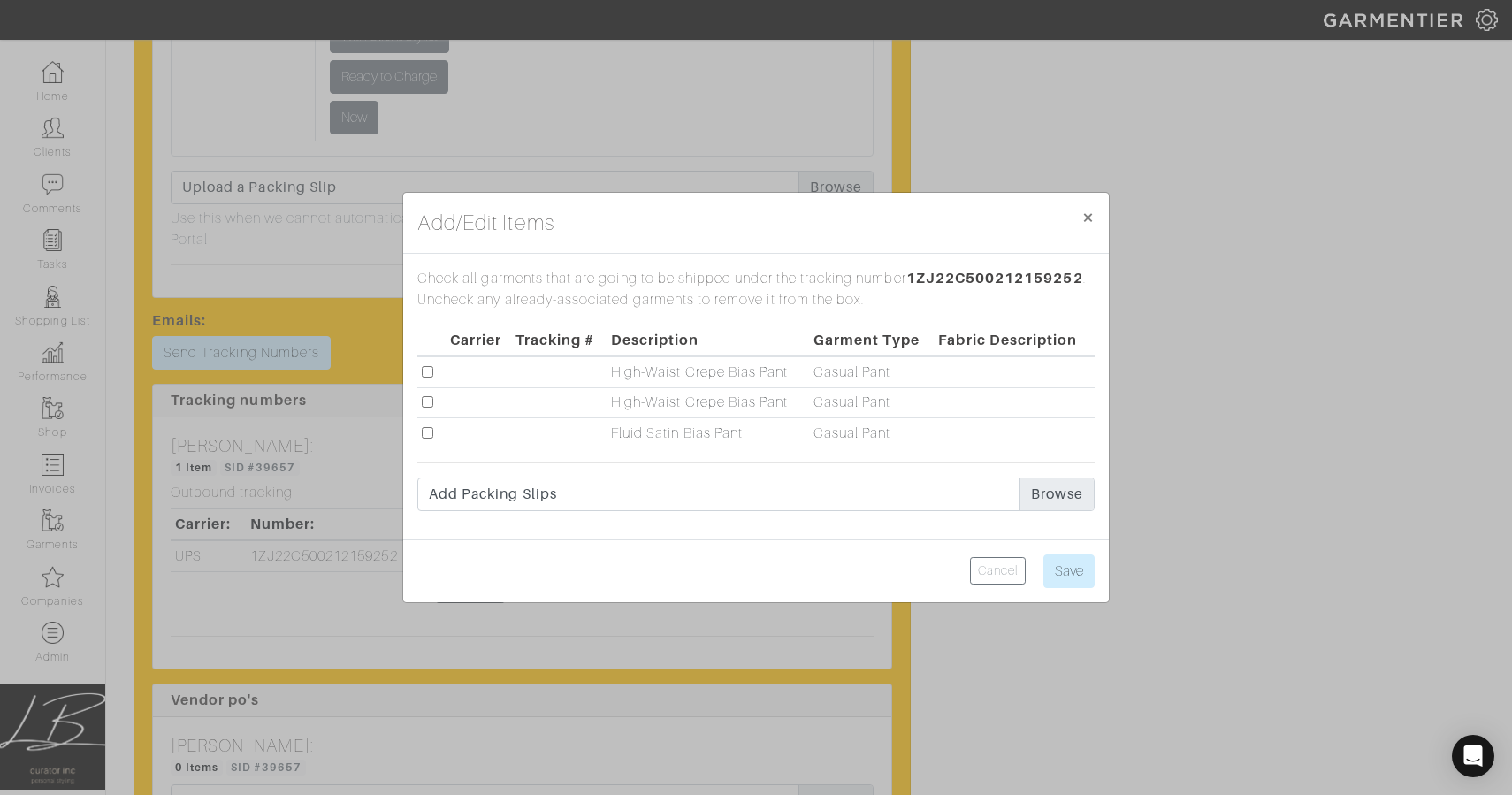
drag, startPoint x: 426, startPoint y: 371, endPoint x: 425, endPoint y: 381, distance: 10.0
click at [426, 371] on input "checkbox" at bounding box center [428, 372] width 12 height 12
checkbox input "true"
click at [426, 398] on input "checkbox" at bounding box center [428, 402] width 12 height 12
checkbox input "true"
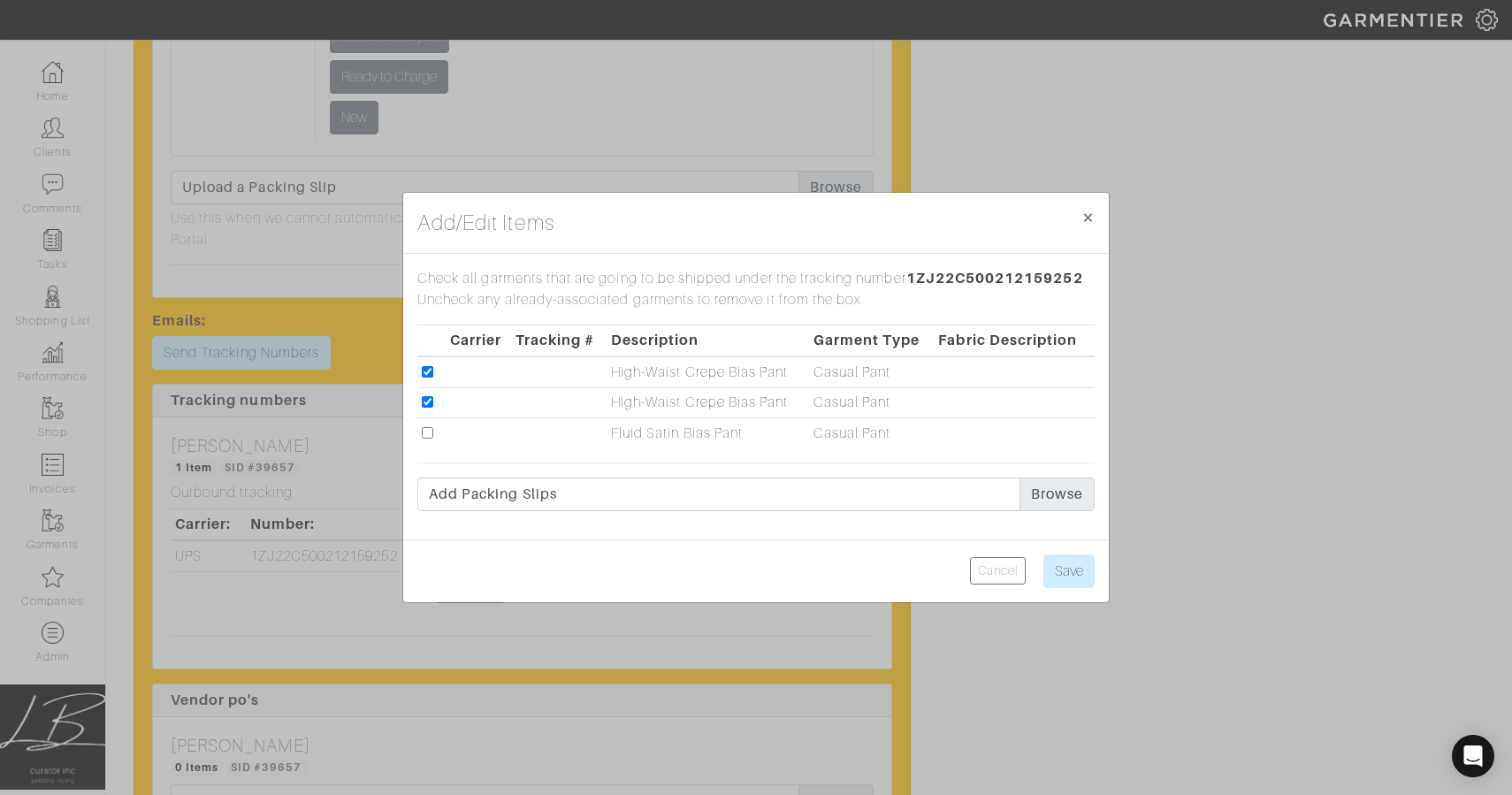
click at [434, 437] on td at bounding box center [431, 433] width 28 height 30
click at [429, 436] on input "checkbox" at bounding box center [428, 433] width 12 height 12
checkbox input "true"
click at [1077, 558] on input "Save" at bounding box center [1069, 570] width 51 height 34
type input "Save"
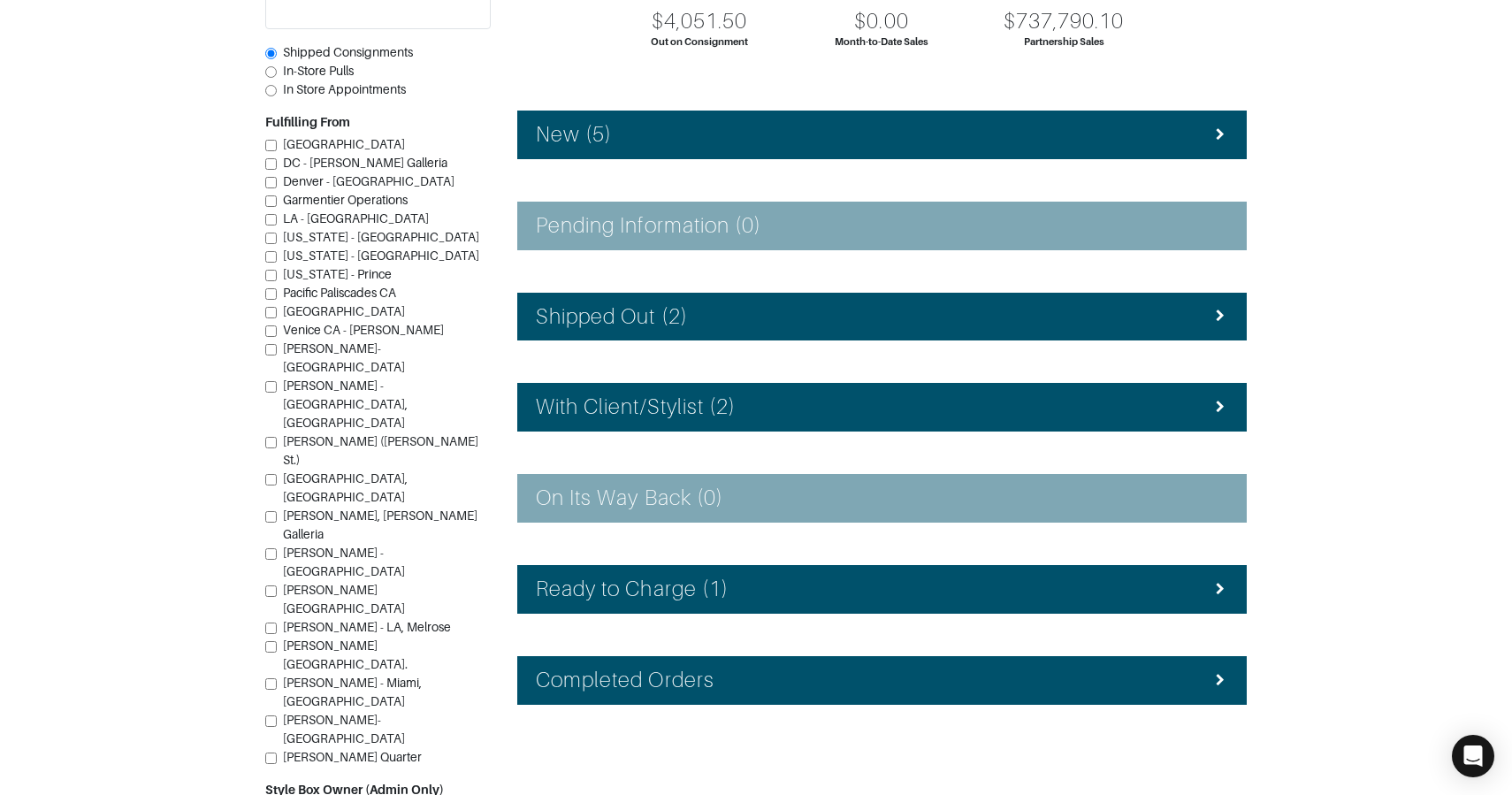
scroll to position [194, 0]
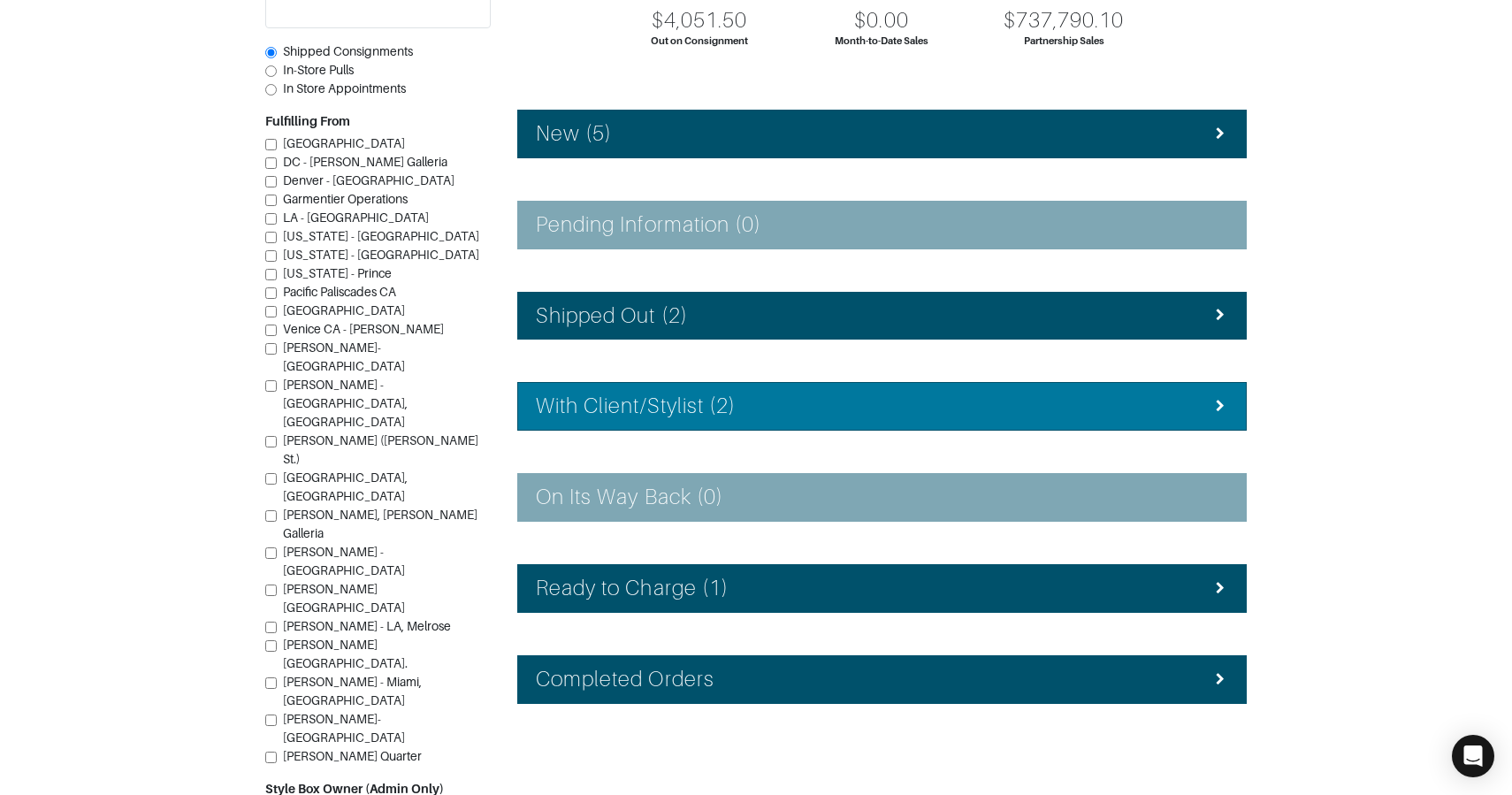
click at [747, 405] on div "With Client/Stylist (2)" at bounding box center [882, 406] width 692 height 26
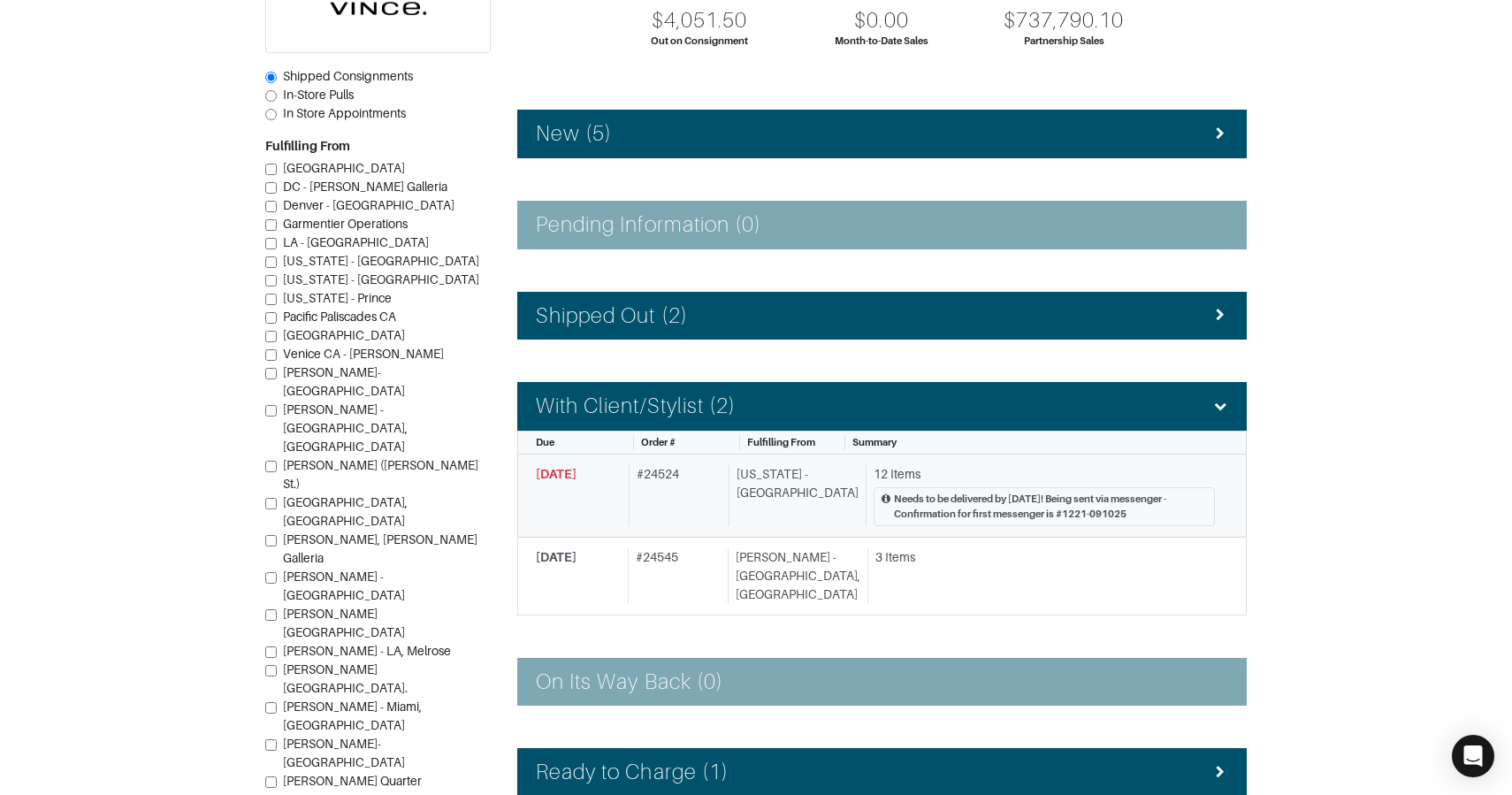
click at [742, 499] on div "[US_STATE] - [GEOGRAPHIC_DATA]" at bounding box center [793, 495] width 130 height 61
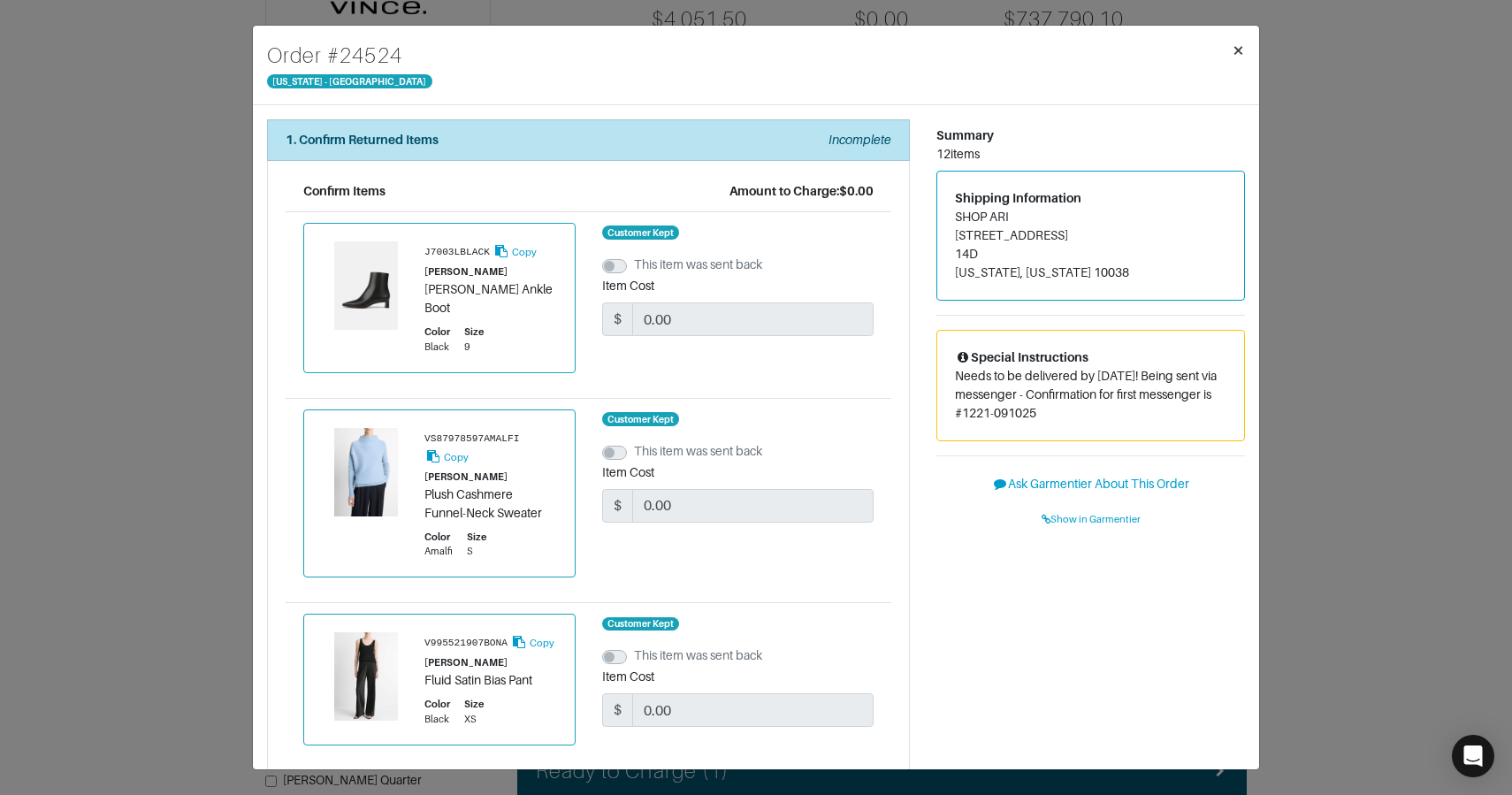
click at [1244, 56] on span "×" at bounding box center [1238, 49] width 13 height 24
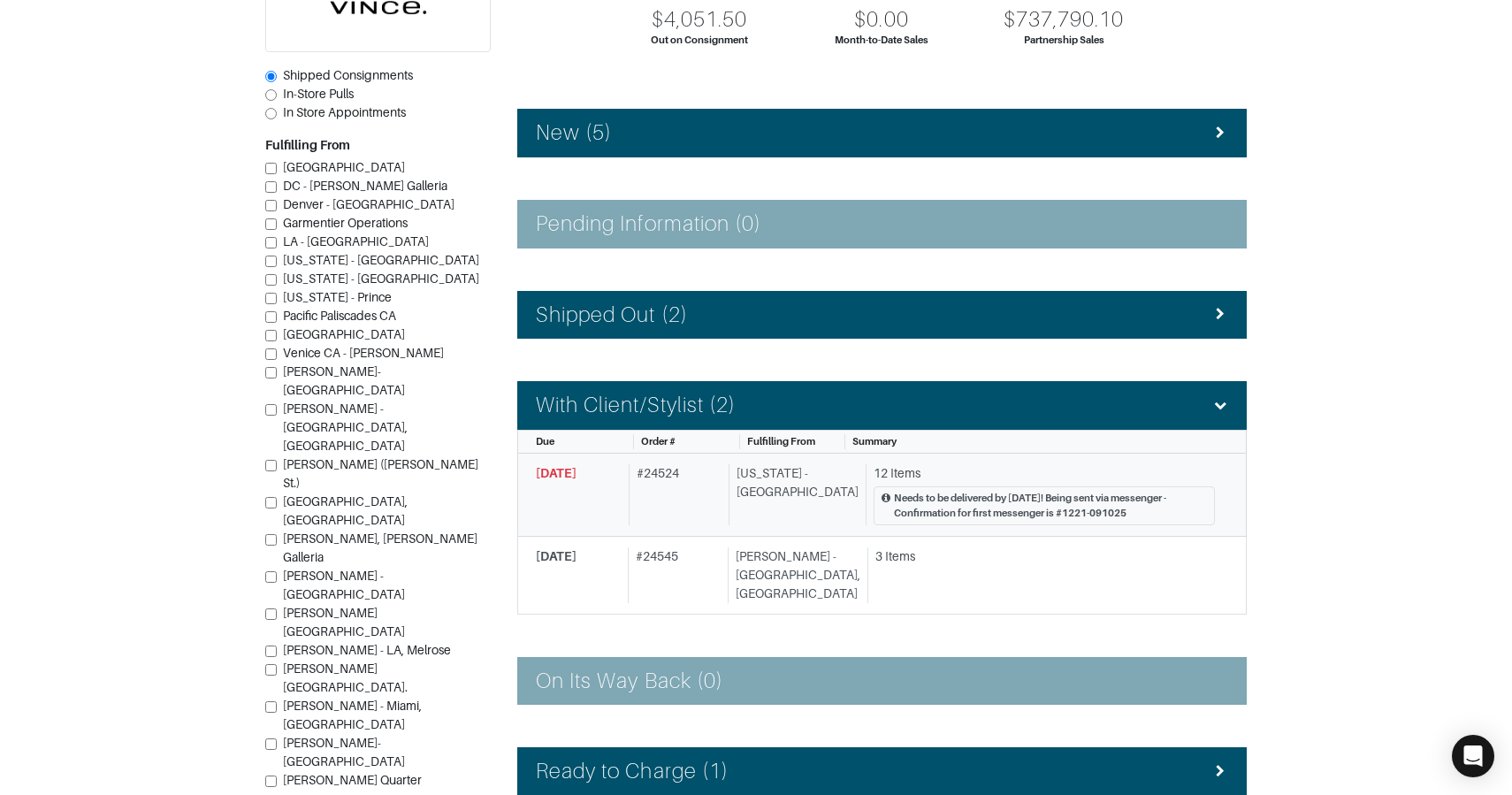
scroll to position [380, 0]
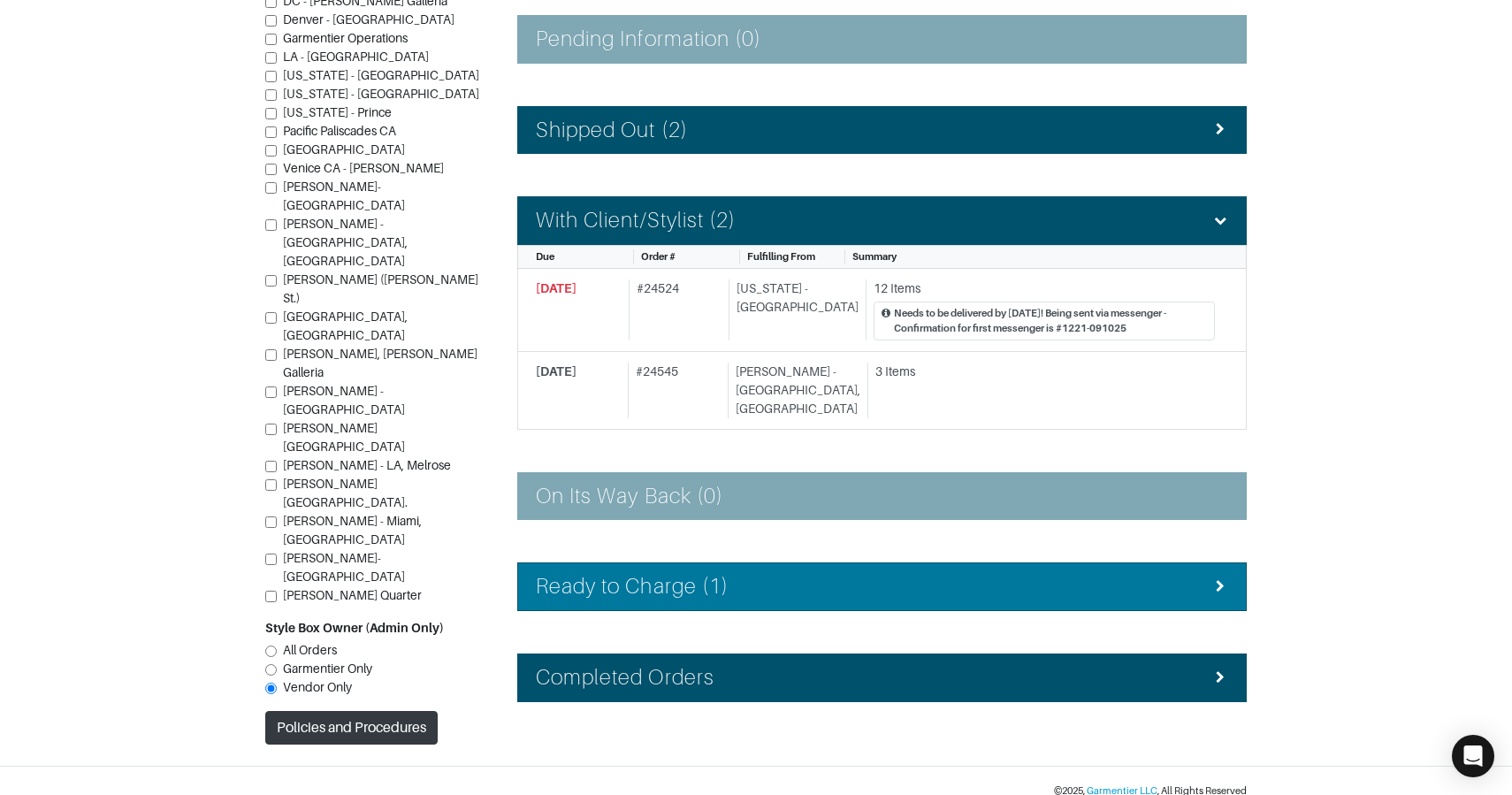
click at [825, 574] on div "Ready to Charge (1)" at bounding box center [882, 587] width 692 height 26
